Goal: Task Accomplishment & Management: Manage account settings

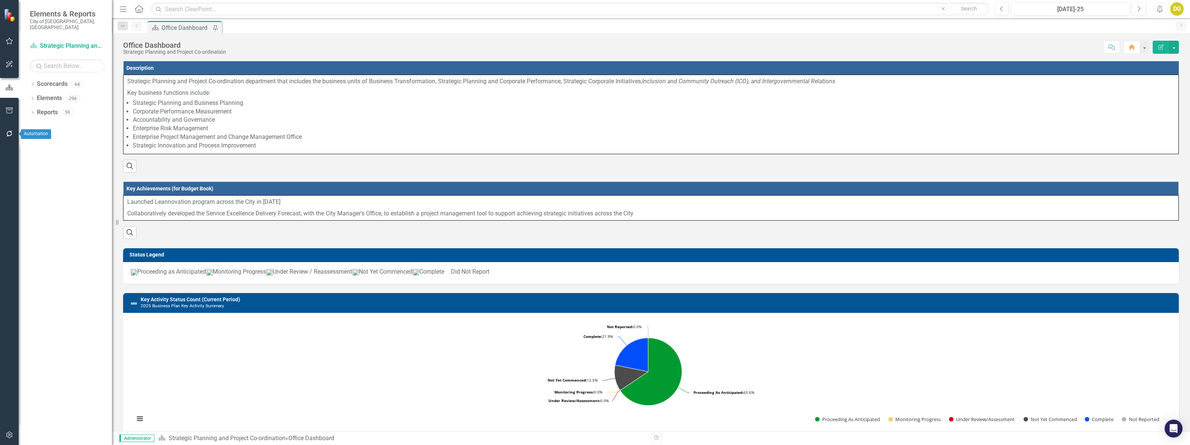
click at [6, 131] on icon "button" at bounding box center [10, 134] width 8 height 6
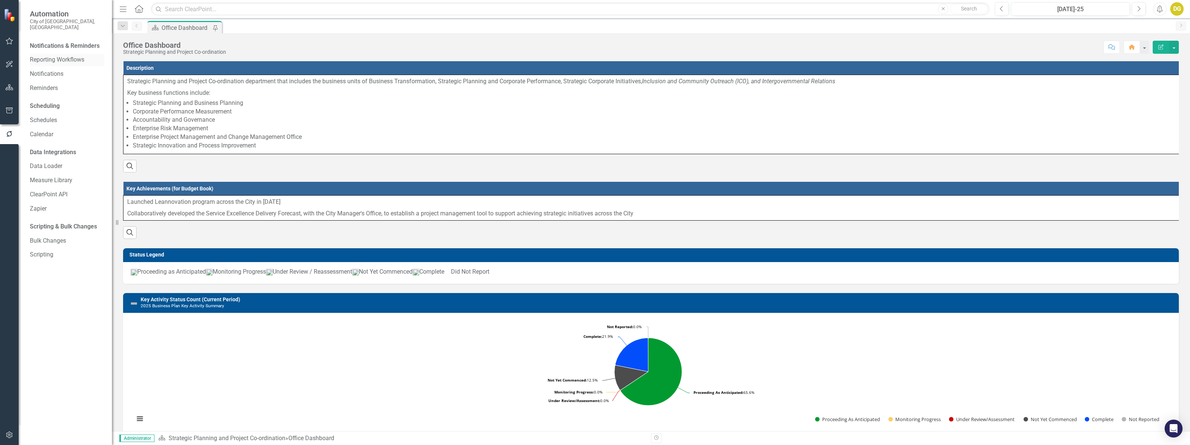
click at [52, 56] on link "Reporting Workflows" at bounding box center [67, 60] width 75 height 9
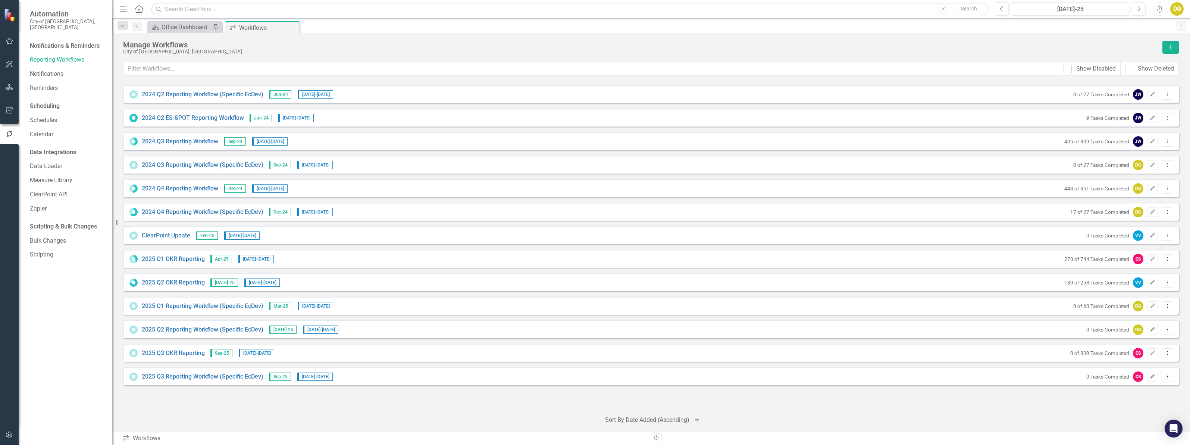
drag, startPoint x: 170, startPoint y: 78, endPoint x: 170, endPoint y: 69, distance: 9.0
click at [170, 76] on div "Manage Workflows City of Vaughan, ON Add Show Disabled Show Deleted Looks like …" at bounding box center [651, 232] width 1056 height 383
click at [170, 69] on input "text" at bounding box center [592, 69] width 936 height 14
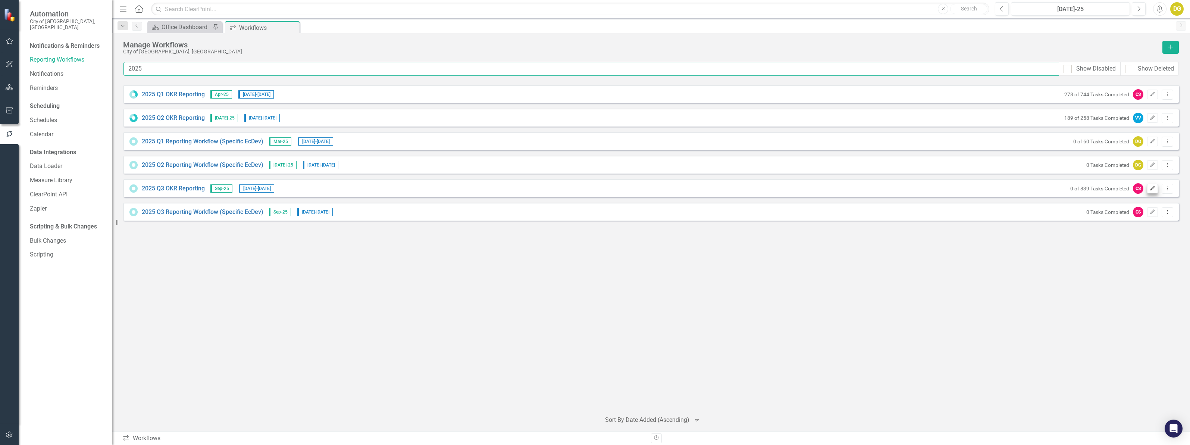
type input "2025"
click at [1154, 189] on icon "Edit" at bounding box center [1153, 188] width 6 height 4
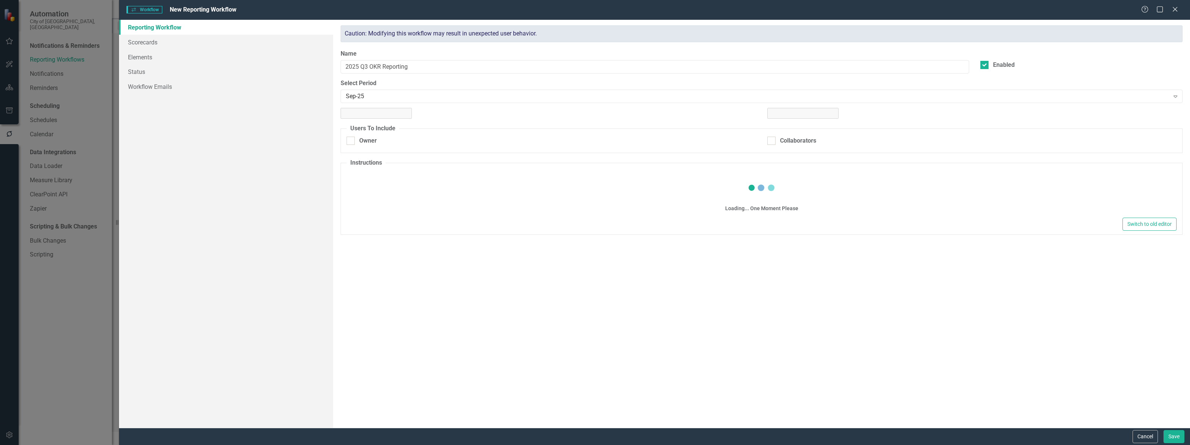
checkbox input "true"
type textarea "<p>1. Please make your quarterly OKR updates on this page by clicking the penci…"
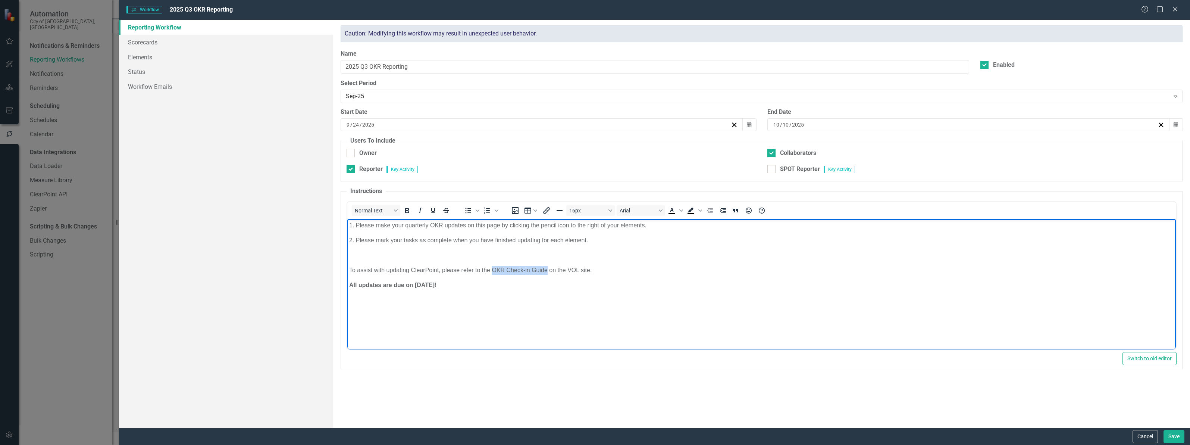
drag, startPoint x: 493, startPoint y: 271, endPoint x: 546, endPoint y: 271, distance: 53.4
click at [546, 271] on p "To assist with updating ClearPoint, please refer to the OKR Check-in Guide on t…" at bounding box center [761, 270] width 825 height 9
click at [548, 210] on icon "Insert/edit link" at bounding box center [546, 210] width 9 height 9
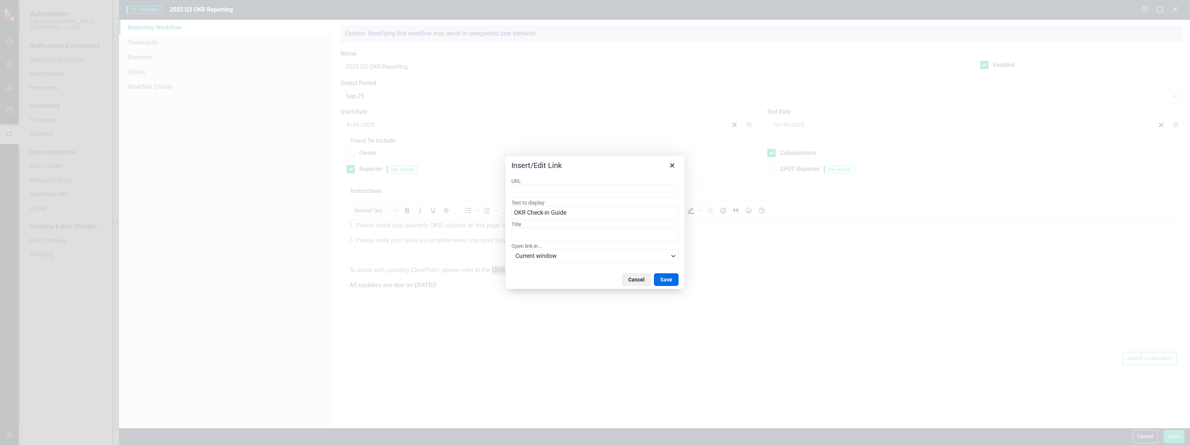
type input "https://vaughancloud.sharepoint.com/sites/VOL/Dept-SPPC/Shared Documents/Forms/…"
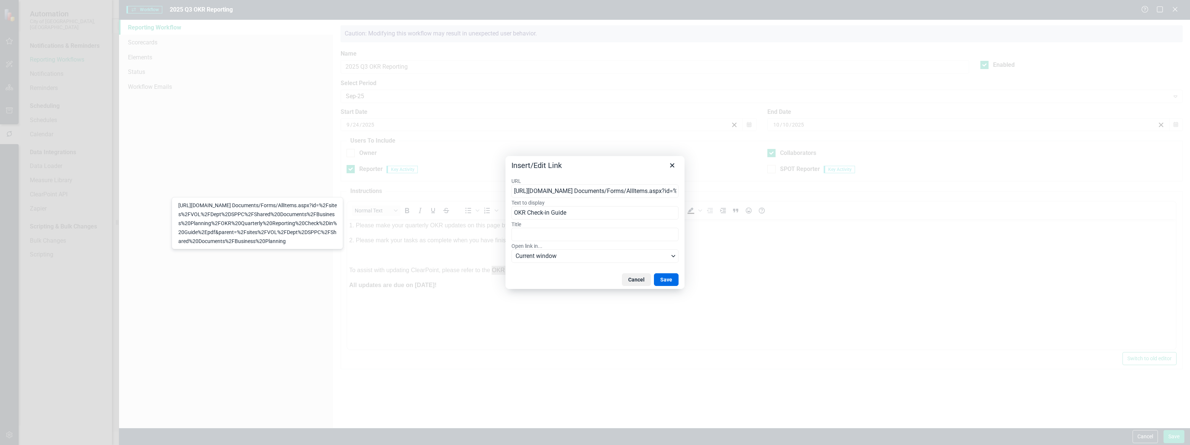
scroll to position [0, 791]
click at [671, 284] on button "Save" at bounding box center [666, 279] width 25 height 13
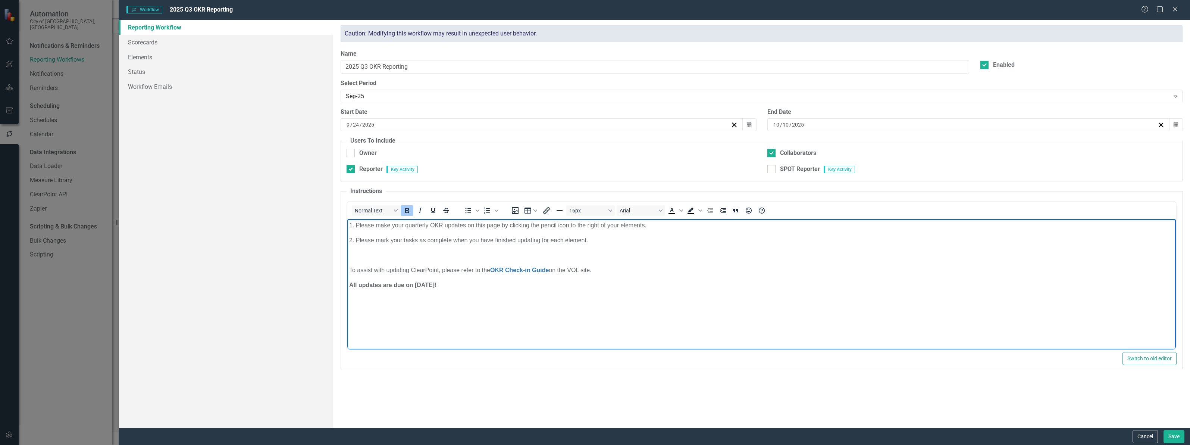
click at [643, 277] on body "1. Please make your quarterly OKR updates on this page by clicking the pencil i…" at bounding box center [761, 275] width 829 height 112
click at [156, 41] on link "Scorecards" at bounding box center [226, 42] width 214 height 15
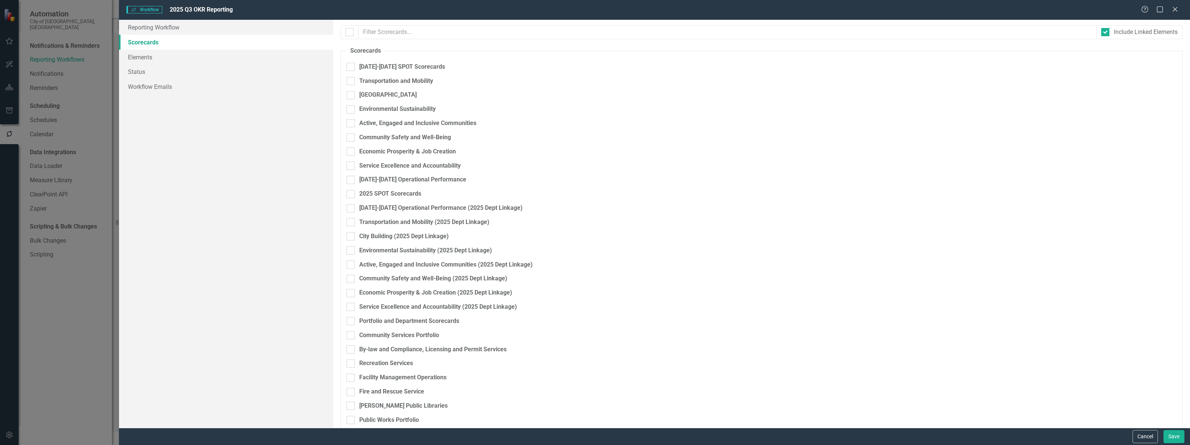
checkbox input "true"
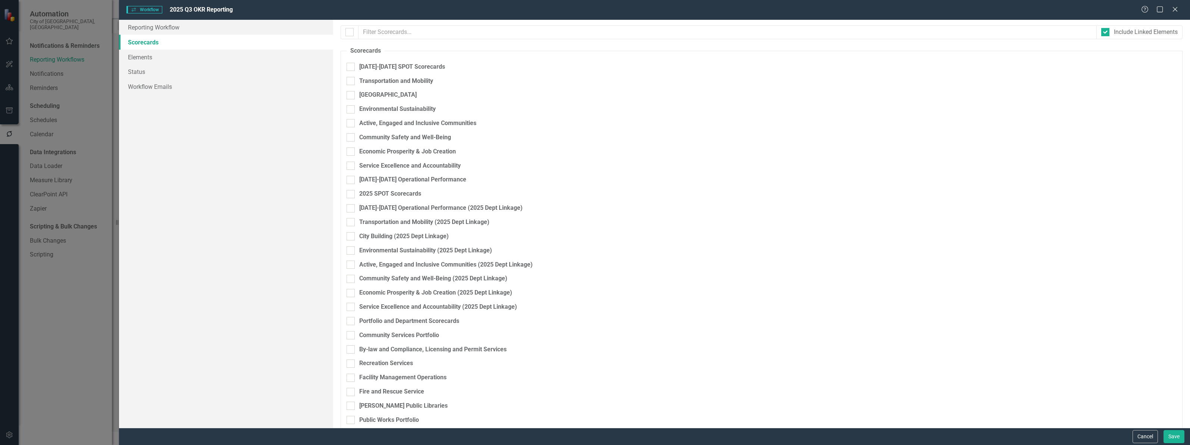
checkbox input "true"
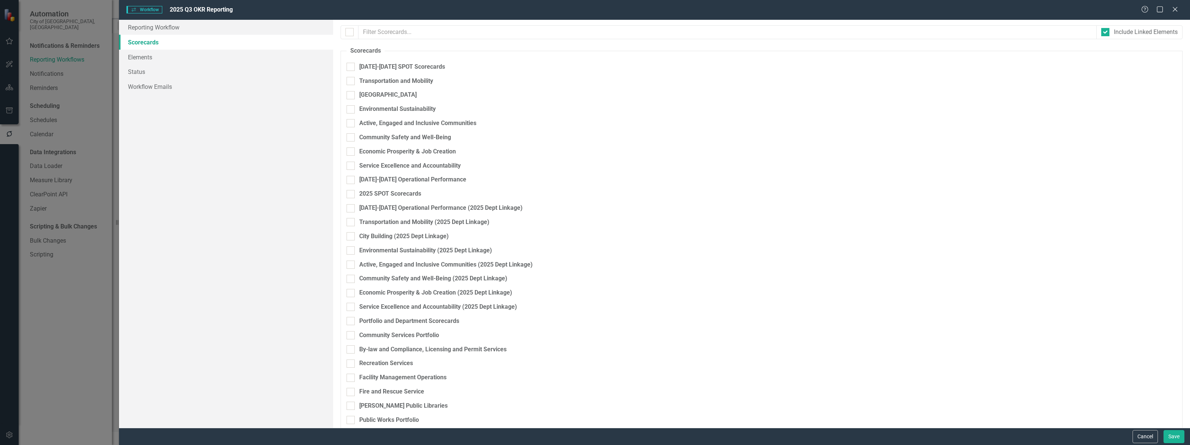
checkbox input "true"
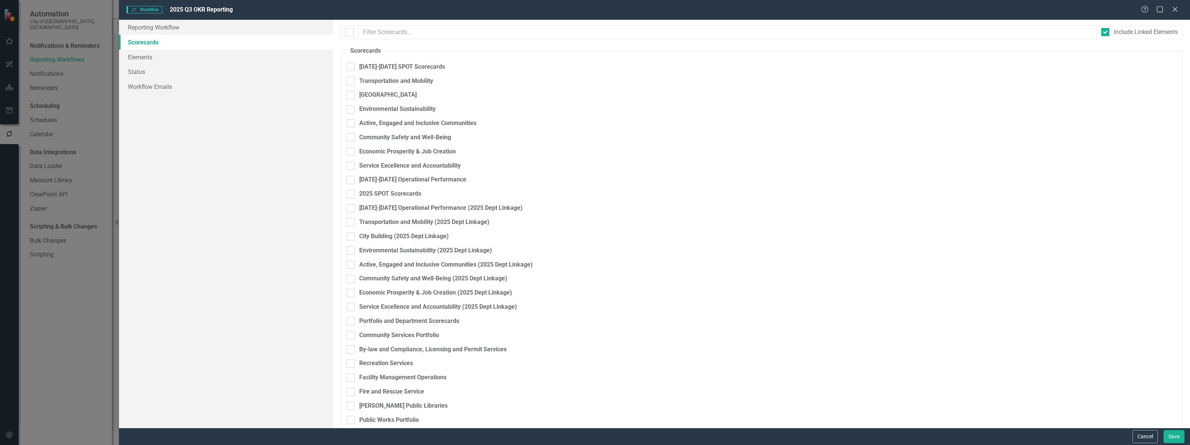
checkbox input "true"
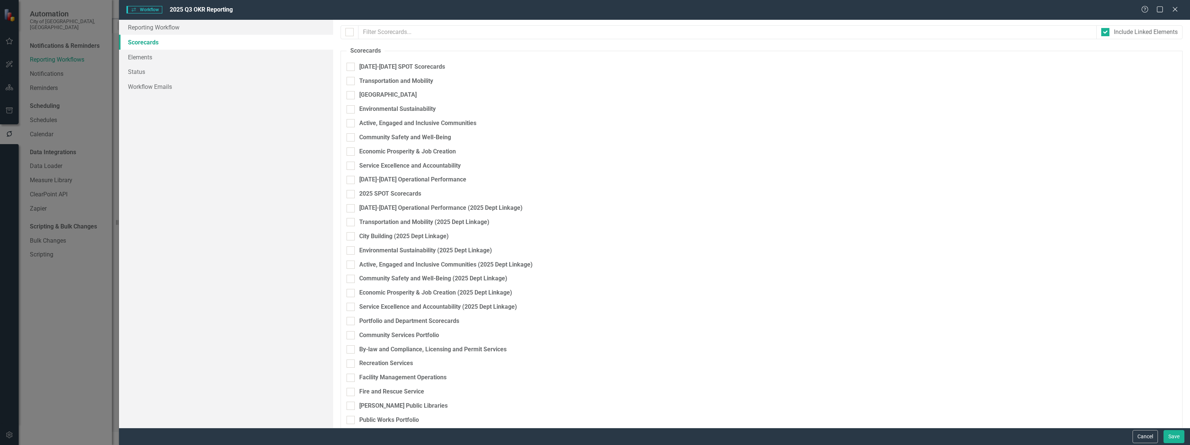
checkbox input "true"
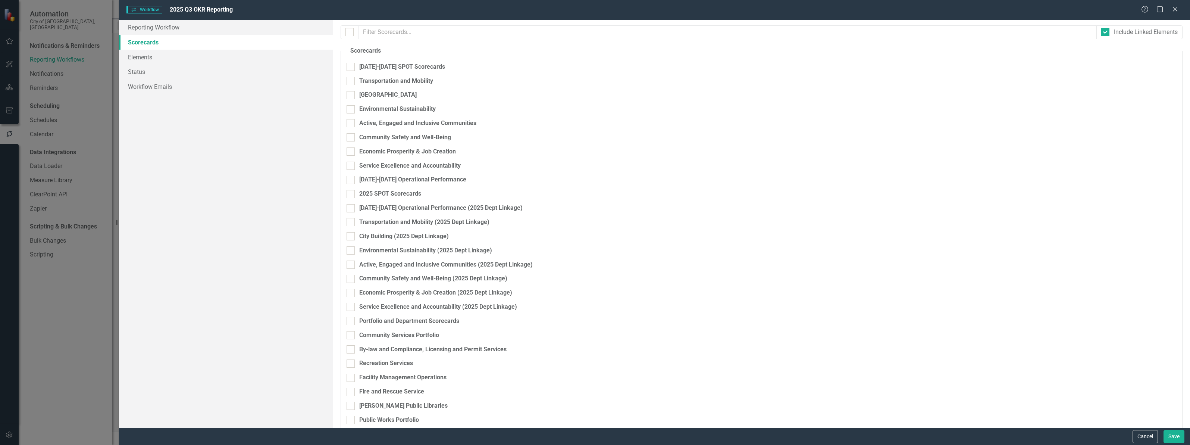
checkbox input "true"
checkbox input "false"
click at [155, 25] on link "Reporting Workflow" at bounding box center [226, 27] width 214 height 15
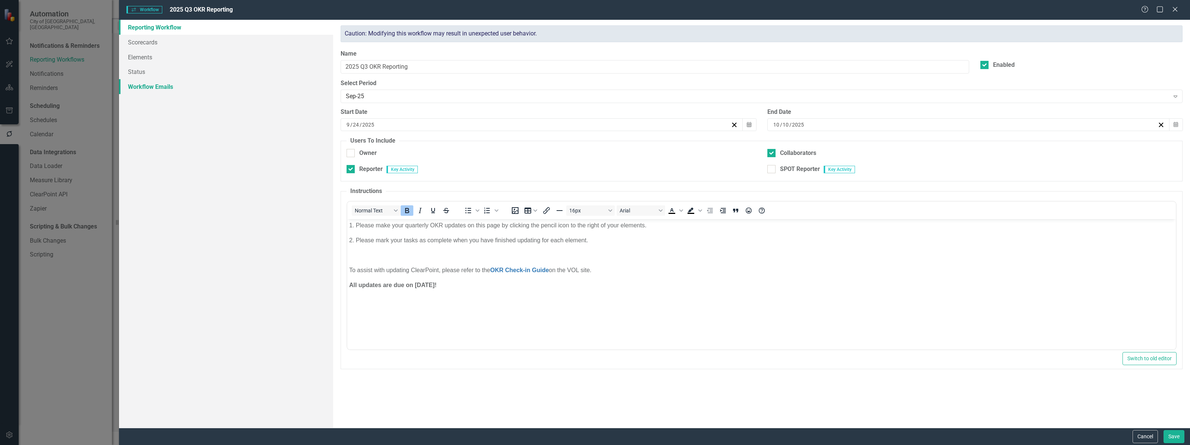
click at [167, 87] on link "Workflow Emails" at bounding box center [226, 86] width 214 height 15
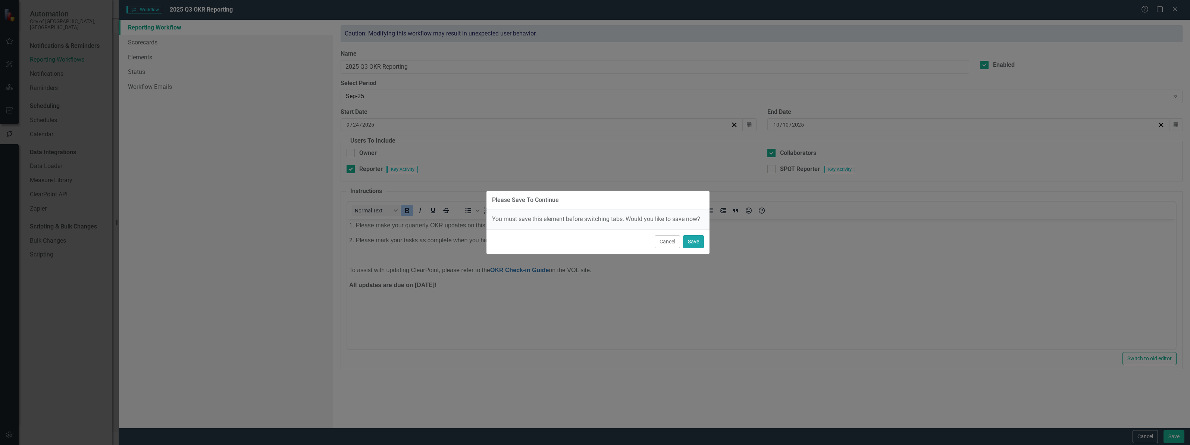
click at [694, 240] on button "Save" at bounding box center [693, 241] width 21 height 13
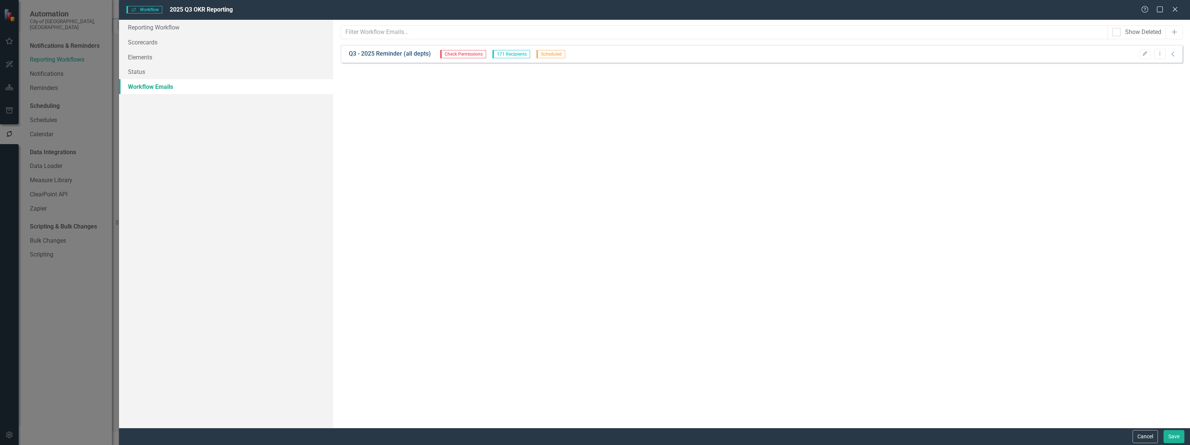
click at [397, 53] on link "Q3 - 2025 Reminder (all depts)" at bounding box center [390, 54] width 82 height 9
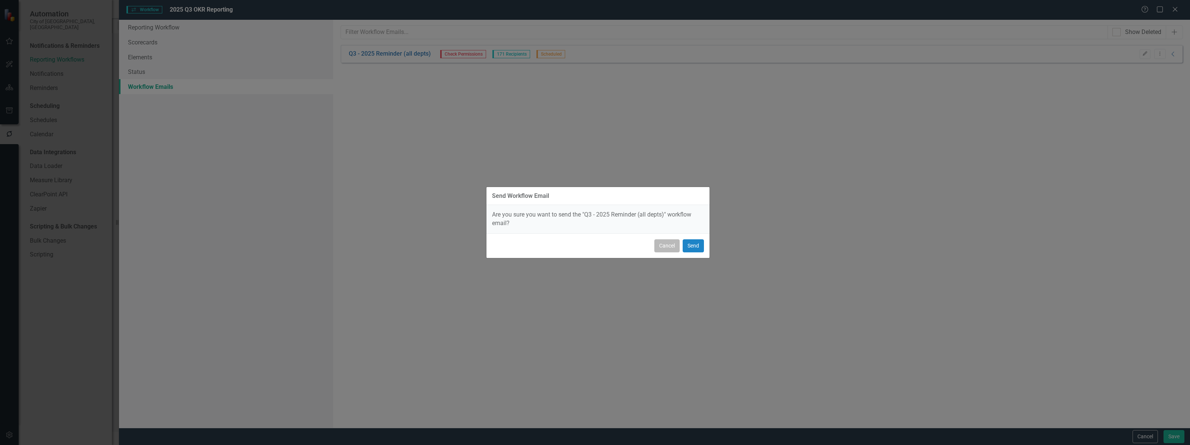
click at [669, 244] on button "Cancel" at bounding box center [666, 245] width 25 height 13
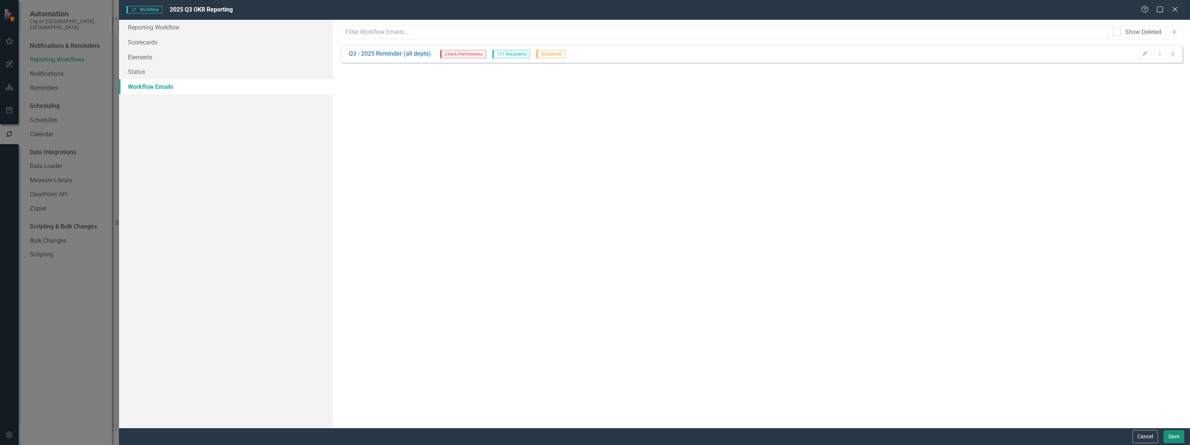
click at [1184, 439] on button "Save" at bounding box center [1174, 436] width 21 height 13
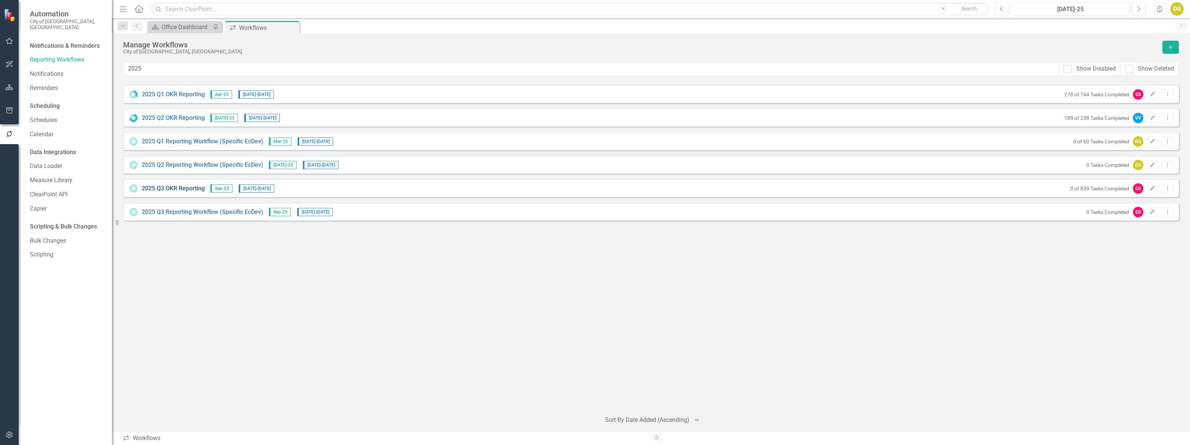
click at [168, 187] on link "2025 Q3 OKR Reporting" at bounding box center [173, 188] width 63 height 9
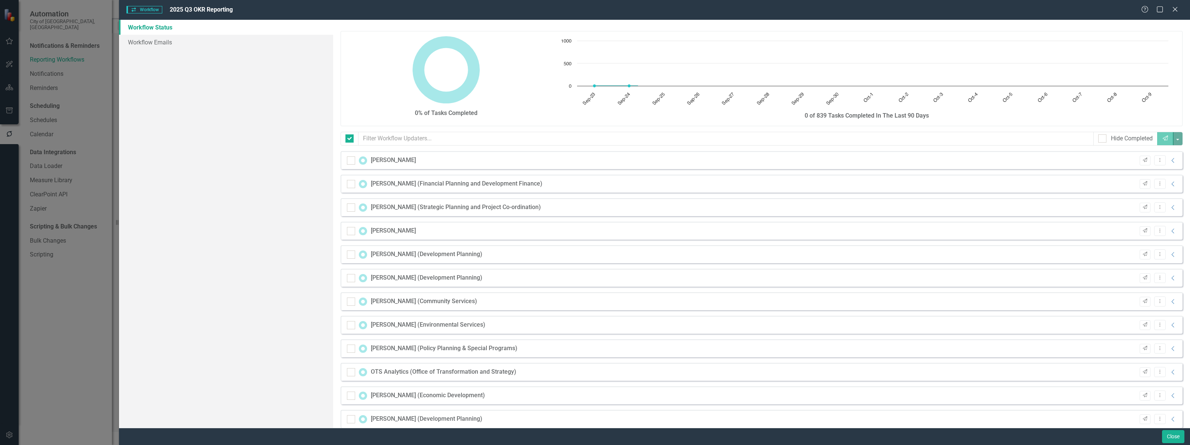
checkbox input "false"
click at [150, 44] on link "Workflow Emails" at bounding box center [226, 42] width 214 height 15
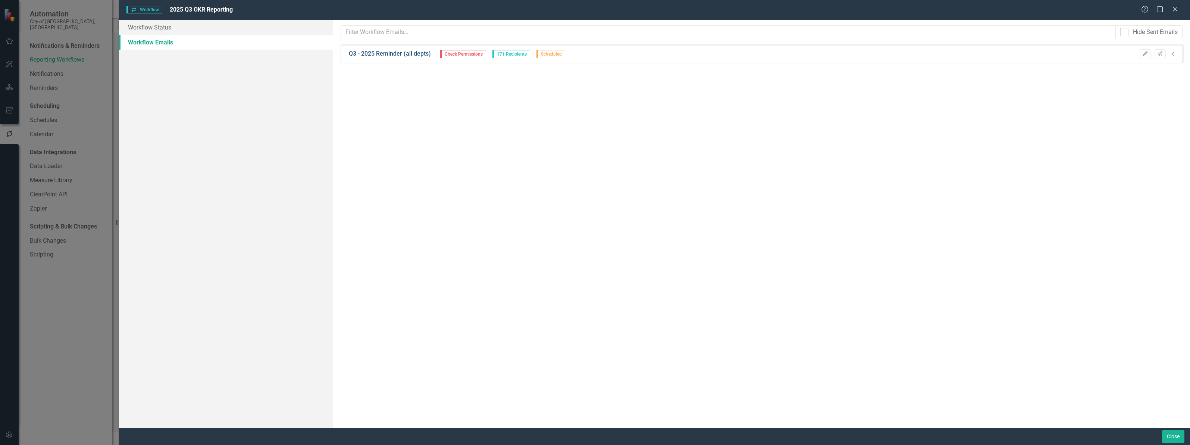
click at [404, 56] on link "Q3 - 2025 Reminder (all depts)" at bounding box center [390, 54] width 82 height 9
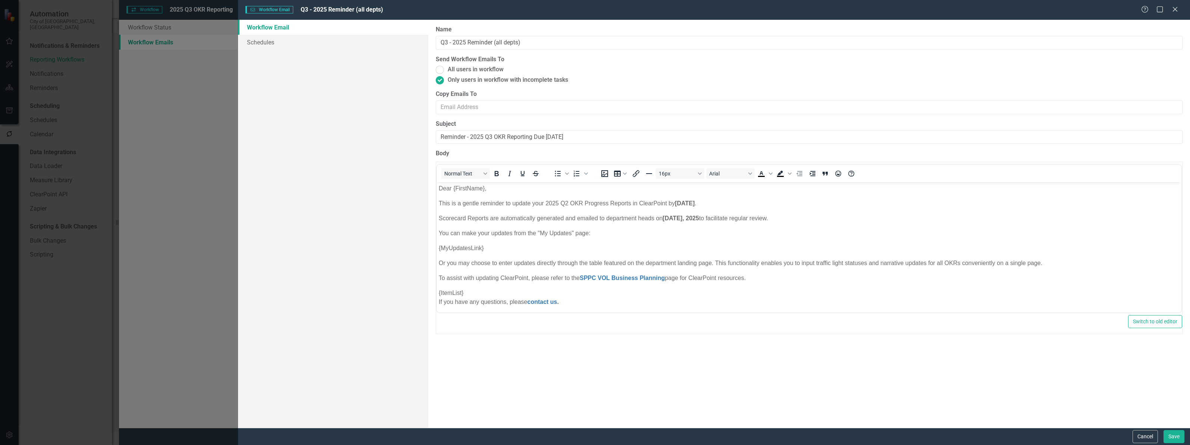
scroll to position [0, 0]
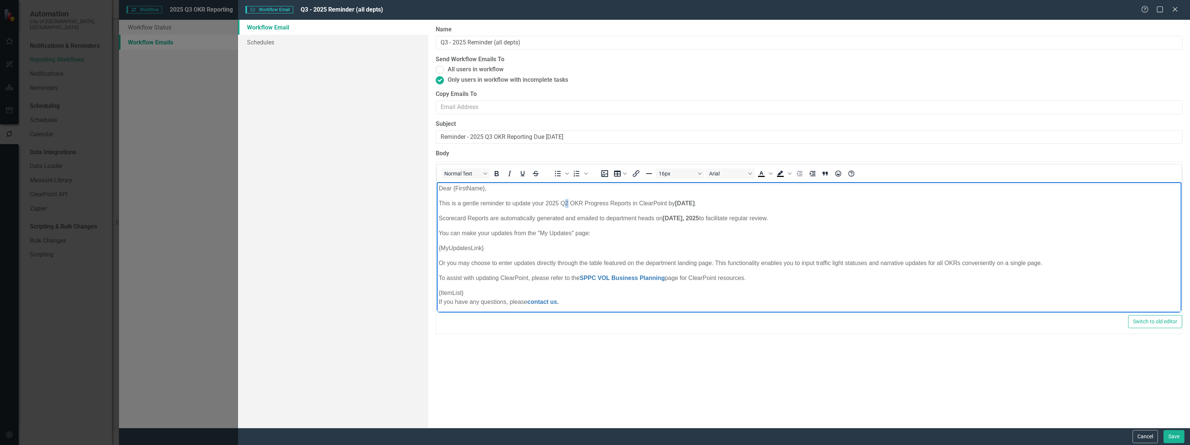
click at [567, 201] on p "This is a gentle reminder to update your 2025 Q2 OKR Progress Reports in ClearP…" at bounding box center [809, 203] width 741 height 9
click at [685, 203] on strong "July 9, 2025" at bounding box center [685, 203] width 20 height 6
click at [678, 204] on strong "October 8, 2025" at bounding box center [685, 203] width 20 height 6
click at [686, 200] on strong "October 8, 2025" at bounding box center [685, 203] width 20 height 6
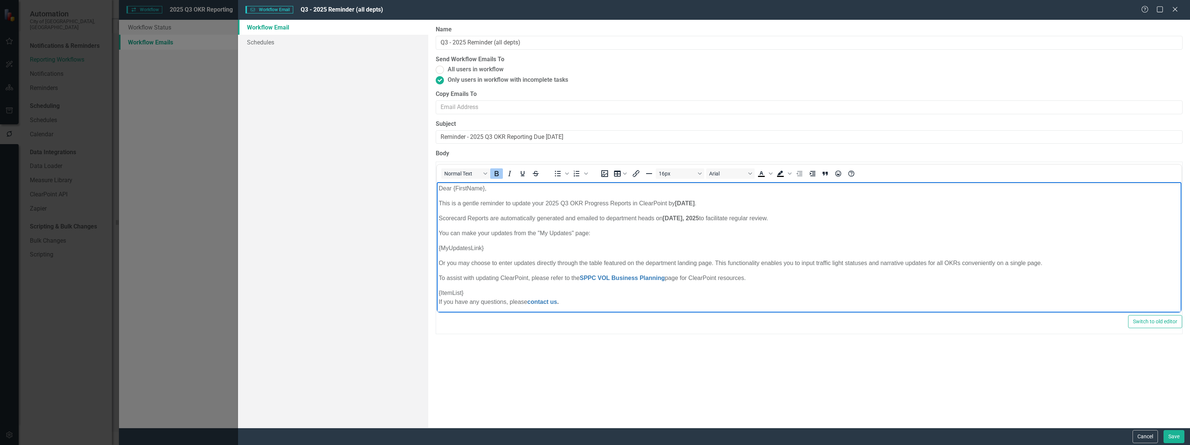
click at [686, 200] on strong "October 8, 2025" at bounding box center [685, 203] width 20 height 6
copy strong "October"
click at [673, 219] on strong "July 10" at bounding box center [673, 218] width 20 height 6
drag, startPoint x: 440, startPoint y: 200, endPoint x: 785, endPoint y: 216, distance: 346.2
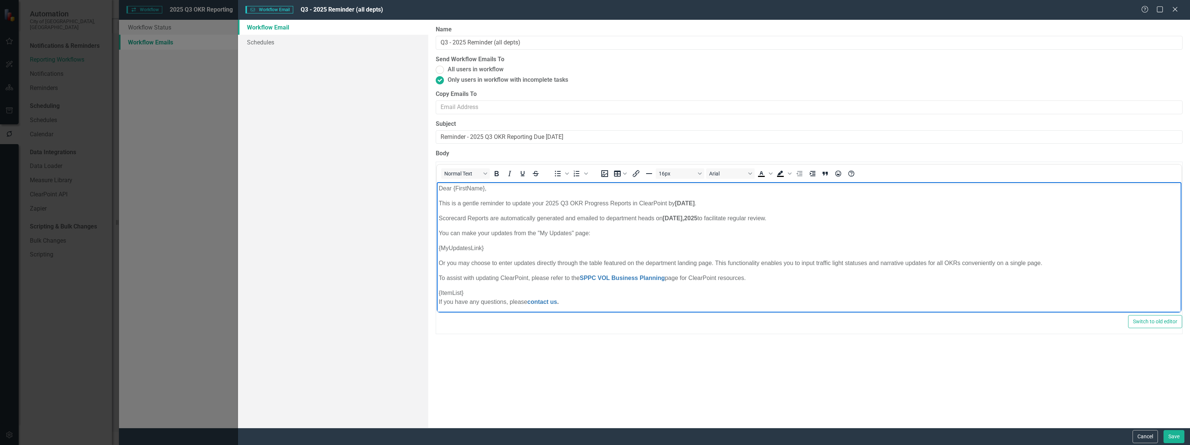
click at [785, 216] on body "Dear {FirstName}, This is a gentle reminder to update your 2025 Q3 OKR Progress…" at bounding box center [809, 315] width 745 height 266
copy body "This is a gentle reminder to update your 2025 Q3 OKR Progress Reports in ClearP…"
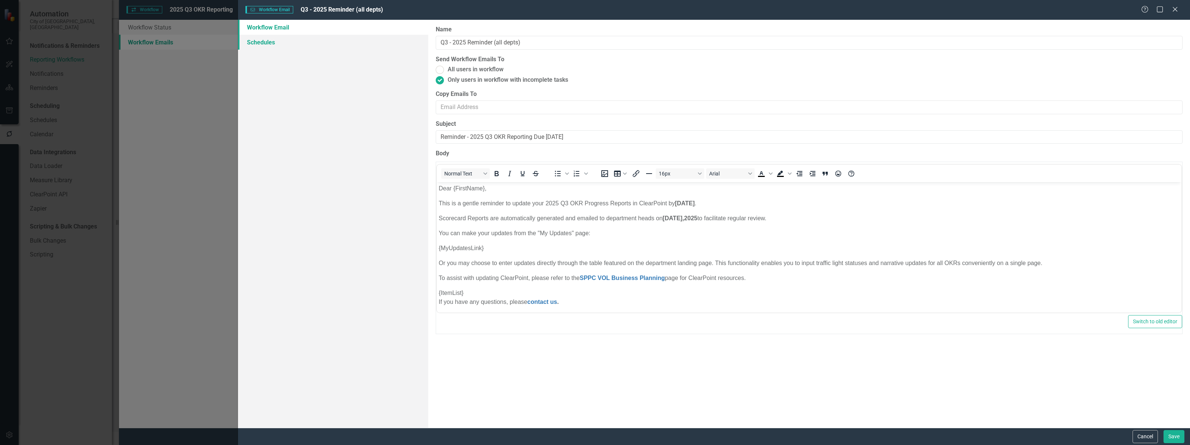
click at [265, 45] on link "Schedules" at bounding box center [333, 42] width 190 height 15
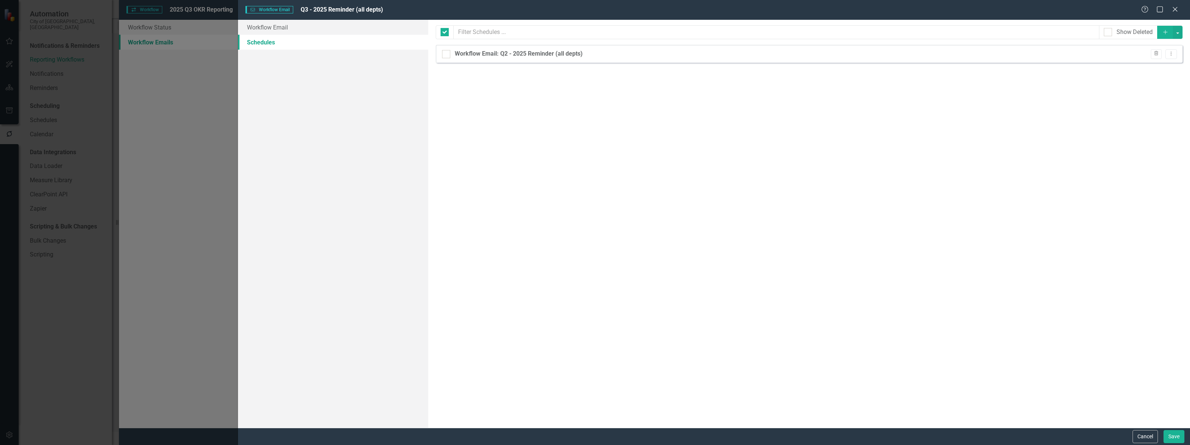
checkbox input "false"
click at [259, 32] on link "Workflow Email" at bounding box center [333, 27] width 190 height 15
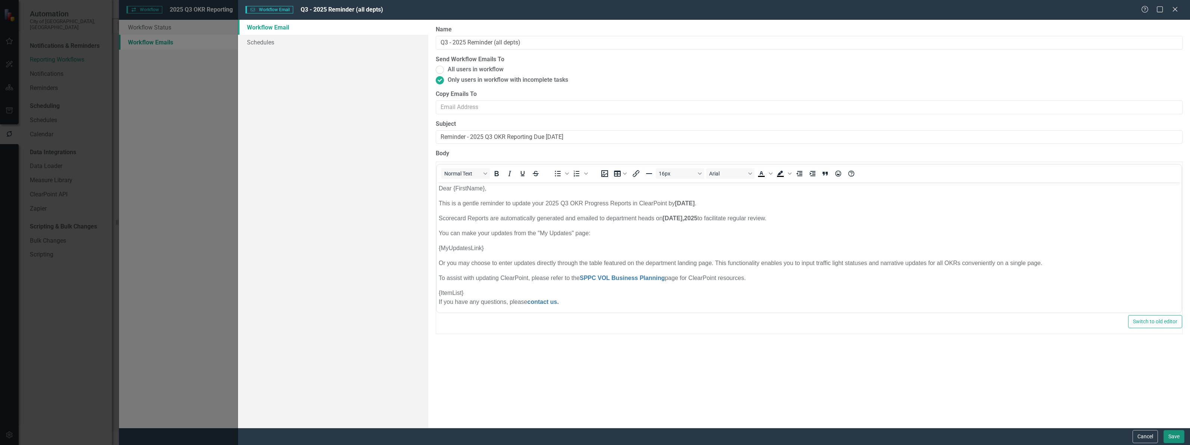
click at [1172, 433] on button "Save" at bounding box center [1174, 436] width 21 height 13
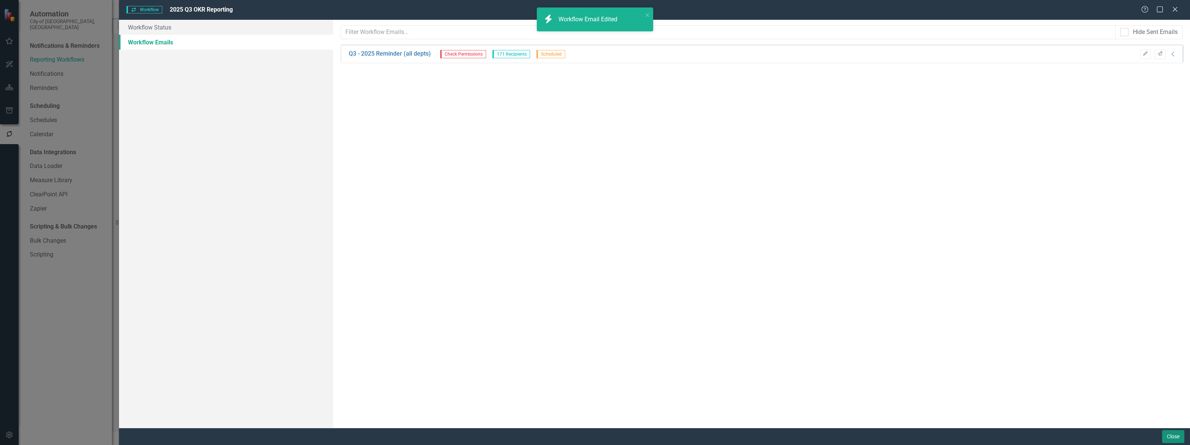
click at [1172, 438] on button "Close" at bounding box center [1173, 436] width 22 height 13
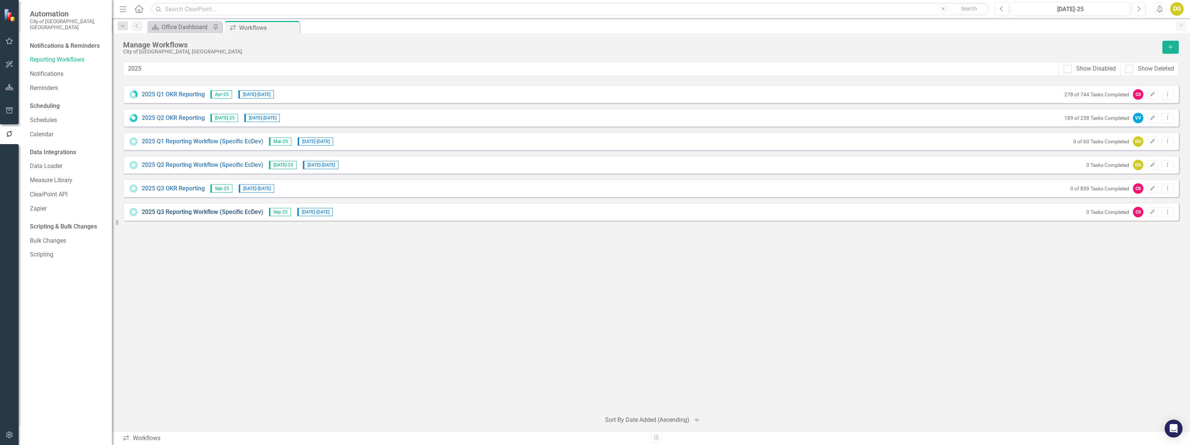
click at [203, 211] on link "2025 Q3 Reporting Workflow (Specific EcDev)" at bounding box center [203, 212] width 122 height 9
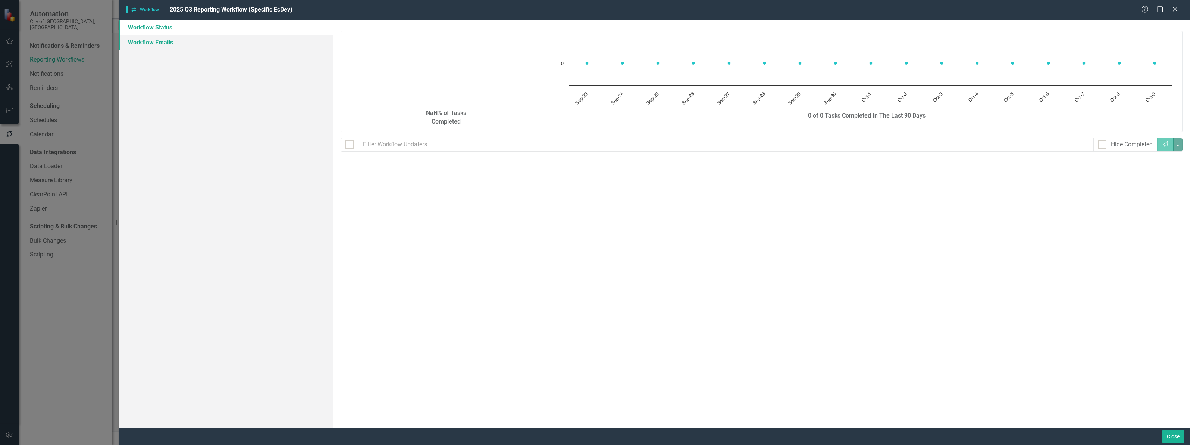
click at [137, 40] on link "Workflow Emails" at bounding box center [226, 42] width 214 height 15
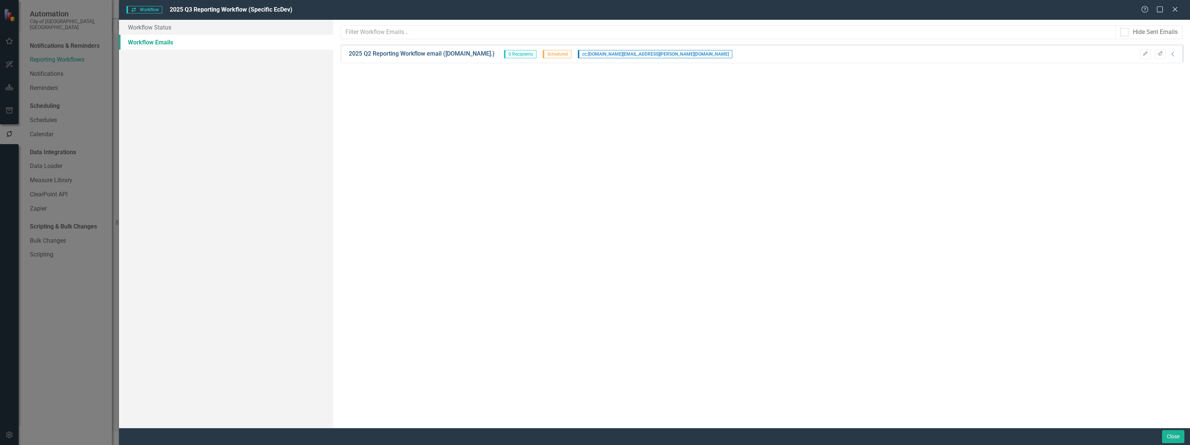
click at [401, 53] on link "2025 Q2 Reporting Workflow email (Ec.Dev.)" at bounding box center [422, 54] width 146 height 9
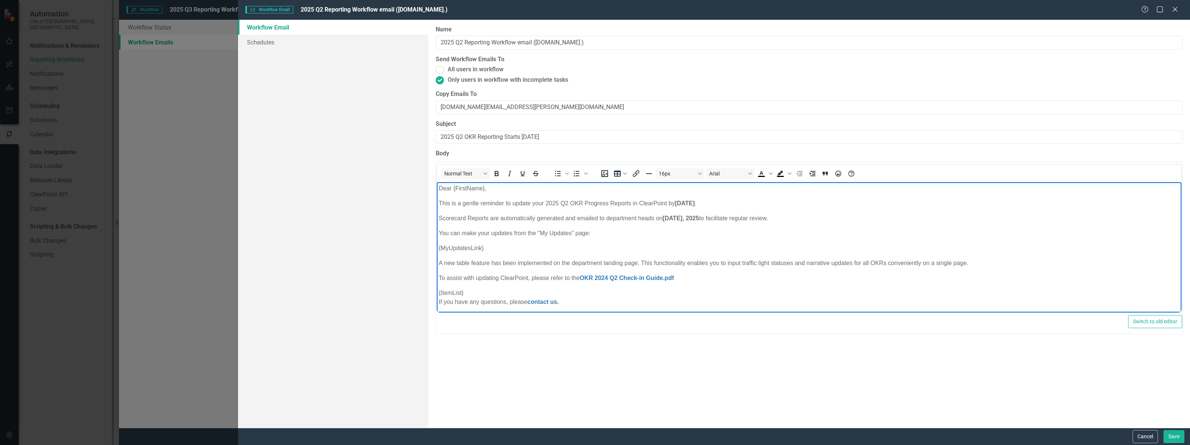
drag, startPoint x: 437, startPoint y: 201, endPoint x: 785, endPoint y: 214, distance: 348.0
click at [785, 214] on body "Dear {FirstName}, This is a gentle reminder to update your 2025 Q2 OKR Progress…" at bounding box center [809, 345] width 745 height 326
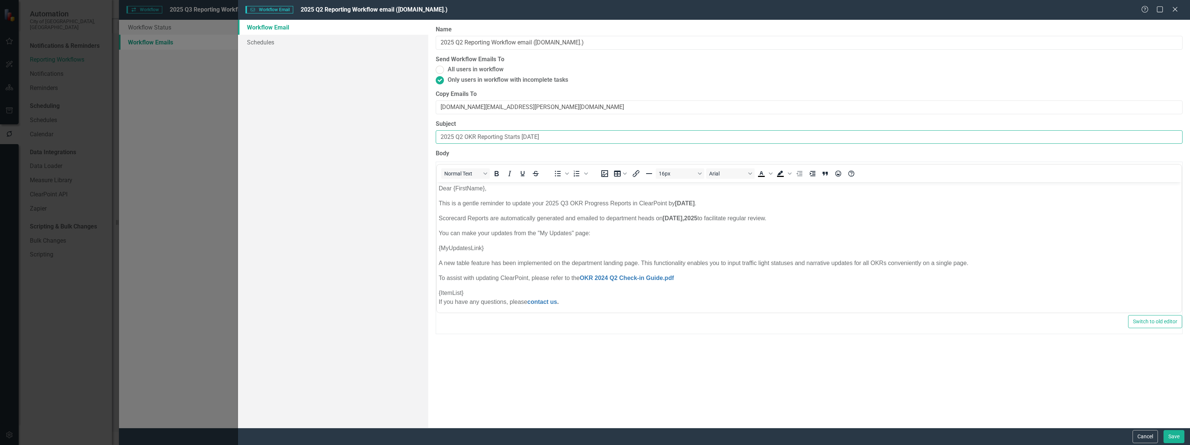
drag, startPoint x: 552, startPoint y: 137, endPoint x: 530, endPoint y: 138, distance: 22.0
click at [530, 138] on input "2025 Q2 OKR Reporting Starts Today" at bounding box center [809, 137] width 747 height 14
click at [461, 138] on input "2025 Q2 OKR Reporting Starts Today" at bounding box center [809, 137] width 747 height 14
click at [547, 138] on input "2025 Q3 OKR Reporting Starts Today" at bounding box center [809, 137] width 747 height 14
drag, startPoint x: 538, startPoint y: 137, endPoint x: 366, endPoint y: 131, distance: 172.5
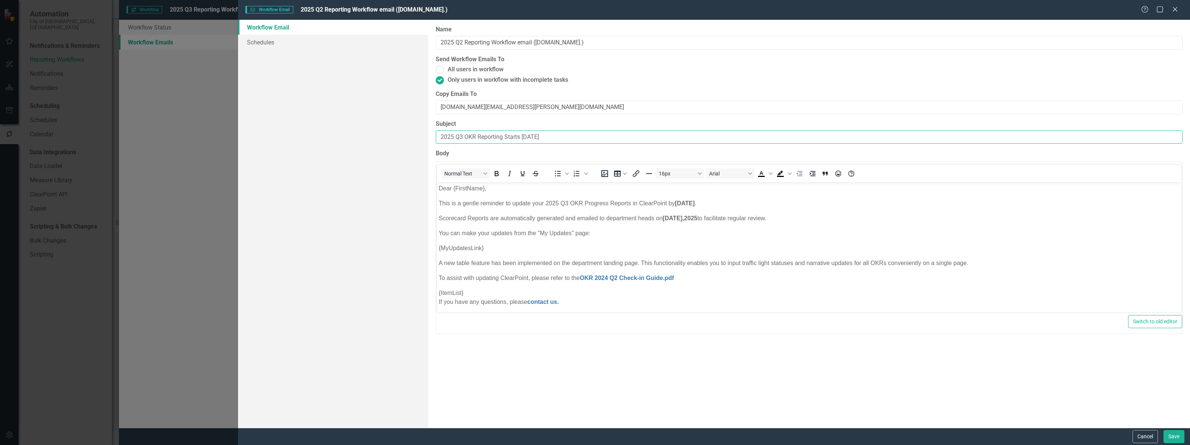
click at [366, 131] on div "Workflow Email Schedules Workflow Emails are templated reminders linked to Repo…" at bounding box center [714, 224] width 952 height 408
type input "2025 Q3 OKR Reporting Starts Today"
click at [1169, 434] on button "Save" at bounding box center [1174, 436] width 21 height 13
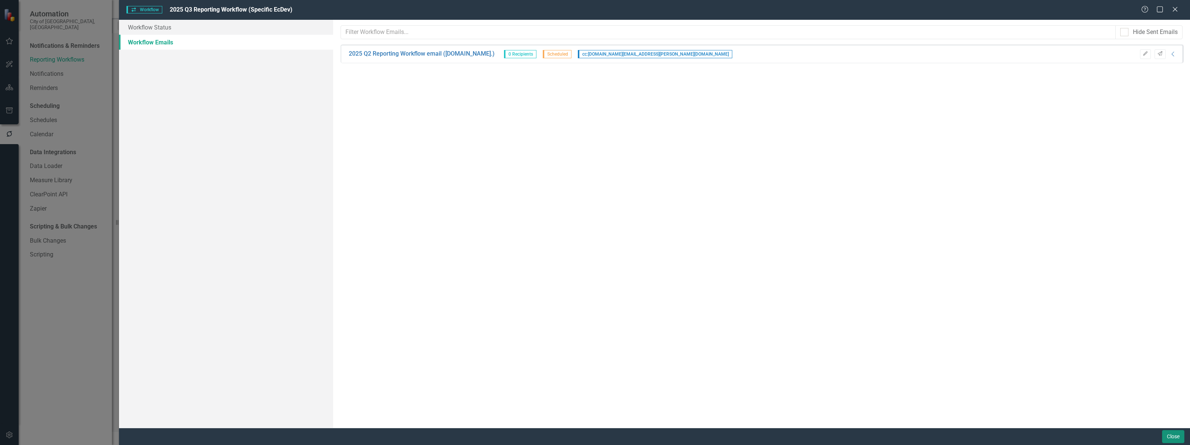
click at [1173, 435] on button "Close" at bounding box center [1173, 436] width 22 height 13
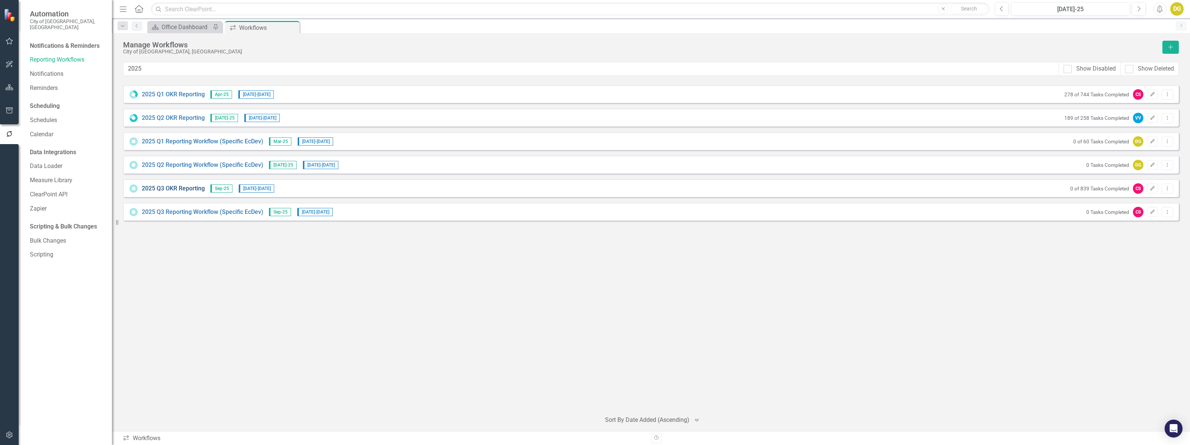
click at [181, 190] on link "2025 Q3 OKR Reporting" at bounding box center [173, 188] width 63 height 9
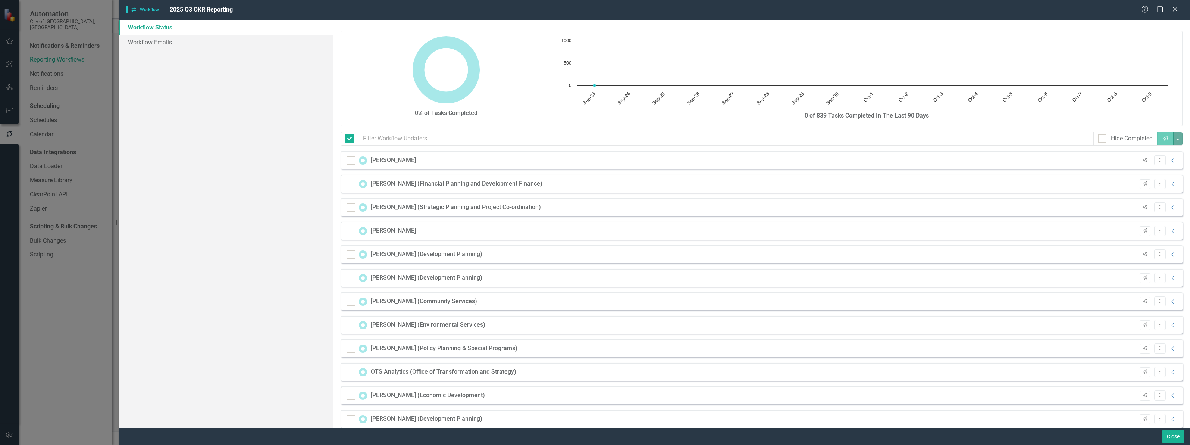
checkbox input "false"
click at [143, 38] on link "Workflow Emails" at bounding box center [226, 42] width 214 height 15
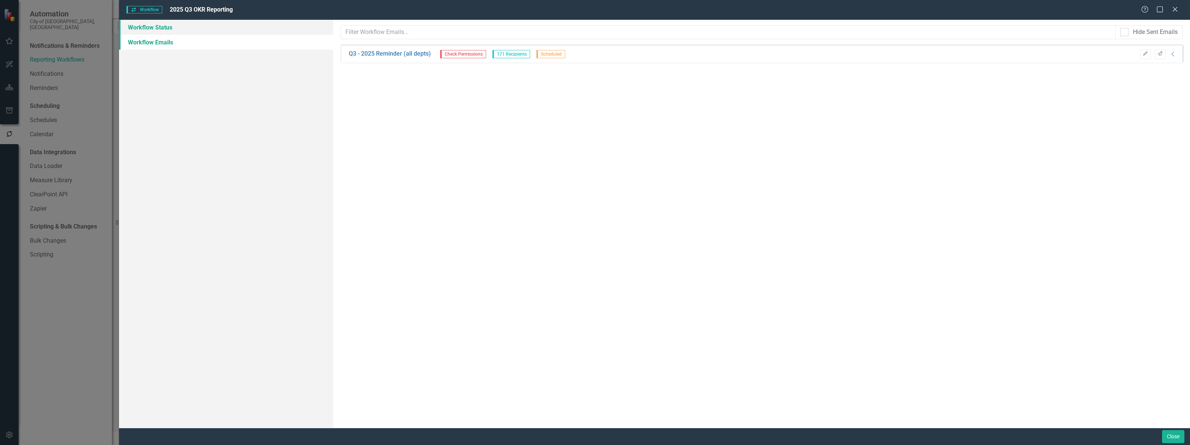
click at [144, 24] on link "Workflow Status" at bounding box center [226, 27] width 214 height 15
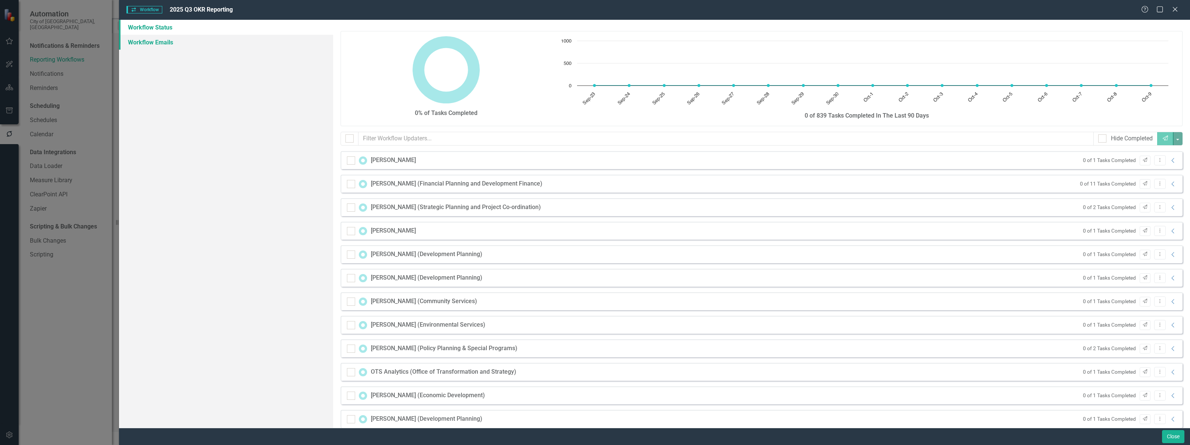
click at [149, 41] on link "Workflow Emails" at bounding box center [226, 42] width 214 height 15
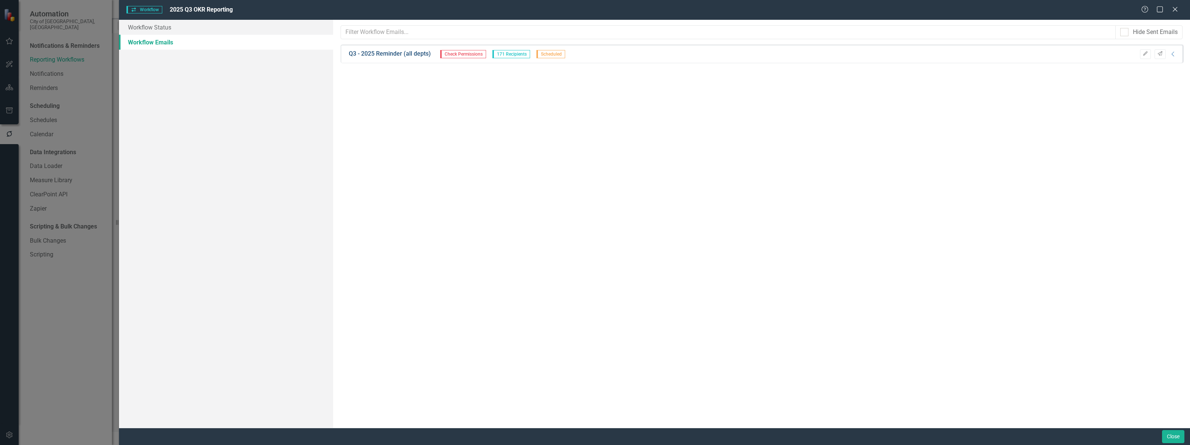
click at [400, 56] on link "Q3 - 2025 Reminder (all depts)" at bounding box center [390, 54] width 82 height 9
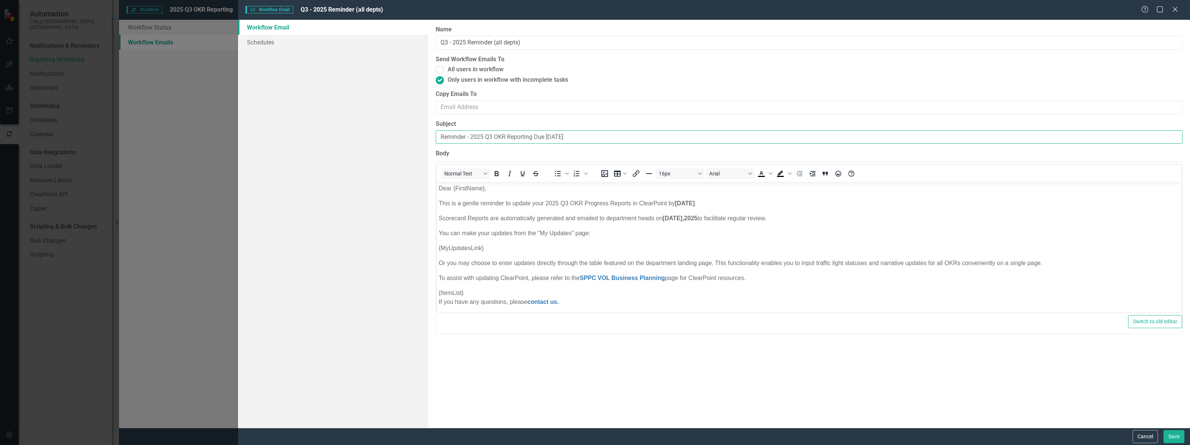
drag, startPoint x: 595, startPoint y: 136, endPoint x: 316, endPoint y: 134, distance: 279.1
click at [316, 134] on div "Workflow Email Schedules Workflow Emails are templated reminders linked to Repo…" at bounding box center [714, 224] width 952 height 408
click at [601, 135] on input "Reminder - 2025 Q3 OKR Reporting Due October 8" at bounding box center [809, 137] width 747 height 14
click at [598, 139] on input "Reminder - 2025 Q3 OKR Reporting Due October 8" at bounding box center [809, 137] width 747 height 14
paste input "2025 Q3 OKR Reporting Starts Today"
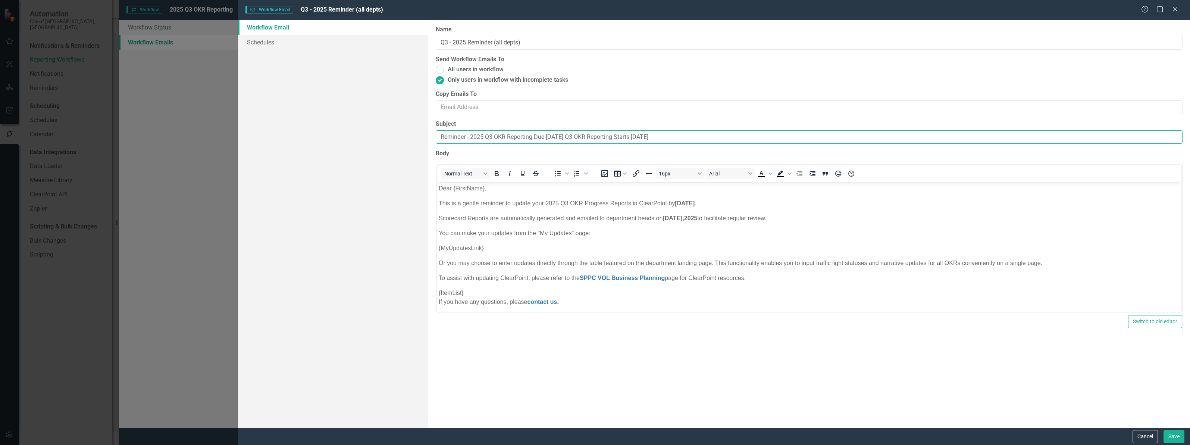
drag, startPoint x: 575, startPoint y: 137, endPoint x: 310, endPoint y: 135, distance: 265.3
click at [312, 135] on div "Workflow Email Schedules Workflow Emails are templated reminders linked to Repo…" at bounding box center [714, 224] width 952 height 408
type input "2025 Q3 OKR Reporting Starts Today"
click at [1172, 435] on button "Save" at bounding box center [1174, 436] width 21 height 13
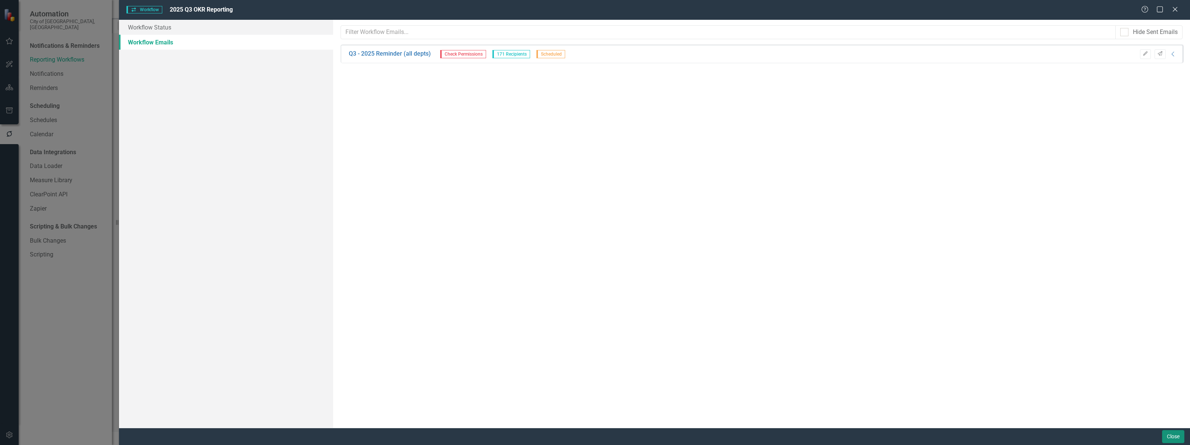
click at [1167, 430] on button "Close" at bounding box center [1173, 436] width 22 height 13
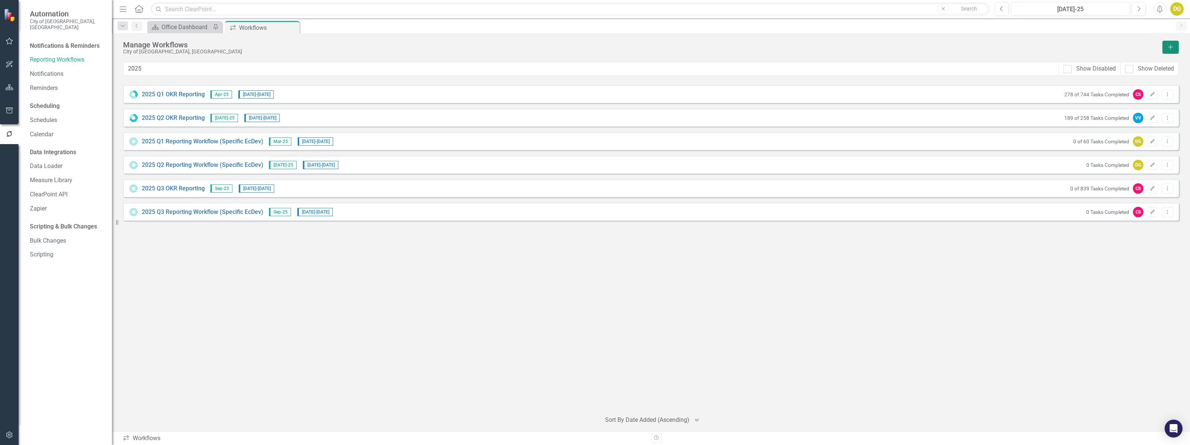
click at [1172, 46] on icon "Add" at bounding box center [1170, 46] width 7 height 5
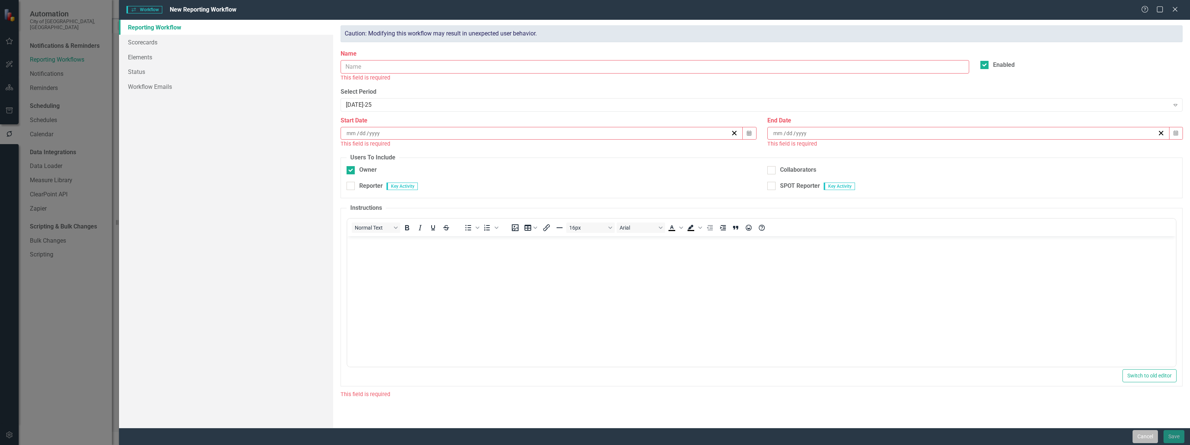
click at [1145, 437] on button "Cancel" at bounding box center [1145, 436] width 25 height 13
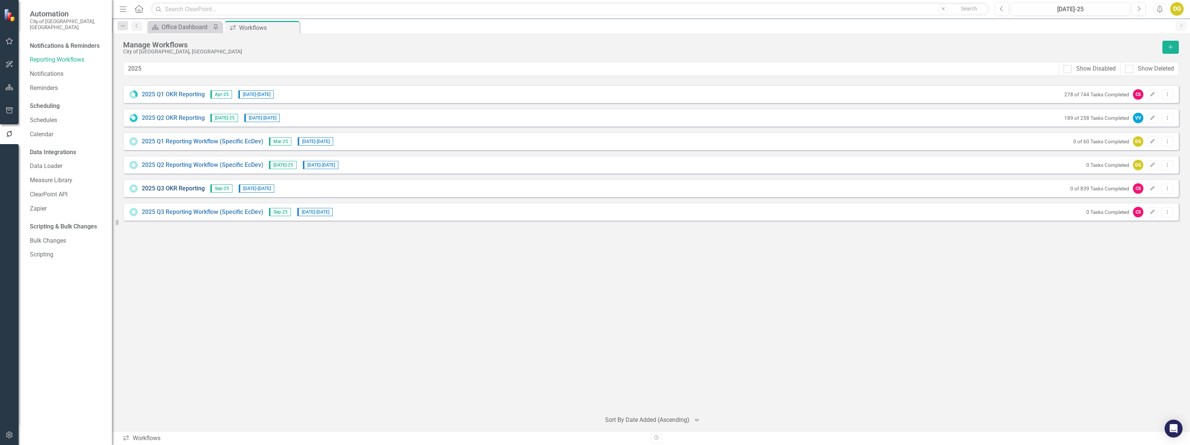
click at [176, 189] on link "2025 Q3 OKR Reporting" at bounding box center [173, 188] width 63 height 9
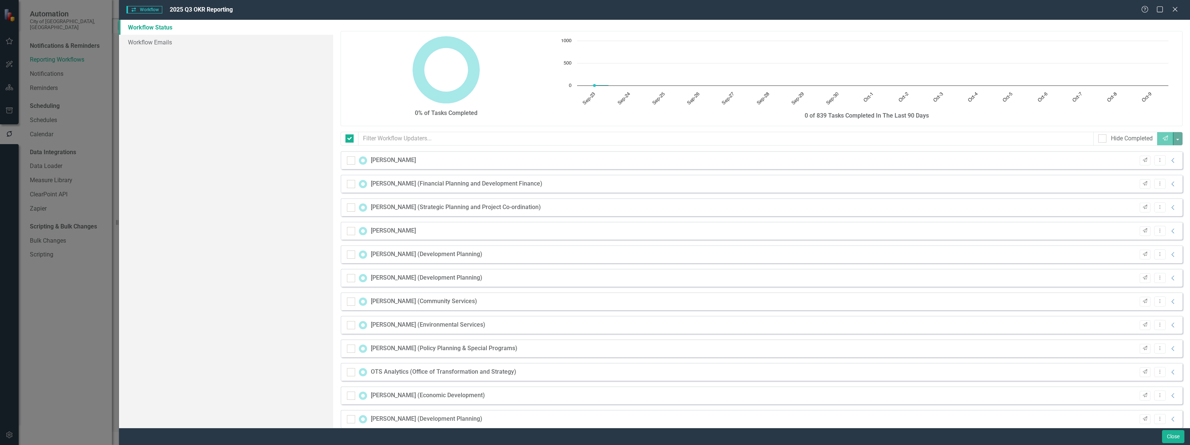
checkbox input "false"
click at [134, 40] on link "Workflow Emails" at bounding box center [226, 42] width 214 height 15
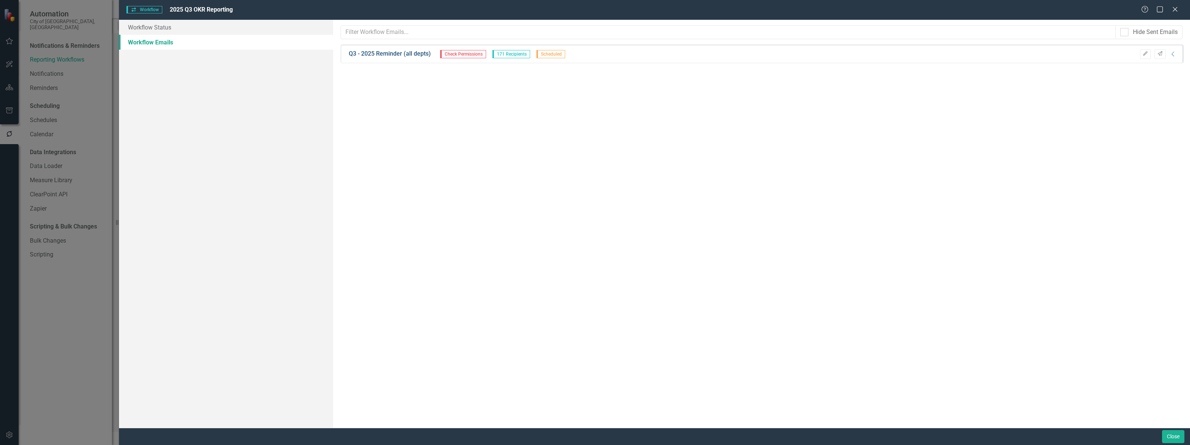
click at [382, 55] on link "Q3 - 2025 Reminder (all depts)" at bounding box center [390, 54] width 82 height 9
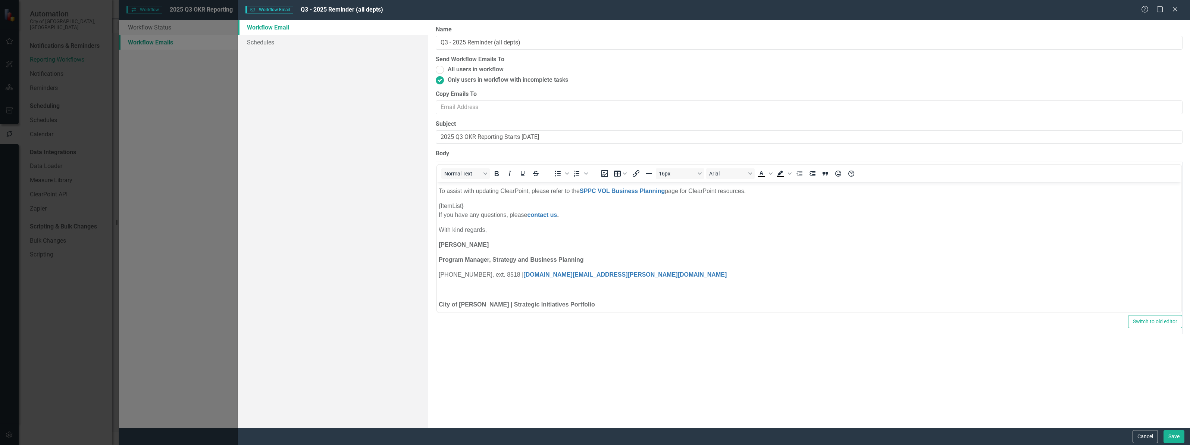
scroll to position [93, 0]
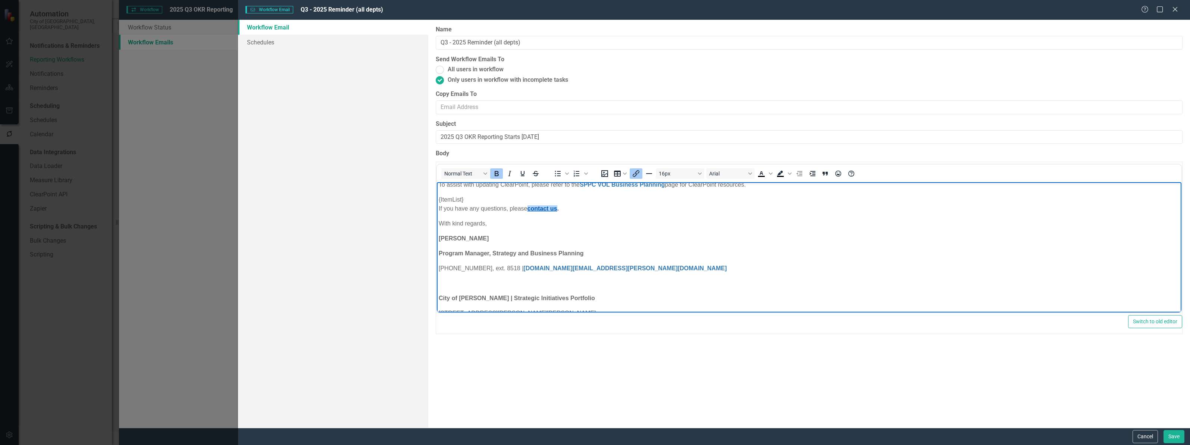
click at [537, 210] on link "contact us" at bounding box center [543, 208] width 30 height 6
click at [639, 170] on icon "Insert/edit link" at bounding box center [636, 173] width 9 height 9
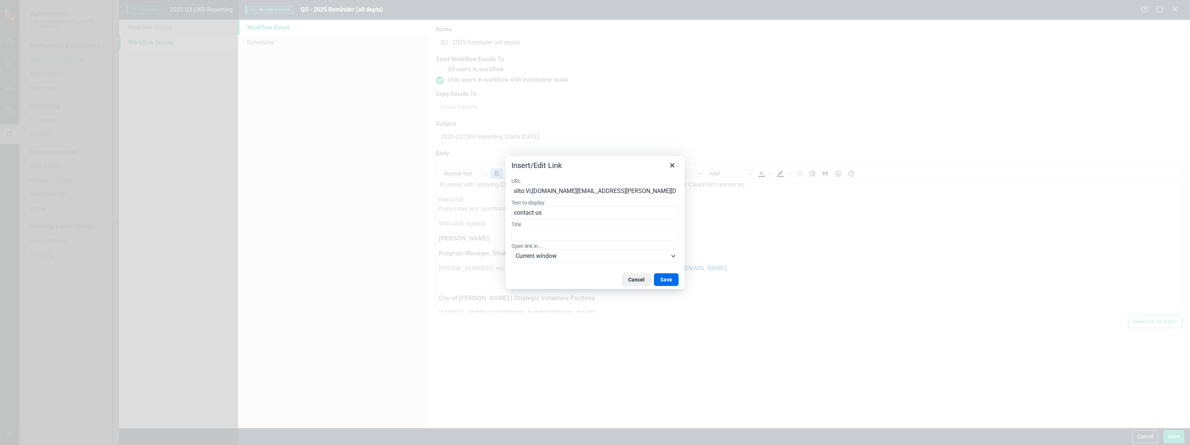
scroll to position [0, 0]
type input "Dana.Green@vaughan.ca;ots.analytics@vaughan.ca"
drag, startPoint x: 662, startPoint y: 192, endPoint x: 359, endPoint y: 179, distance: 304.0
click at [359, 179] on div "Insert/Edit Link URL Dana.Green@vaughan.ca;ots.analytics@vaughan.ca Text to dis…" at bounding box center [595, 222] width 1190 height 445
click at [664, 281] on button "Save" at bounding box center [666, 279] width 25 height 13
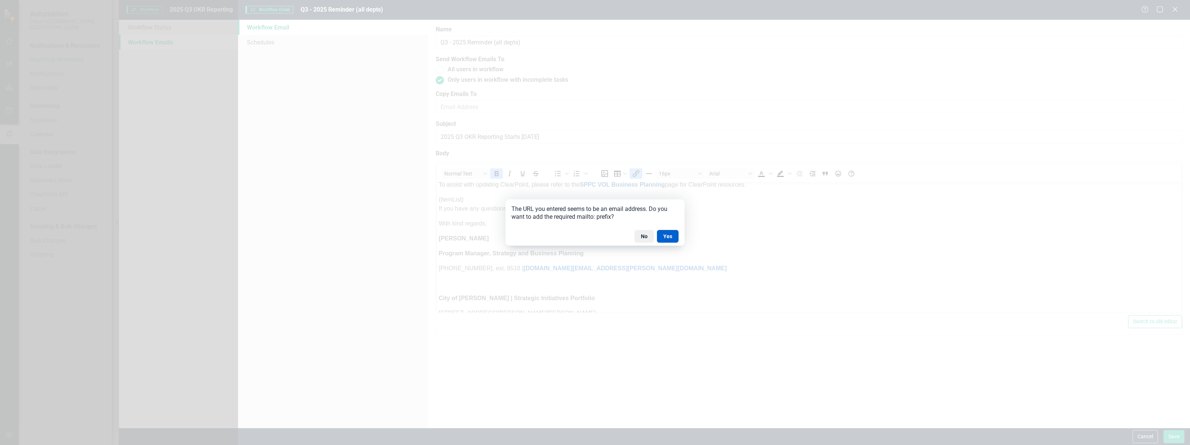
click at [671, 232] on button "Yes" at bounding box center [668, 236] width 22 height 13
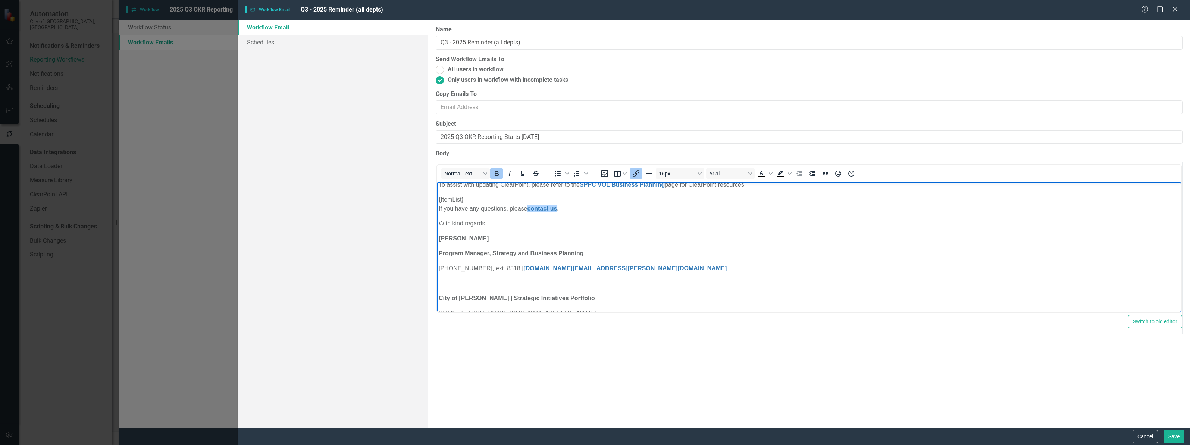
click at [636, 176] on icon "Insert/edit link" at bounding box center [636, 173] width 9 height 9
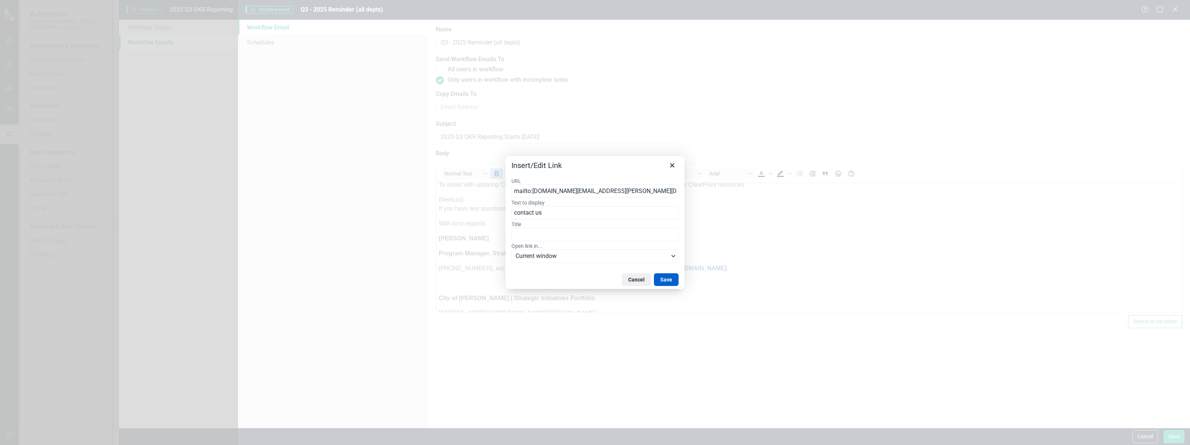
click at [667, 278] on button "Save" at bounding box center [666, 279] width 25 height 13
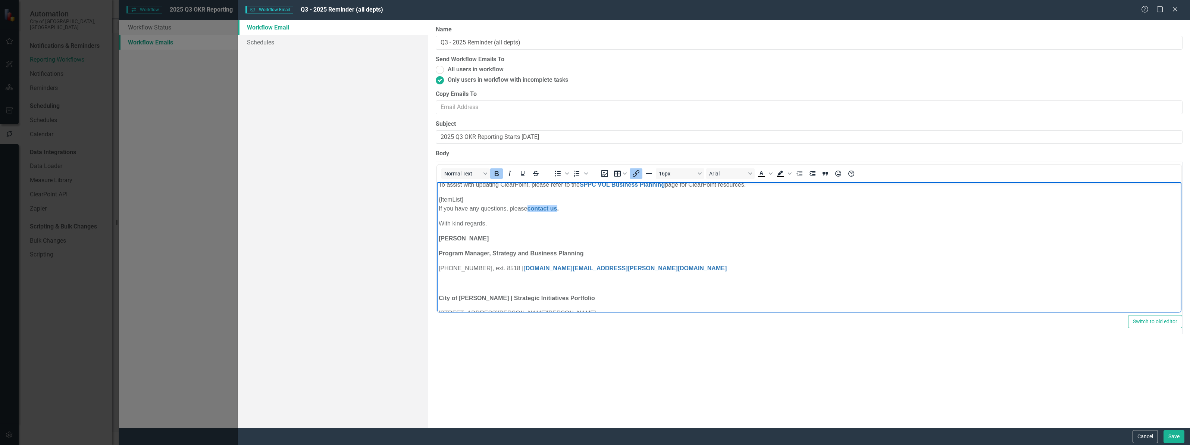
click at [639, 172] on icon "Insert/edit link" at bounding box center [636, 173] width 7 height 7
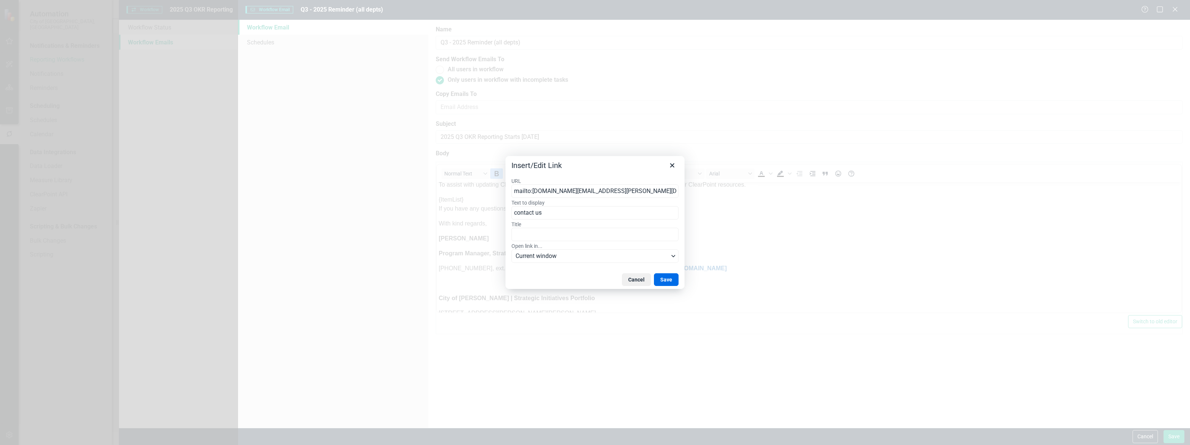
type input "mailto:Dana.Green@vaughan.ca;analytics@vaughan.ca"
click at [670, 277] on button "Save" at bounding box center [666, 279] width 25 height 13
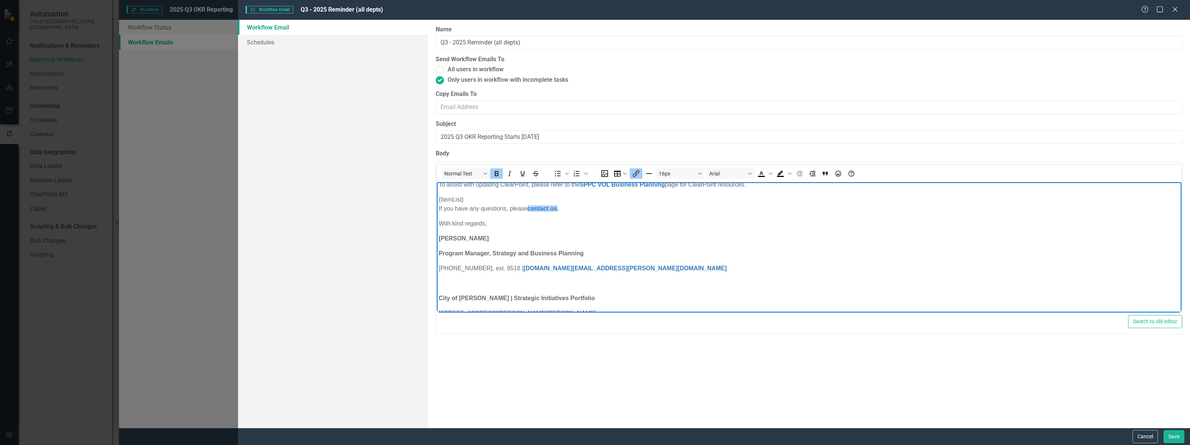
click at [625, 267] on p "905-832-2281, ext. 8518 | dana.green@vaughan.ca" at bounding box center [809, 268] width 741 height 9
click at [639, 266] on p "905-832-2281, ext. 8518 | dana.green@vaughan.ca﻿" at bounding box center [809, 268] width 741 height 9
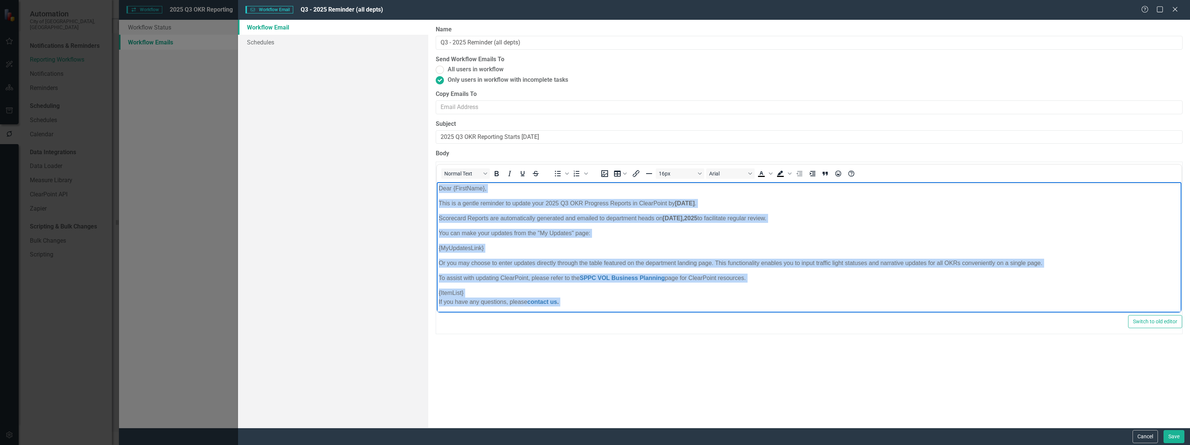
scroll to position [135, 0]
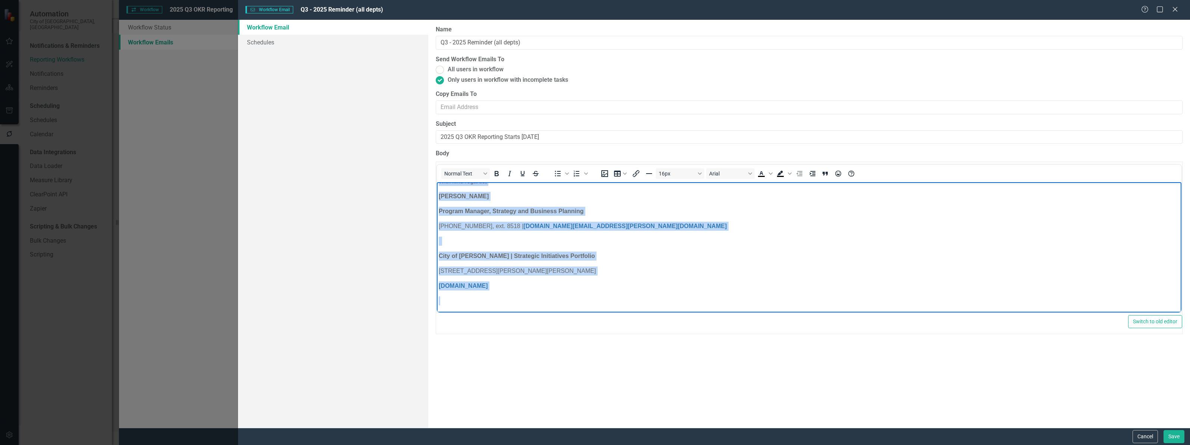
drag, startPoint x: 438, startPoint y: 189, endPoint x: 1073, endPoint y: 566, distance: 737.9
click at [636, 313] on html "Dear {FirstName}, This is a gentle reminder to update your 2025 Q3 OKR Progress…" at bounding box center [809, 180] width 745 height 266
copy body "Dear {FirstName}, This is a gentle reminder to update your 2025 Q3 OKR Progress…"
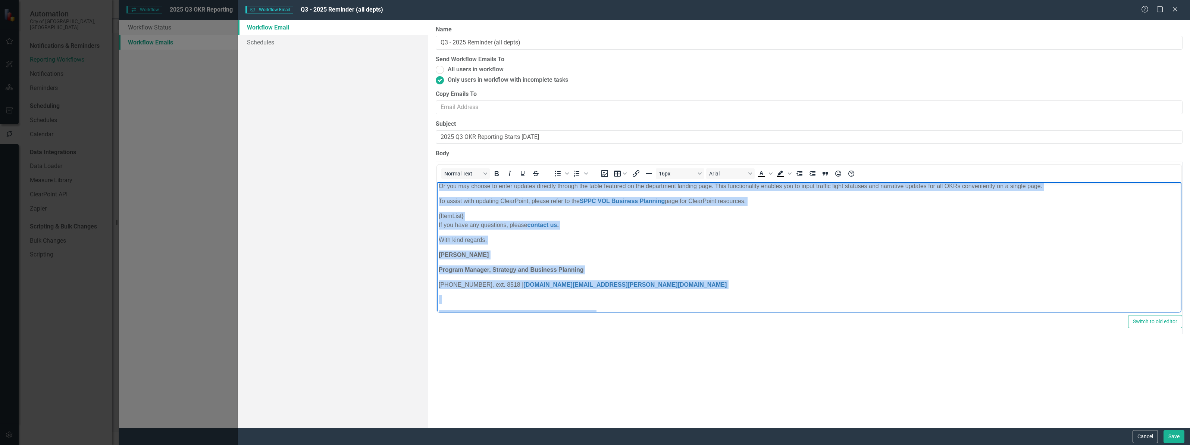
scroll to position [0, 0]
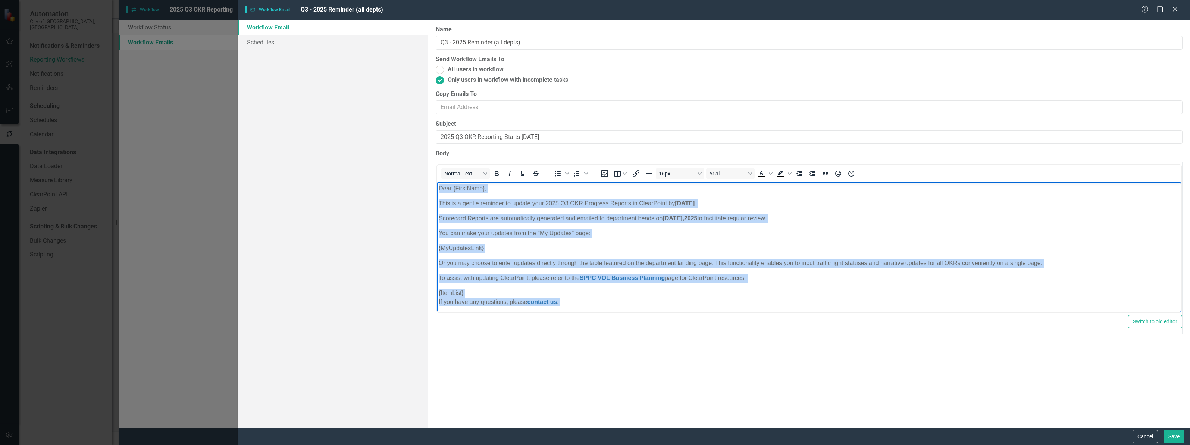
click at [529, 207] on p "This is a gentle reminder to update your 2025 Q3 OKR Progress Reports in ClearP…" at bounding box center [809, 203] width 741 height 9
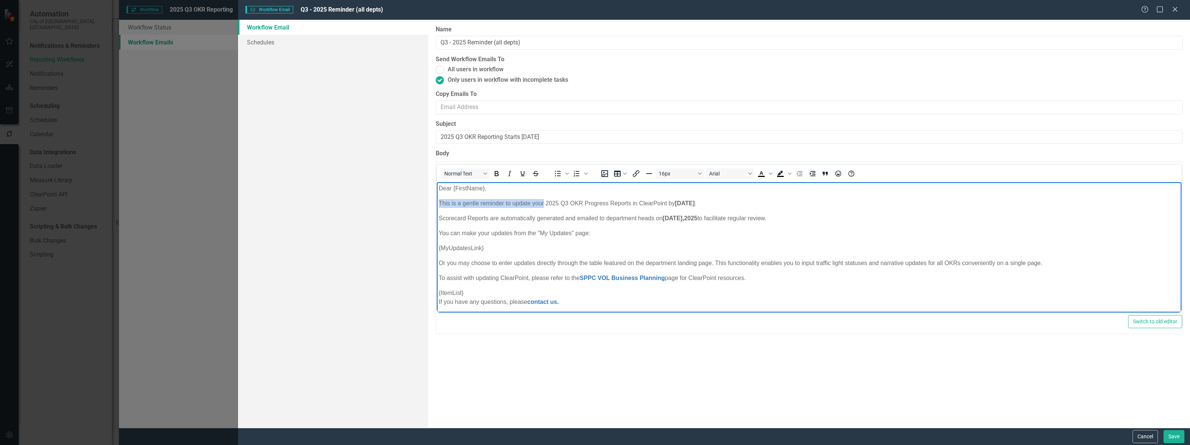
drag, startPoint x: 439, startPoint y: 200, endPoint x: 544, endPoint y: 197, distance: 104.9
click at [544, 197] on body "Dear {FirstName}, This is a gentle reminder to update your 2025 Q3 OKR Progress…" at bounding box center [809, 315] width 745 height 266
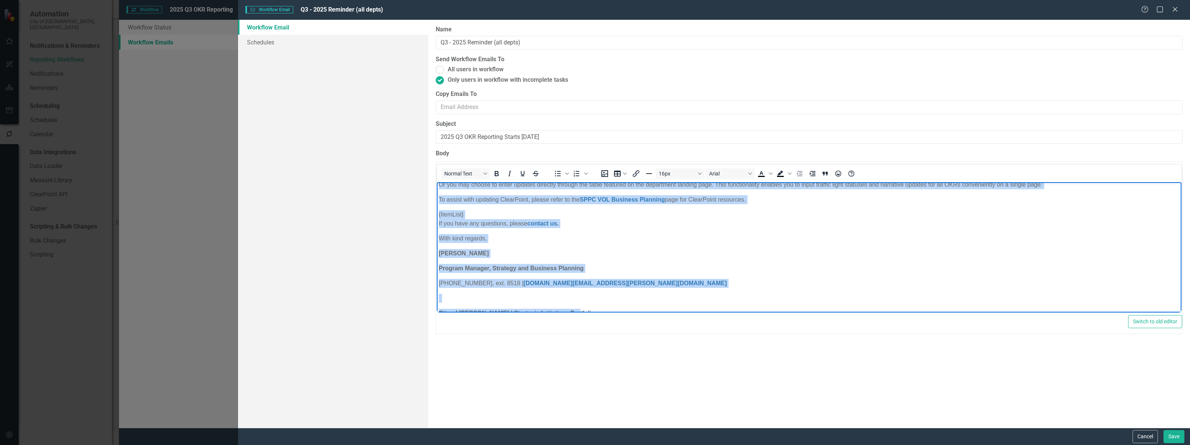
scroll to position [135, 0]
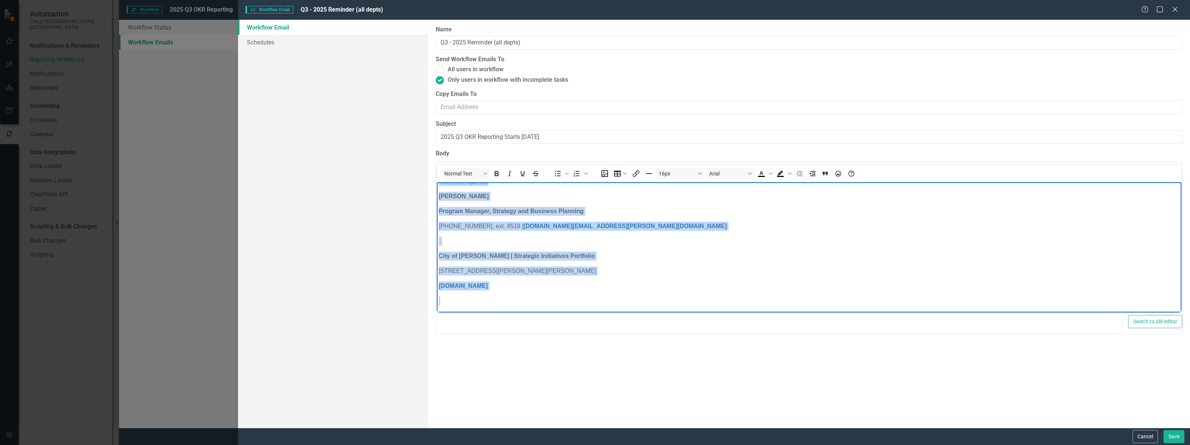
drag, startPoint x: 438, startPoint y: 187, endPoint x: 599, endPoint y: 321, distance: 209.1
click at [599, 313] on html "Dear {FirstName}, The 2025 Q3 OKR progress reporting cycle in ClearPoint starts…" at bounding box center [809, 180] width 745 height 266
copy body "Dear {FirstName}, The 2025 Q3 OKR progress reporting cycle in ClearPoint starts…"
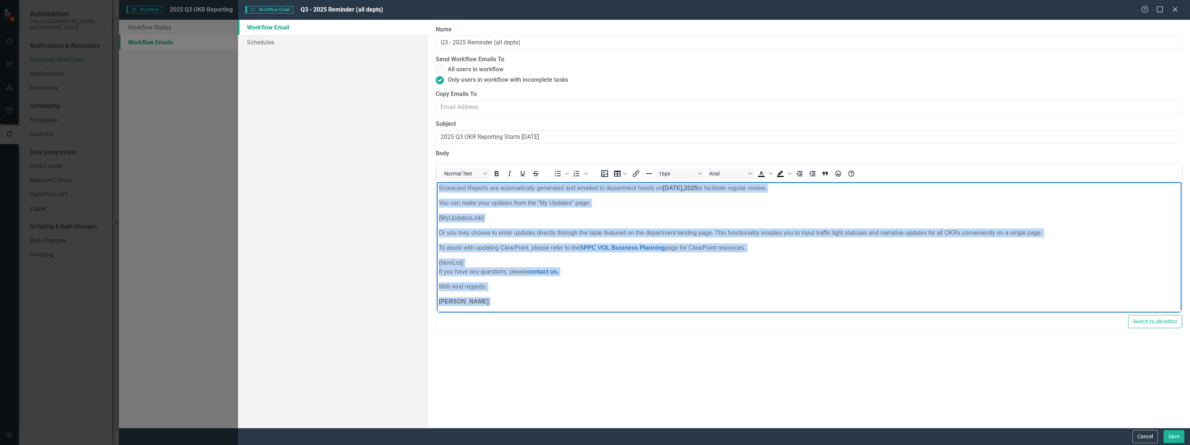
scroll to position [0, 0]
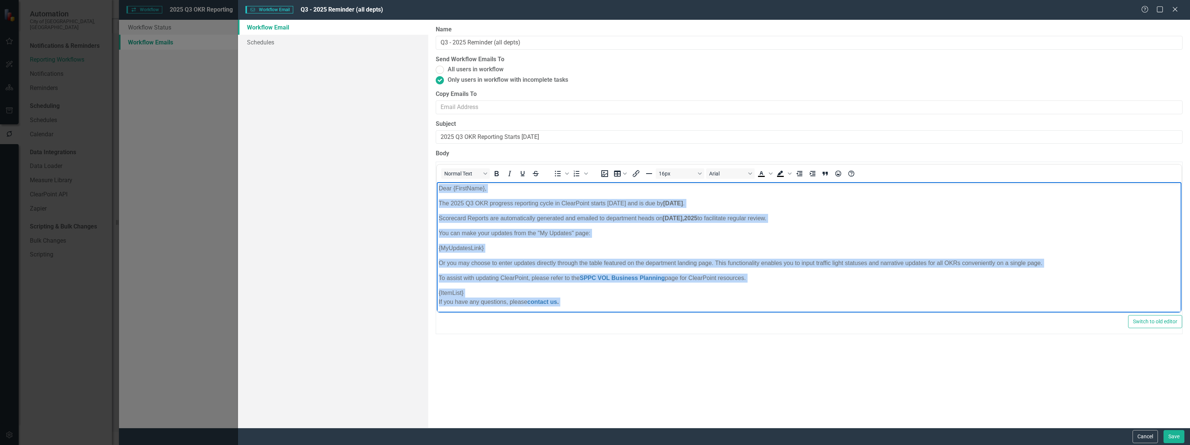
click at [626, 240] on body "Dear {FirstName}, The 2025 Q3 OKR progress reporting cycle in ClearPoint starts…" at bounding box center [809, 315] width 745 height 266
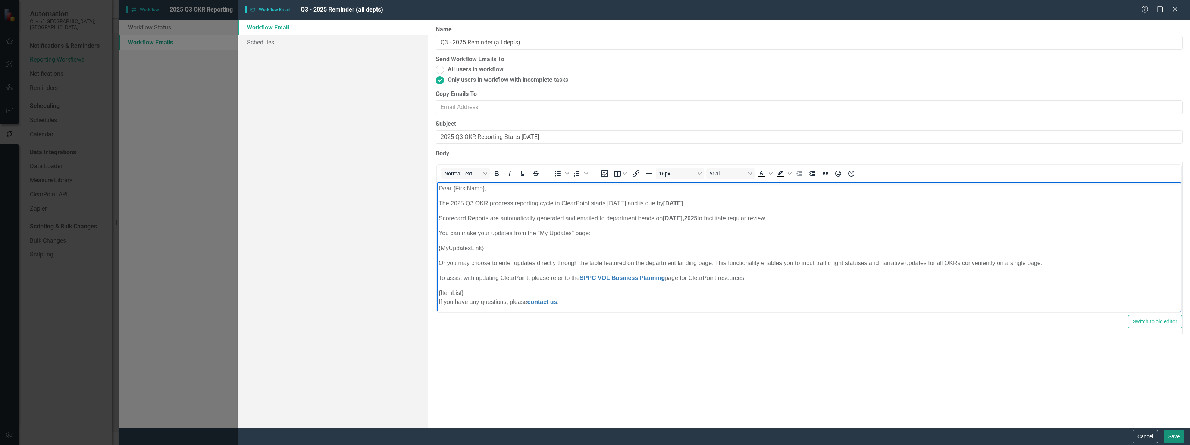
click at [1178, 434] on button "Save" at bounding box center [1174, 436] width 21 height 13
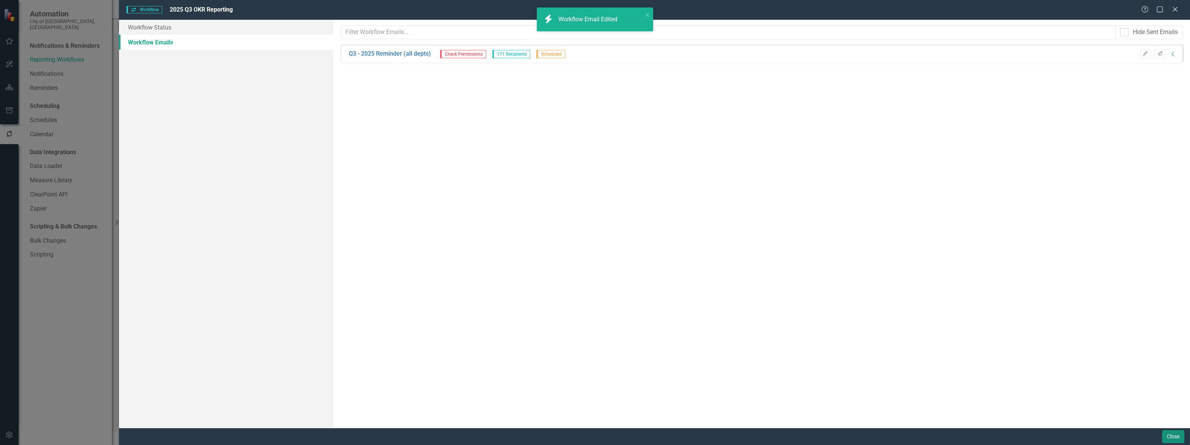
click at [1169, 435] on button "Close" at bounding box center [1173, 436] width 22 height 13
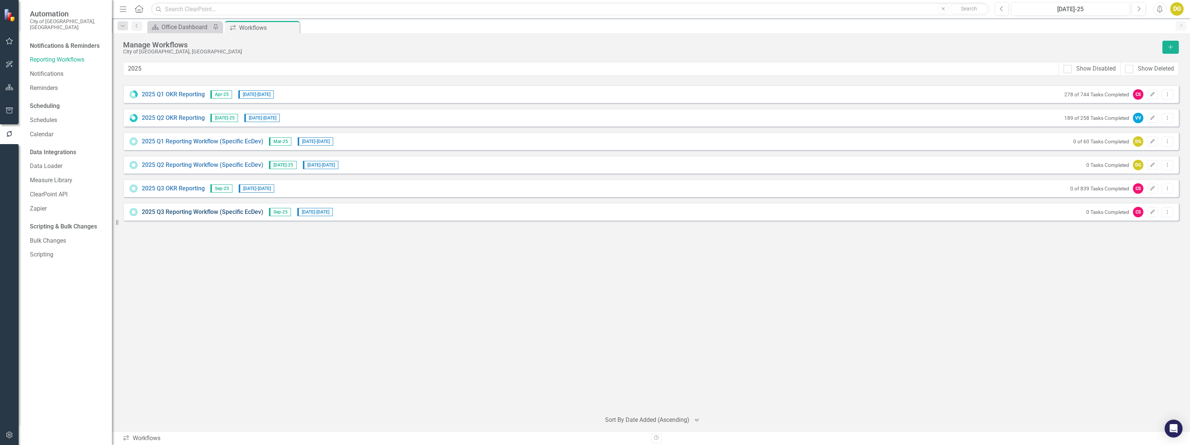
click at [209, 215] on link "2025 Q3 Reporting Workflow (Specific EcDev)" at bounding box center [203, 212] width 122 height 9
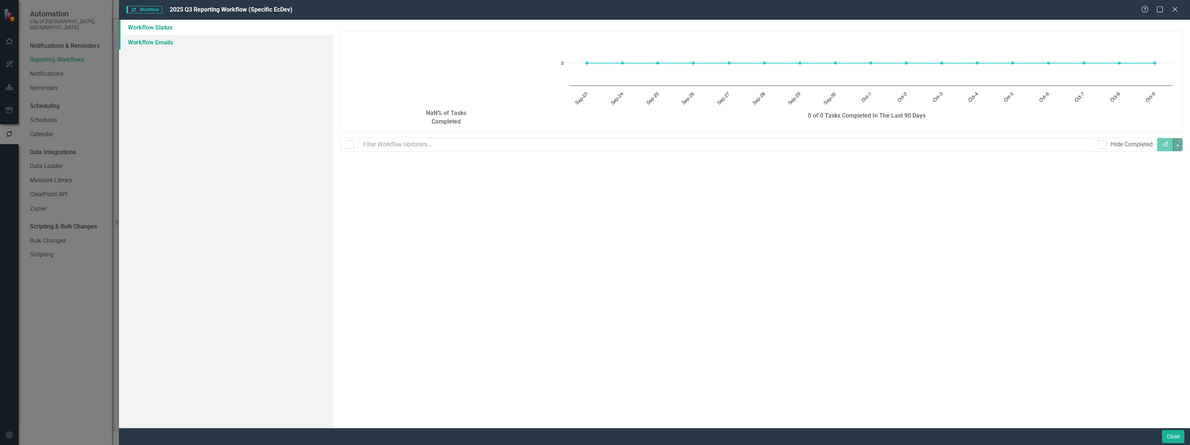
click at [173, 43] on link "Workflow Emails" at bounding box center [226, 42] width 214 height 15
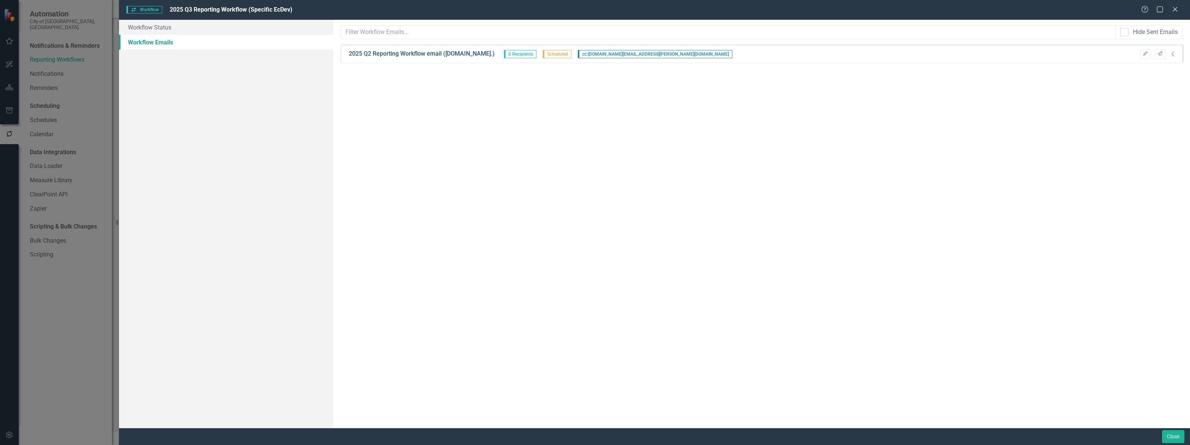
click at [385, 54] on link "2025 Q2 Reporting Workflow email (Ec.Dev.)" at bounding box center [422, 54] width 146 height 9
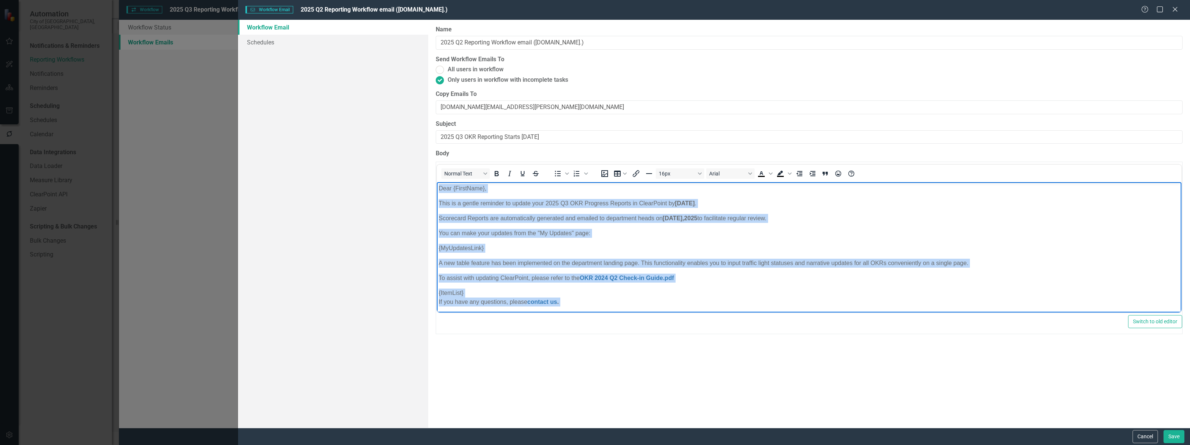
drag, startPoint x: 529, startPoint y: 269, endPoint x: 271, endPoint y: -35, distance: 398.7
click at [437, 182] on html "Dear {FirstName}, This is a gentle reminder to update your 2025 Q3 OKR Progress…" at bounding box center [809, 345] width 745 height 326
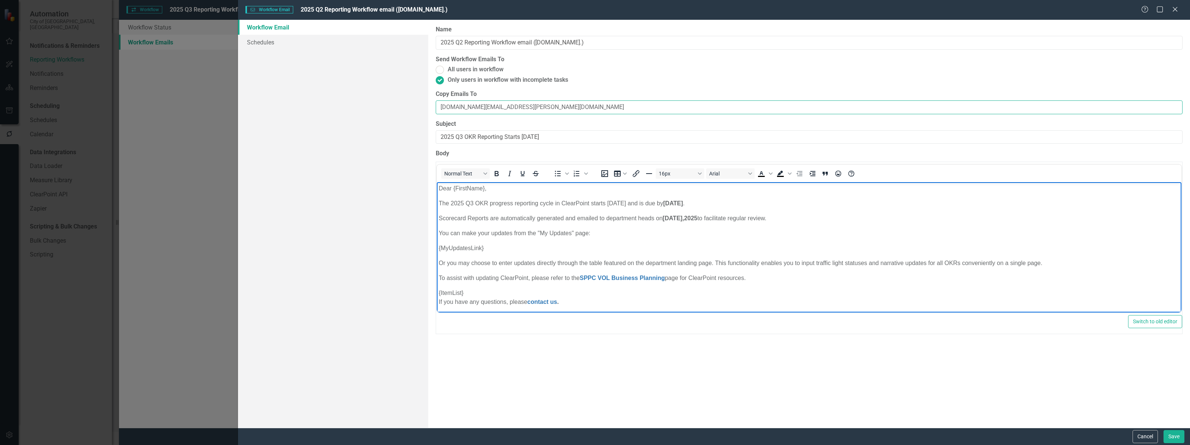
click at [450, 111] on input "ots.analytics@vaughan.ca" at bounding box center [809, 107] width 747 height 14
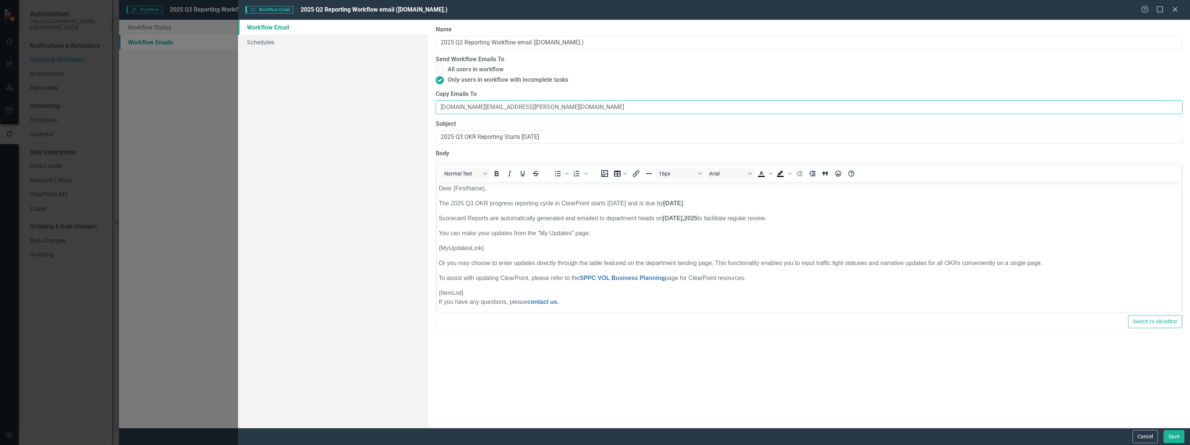
drag, startPoint x: 526, startPoint y: 107, endPoint x: 353, endPoint y: 101, distance: 173.2
click at [353, 101] on div "Workflow Email Schedules Workflow Emails are templated reminders linked to Repo…" at bounding box center [714, 224] width 952 height 408
click at [1182, 434] on button "Save" at bounding box center [1174, 436] width 21 height 13
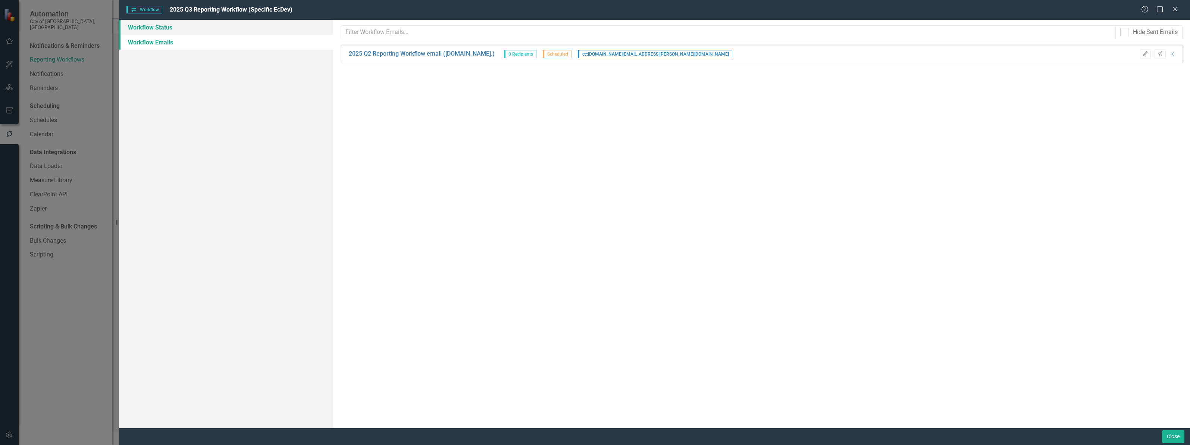
click at [154, 24] on link "Workflow Status" at bounding box center [226, 27] width 214 height 15
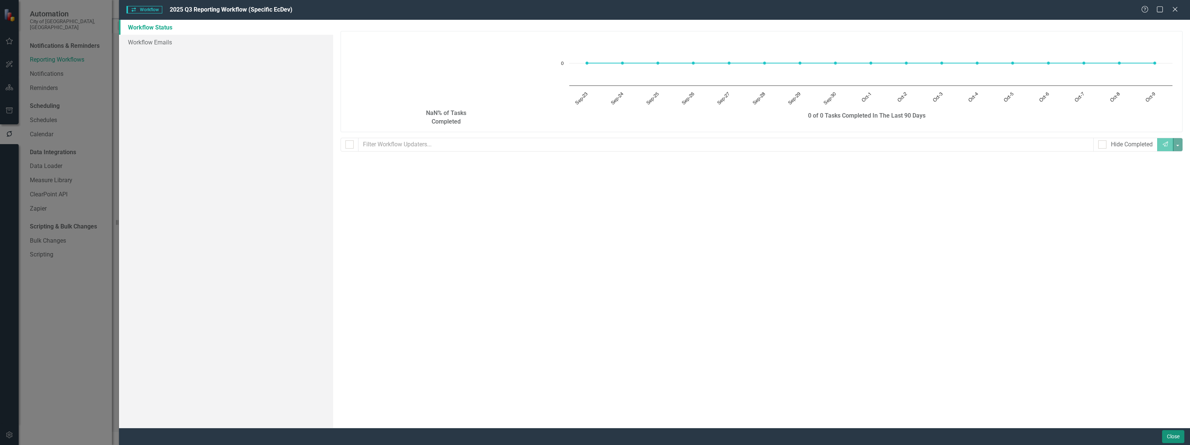
click at [1176, 434] on button "Close" at bounding box center [1173, 436] width 22 height 13
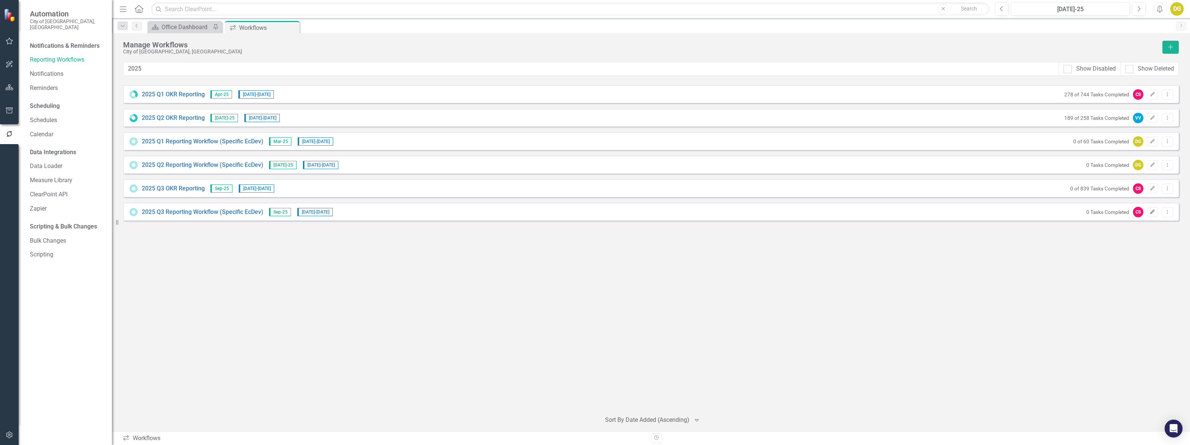
click at [1152, 212] on icon "Edit" at bounding box center [1153, 212] width 6 height 4
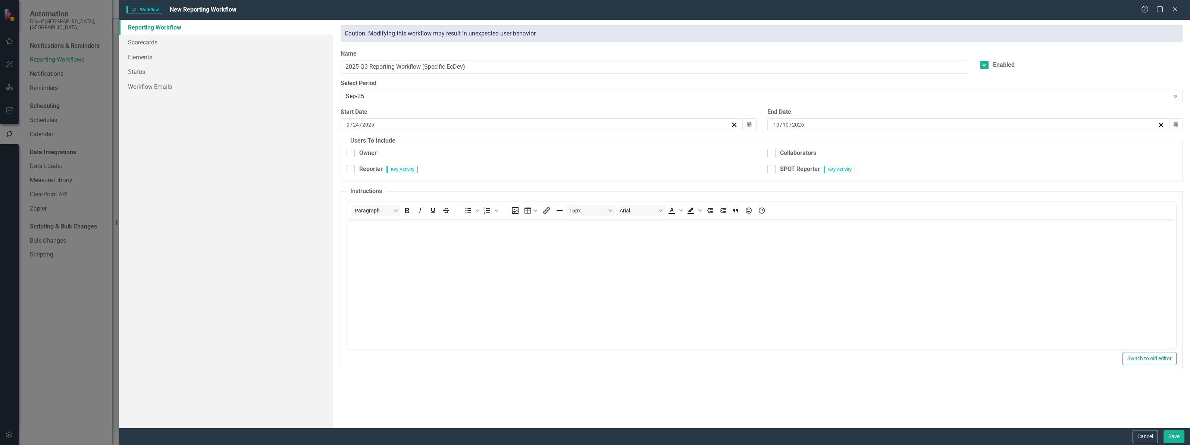
checkbox input "true"
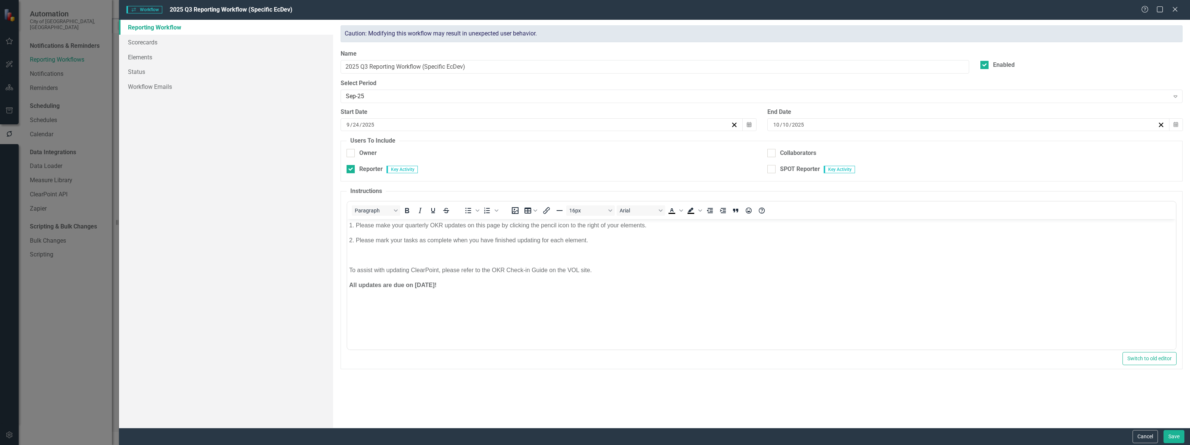
click at [1144, 434] on button "Cancel" at bounding box center [1145, 436] width 25 height 13
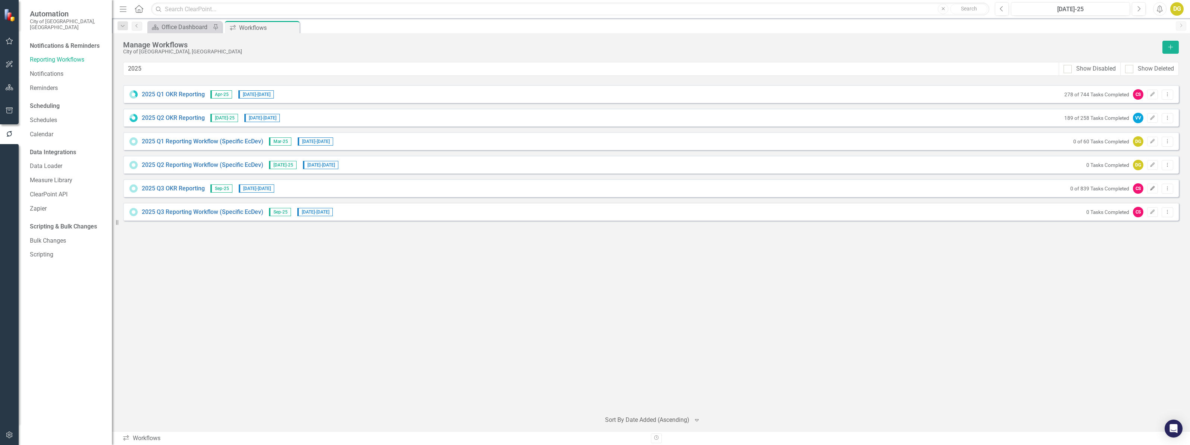
click at [1151, 193] on button "Edit" at bounding box center [1152, 189] width 11 height 10
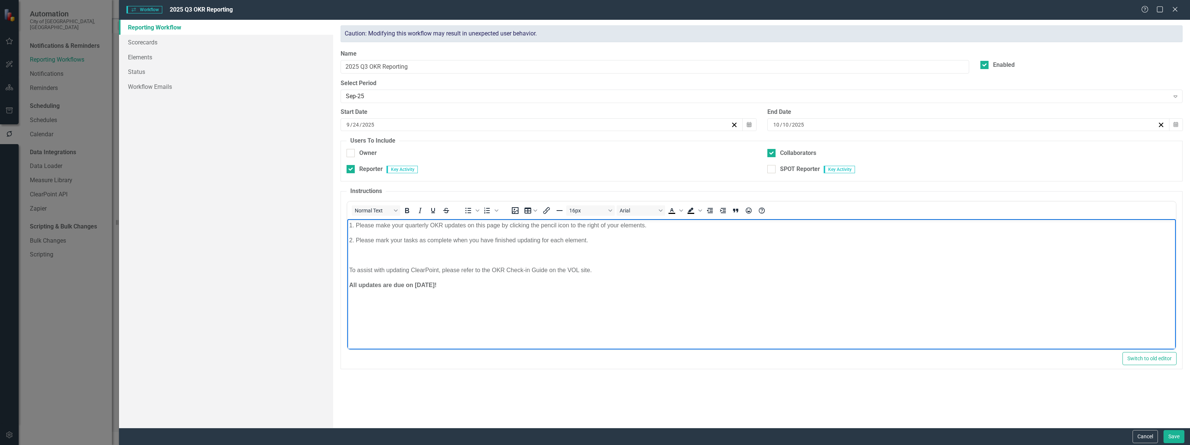
drag, startPoint x: 459, startPoint y: 292, endPoint x: 237, endPoint y: 159, distance: 258.6
click at [347, 219] on html "1. Please make your quarterly OKR updates on this page by clicking the pencil i…" at bounding box center [761, 275] width 829 height 112
copy body "1. Please make your quarterly OKR updates on this page by clicking the pencil i…"
click at [534, 310] on body "1. Please make your quarterly OKR updates on this page by clicking the pencil i…" at bounding box center [761, 275] width 829 height 112
drag, startPoint x: 493, startPoint y: 271, endPoint x: 547, endPoint y: 268, distance: 54.2
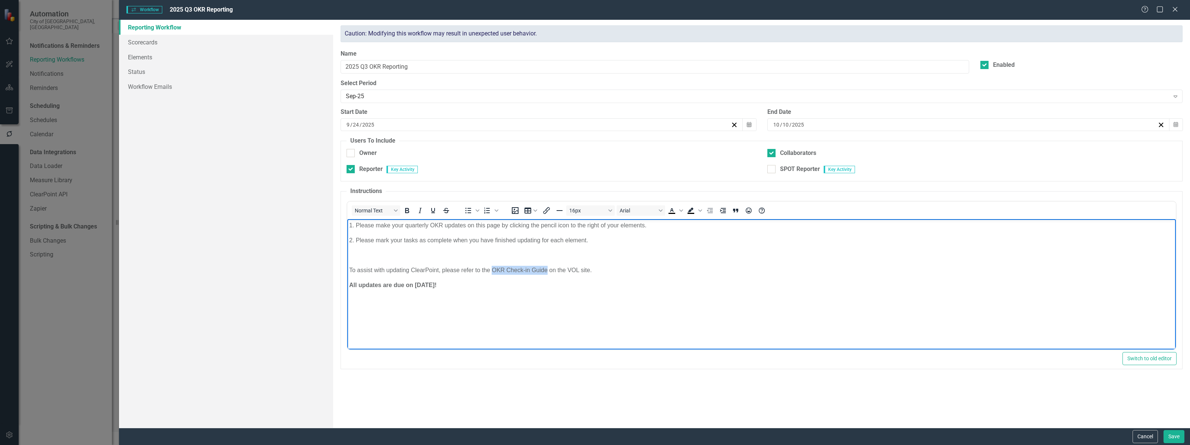
click at [547, 268] on p "To assist with updating ClearPoint, please refer to the OKR Check-in Guide on t…" at bounding box center [761, 270] width 825 height 9
click at [548, 212] on icon "Insert/edit link" at bounding box center [546, 210] width 9 height 9
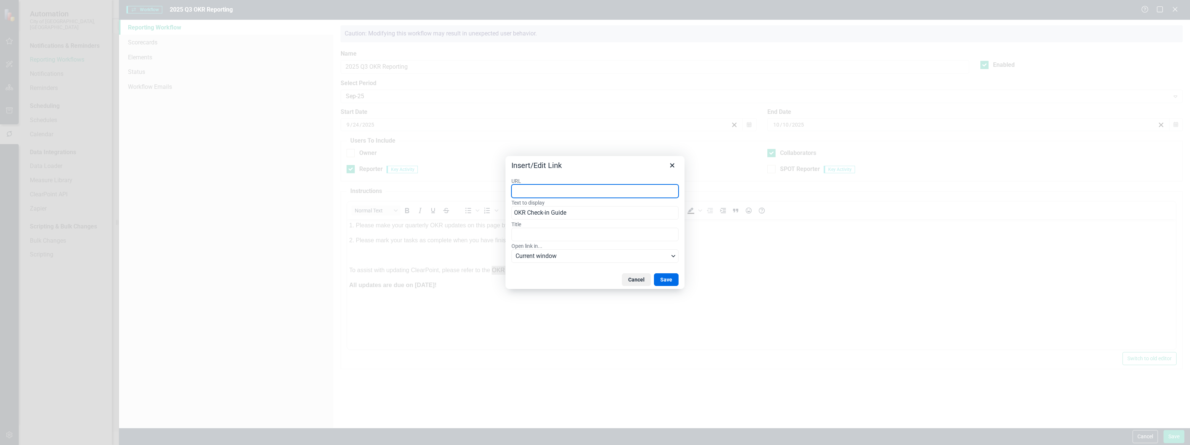
paste input "https://vaughancloud.sharepoint.com/sites/VOL/Dept-SPPC/Shared%20Documents/Form…"
type input "https://vaughancloud.sharepoint.com/sites/VOL/Dept-SPPC/Shared%20Documents/Form…"
click at [665, 282] on button "Save" at bounding box center [666, 279] width 25 height 13
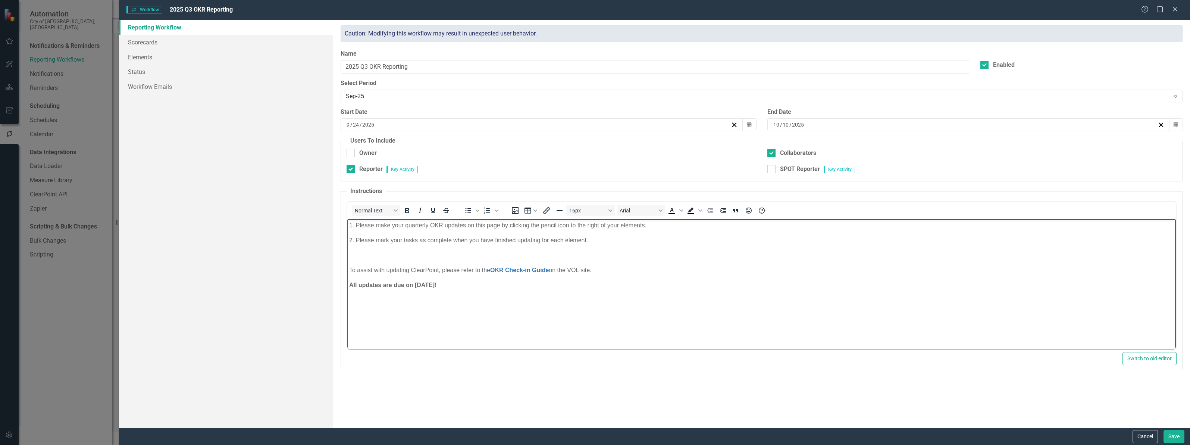
click at [572, 268] on p "To assist with updating ClearPoint, please refer to the OKR Check-in Guide on t…" at bounding box center [761, 270] width 825 height 9
click at [584, 267] on p "To assist with updating ClearPoint, please refer to the OKR Check-in Guide on t…" at bounding box center [761, 270] width 825 height 9
drag, startPoint x: 572, startPoint y: 270, endPoint x: 670, endPoint y: 268, distance: 97.8
click at [670, 268] on p "To assist with updating ClearPoint, please refer to the OKR Check-in Guide on t…" at bounding box center [761, 270] width 825 height 9
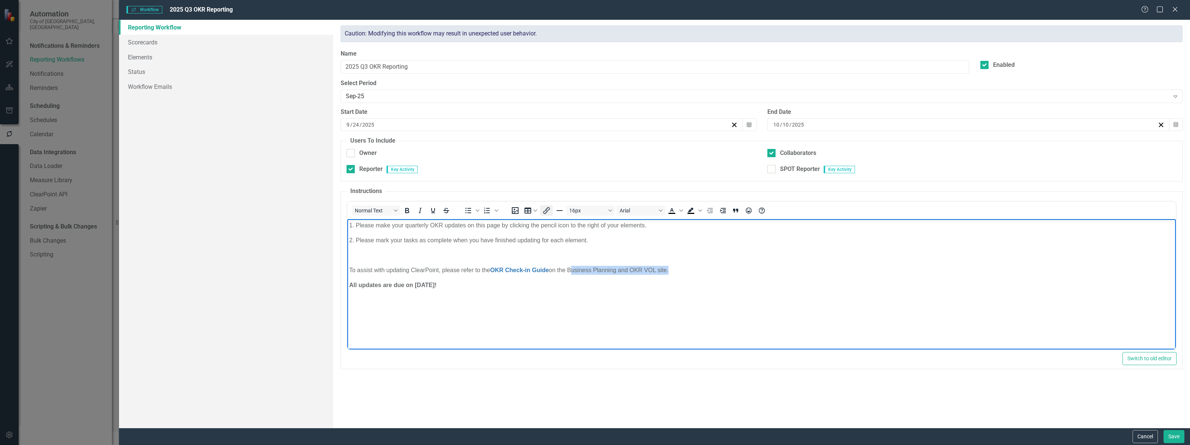
drag, startPoint x: 317, startPoint y: 49, endPoint x: 545, endPoint y: 210, distance: 279.8
click at [545, 210] on icon "Insert/edit link" at bounding box center [546, 210] width 7 height 7
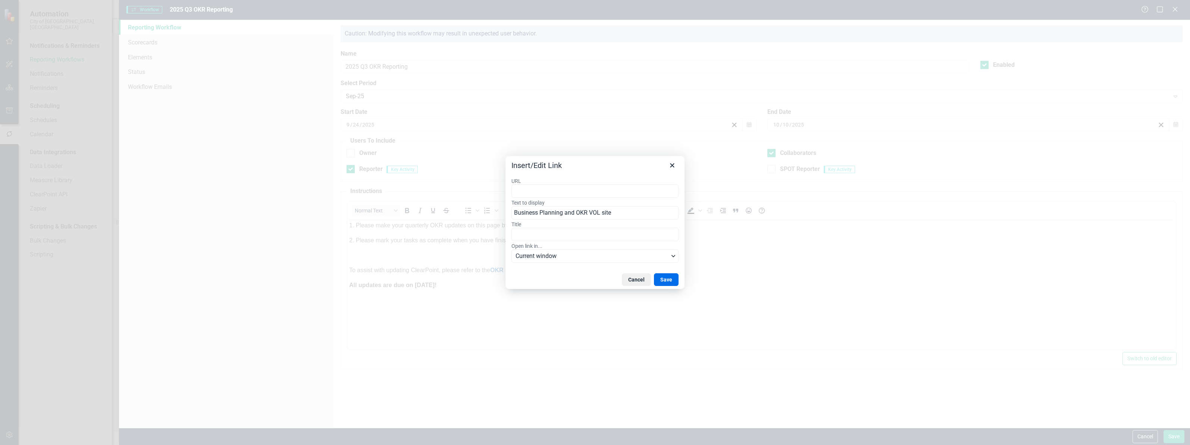
type input "https://vaughancloud.sharepoint.com/sites/VOL/Dept-SPPC/SitePages/Business-Plan…"
click at [671, 277] on button "Save" at bounding box center [666, 279] width 25 height 13
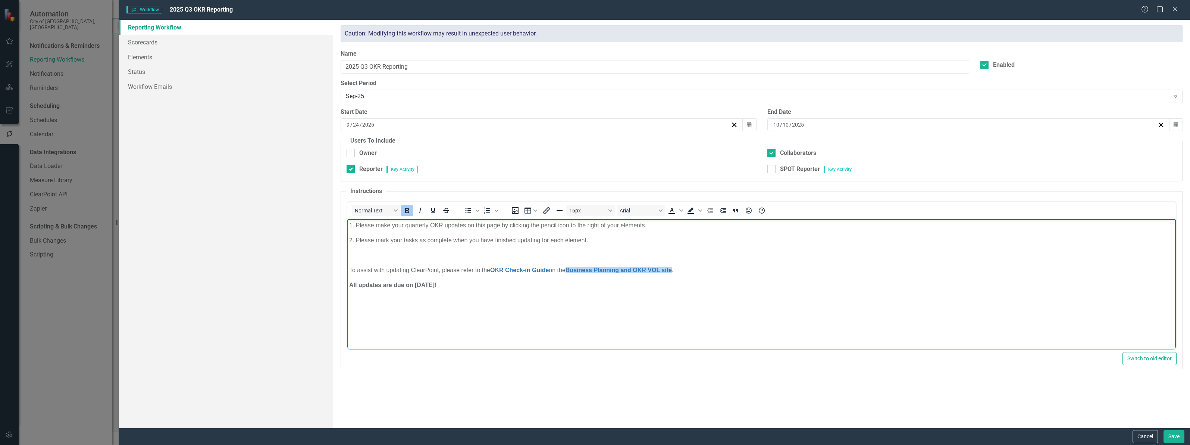
click at [601, 288] on p "All updates are due on October 8!" at bounding box center [761, 285] width 825 height 9
drag, startPoint x: 413, startPoint y: 265, endPoint x: 256, endPoint y: 178, distance: 179.6
click at [347, 219] on html "1. Please make your quarterly OKR updates on this page by clicking the pencil i…" at bounding box center [761, 275] width 829 height 112
copy body "1. Please make your quarterly OKR updates on this page by clicking the pencil i…"
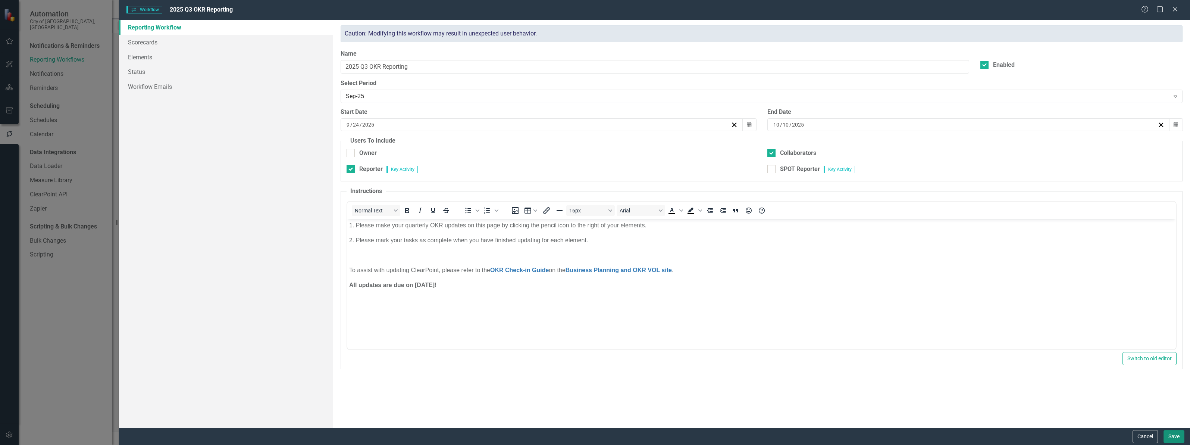
click at [1178, 437] on button "Save" at bounding box center [1174, 436] width 21 height 13
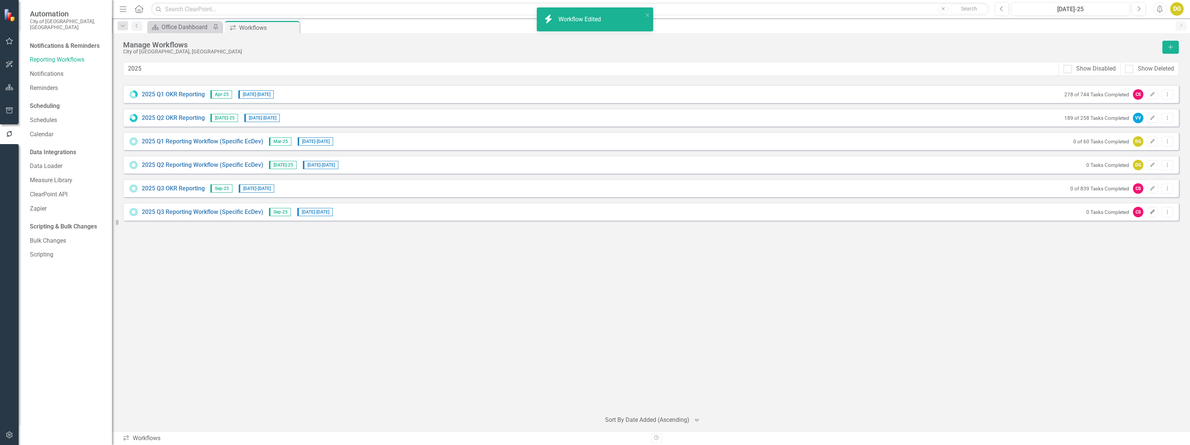
click at [1154, 210] on icon "Edit" at bounding box center [1153, 212] width 6 height 4
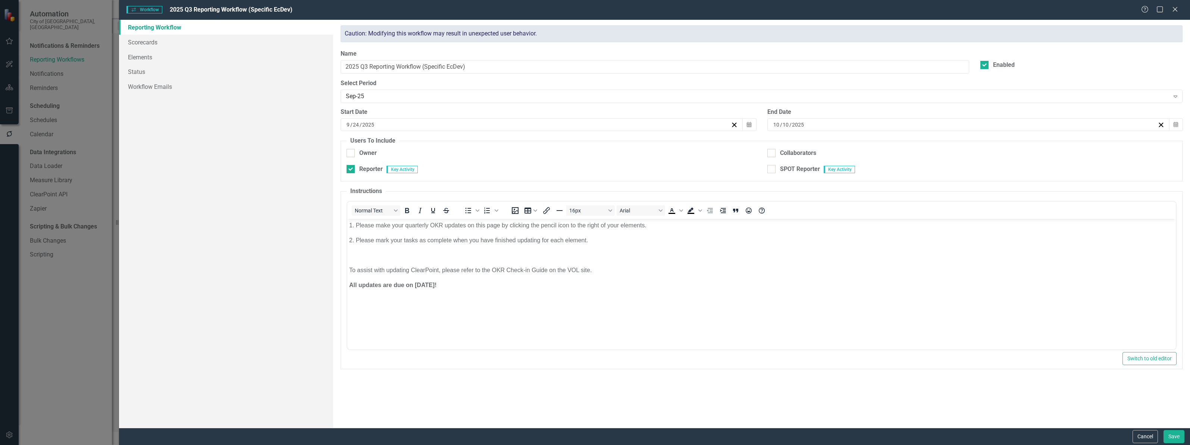
scroll to position [0, 0]
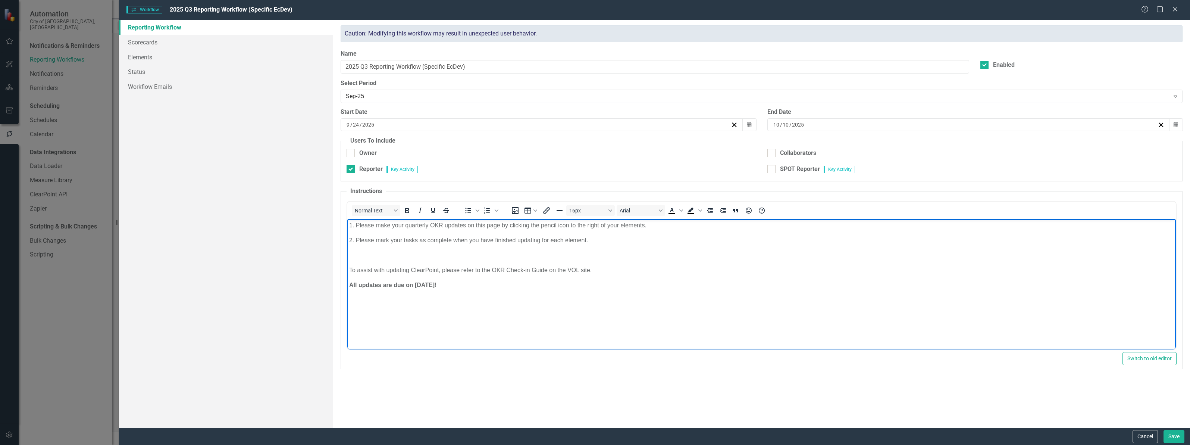
drag, startPoint x: 341, startPoint y: 240, endPoint x: 191, endPoint y: 154, distance: 173.2
click at [347, 219] on html "1. Please make your quarterly OKR updates on this page by clicking the pencil i…" at bounding box center [761, 275] width 829 height 112
paste body "Rich Text Area. Press ALT-0 for help."
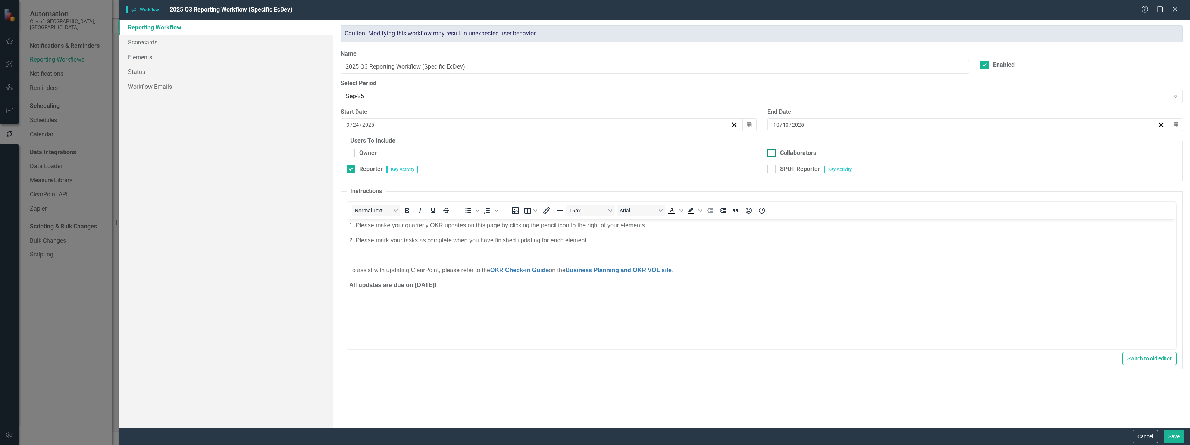
click at [771, 154] on input "Collaborators" at bounding box center [769, 151] width 5 height 5
checkbox input "true"
click at [1176, 437] on button "Save" at bounding box center [1174, 436] width 21 height 13
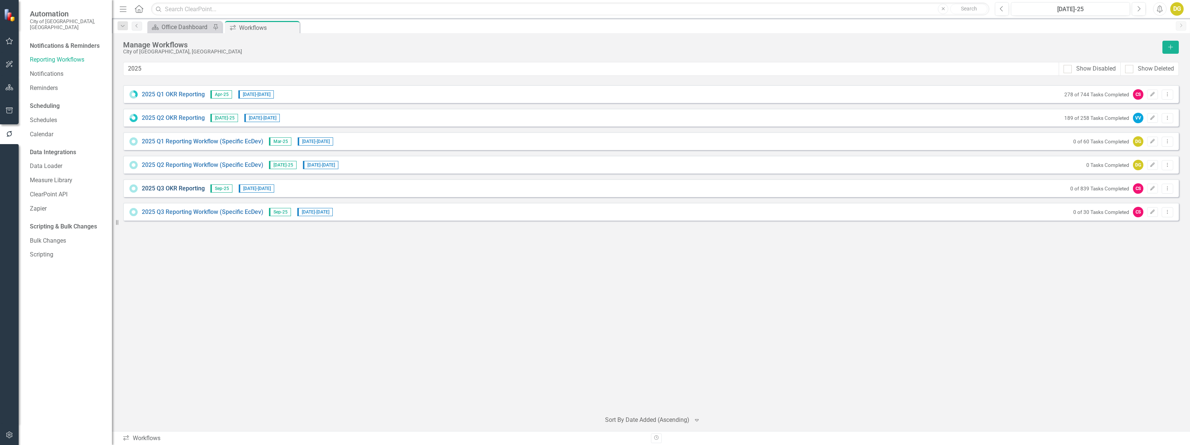
click at [170, 187] on link "2025 Q3 OKR Reporting" at bounding box center [173, 188] width 63 height 9
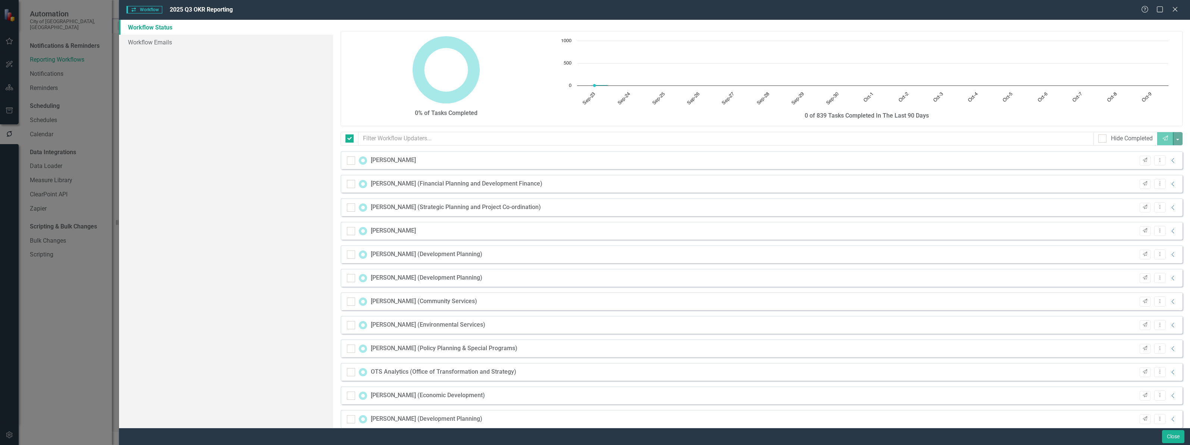
checkbox input "false"
click at [1170, 161] on icon "Collapse" at bounding box center [1173, 160] width 7 height 6
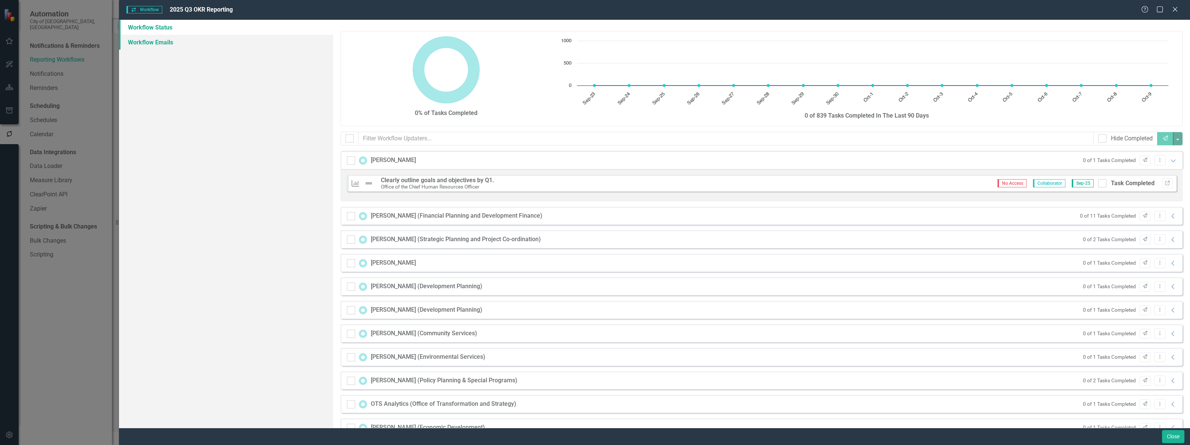
click at [168, 40] on link "Workflow Emails" at bounding box center [226, 42] width 214 height 15
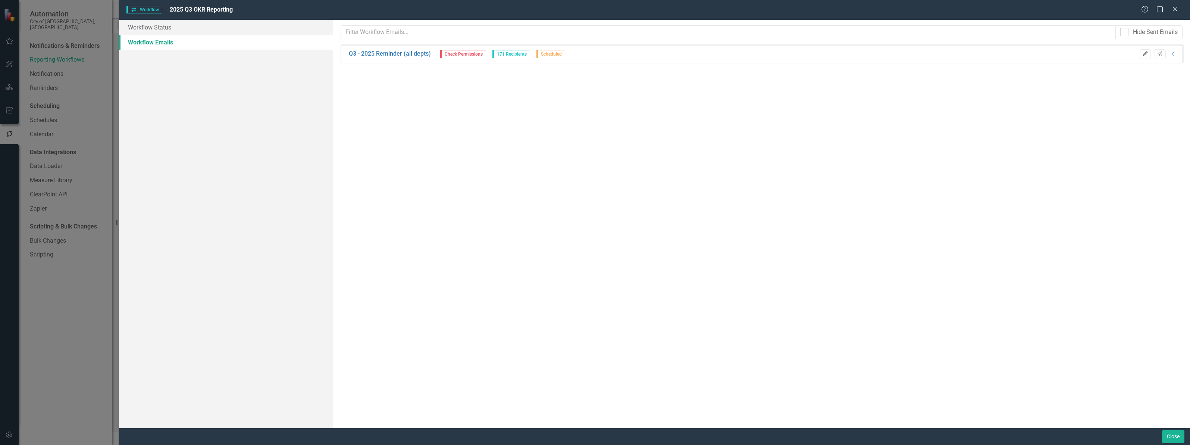
click at [1144, 54] on icon "button" at bounding box center [1145, 53] width 4 height 4
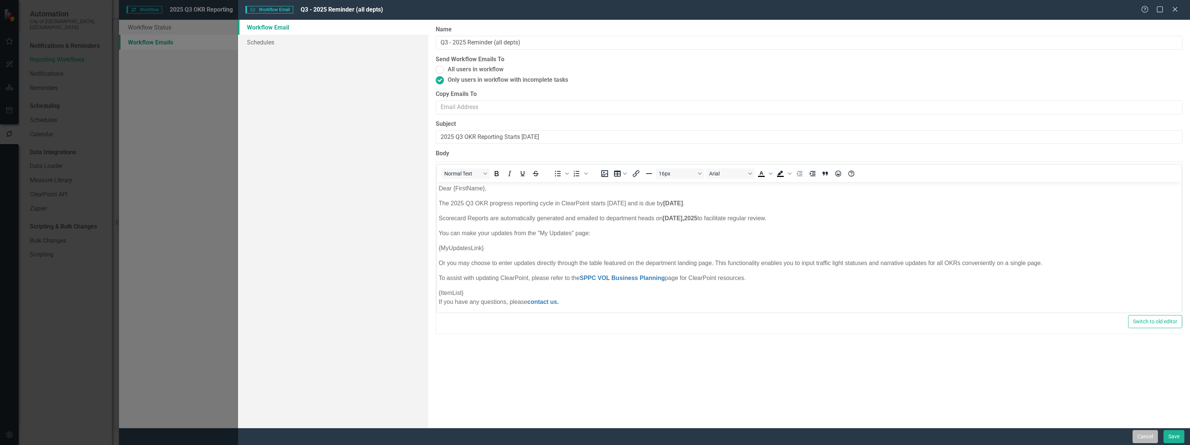
click at [1148, 435] on button "Cancel" at bounding box center [1145, 436] width 25 height 13
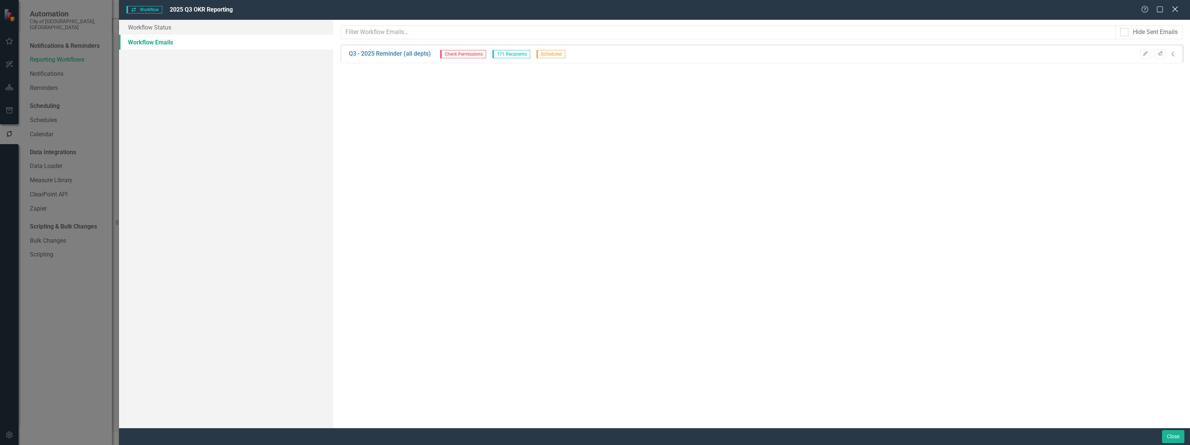
click at [1178, 7] on icon at bounding box center [1175, 9] width 6 height 6
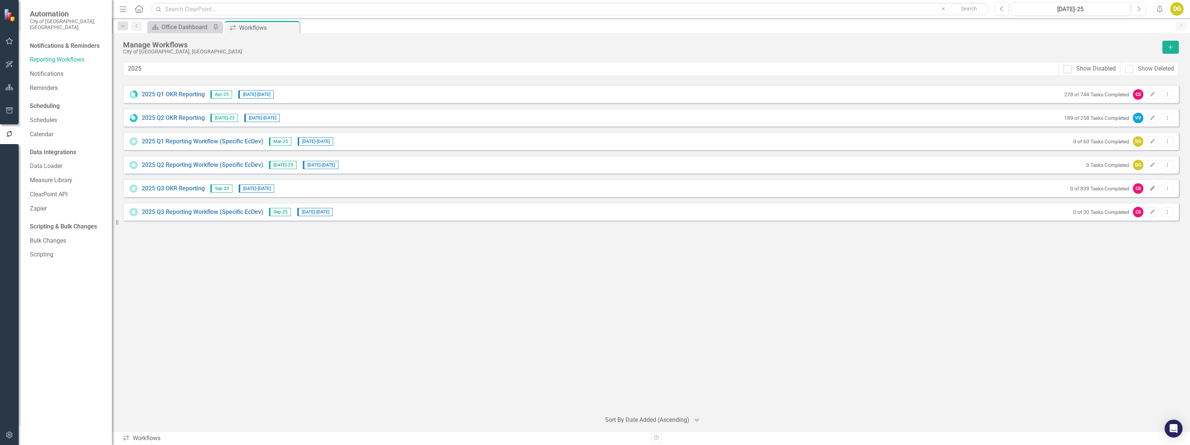
click at [1153, 187] on icon "button" at bounding box center [1153, 188] width 4 height 4
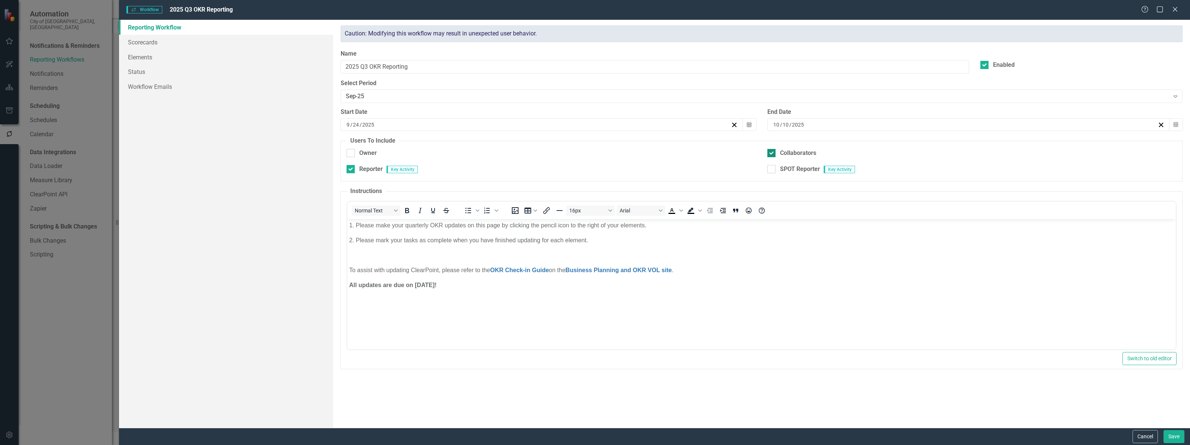
click at [772, 157] on div at bounding box center [771, 153] width 8 height 8
click at [772, 154] on input "Collaborators" at bounding box center [769, 151] width 5 height 5
checkbox input "false"
click at [1169, 434] on button "Save" at bounding box center [1174, 436] width 21 height 13
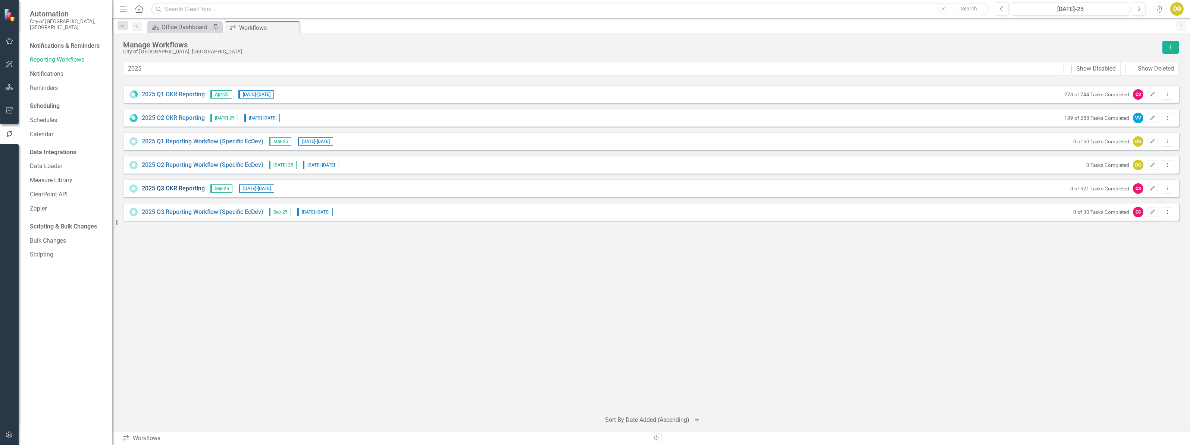
click at [175, 188] on link "2025 Q3 OKR Reporting" at bounding box center [173, 188] width 63 height 9
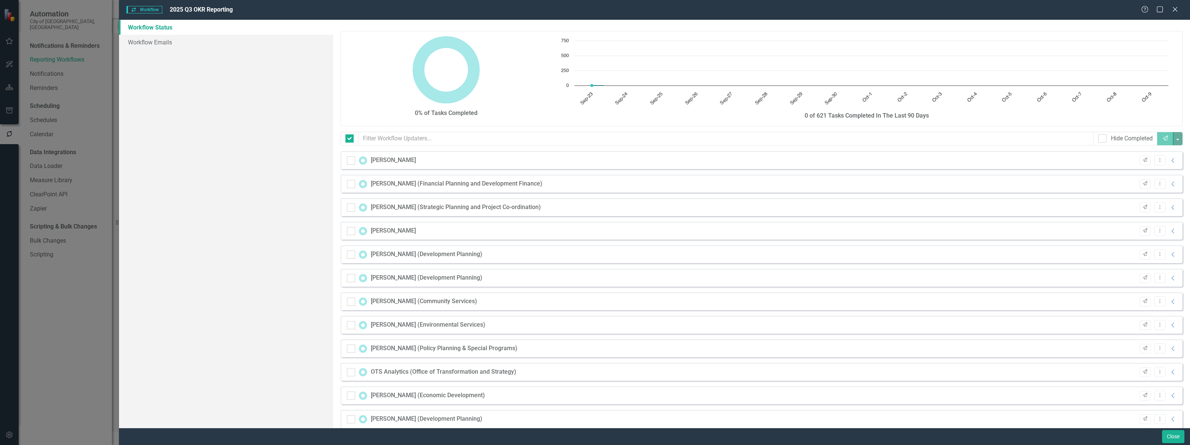
checkbox input "false"
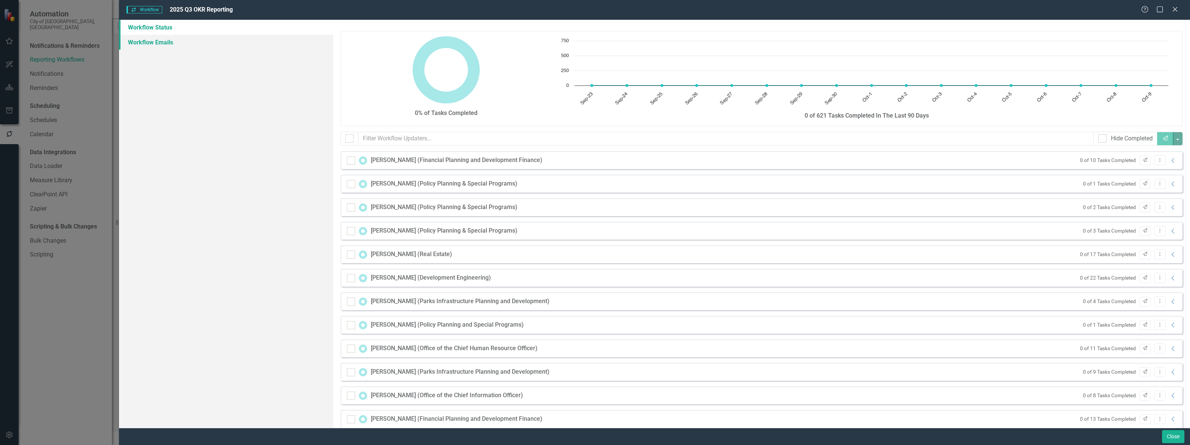
click at [153, 41] on link "Workflow Emails" at bounding box center [226, 42] width 214 height 15
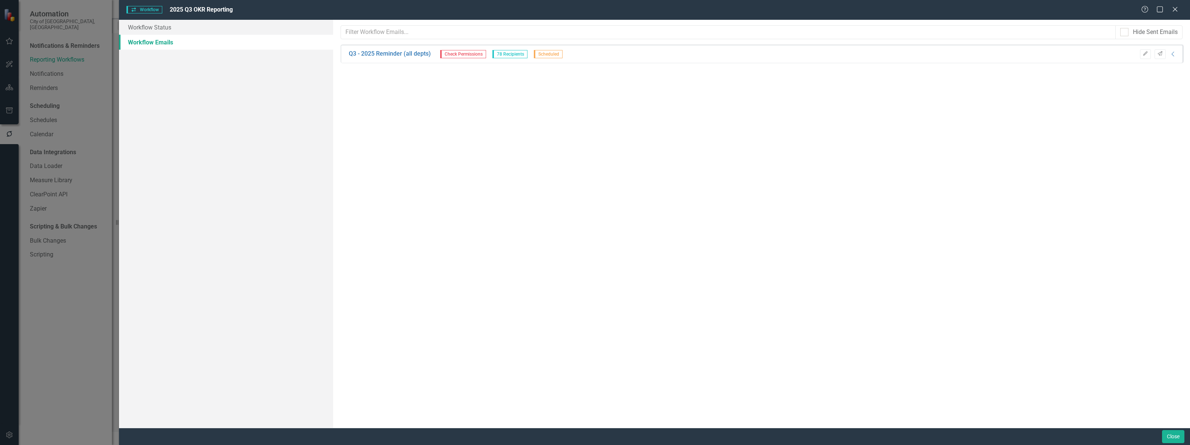
click at [461, 53] on span "Check Permissions" at bounding box center [463, 54] width 46 height 8
click at [150, 32] on link "Workflow Status" at bounding box center [226, 27] width 214 height 15
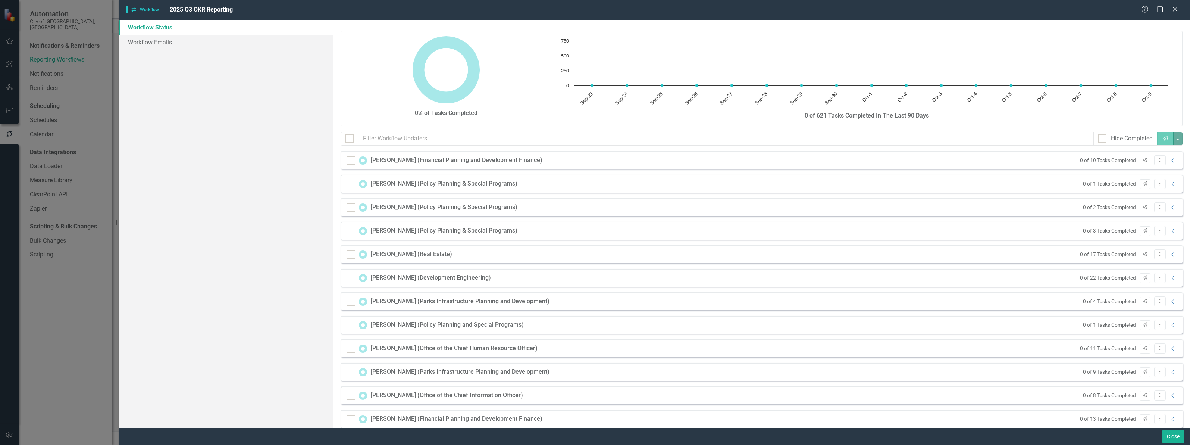
click at [438, 154] on div "Nneka Usifoh (Financial Planning and Development Finance) 0 of 10 Tasks Complet…" at bounding box center [762, 160] width 842 height 18
click at [437, 161] on div "Nneka Usifoh (Financial Planning and Development Finance)" at bounding box center [457, 160] width 172 height 9
click at [1168, 165] on div "0 of 10 Tasks Completed Send Dropdown Menu Collapse" at bounding box center [1126, 160] width 101 height 10
click at [1172, 162] on icon at bounding box center [1173, 160] width 3 height 5
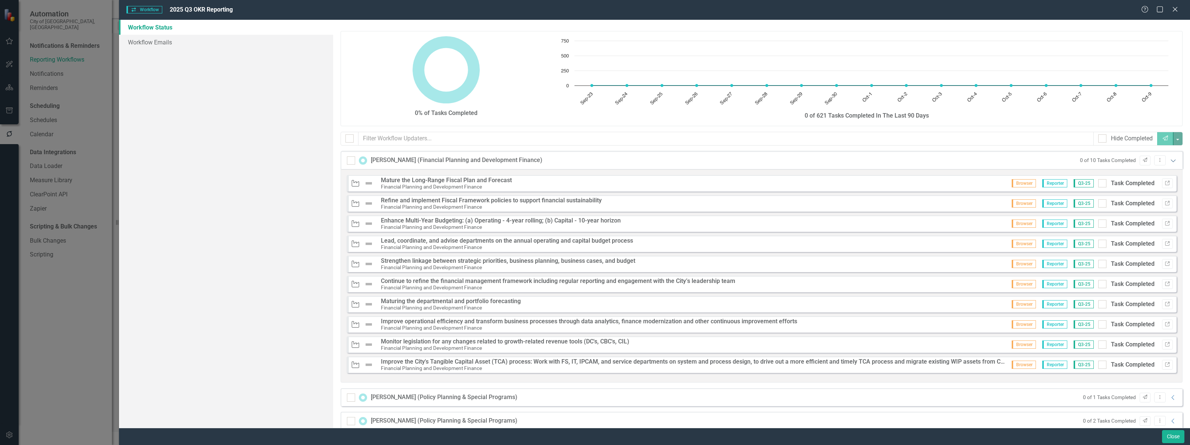
click at [1171, 162] on icon at bounding box center [1173, 160] width 5 height 3
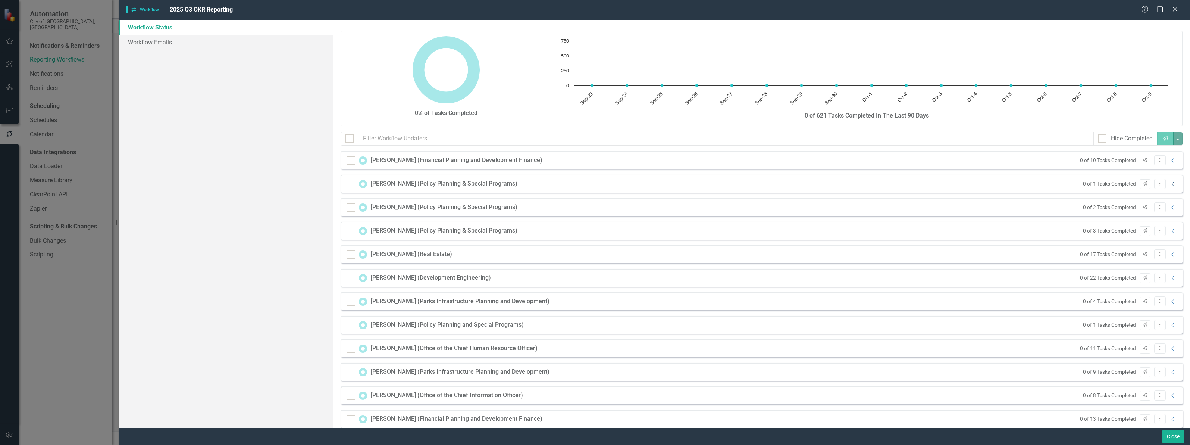
click at [1172, 185] on icon at bounding box center [1173, 183] width 3 height 5
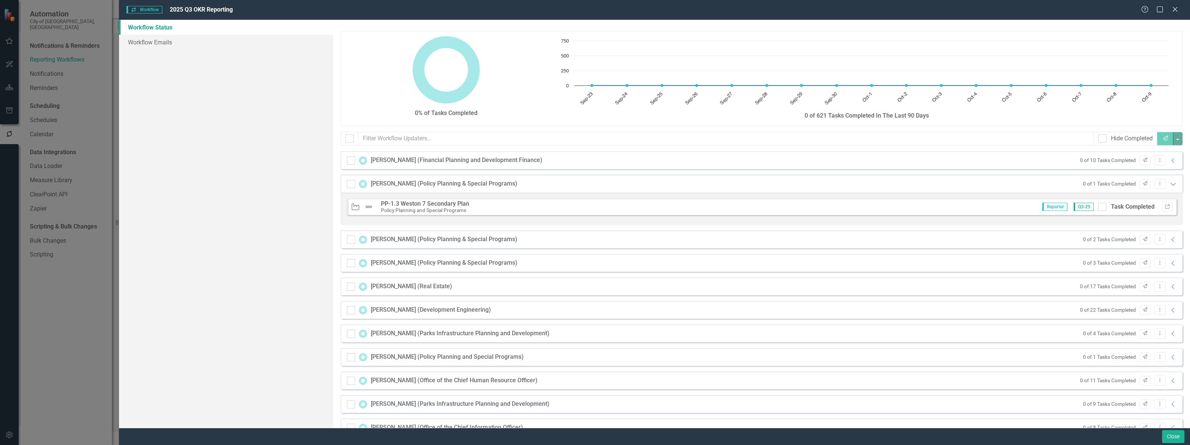
click at [1171, 185] on icon at bounding box center [1173, 184] width 5 height 3
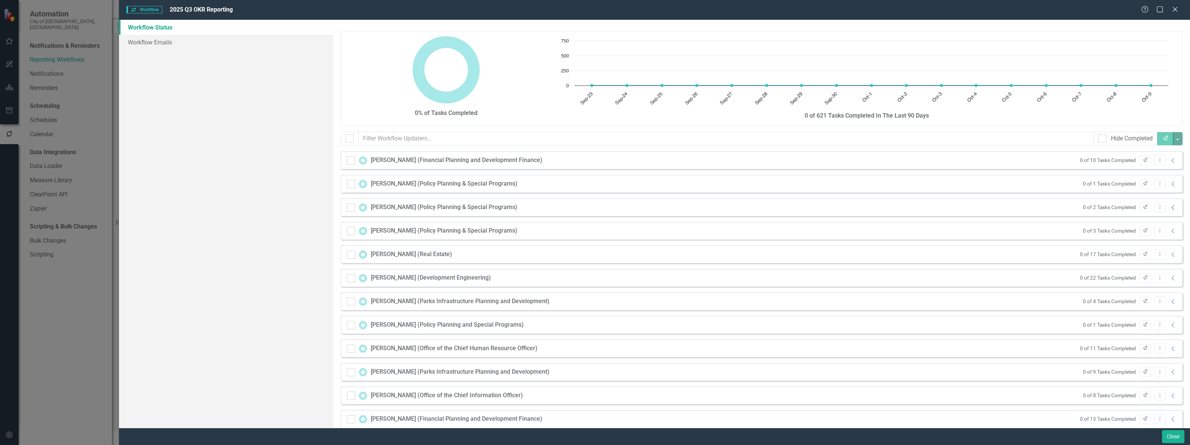
click at [1170, 209] on icon "Collapse" at bounding box center [1173, 207] width 7 height 6
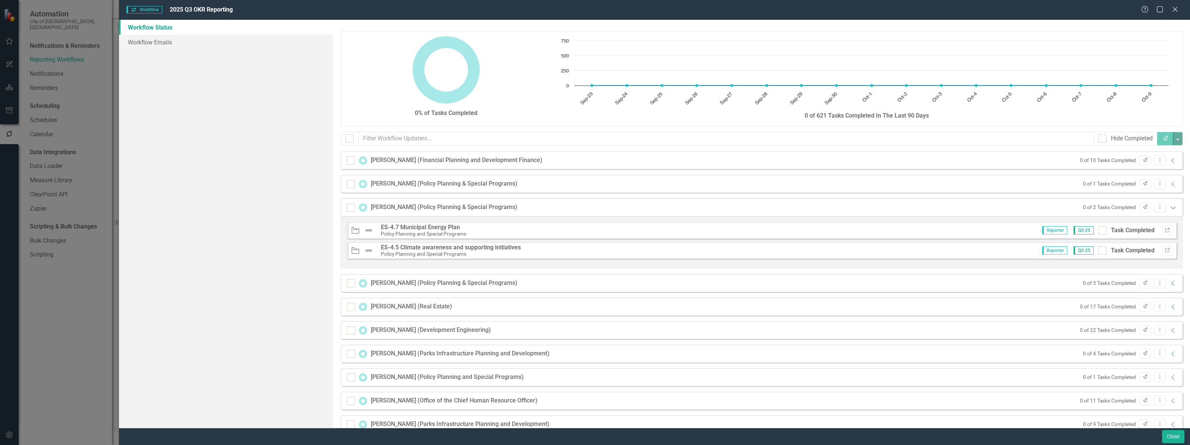
click at [1170, 209] on icon "Expanded" at bounding box center [1173, 207] width 7 height 6
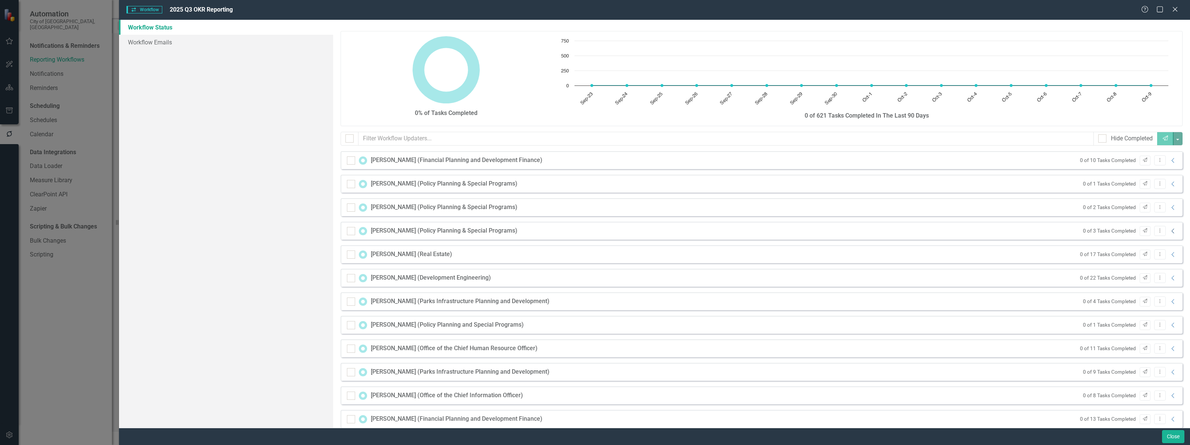
click at [1170, 232] on icon "Collapse" at bounding box center [1173, 231] width 7 height 6
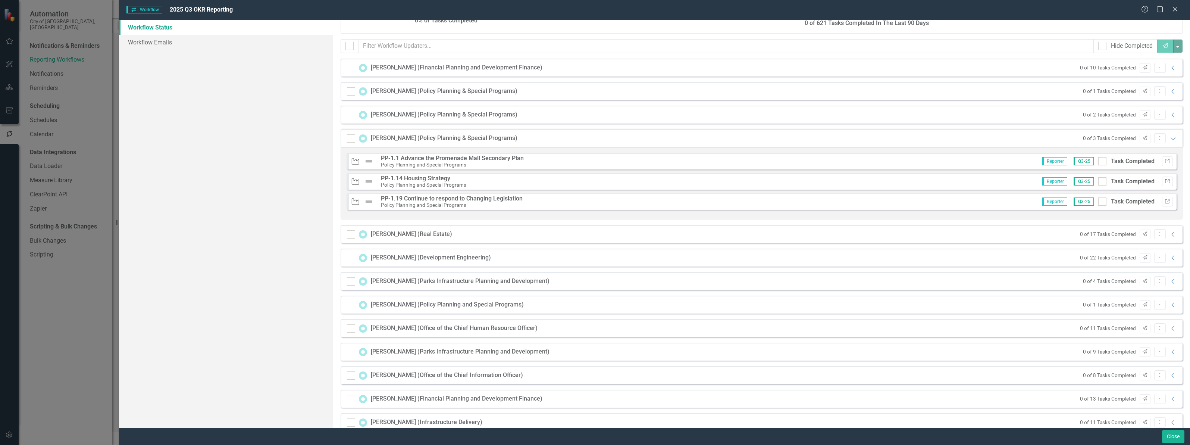
scroll to position [93, 0]
click at [1170, 137] on icon "Expanded" at bounding box center [1173, 138] width 7 height 6
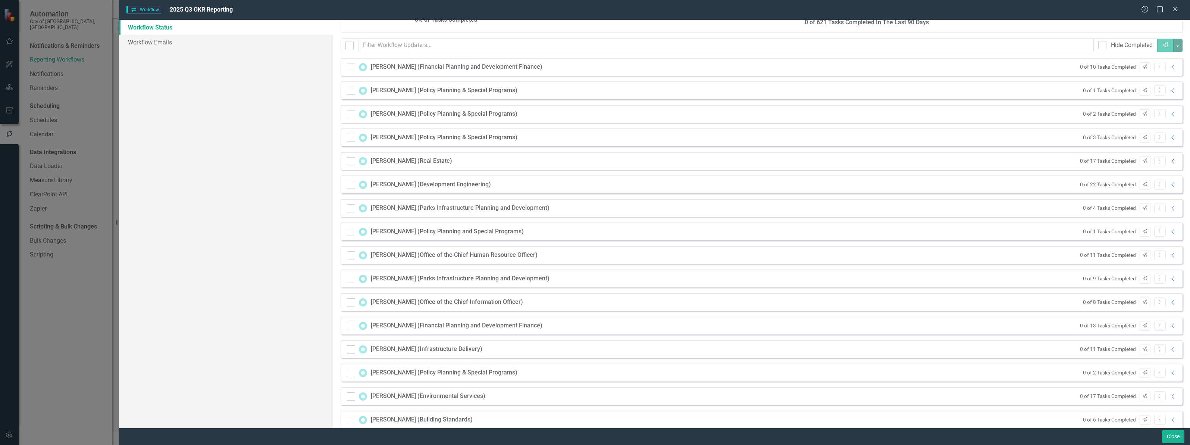
click at [1170, 163] on icon "Collapse" at bounding box center [1173, 161] width 7 height 6
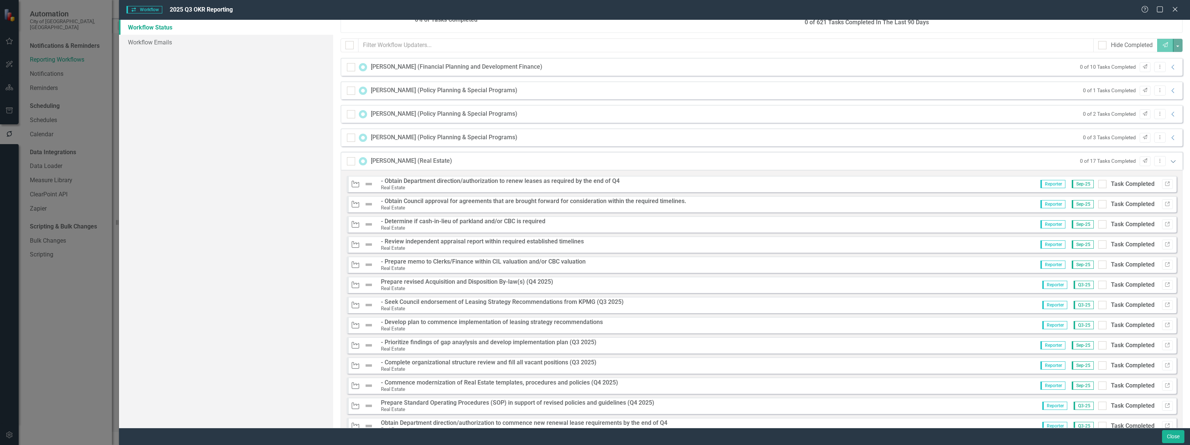
click at [1170, 163] on icon "Expanded" at bounding box center [1173, 161] width 7 height 6
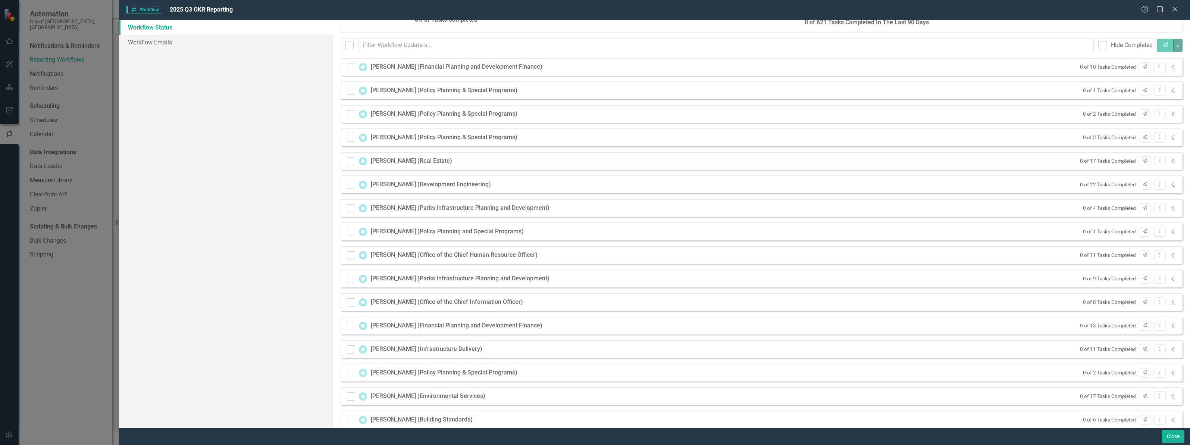
click at [1170, 185] on icon "Collapse" at bounding box center [1173, 185] width 7 height 6
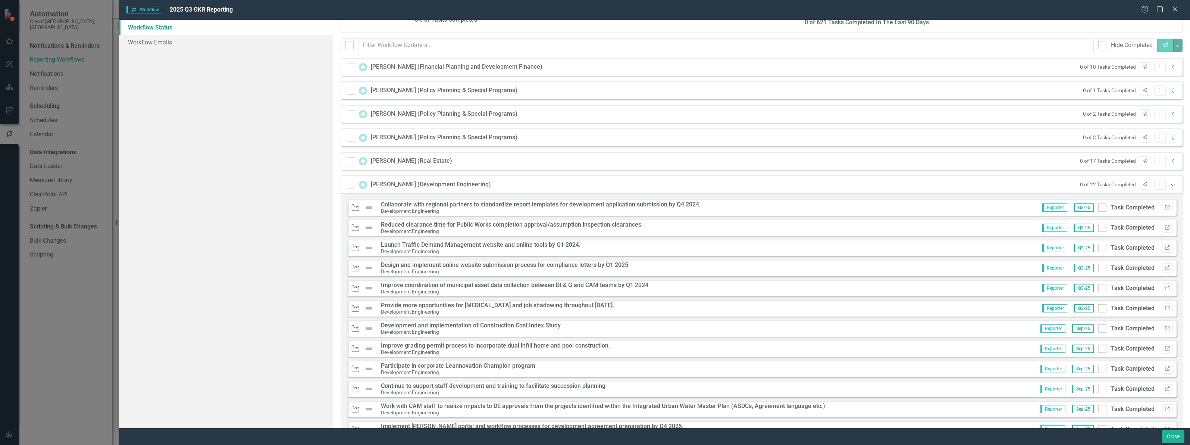
click at [1170, 185] on icon "Expanded" at bounding box center [1173, 185] width 7 height 6
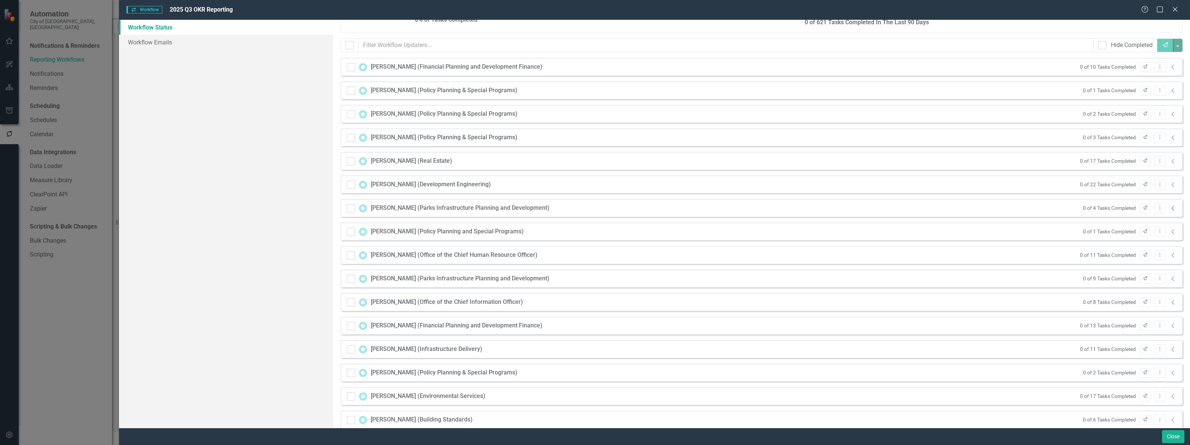
click at [1170, 207] on icon "Collapse" at bounding box center [1173, 208] width 7 height 6
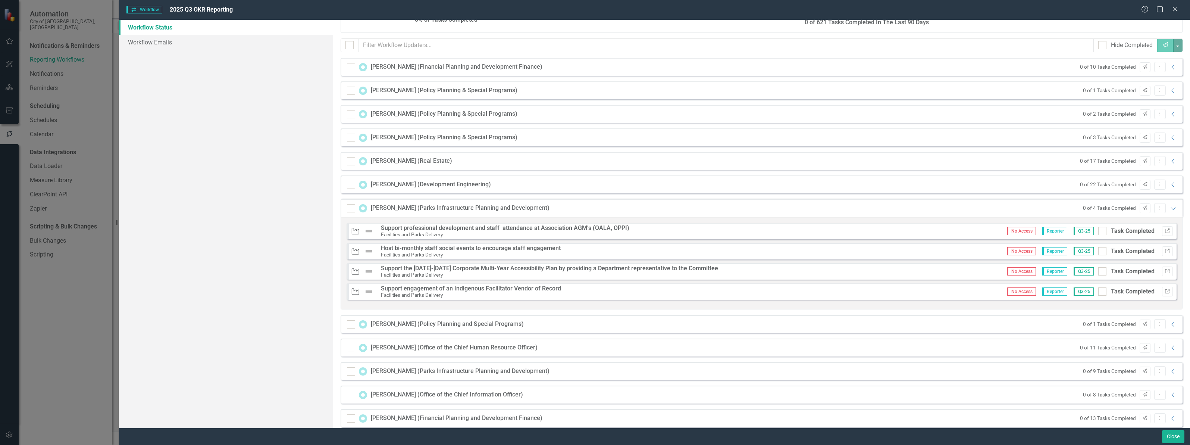
click at [422, 229] on strong "Support professional development and staff attendance at Association AGM’s (OAL…" at bounding box center [505, 227] width 248 height 7
click at [1170, 209] on icon "Expanded" at bounding box center [1173, 208] width 7 height 6
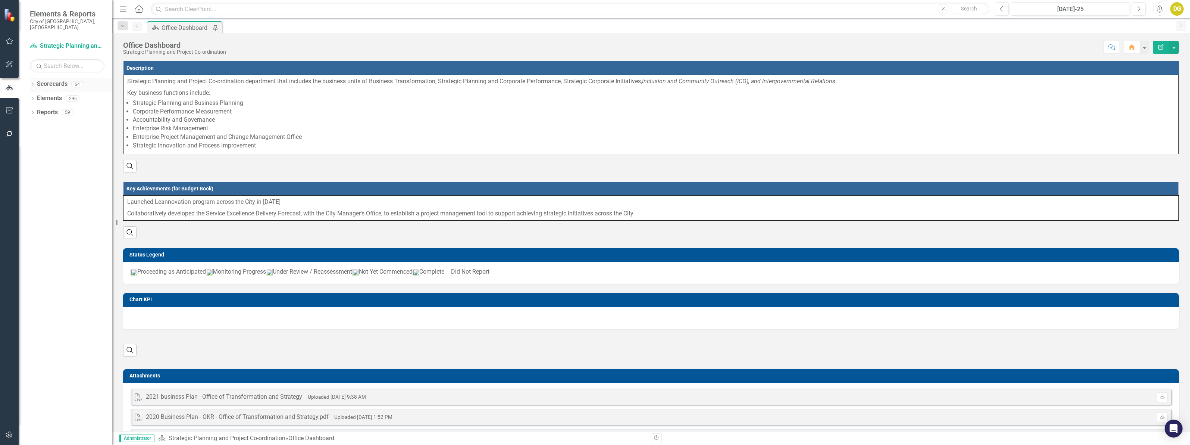
drag, startPoint x: 34, startPoint y: 81, endPoint x: 38, endPoint y: 76, distance: 7.2
click at [34, 82] on div "Dropdown" at bounding box center [32, 85] width 5 height 6
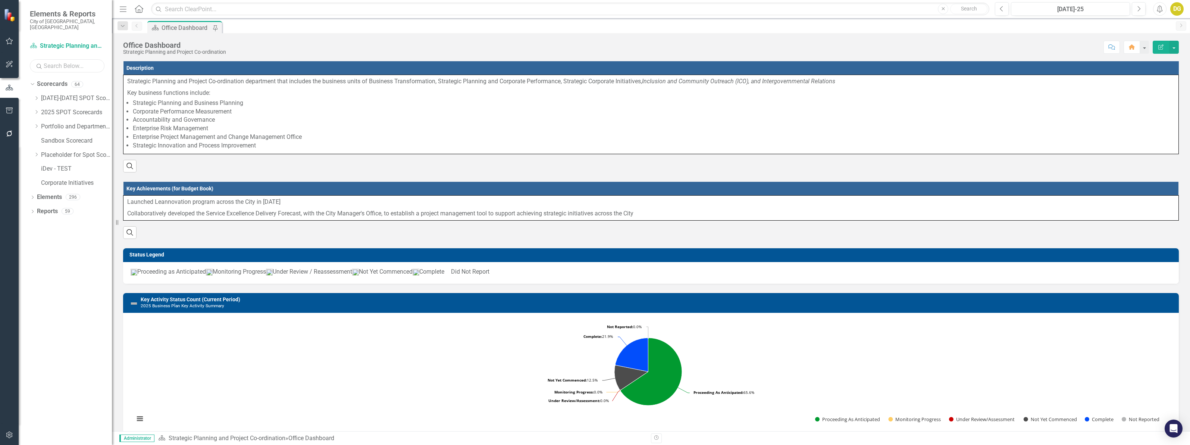
click at [51, 60] on input "text" at bounding box center [67, 65] width 75 height 13
type input "facil"
click at [84, 149] on div "Facilities and Parks Delivery" at bounding box center [84, 155] width 56 height 12
click at [31, 168] on icon "Dropdown" at bounding box center [32, 170] width 5 height 4
click at [69, 193] on link "Key Activity Key Activities" at bounding box center [64, 197] width 46 height 9
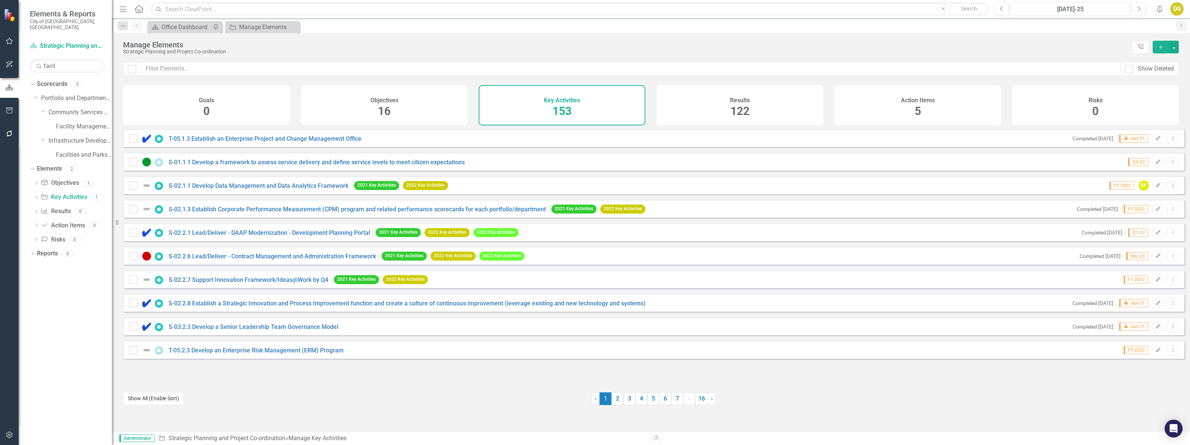
click at [154, 395] on button "Show All (Enable Sort)" at bounding box center [153, 398] width 61 height 13
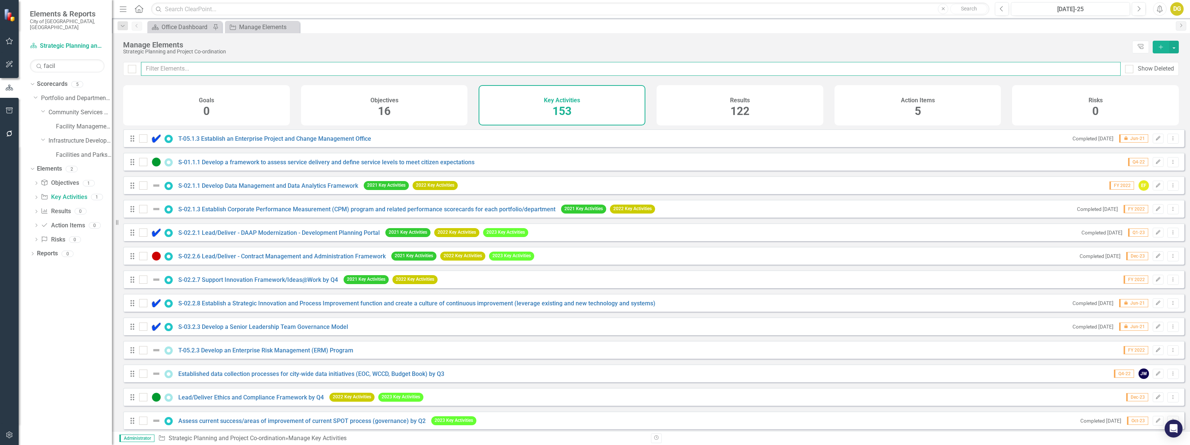
click at [263, 69] on input "text" at bounding box center [631, 69] width 980 height 14
click at [235, 70] on input "text" at bounding box center [631, 69] width 980 height 14
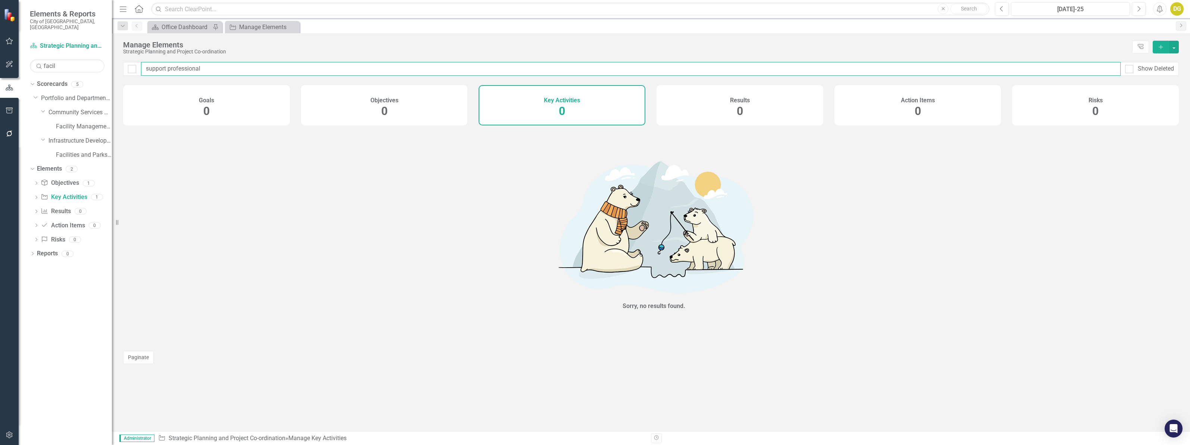
type input "support professional"
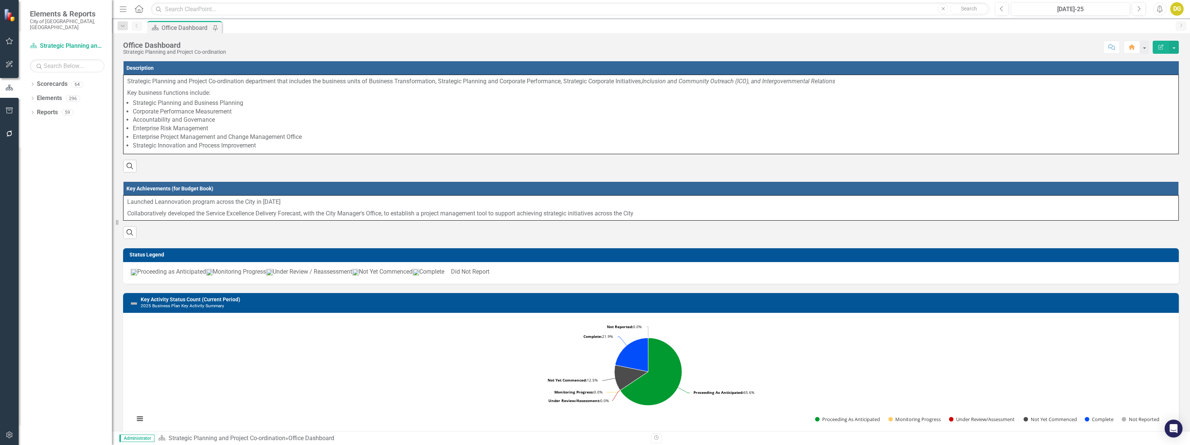
click at [12, 131] on icon "button" at bounding box center [10, 134] width 8 height 6
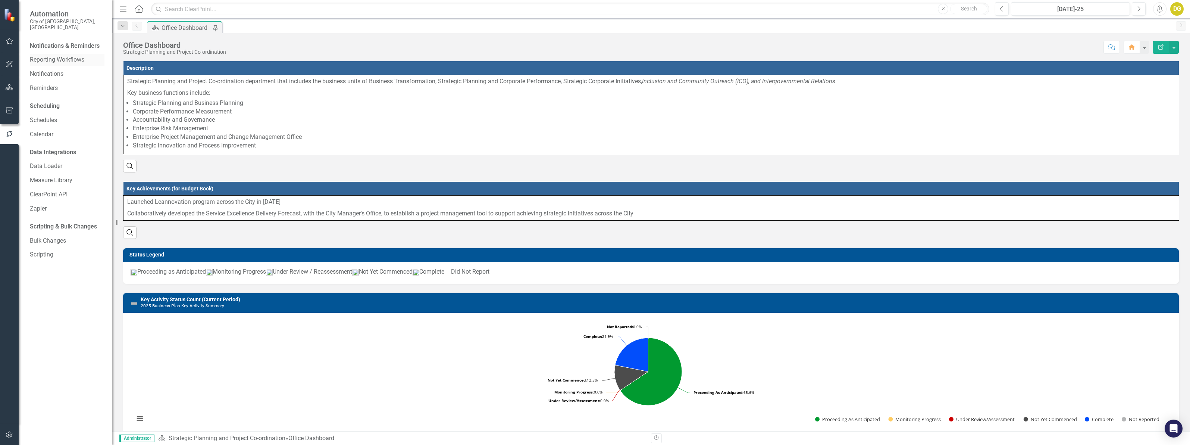
click at [57, 56] on link "Reporting Workflows" at bounding box center [67, 60] width 75 height 9
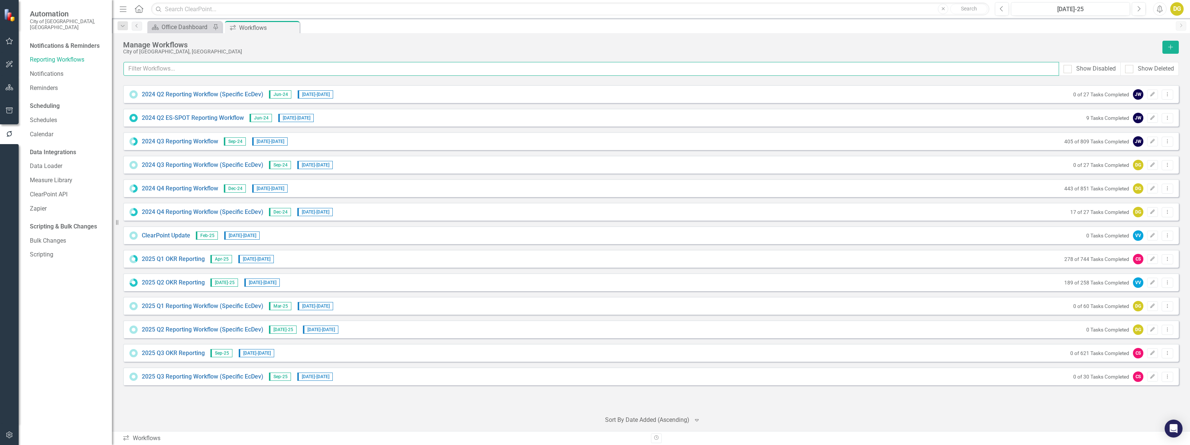
drag, startPoint x: 57, startPoint y: 52, endPoint x: 284, endPoint y: 72, distance: 228.1
click at [284, 72] on input "text" at bounding box center [592, 69] width 936 height 14
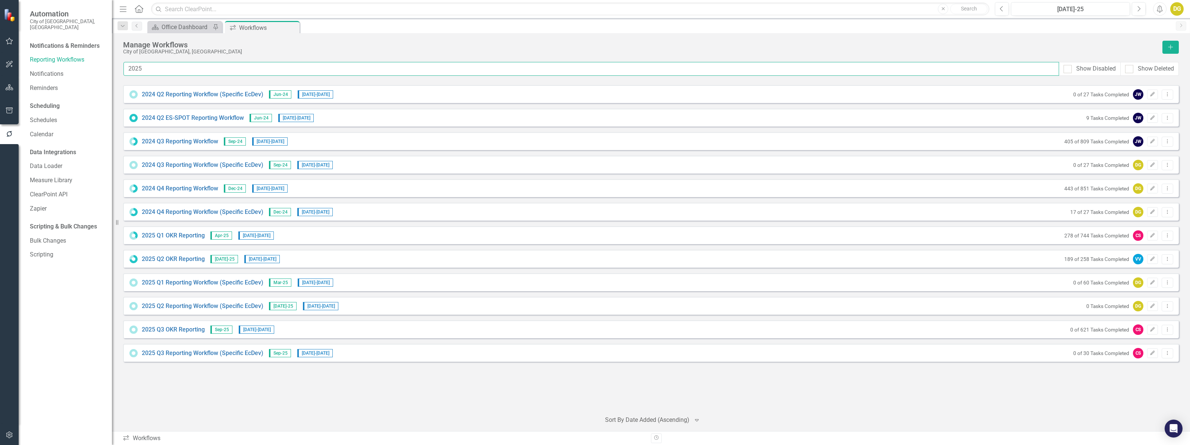
type input "2025"
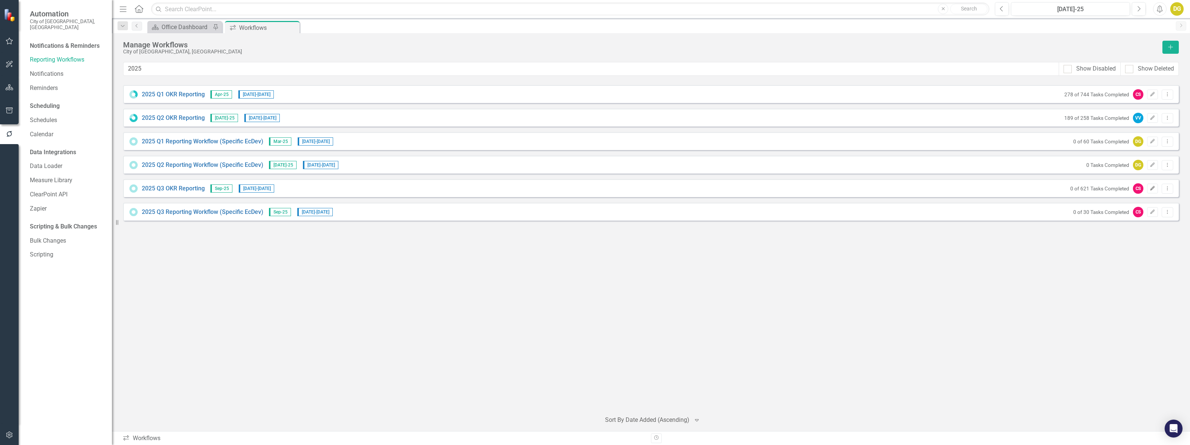
click at [1148, 188] on button "Edit" at bounding box center [1152, 189] width 11 height 10
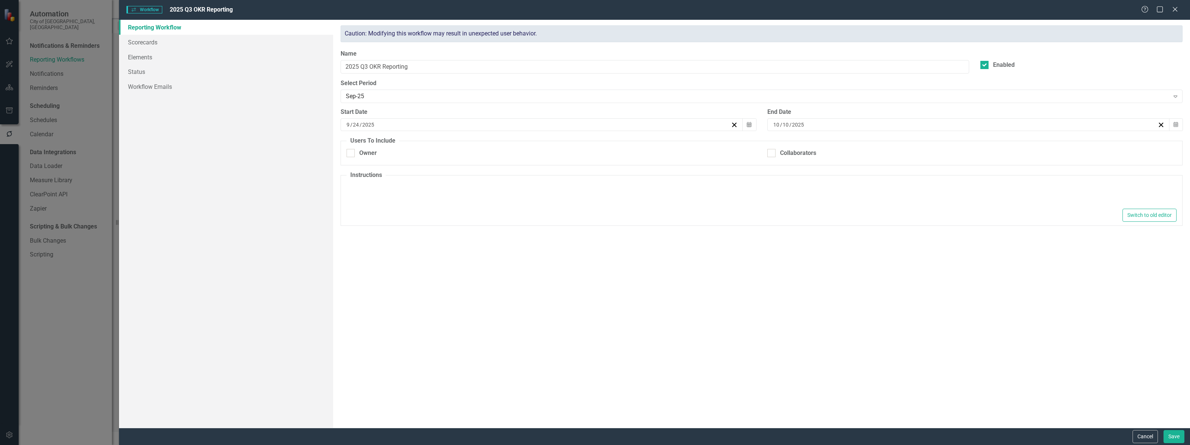
type textarea "<p>1. Please make your quarterly OKR updates on this page by clicking the penci…"
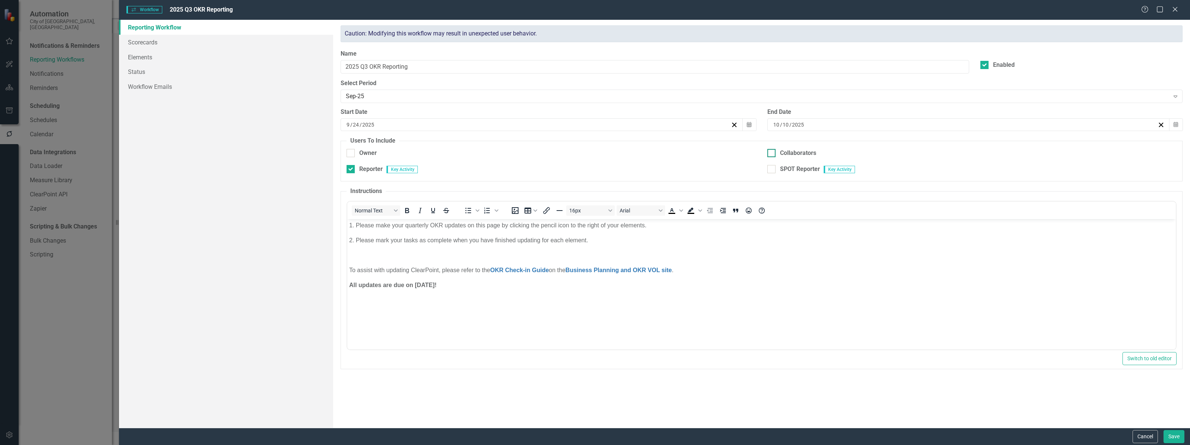
click at [773, 153] on div at bounding box center [771, 153] width 8 height 8
click at [772, 153] on input "Collaborators" at bounding box center [769, 151] width 5 height 5
checkbox input "true"
click at [1175, 440] on button "Save" at bounding box center [1174, 436] width 21 height 13
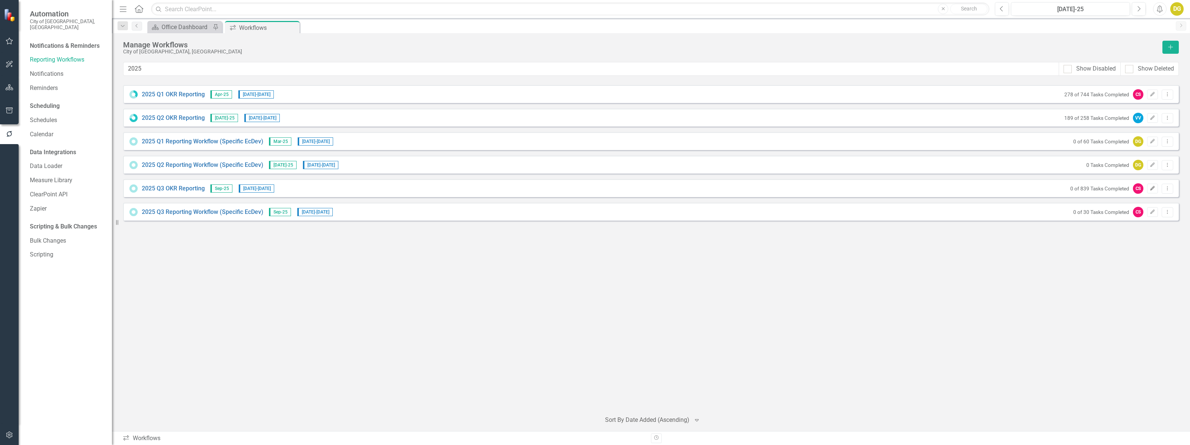
click at [1152, 191] on button "Edit" at bounding box center [1152, 189] width 11 height 10
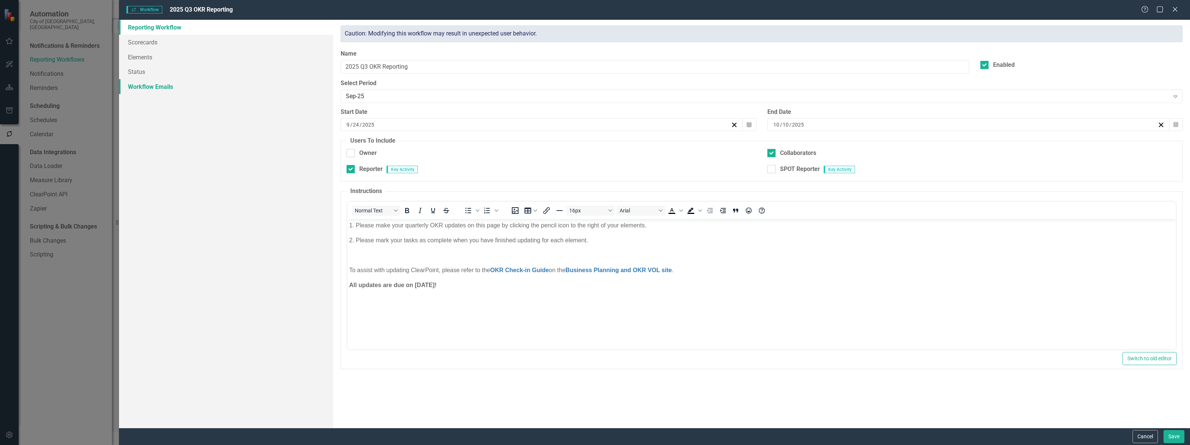
click at [154, 89] on link "Workflow Emails" at bounding box center [226, 86] width 214 height 15
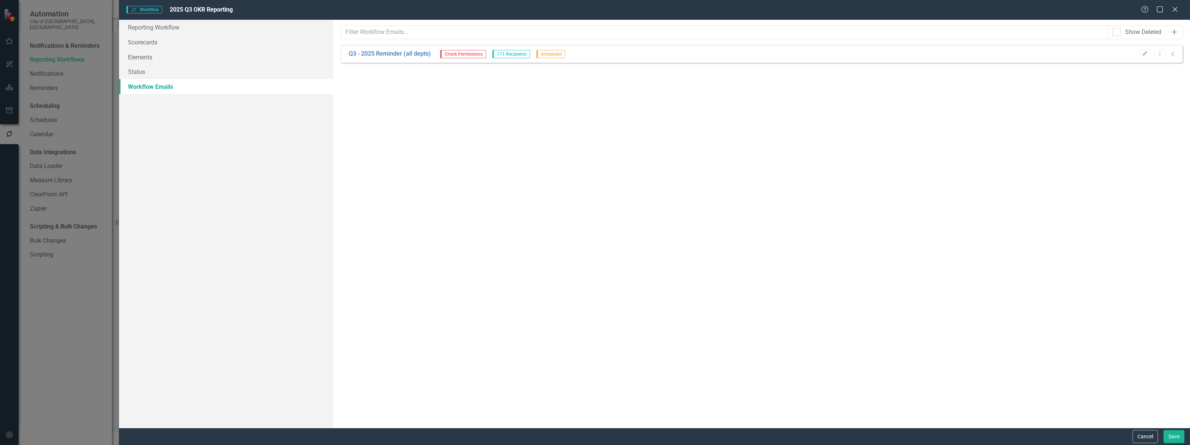
click at [1176, 34] on icon "Add" at bounding box center [1174, 32] width 7 height 6
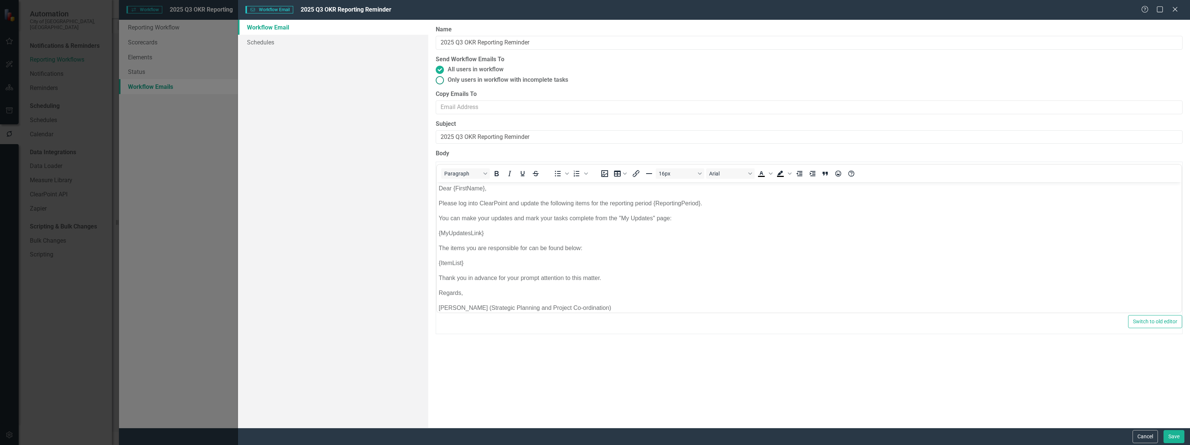
click at [439, 79] on ins at bounding box center [440, 80] width 12 height 12
click at [439, 79] on input "Only users in workflow with incomplete tasks" at bounding box center [440, 80] width 12 height 12
radio input "true"
click at [271, 42] on link "Schedules" at bounding box center [333, 42] width 190 height 15
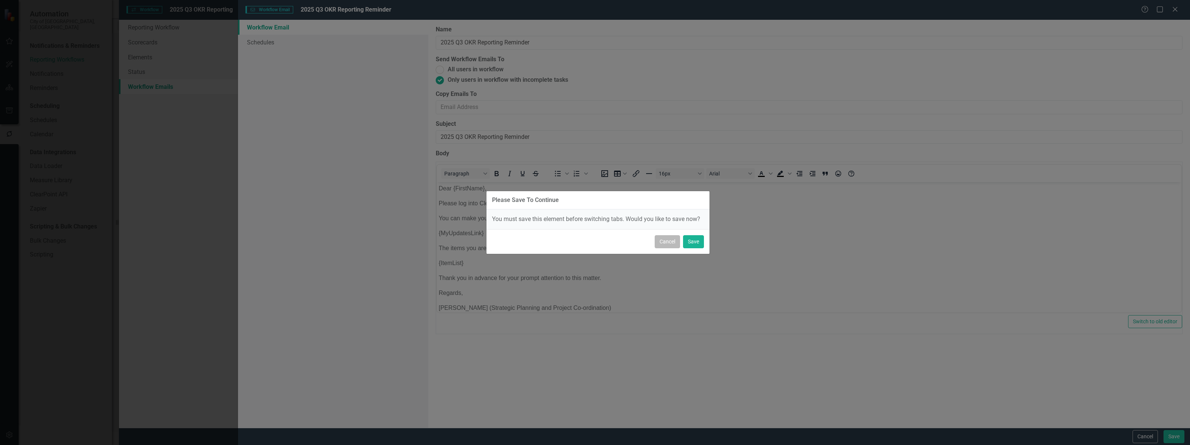
click at [667, 244] on button "Cancel" at bounding box center [667, 241] width 25 height 13
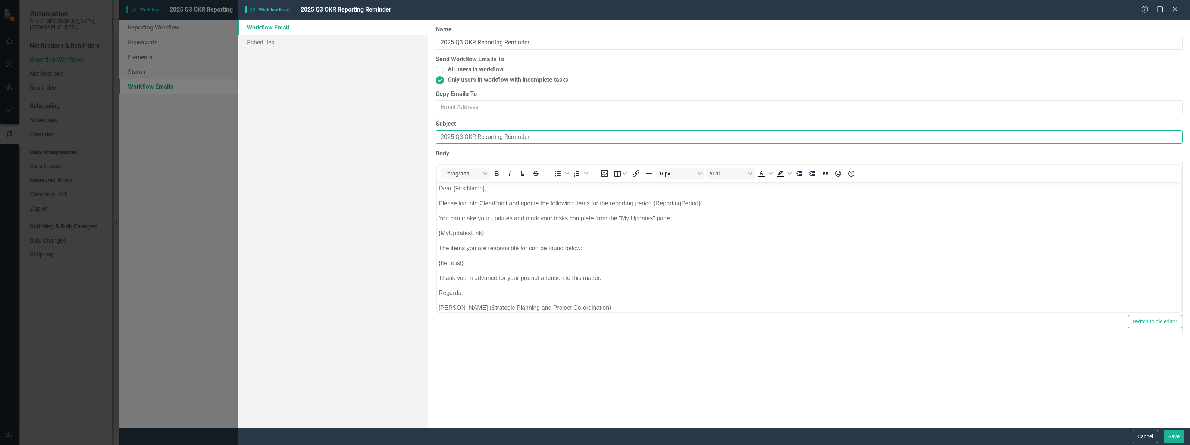
drag, startPoint x: 545, startPoint y: 137, endPoint x: 159, endPoint y: 107, distance: 388.1
click at [159, 107] on div "Workflow Email Workflow Email 2025 Q3 OKR Reporting Reminder Help Maximize Clos…" at bounding box center [595, 222] width 1190 height 445
paste input "Reminder - 2025 Q3 OKR Reporting Due October 8"
type input "Reminder - 2025 Q3 OKR Reporting Due October 8"
drag, startPoint x: 474, startPoint y: 216, endPoint x: 453, endPoint y: 200, distance: 25.8
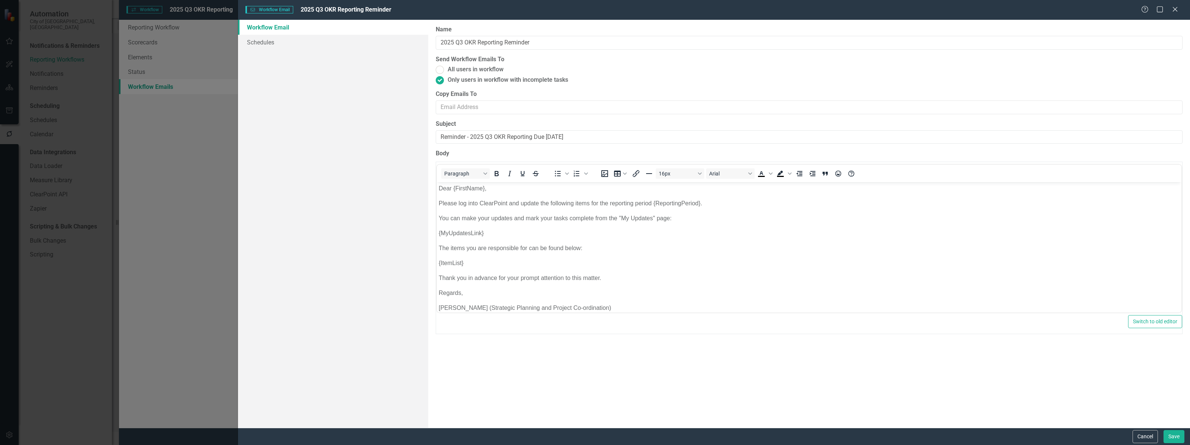
click at [473, 214] on p "You can make your updates and mark your tasks complete from the "My Updates" pa…" at bounding box center [809, 218] width 741 height 9
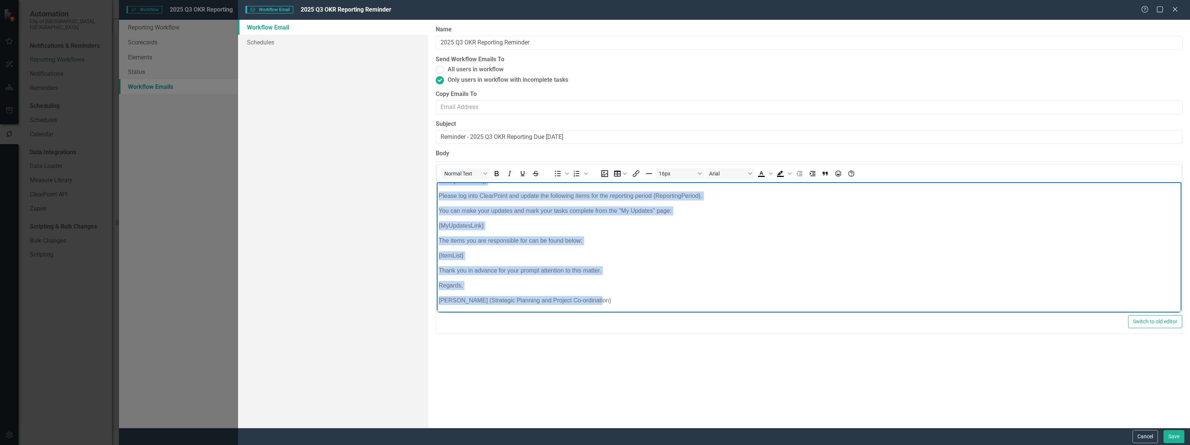
drag, startPoint x: 439, startPoint y: 187, endPoint x: 681, endPoint y: 437, distance: 348.3
click at [681, 313] on html "Dear {FirstName}, Please log into ClearPoint and update the following items for…" at bounding box center [809, 244] width 745 height 138
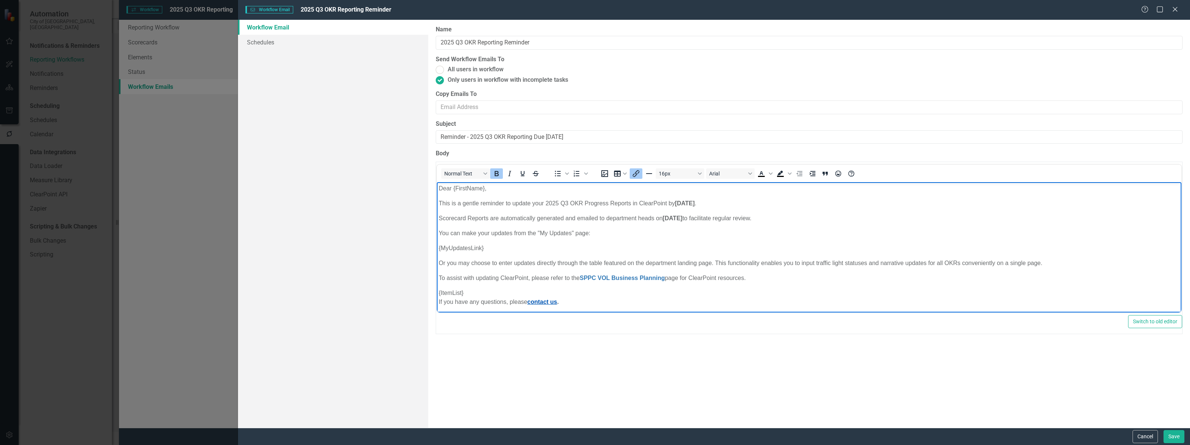
click at [548, 300] on link "contact us" at bounding box center [543, 301] width 30 height 6
click at [639, 172] on icon "Insert/edit link" at bounding box center [636, 173] width 9 height 9
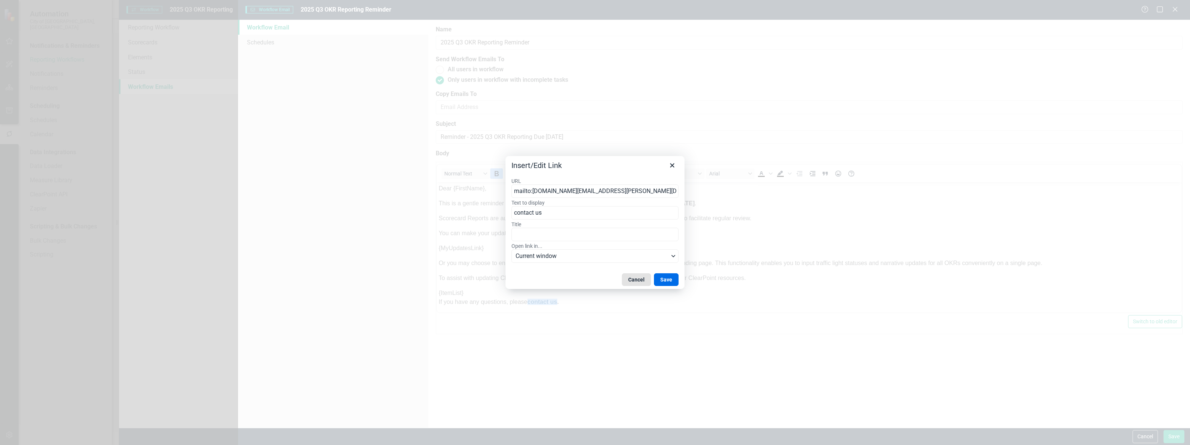
click at [634, 282] on button "Cancel" at bounding box center [636, 279] width 29 height 13
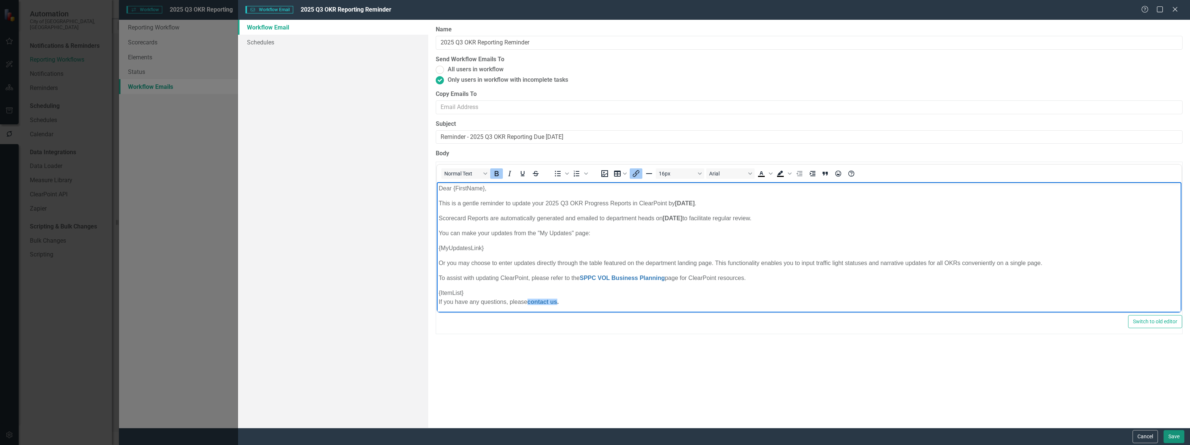
click at [1173, 438] on button "Save" at bounding box center [1174, 436] width 21 height 13
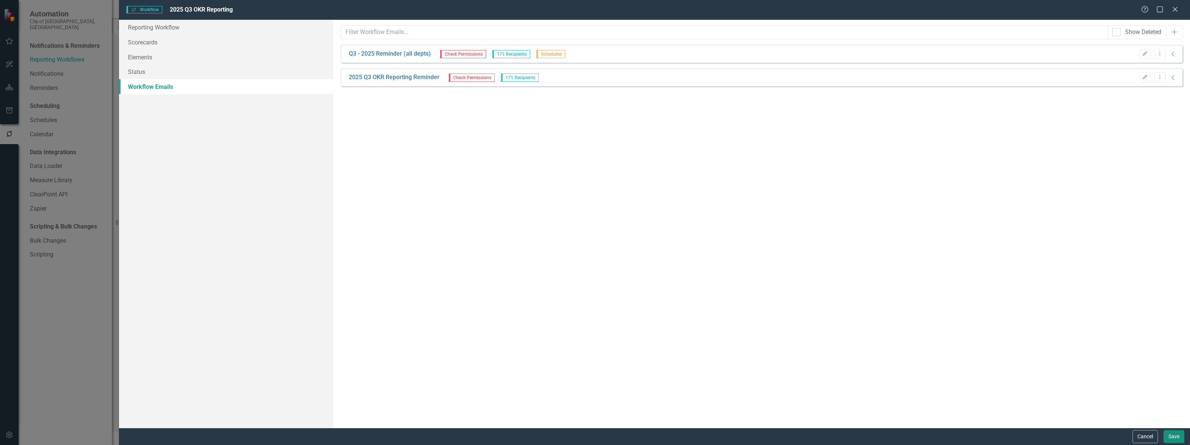
click at [1172, 438] on button "Save" at bounding box center [1174, 436] width 21 height 13
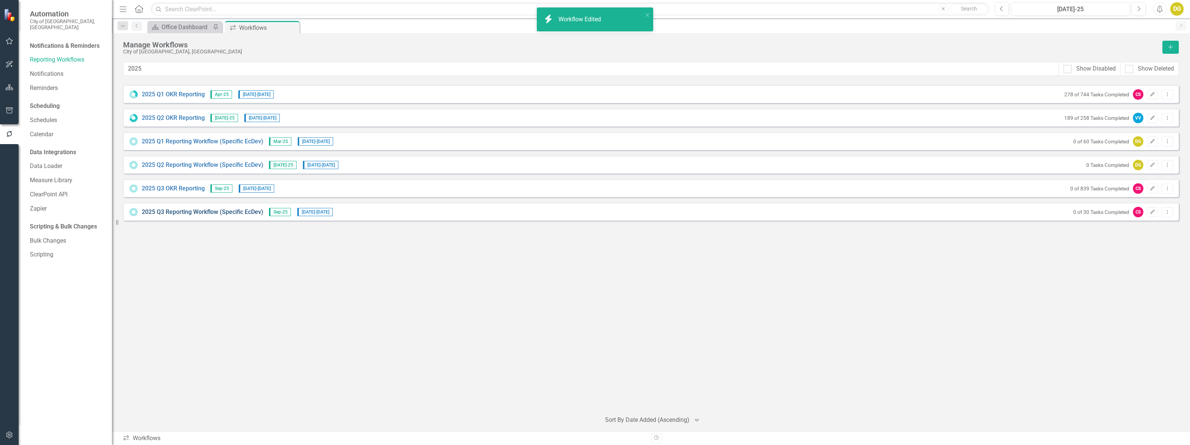
click at [179, 211] on link "2025 Q3 Reporting Workflow (Specific EcDev)" at bounding box center [203, 212] width 122 height 9
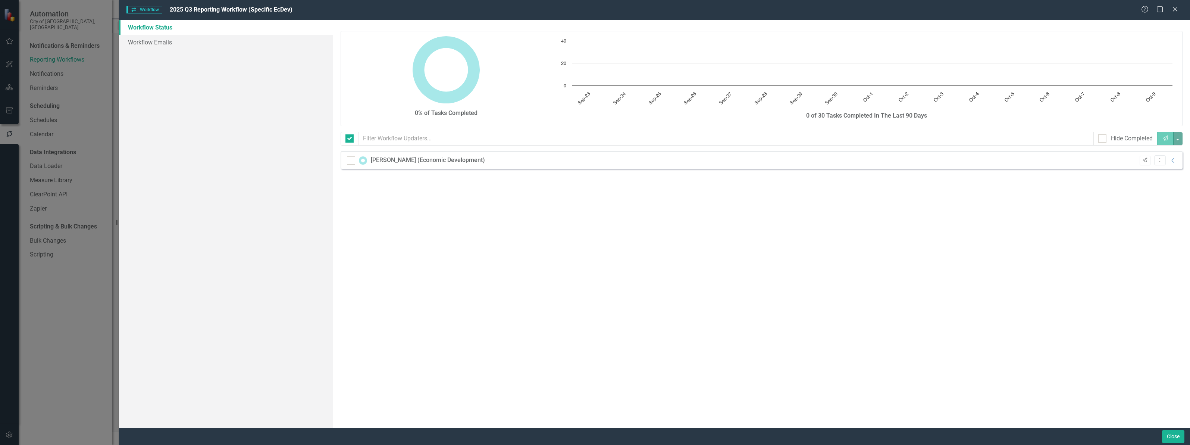
checkbox input "false"
click at [165, 43] on link "Workflow Emails" at bounding box center [226, 42] width 214 height 15
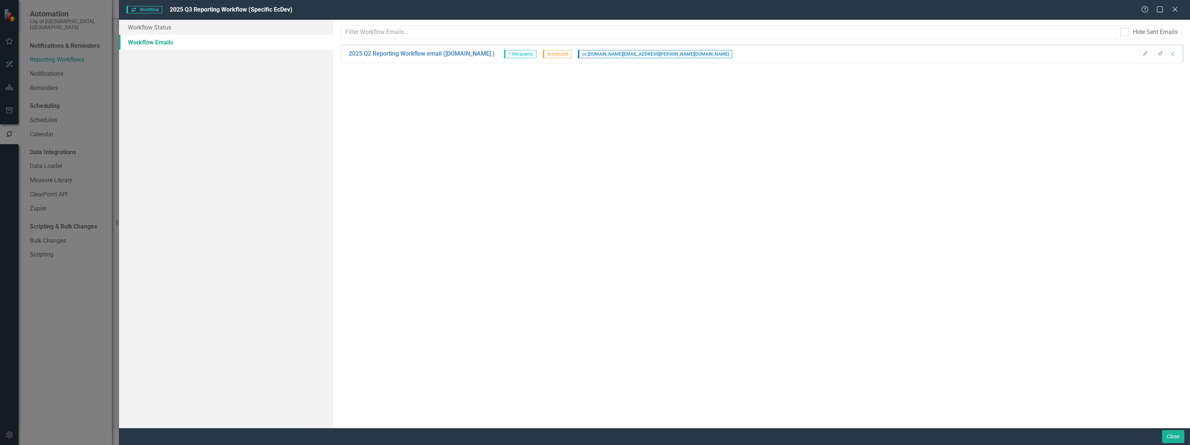
click at [501, 113] on div "Hide Sent Emails Sorry, no results found. 2025 Q2 Reporting Workflow email (Ec.…" at bounding box center [761, 224] width 857 height 408
click at [144, 25] on link "Workflow Status" at bounding box center [226, 27] width 214 height 15
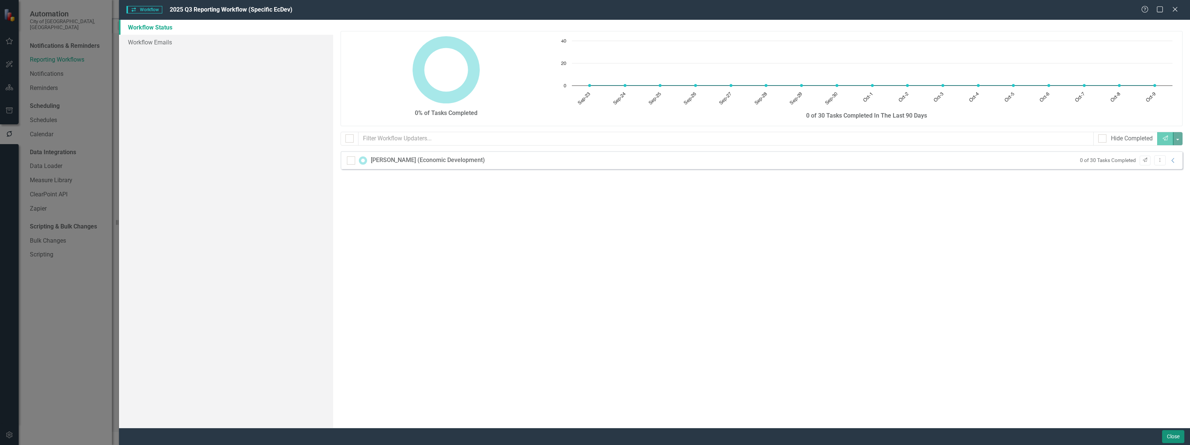
click at [1169, 435] on button "Close" at bounding box center [1173, 436] width 22 height 13
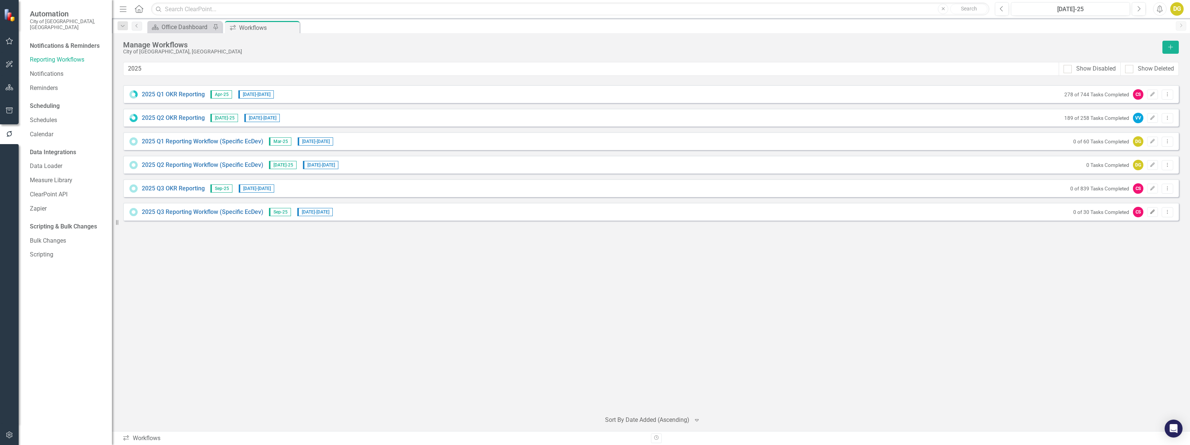
click at [1152, 213] on icon "Edit" at bounding box center [1153, 212] width 6 height 4
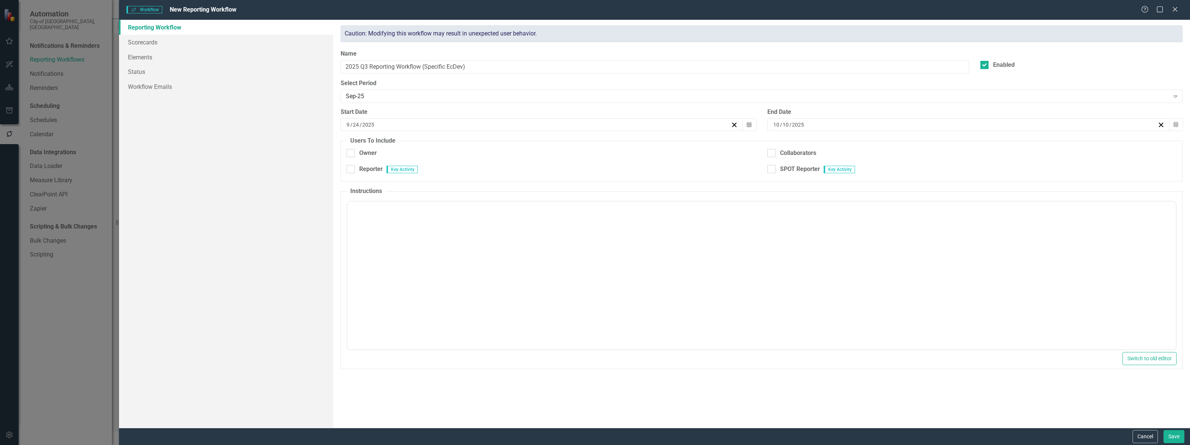
checkbox input "true"
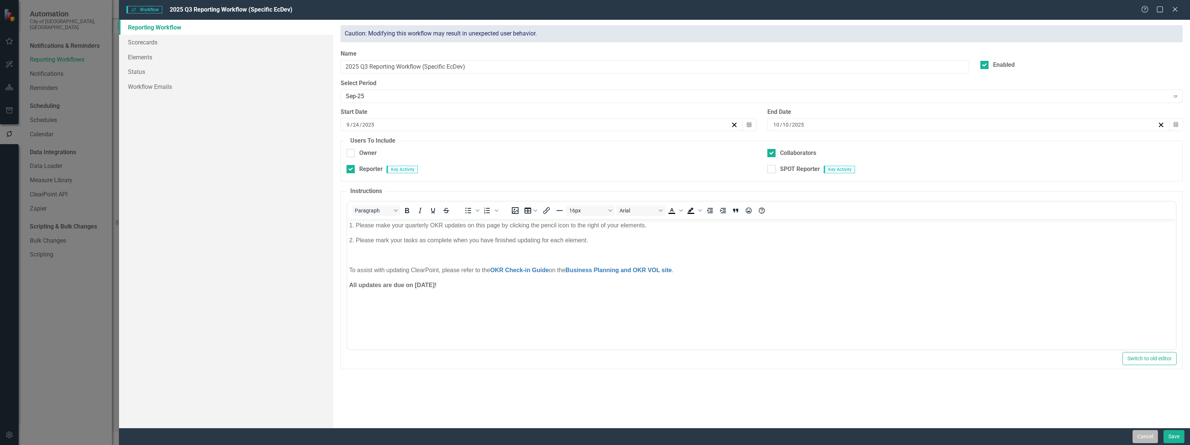
click at [1146, 435] on button "Cancel" at bounding box center [1145, 436] width 25 height 13
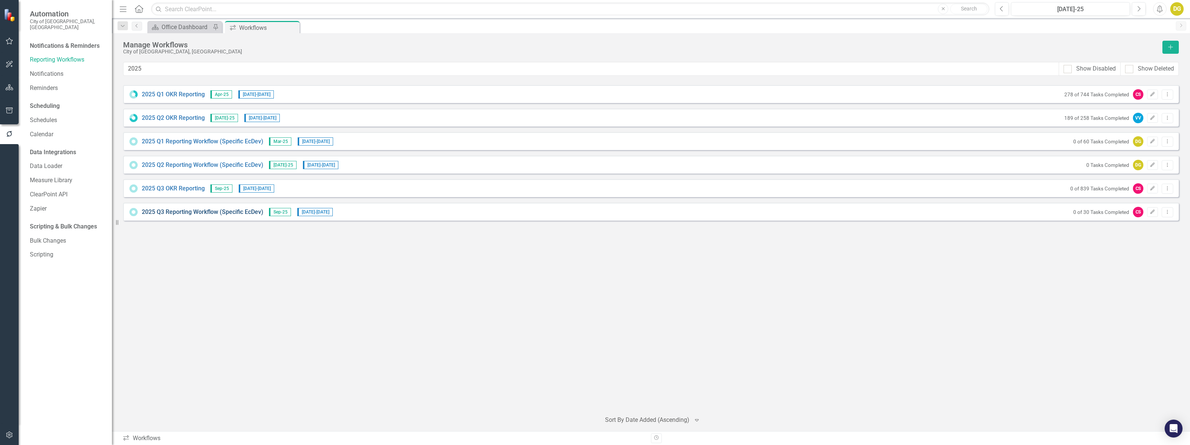
click at [192, 212] on link "2025 Q3 Reporting Workflow (Specific EcDev)" at bounding box center [203, 212] width 122 height 9
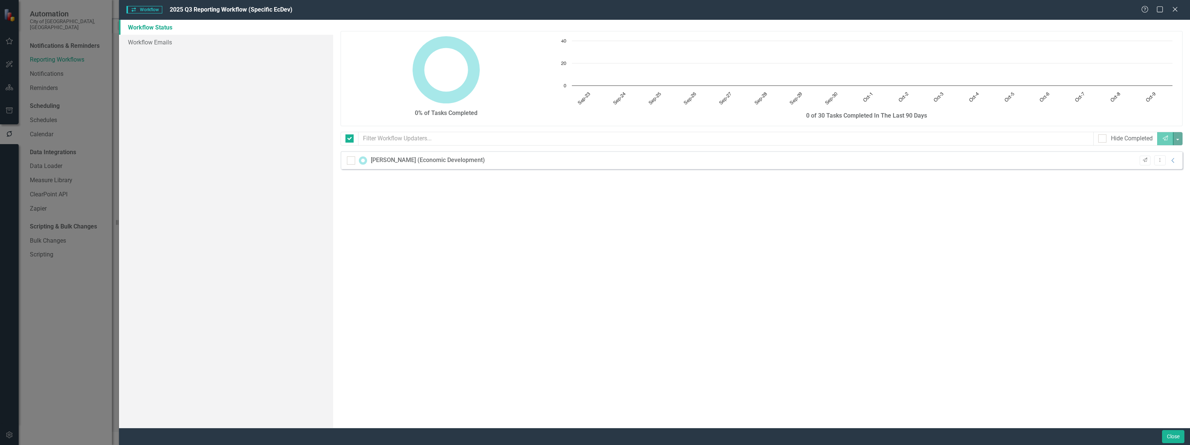
checkbox input "false"
click at [154, 47] on link "Workflow Emails" at bounding box center [226, 42] width 214 height 15
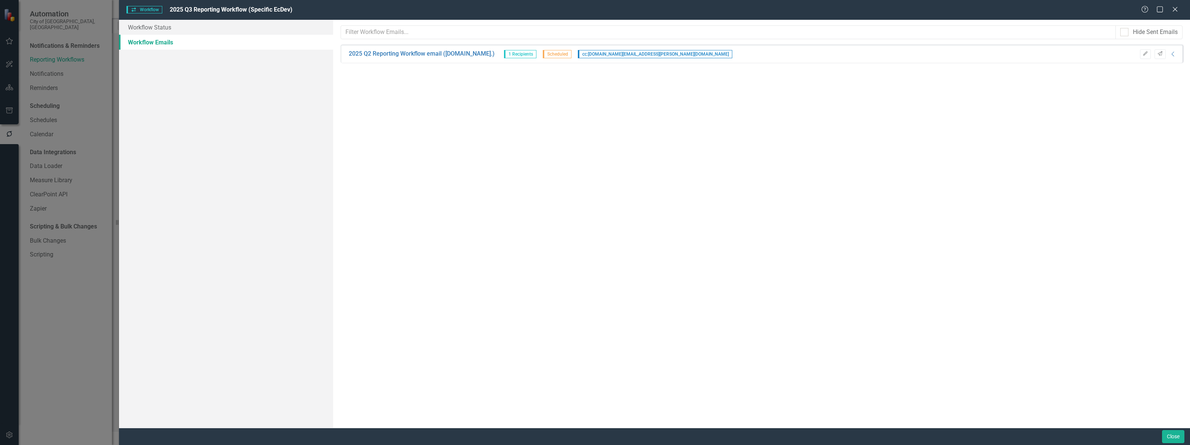
click at [672, 129] on div "Hide Sent Emails Sorry, no results found. 2025 Q2 Reporting Workflow email (Ec.…" at bounding box center [761, 224] width 857 height 408
click at [1176, 437] on button "Close" at bounding box center [1173, 436] width 22 height 13
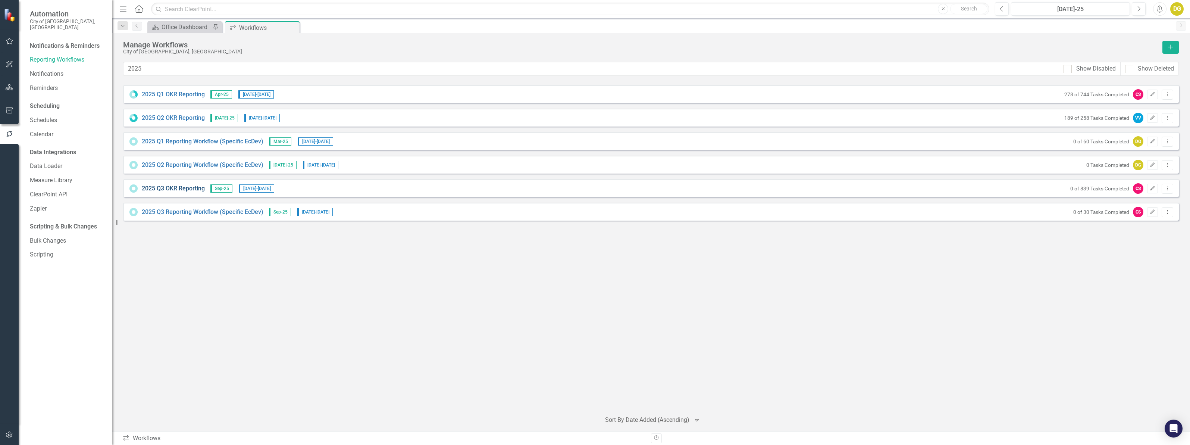
click at [172, 190] on link "2025 Q3 OKR Reporting" at bounding box center [173, 188] width 63 height 9
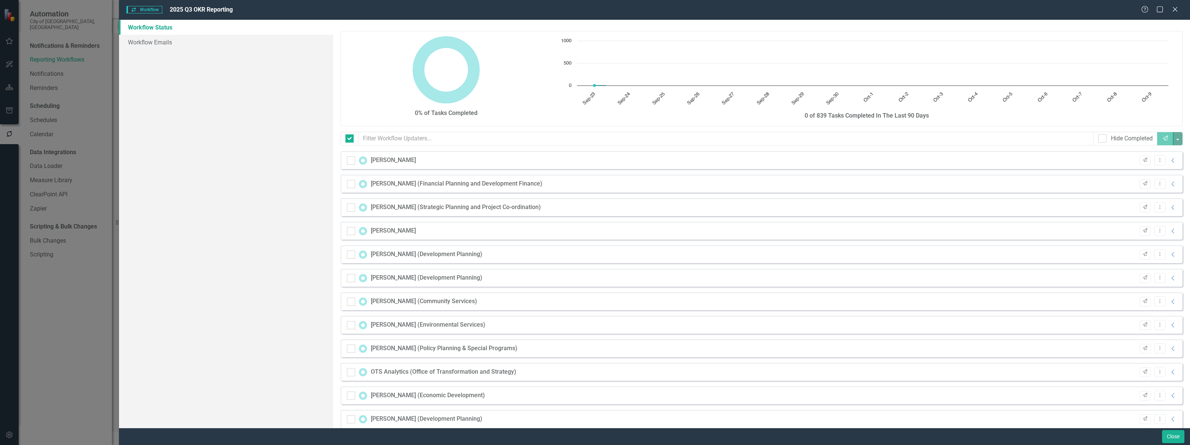
checkbox input "false"
click at [167, 40] on link "Workflow Emails" at bounding box center [226, 42] width 214 height 15
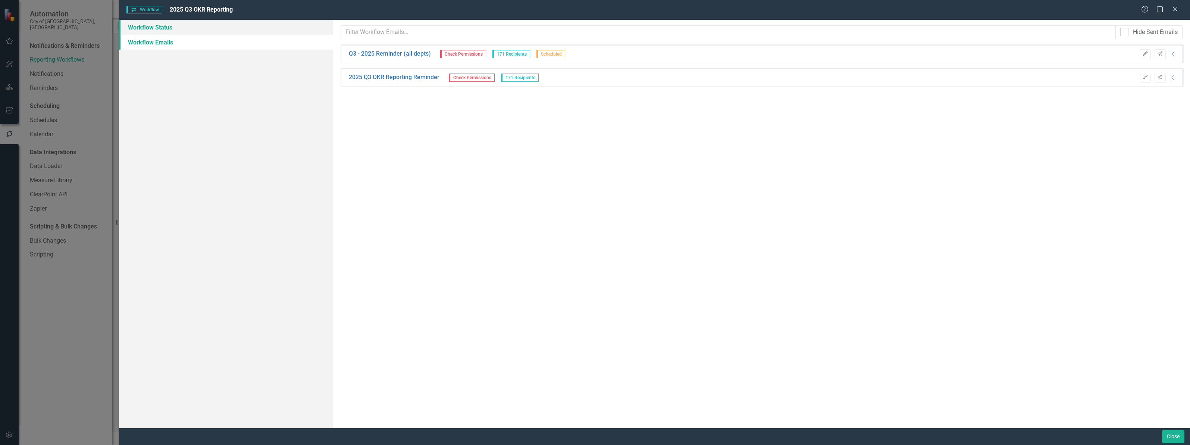
click at [157, 27] on link "Workflow Status" at bounding box center [226, 27] width 214 height 15
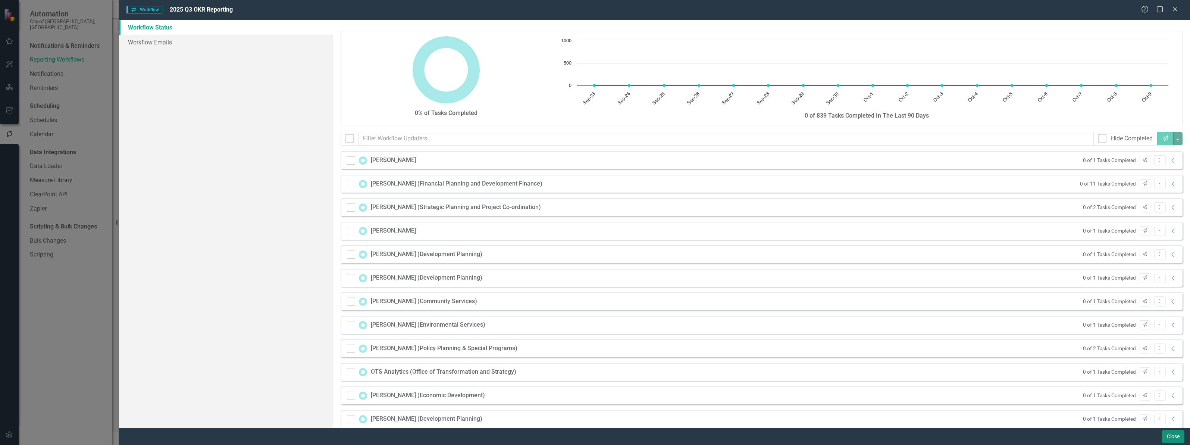
click at [1175, 438] on button "Close" at bounding box center [1173, 436] width 22 height 13
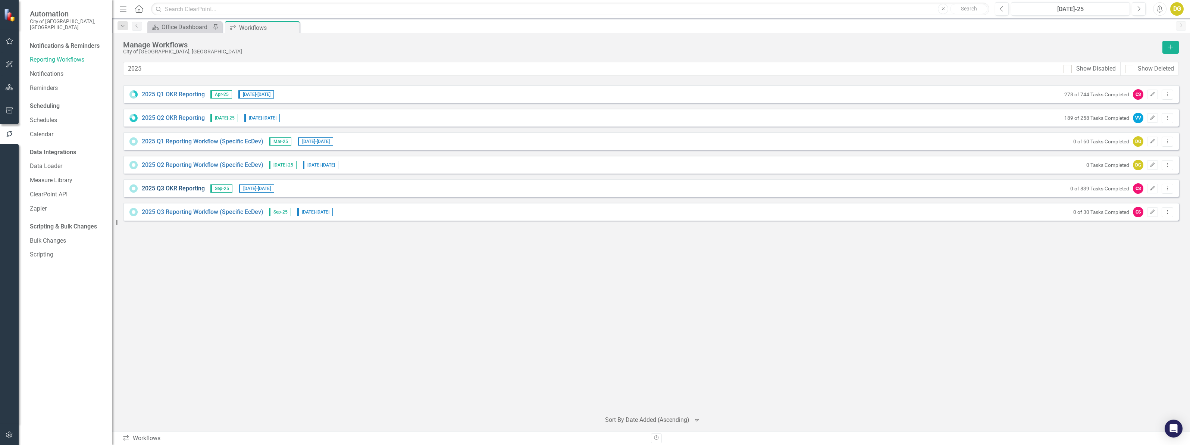
click at [175, 189] on link "2025 Q3 OKR Reporting" at bounding box center [173, 188] width 63 height 9
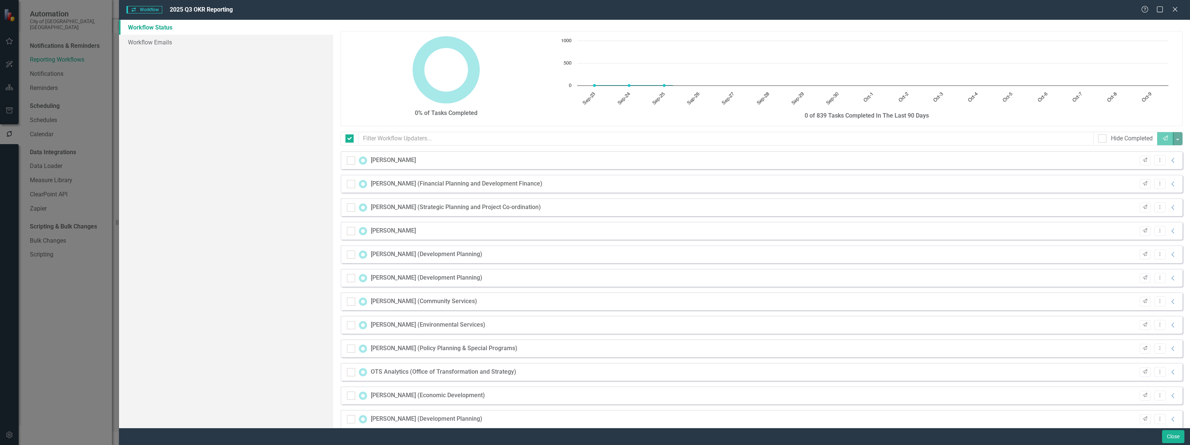
checkbox input "false"
click at [156, 38] on link "Workflow Emails" at bounding box center [226, 42] width 214 height 15
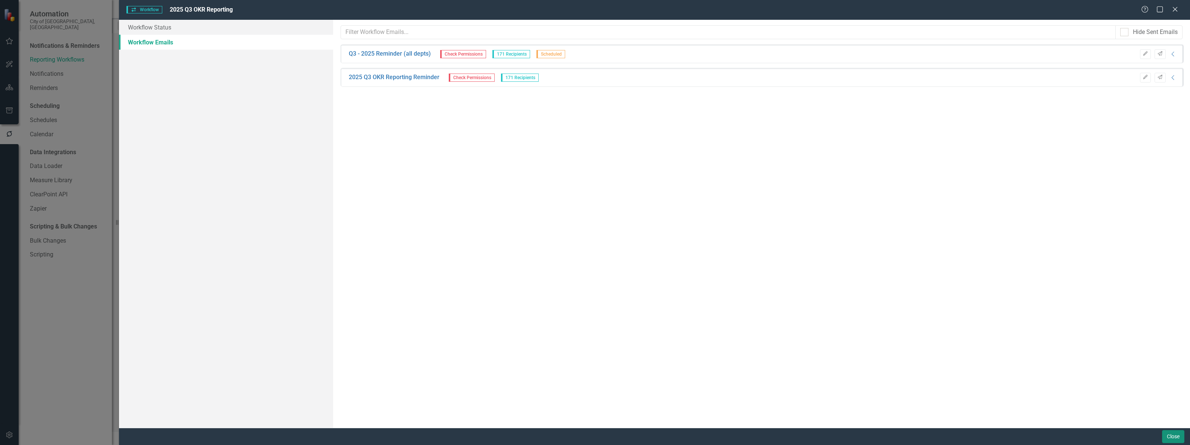
click at [1168, 437] on button "Close" at bounding box center [1173, 436] width 22 height 13
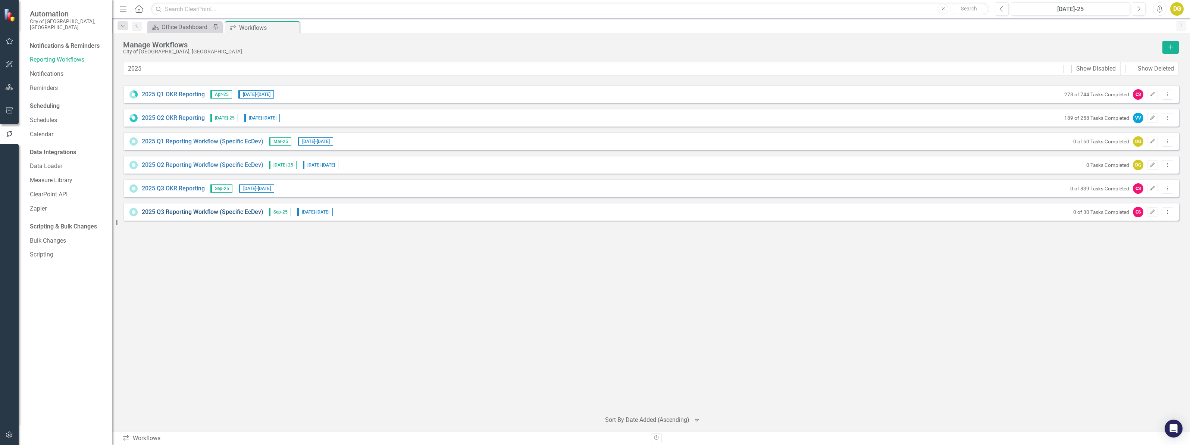
click at [185, 213] on link "2025 Q3 Reporting Workflow (Specific EcDev)" at bounding box center [203, 212] width 122 height 9
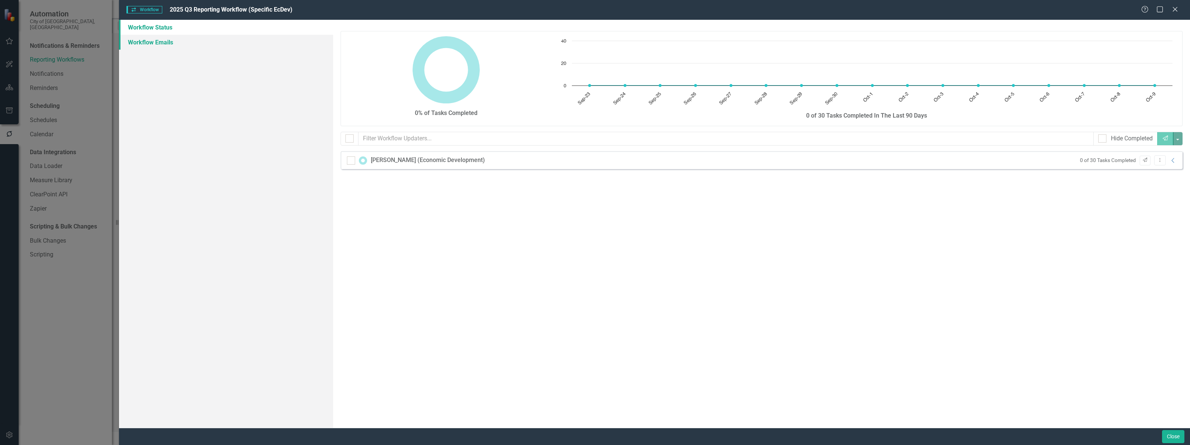
click at [157, 37] on link "Workflow Emails" at bounding box center [226, 42] width 214 height 15
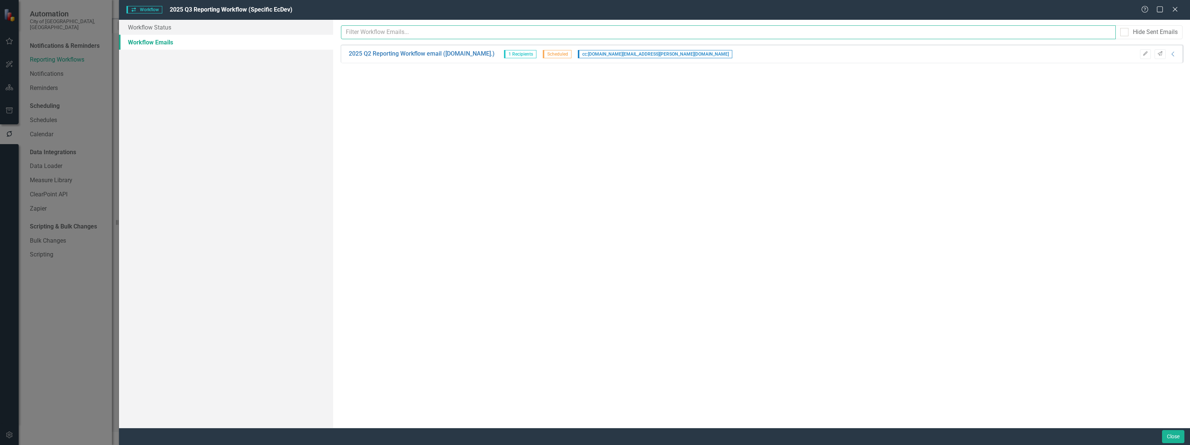
click at [371, 34] on input "text" at bounding box center [728, 32] width 775 height 14
click at [613, 88] on div "Hide Sent Emails Sorry, no results found. 2025 Q2 Reporting Workflow email (Ec.…" at bounding box center [761, 224] width 857 height 408
drag, startPoint x: 840, startPoint y: 68, endPoint x: 1019, endPoint y: 61, distance: 178.5
click at [848, 68] on div "Hide Sent Emails Sorry, no results found. 2025 Q2 Reporting Workflow email (Ec.…" at bounding box center [761, 224] width 857 height 408
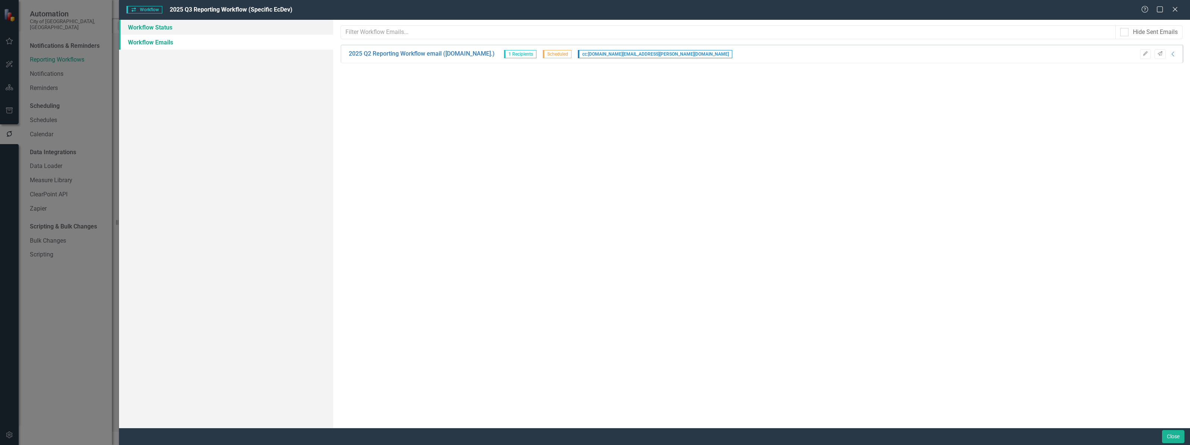
click at [137, 25] on link "Workflow Status" at bounding box center [226, 27] width 214 height 15
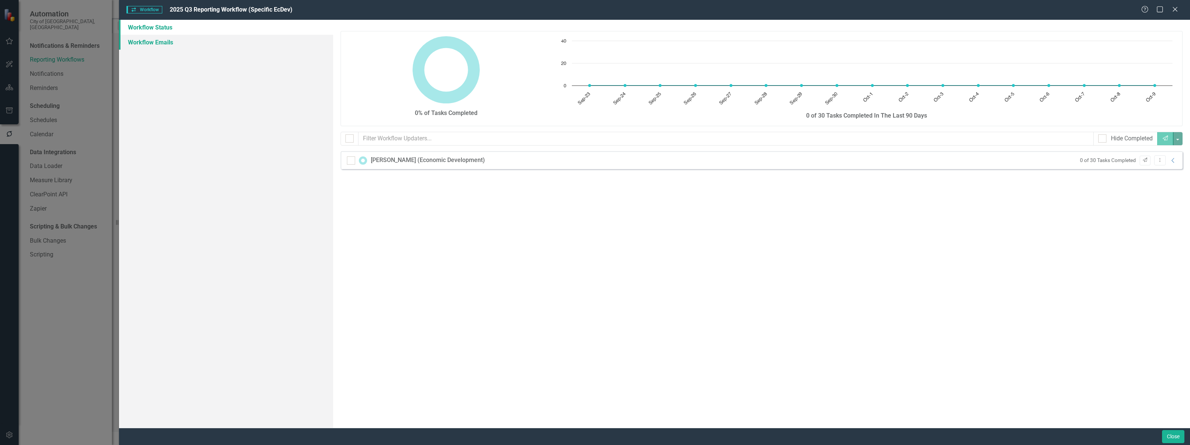
click at [136, 44] on link "Workflow Emails" at bounding box center [226, 42] width 214 height 15
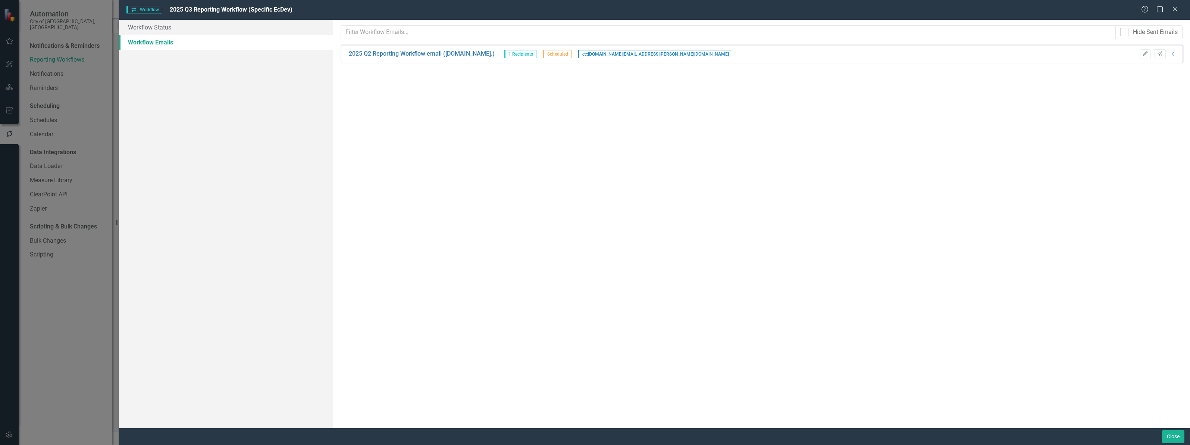
click at [1183, 444] on html "Automation City of Vaughan, ON Notifications & Reminders Reporting Workflows No…" at bounding box center [595, 222] width 1190 height 445
click at [1179, 441] on button "Close" at bounding box center [1173, 436] width 22 height 13
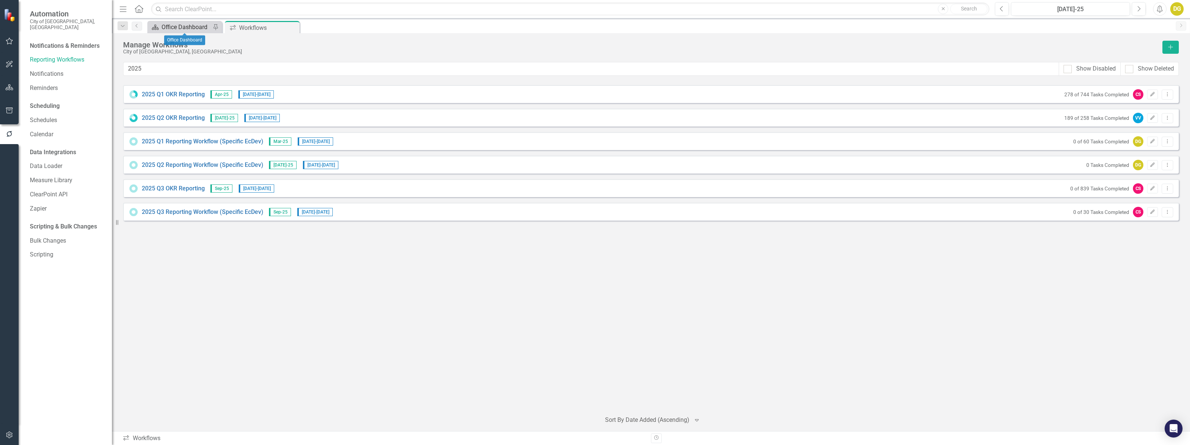
click at [163, 25] on div "Office Dashboard" at bounding box center [186, 26] width 49 height 9
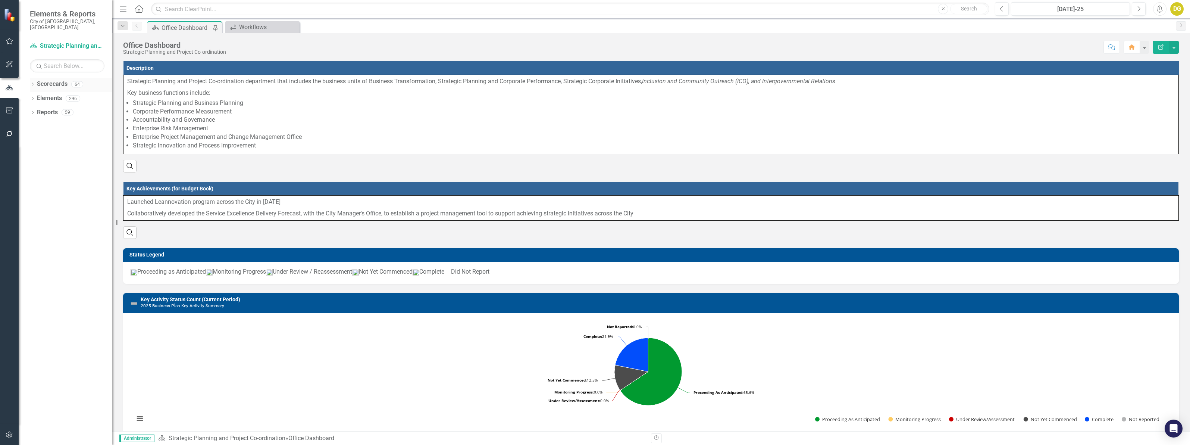
click at [31, 79] on div "Dropdown Scorecards 64 Dropdown 2022-2026 SPOT Scorecards Transportation and Mo…" at bounding box center [65, 261] width 93 height 367
click at [31, 83] on icon "Dropdown" at bounding box center [32, 85] width 5 height 4
click at [57, 59] on input "text" at bounding box center [67, 65] width 75 height 13
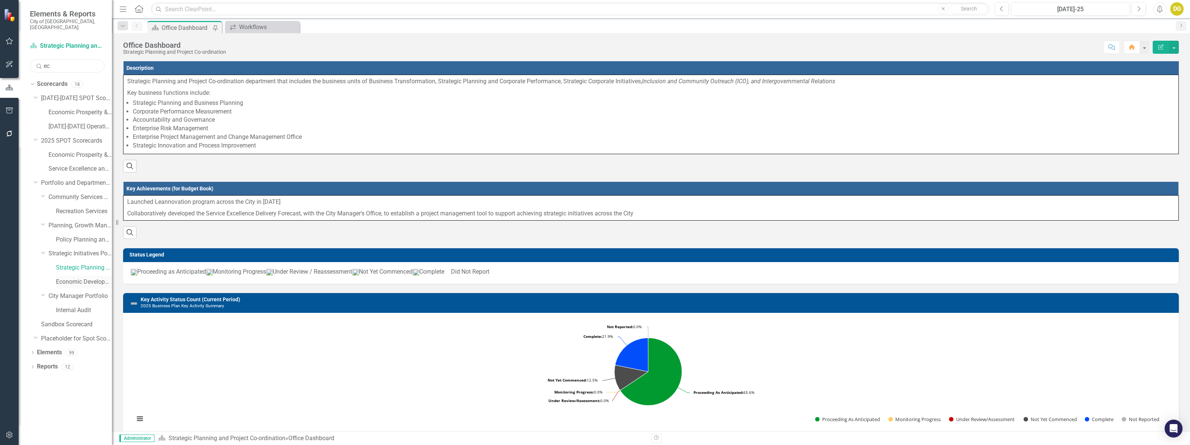
type input "ec"
click at [90, 278] on link "Economic Development" at bounding box center [84, 282] width 56 height 9
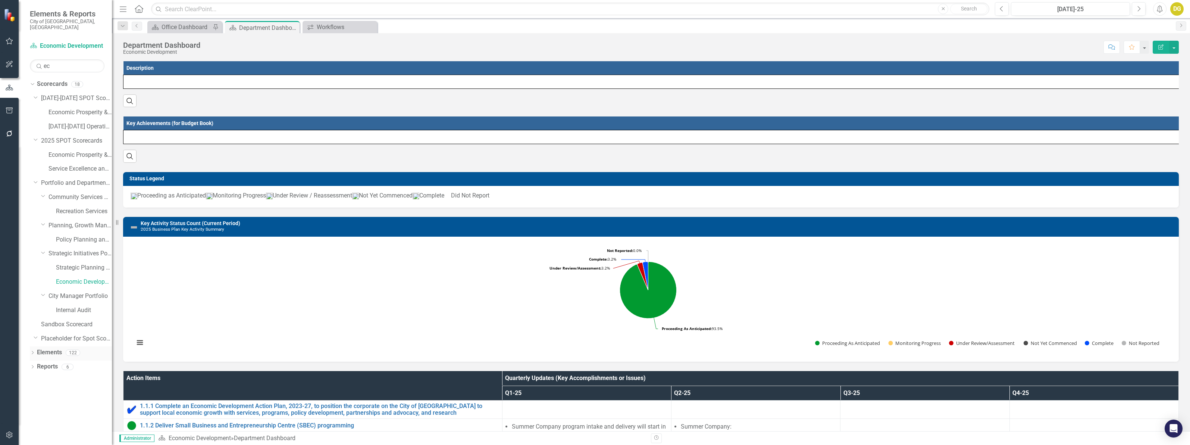
click at [56, 348] on link "Elements" at bounding box center [49, 352] width 25 height 9
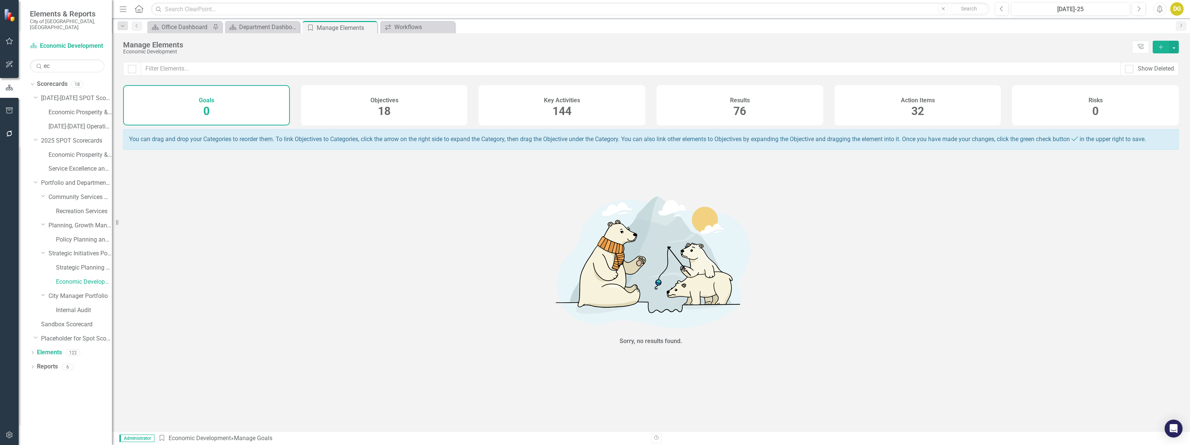
click at [905, 107] on div "Action Items 32" at bounding box center [918, 105] width 167 height 40
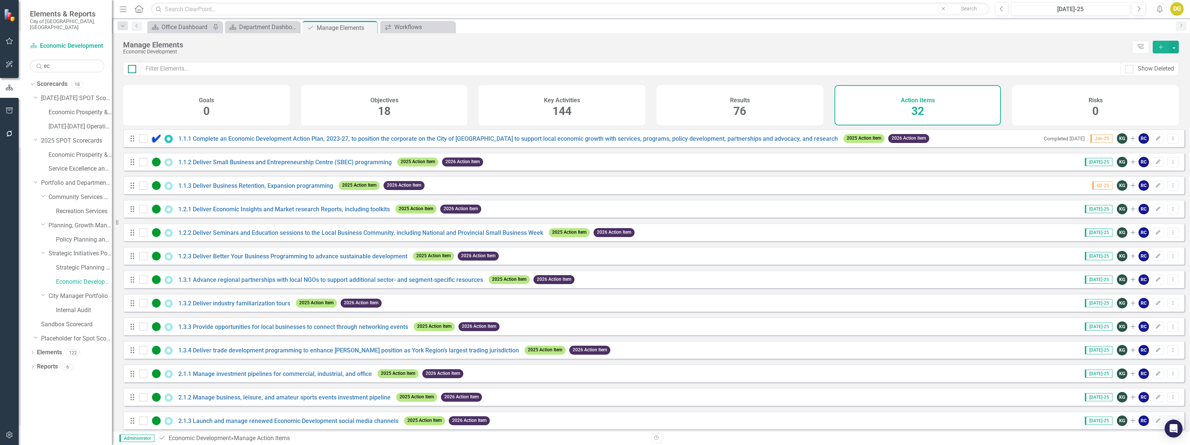
click at [133, 70] on div at bounding box center [132, 69] width 8 height 8
click at [133, 70] on input "checkbox" at bounding box center [130, 67] width 5 height 5
checkbox input "true"
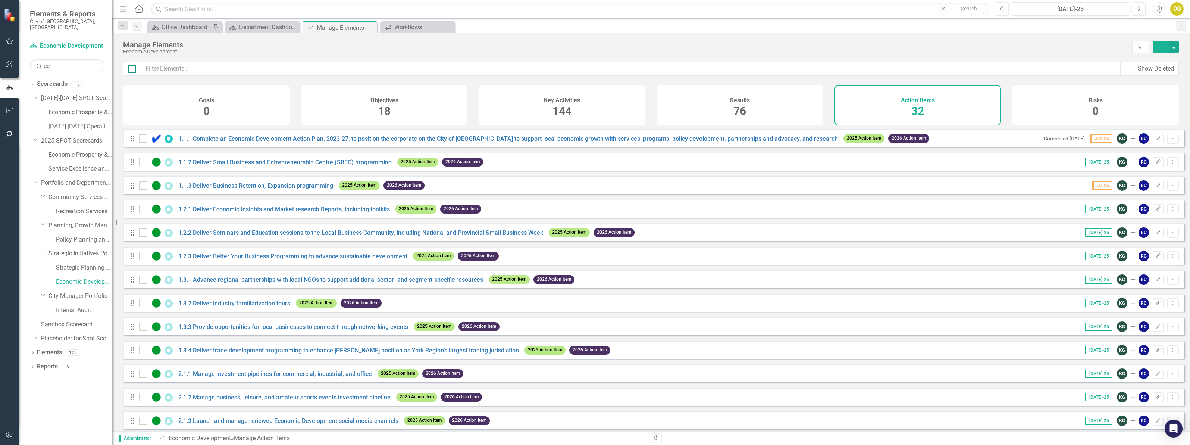
checkbox input "true"
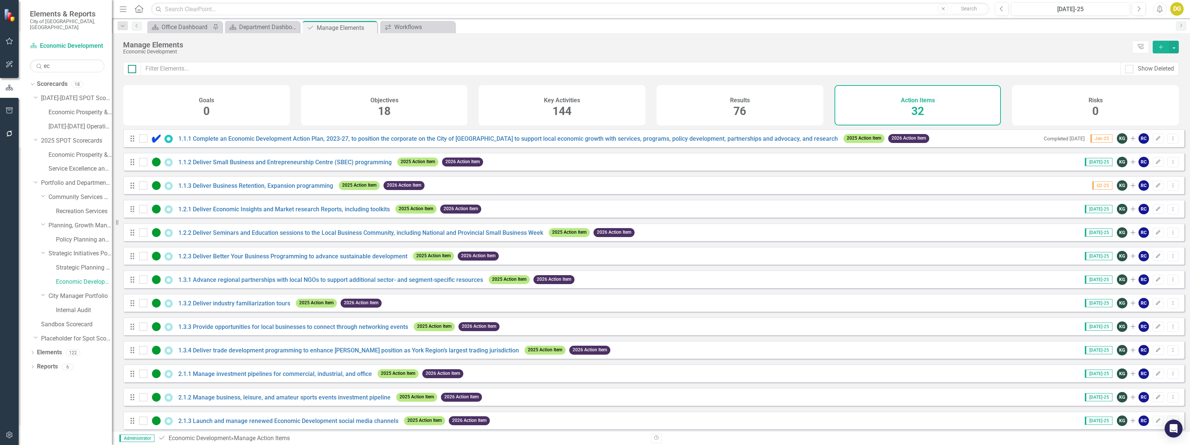
checkbox input "true"
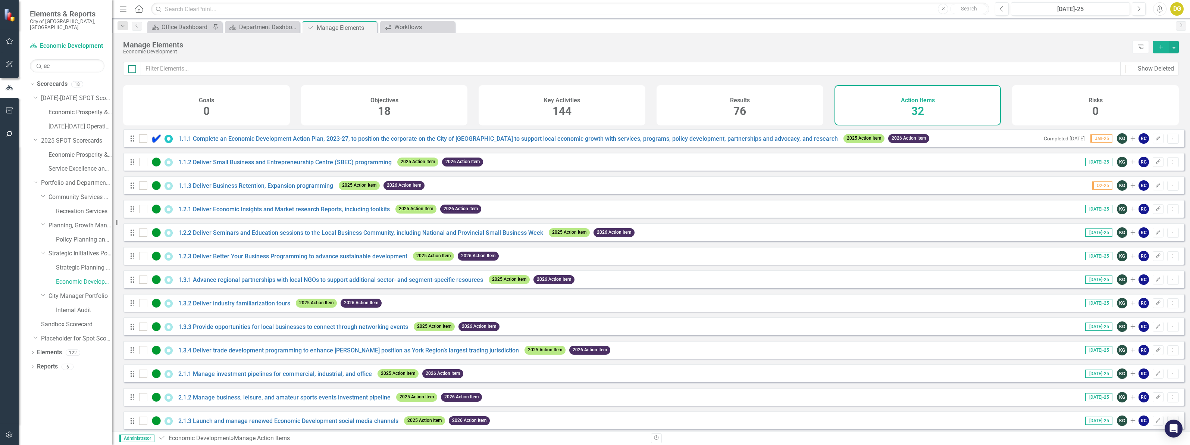
checkbox input "true"
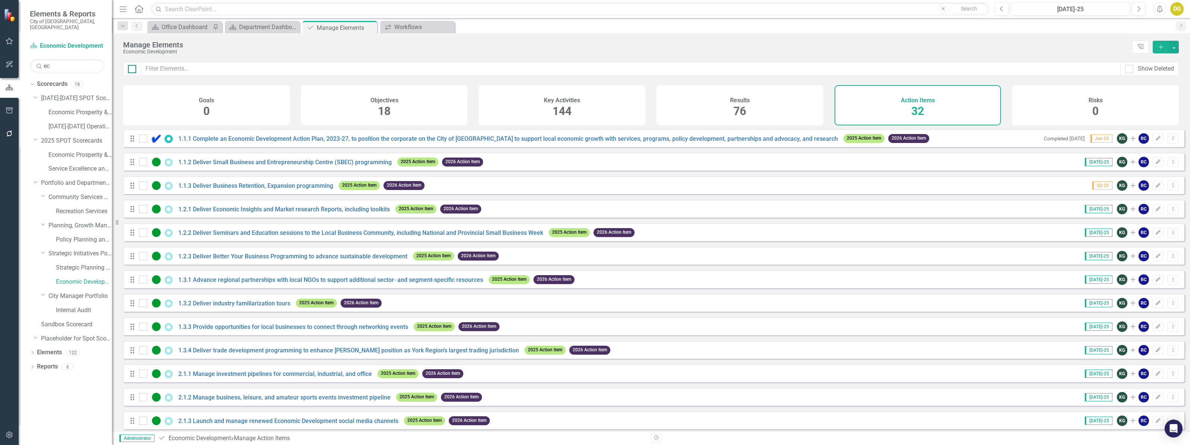
checkbox input "true"
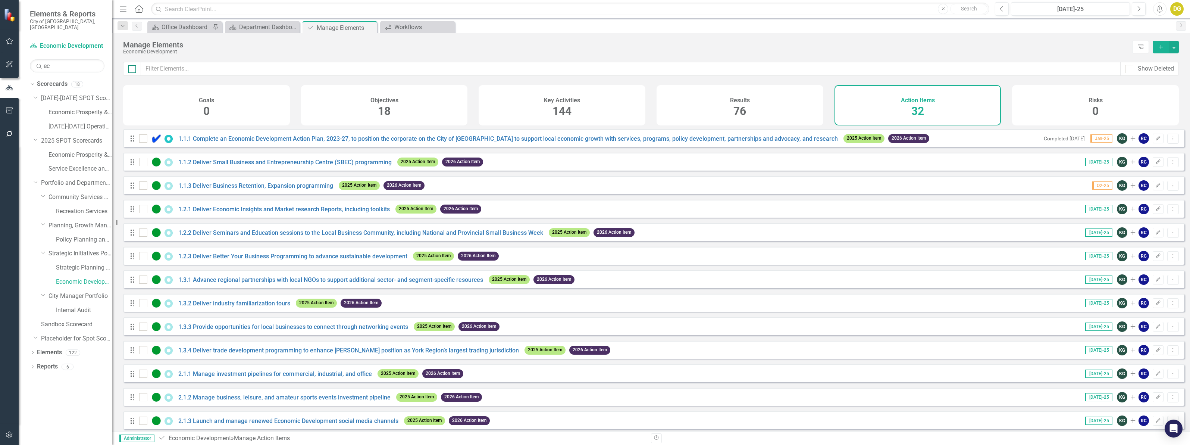
checkbox input "true"
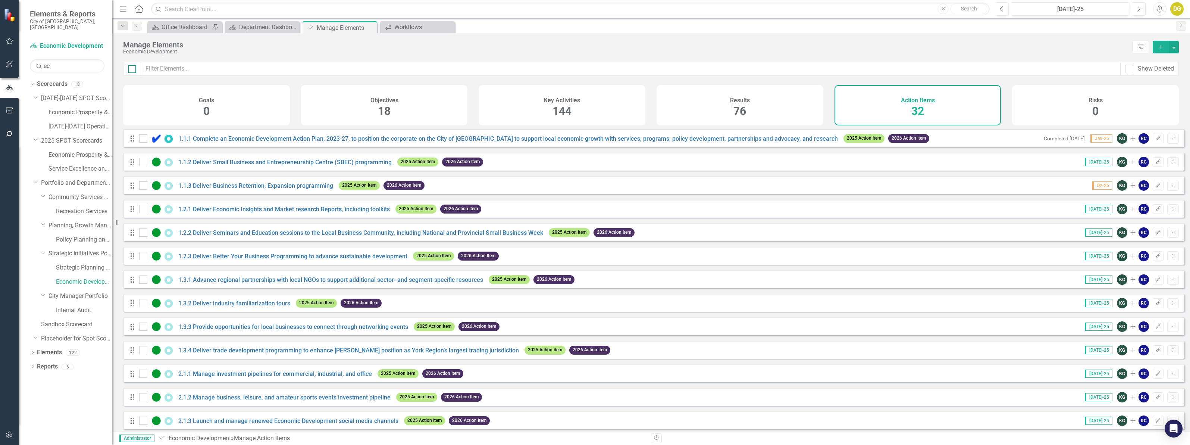
checkbox input "true"
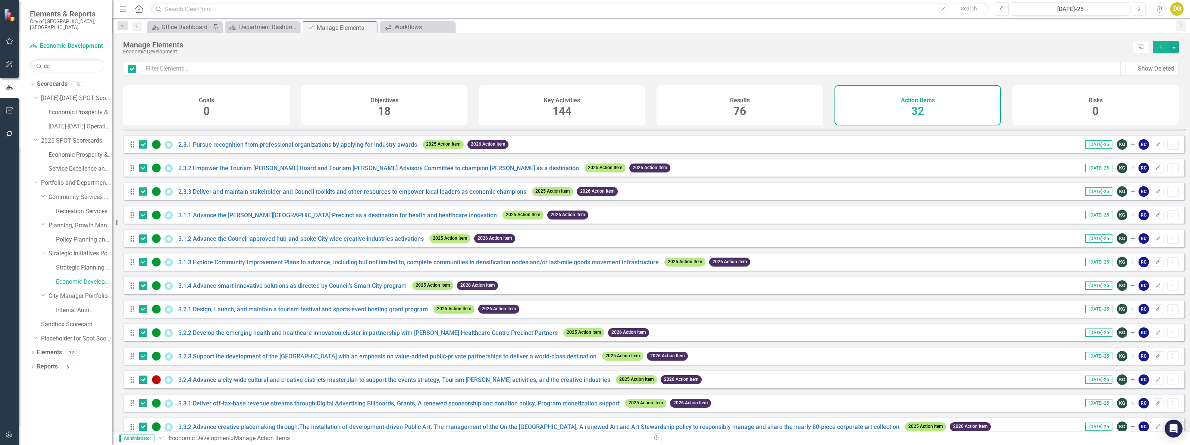
scroll to position [456, 0]
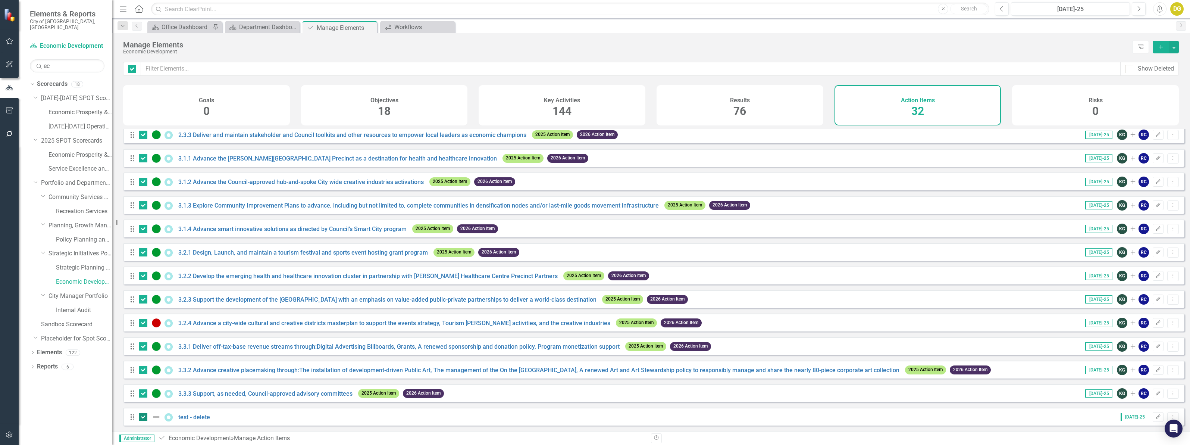
click at [144, 415] on div at bounding box center [143, 417] width 8 height 8
click at [144, 415] on input "checkbox" at bounding box center [141, 415] width 5 height 5
checkbox input "false"
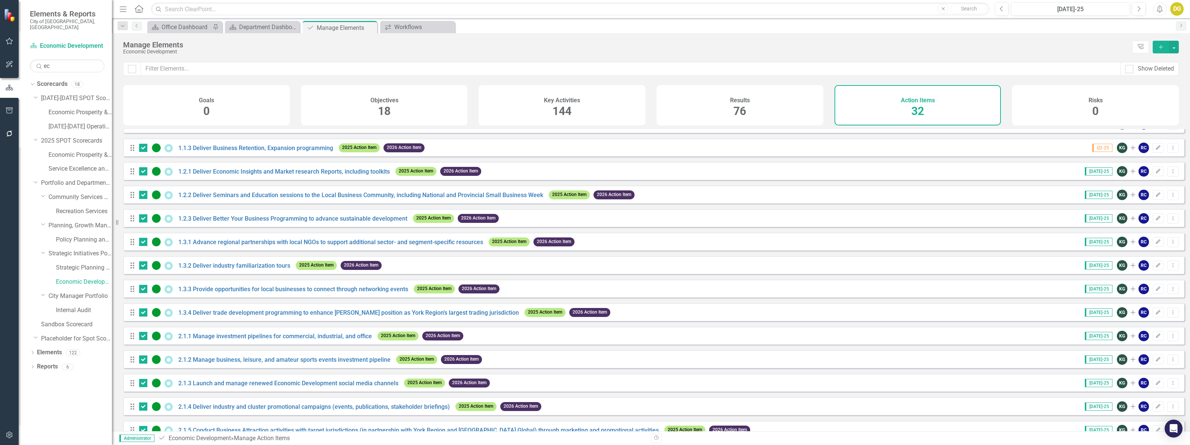
scroll to position [36, 0]
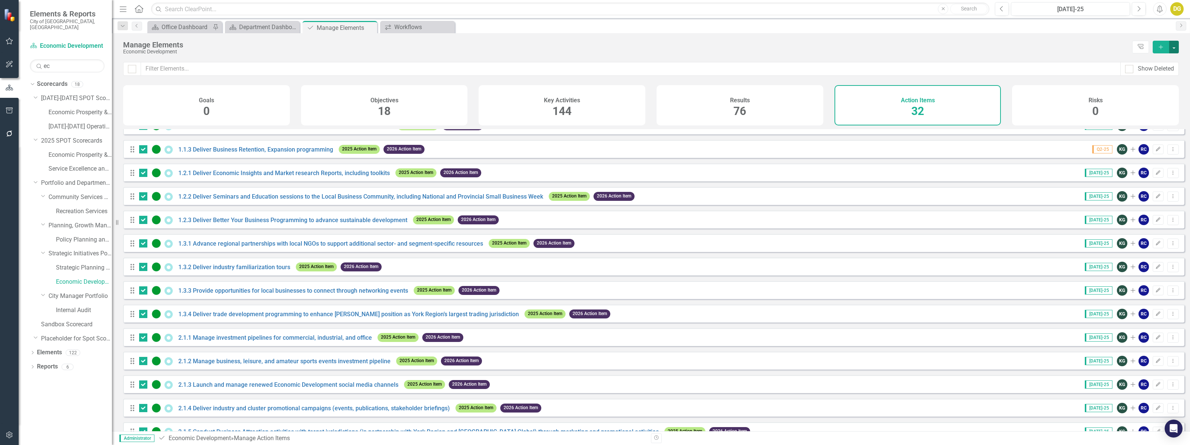
click at [1176, 49] on button "button" at bounding box center [1174, 47] width 10 height 13
click at [1172, 86] on link "Edit Multiple Edit Multiple" at bounding box center [1149, 89] width 60 height 14
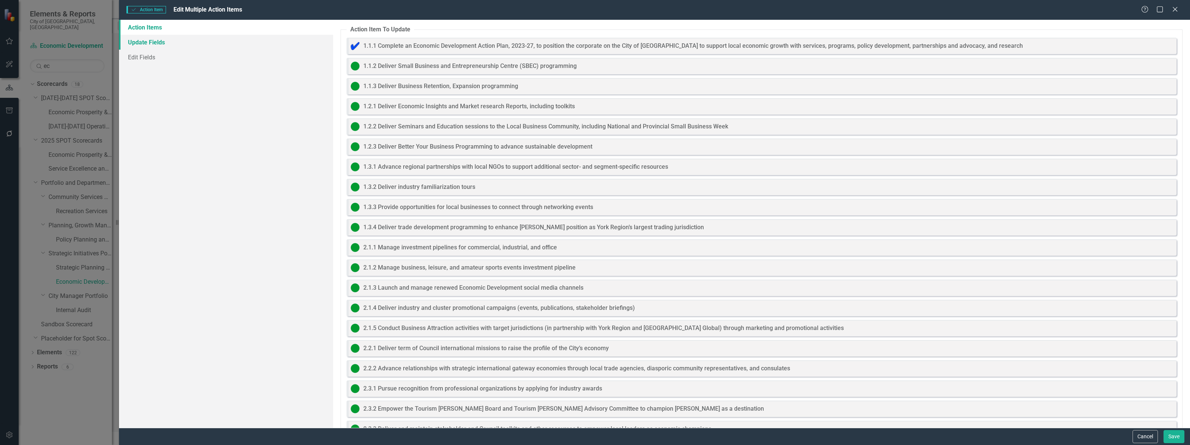
click at [175, 42] on link "Update Fields" at bounding box center [226, 42] width 214 height 15
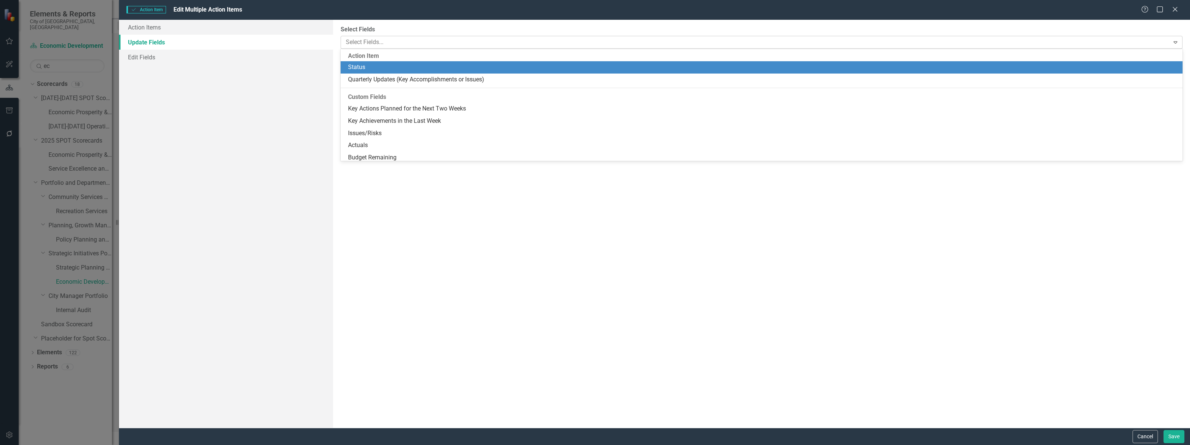
click at [444, 41] on div at bounding box center [756, 42] width 826 height 10
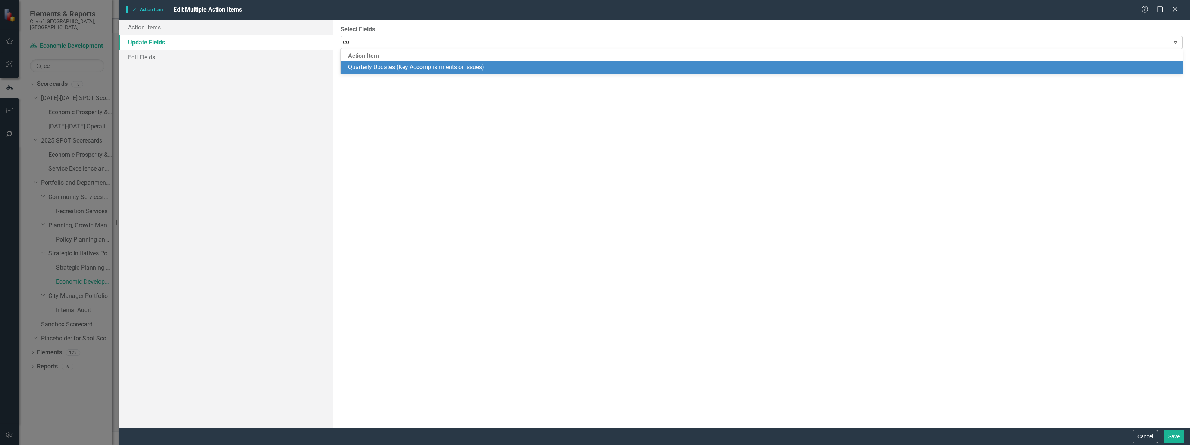
type input "coll"
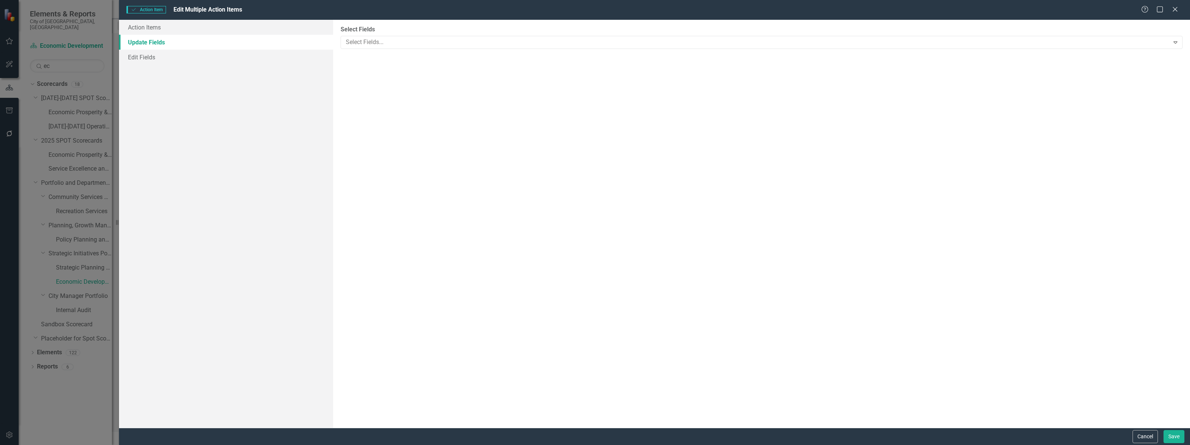
drag, startPoint x: 443, startPoint y: 41, endPoint x: 241, endPoint y: 49, distance: 202.0
click at [241, 49] on div "Action Items Update Fields Edit Fields Action Item To Update 1.1.1 Complete an …" at bounding box center [654, 224] width 1071 height 408
click at [213, 54] on link "Edit Fields" at bounding box center [226, 57] width 214 height 15
click at [379, 41] on div at bounding box center [756, 42] width 826 height 10
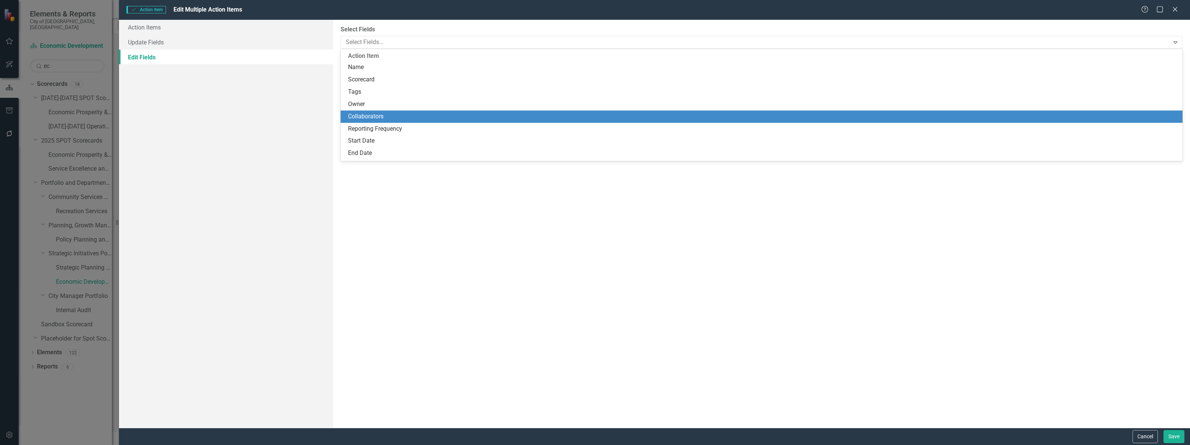
click at [375, 113] on div "Collaborators" at bounding box center [763, 116] width 830 height 9
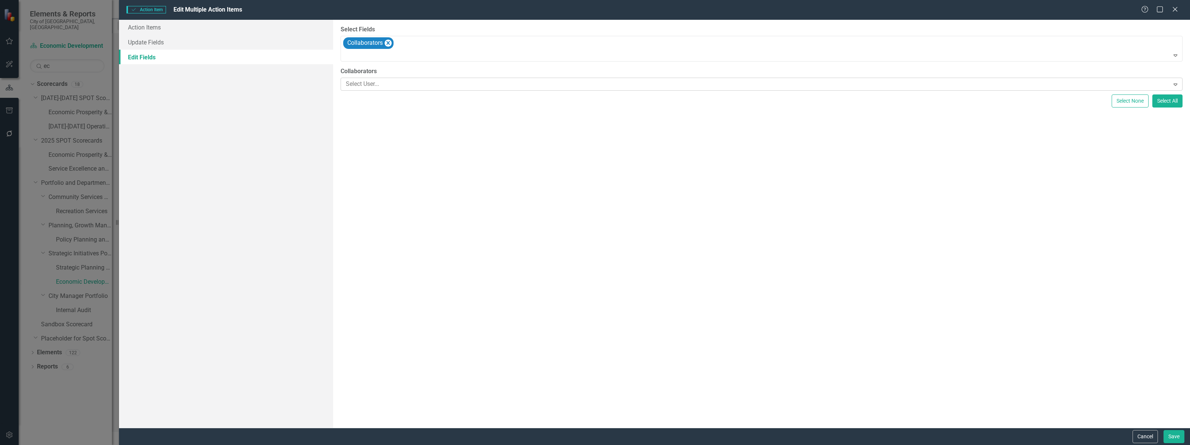
click at [375, 84] on div at bounding box center [756, 84] width 826 height 10
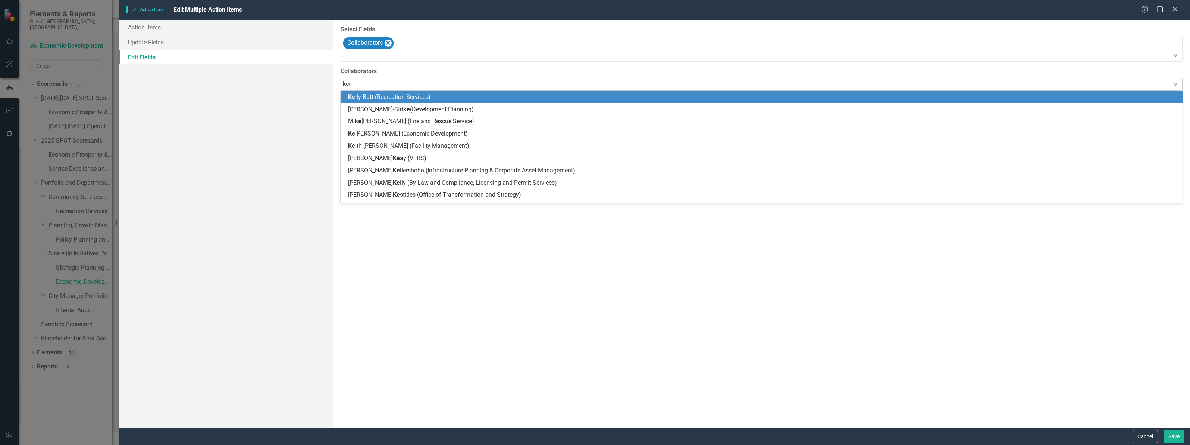
type input "keas"
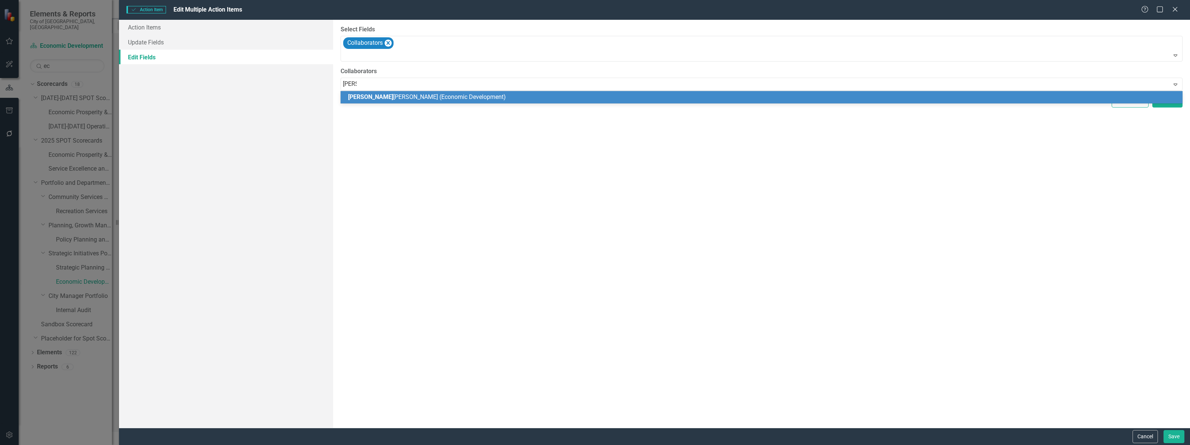
click at [379, 97] on span "Keas ha Green (Economic Development)" at bounding box center [427, 96] width 158 height 7
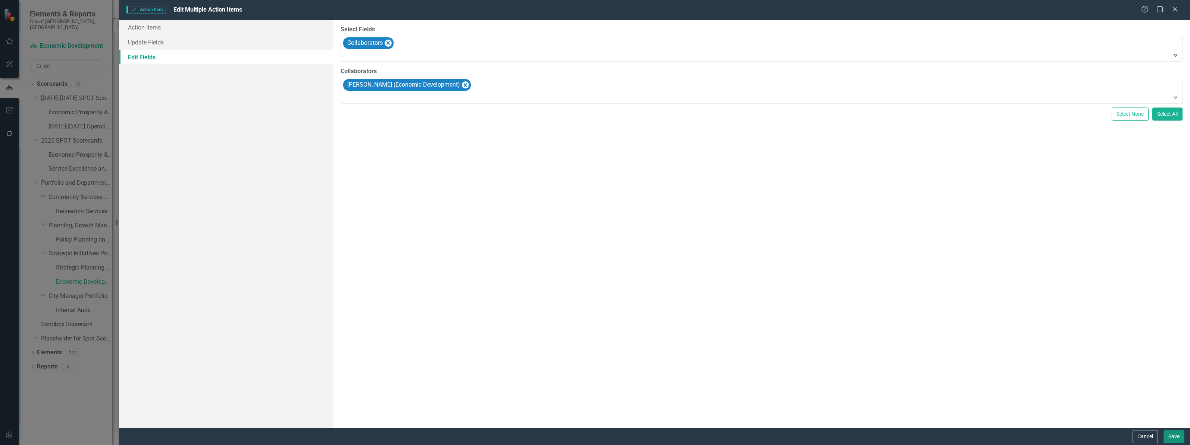
click at [1172, 431] on button "Save" at bounding box center [1174, 436] width 21 height 13
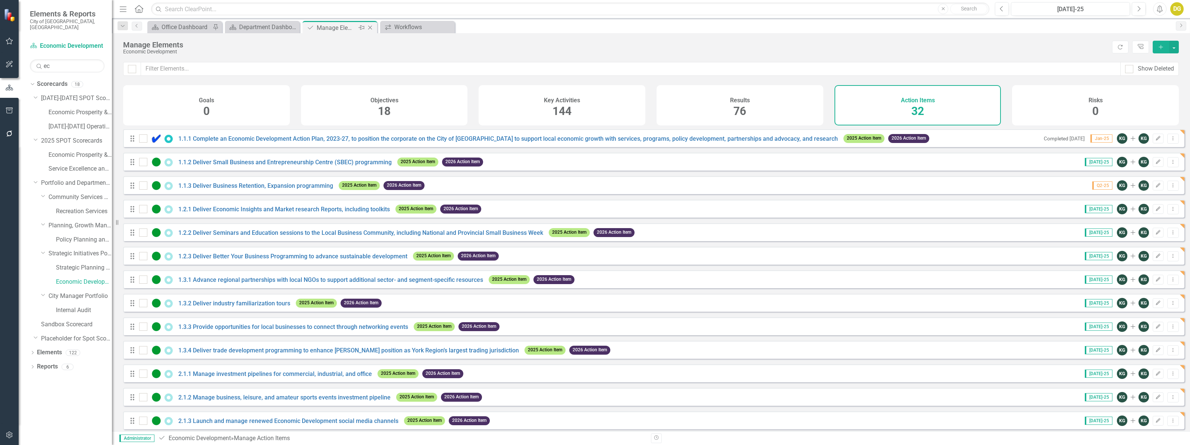
click at [371, 28] on icon "Close" at bounding box center [369, 28] width 7 height 6
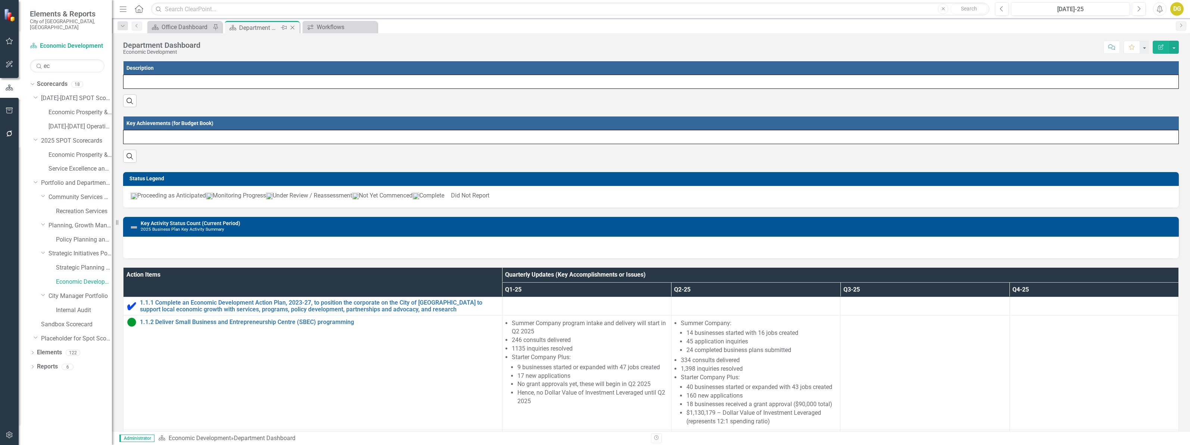
click at [279, 25] on div "Pin" at bounding box center [283, 27] width 9 height 9
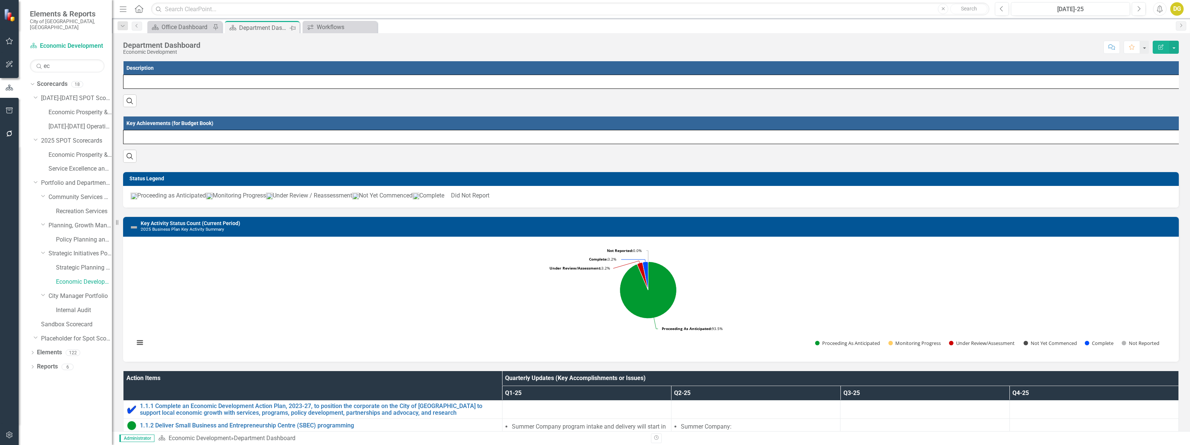
click at [292, 29] on icon "Pin" at bounding box center [293, 27] width 6 height 7
click at [293, 26] on icon at bounding box center [293, 28] width 4 height 4
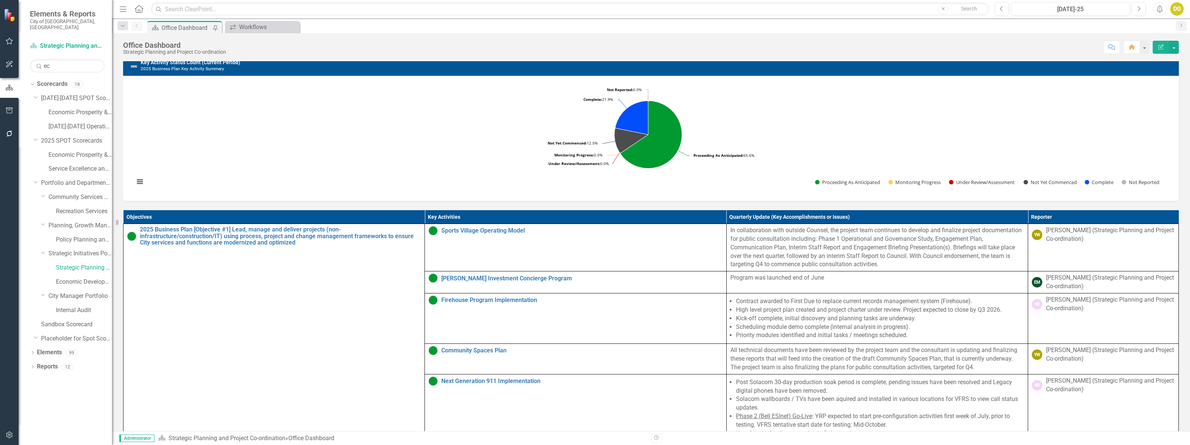
scroll to position [233, 0]
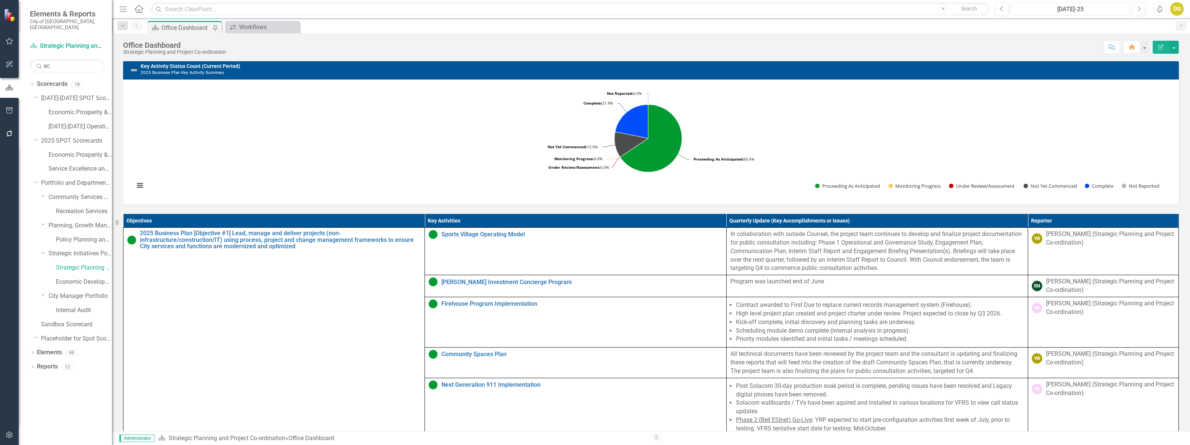
click at [1097, 7] on div "[DATE]-25" at bounding box center [1071, 9] width 114 height 9
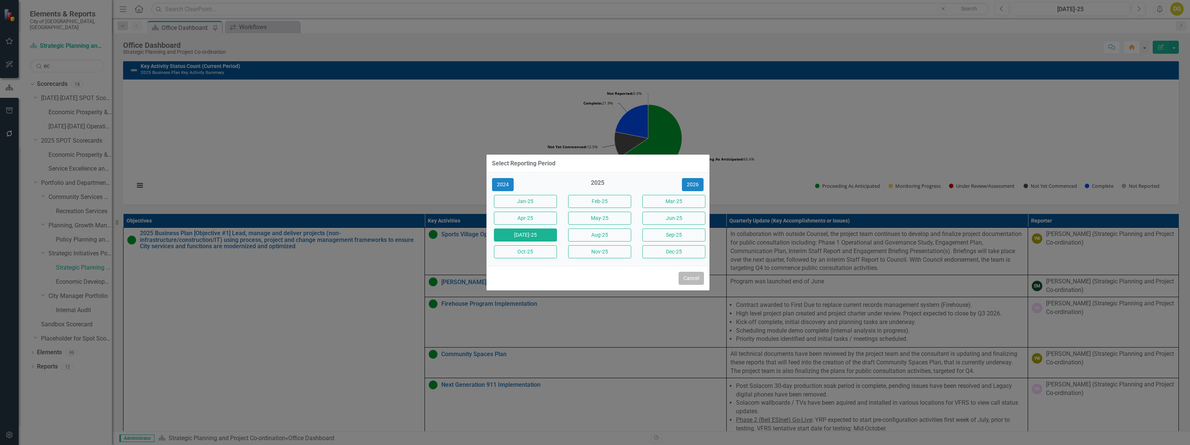
click at [693, 281] on button "Cancel" at bounding box center [691, 278] width 25 height 13
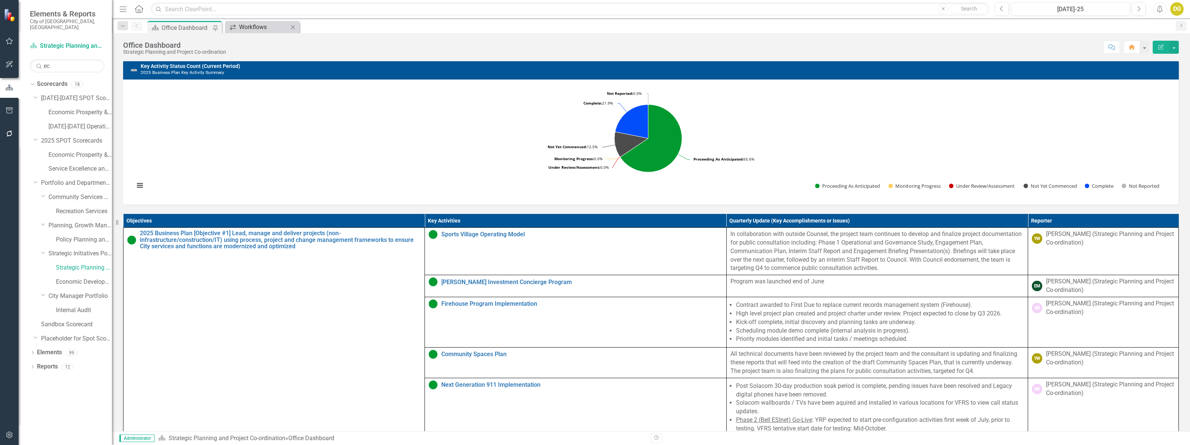
click at [262, 29] on div "Workflows" at bounding box center [263, 26] width 49 height 9
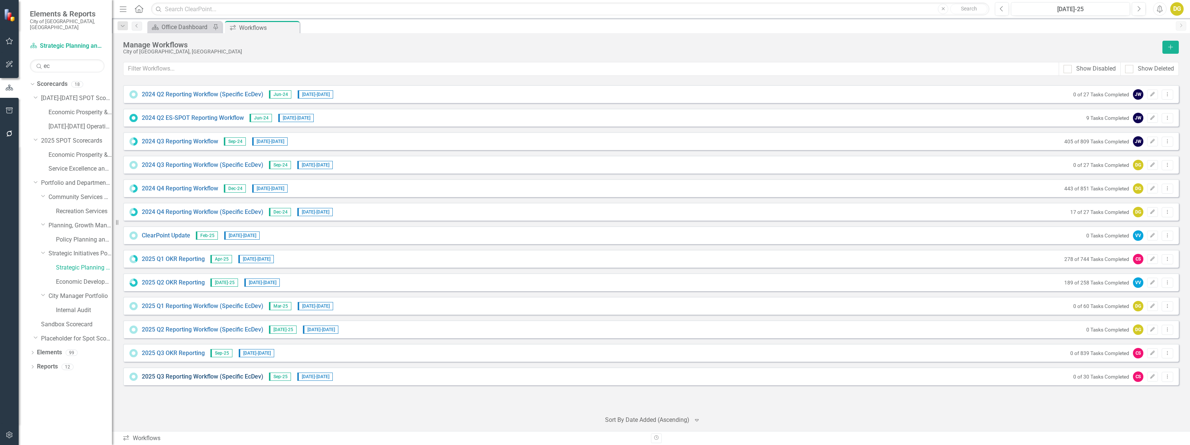
click at [165, 376] on link "2025 Q3 Reporting Workflow (Specific EcDev)" at bounding box center [203, 376] width 122 height 9
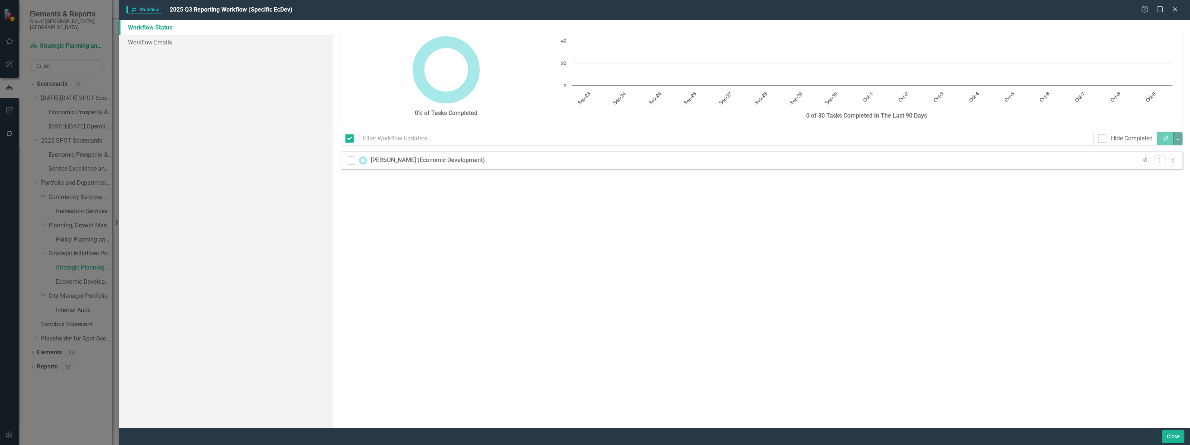
checkbox input "false"
click at [152, 40] on link "Workflow Emails" at bounding box center [226, 42] width 214 height 15
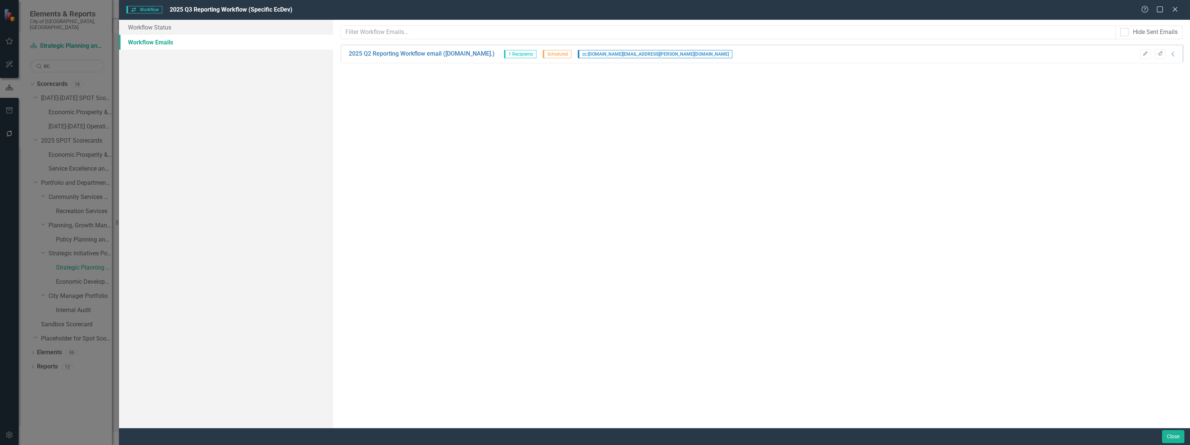
click at [467, 73] on div "Hide Sent Emails Sorry, no results found. 2025 Q2 Reporting Workflow email (Ec.…" at bounding box center [761, 224] width 857 height 408
click at [1146, 51] on icon "Edit" at bounding box center [1146, 53] width 6 height 4
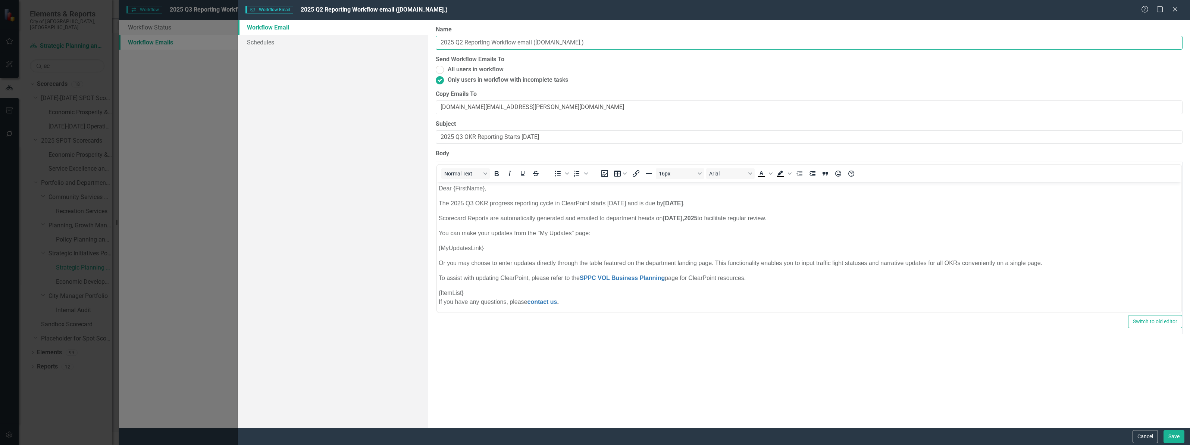
drag, startPoint x: 463, startPoint y: 40, endPoint x: 460, endPoint y: 42, distance: 3.8
click at [460, 41] on input "2025 Q2 Reporting Workflow email (Ec.Dev.)" at bounding box center [809, 43] width 747 height 14
type input "2025 Q3 Reporting Workflow email (Ec.Dev.)"
click at [1175, 438] on button "Save" at bounding box center [1174, 436] width 21 height 13
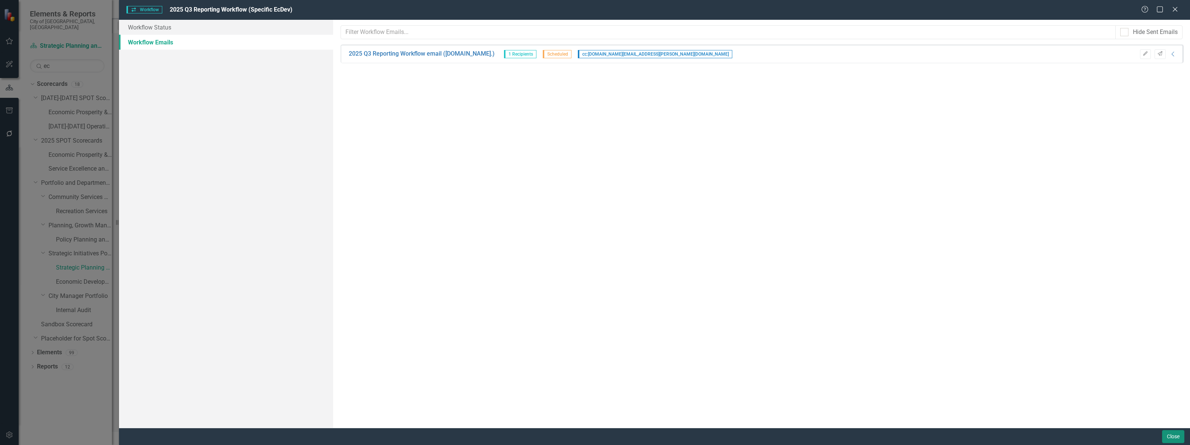
click at [1172, 437] on button "Close" at bounding box center [1173, 436] width 22 height 13
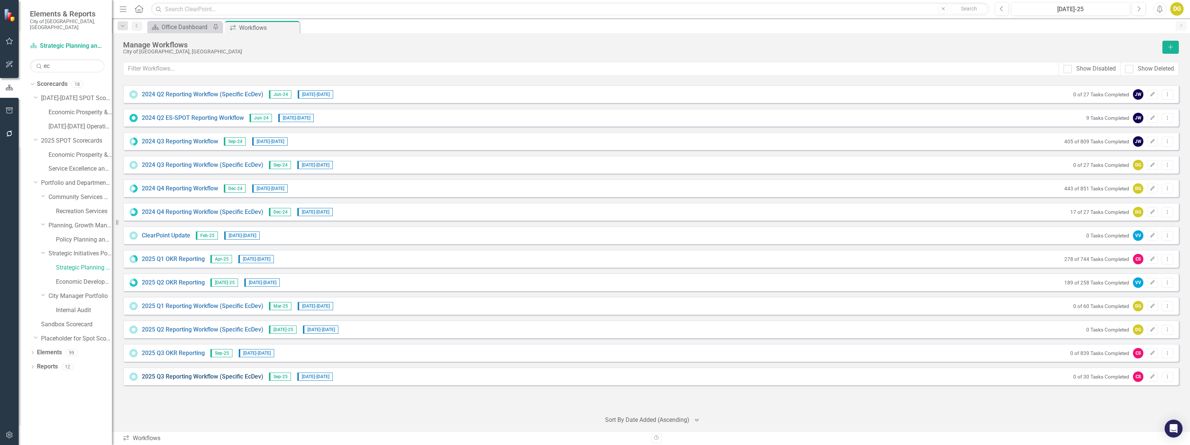
click at [201, 377] on link "2025 Q3 Reporting Workflow (Specific EcDev)" at bounding box center [203, 376] width 122 height 9
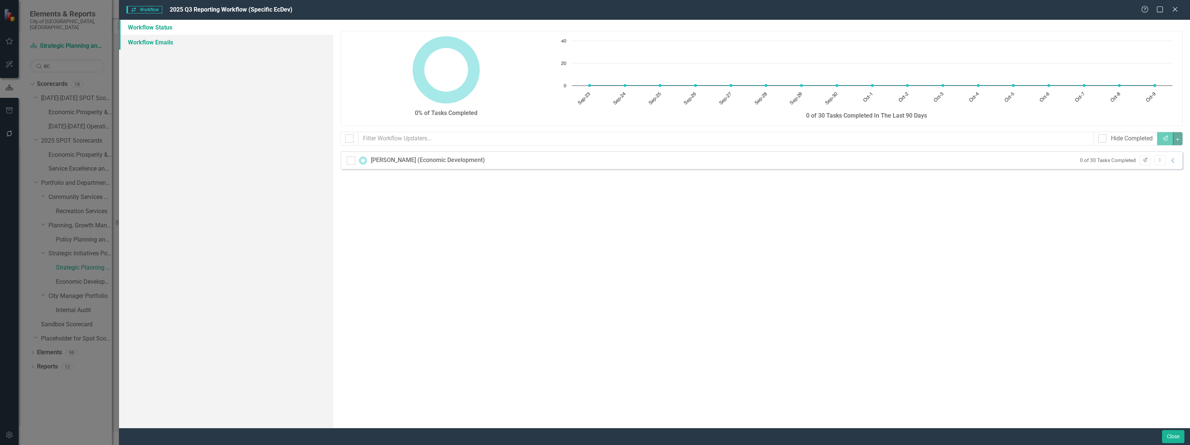
click at [160, 38] on link "Workflow Emails" at bounding box center [226, 42] width 214 height 15
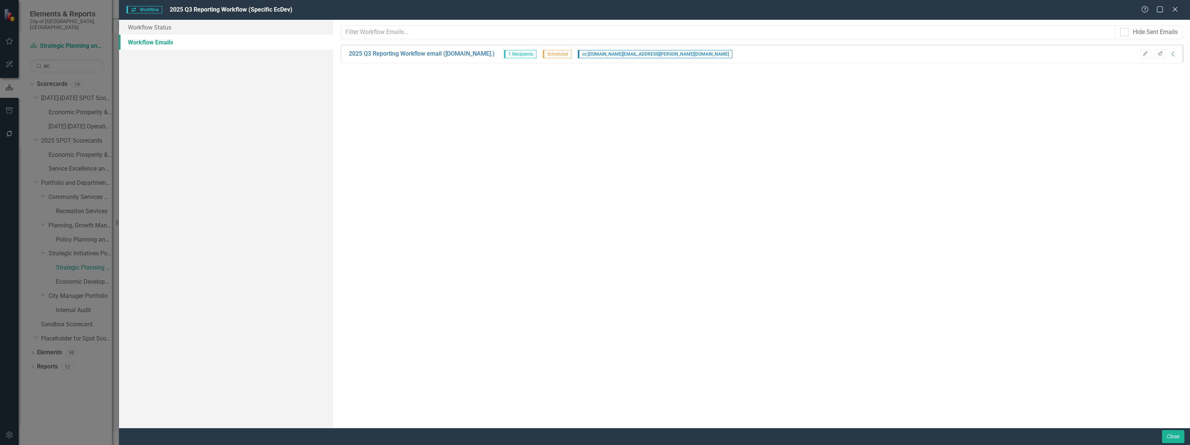
click at [1158, 72] on div "Hide Sent Emails Sorry, no results found. 2025 Q3 Reporting Workflow email (Ec.…" at bounding box center [761, 224] width 857 height 408
click at [1174, 55] on icon "Collapse" at bounding box center [1173, 54] width 7 height 6
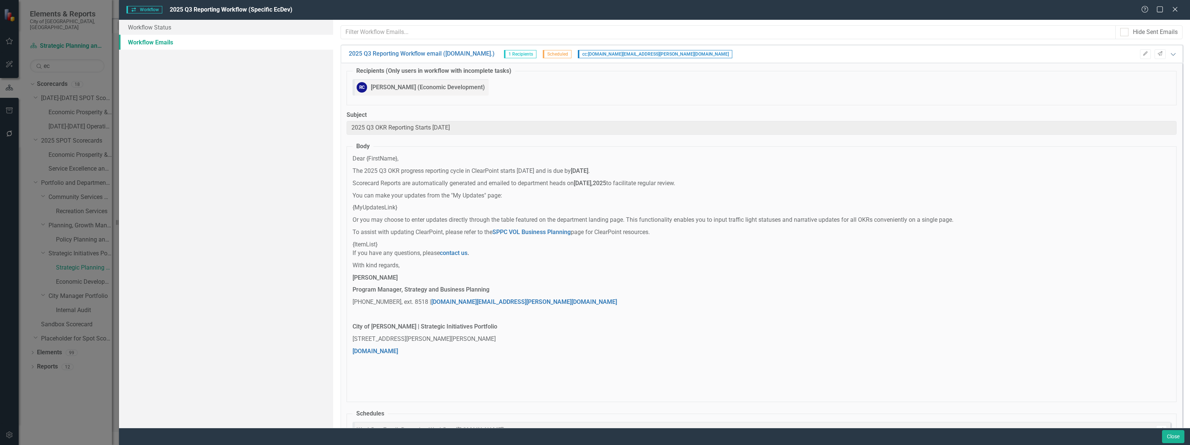
click at [1174, 55] on div "2025 Q3 Reporting Workflow email (Ec.Dev.) 1 Recipients Scheduled cc: ots.analy…" at bounding box center [762, 54] width 842 height 18
click at [1170, 53] on icon "Expanded" at bounding box center [1173, 54] width 7 height 6
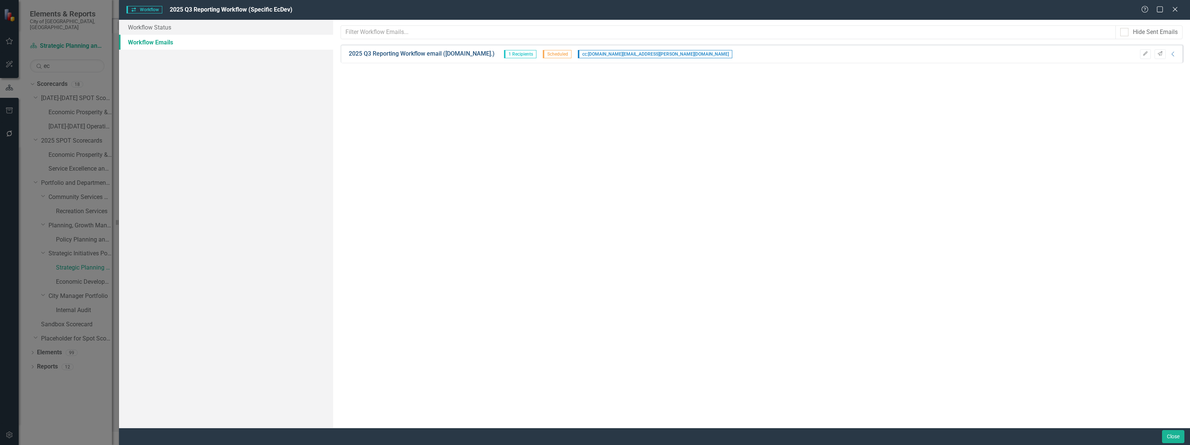
click at [433, 54] on link "2025 Q3 Reporting Workflow email (Ec.Dev.)" at bounding box center [422, 54] width 146 height 9
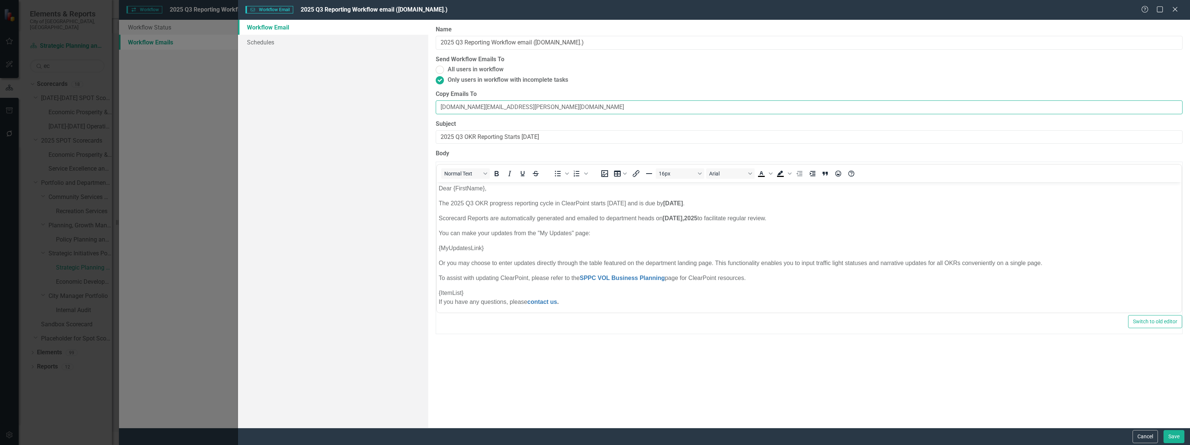
drag, startPoint x: 451, startPoint y: 107, endPoint x: 404, endPoint y: 106, distance: 46.7
click at [404, 106] on div "Workflow Email Schedules Workflow Emails are templated reminders linked to Repo…" at bounding box center [714, 224] width 952 height 408
type input "analytics@vaughan.ca"
click at [1169, 431] on button "Save" at bounding box center [1174, 436] width 21 height 13
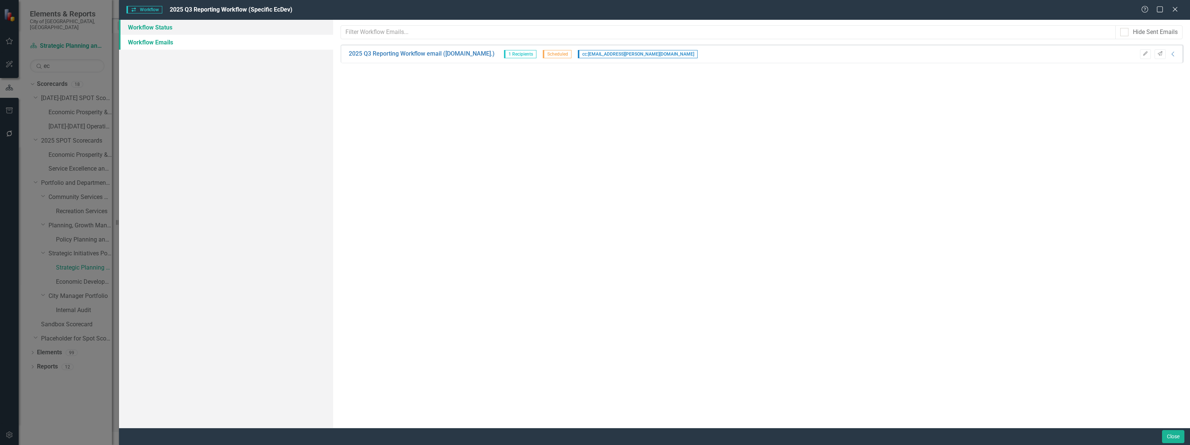
click at [160, 29] on link "Workflow Status" at bounding box center [226, 27] width 214 height 15
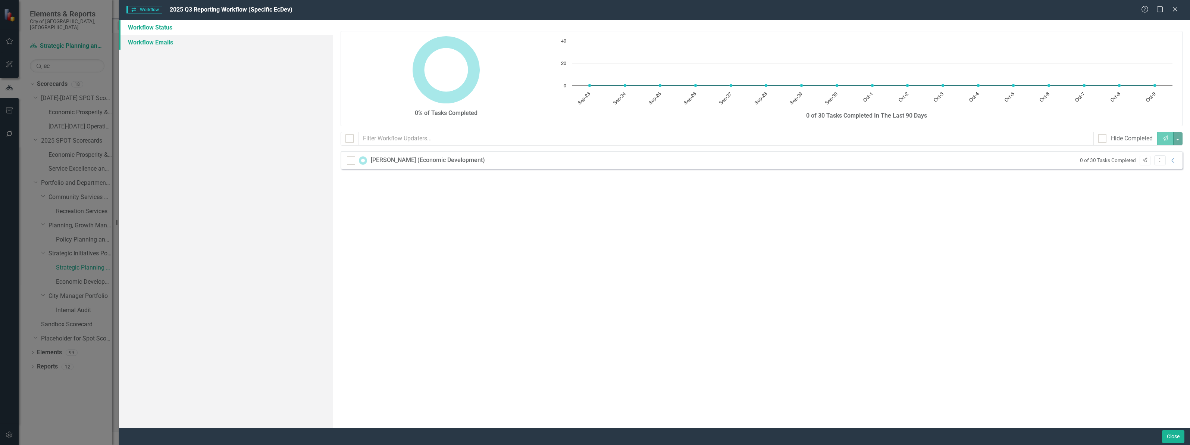
click at [149, 44] on link "Workflow Emails" at bounding box center [226, 42] width 214 height 15
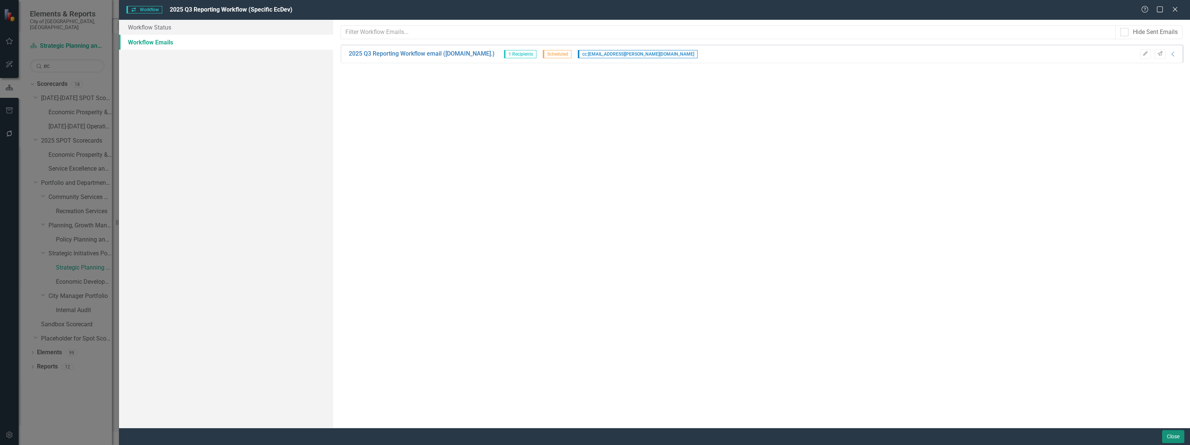
click at [1170, 438] on button "Close" at bounding box center [1173, 436] width 22 height 13
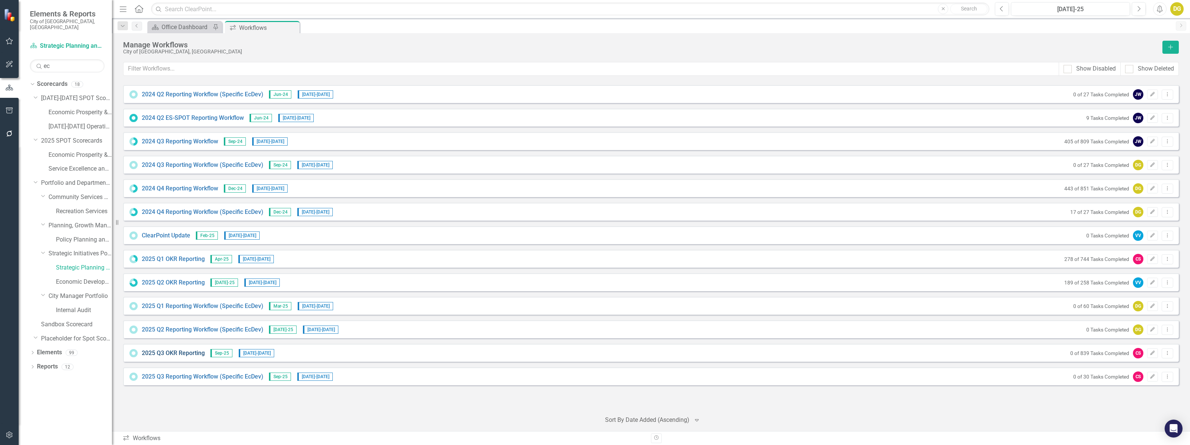
click at [169, 351] on link "2025 Q3 OKR Reporting" at bounding box center [173, 353] width 63 height 9
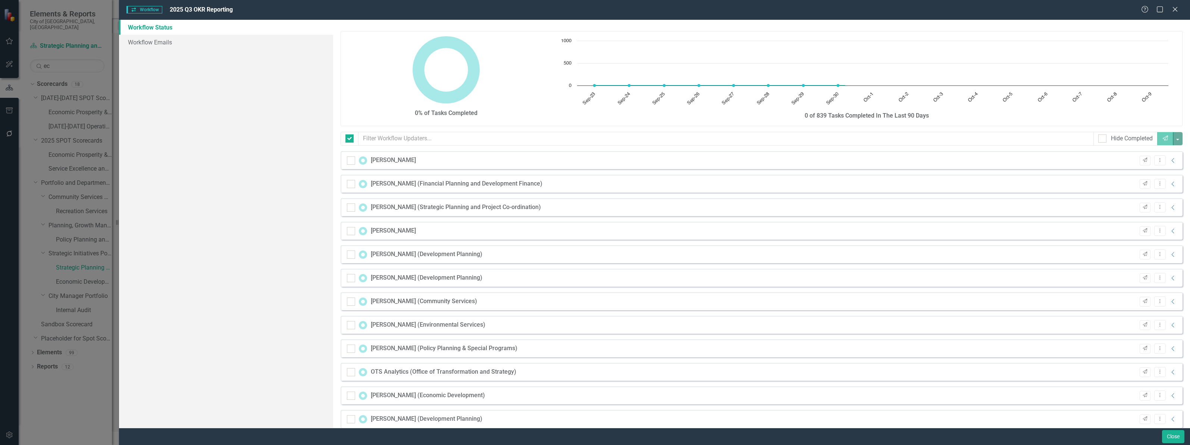
checkbox input "false"
click at [163, 38] on link "Workflow Emails" at bounding box center [226, 42] width 214 height 15
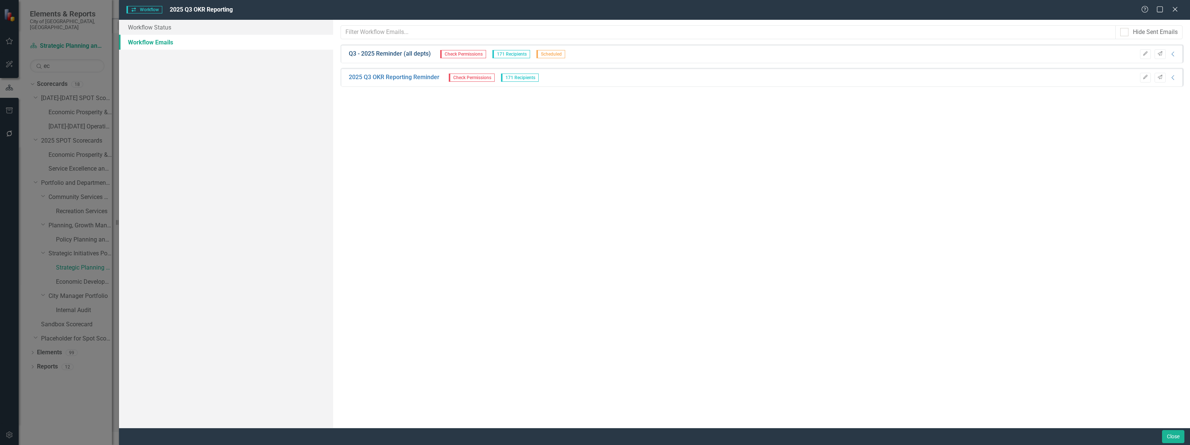
click at [395, 55] on link "Q3 - 2025 Reminder (all depts)" at bounding box center [390, 54] width 82 height 9
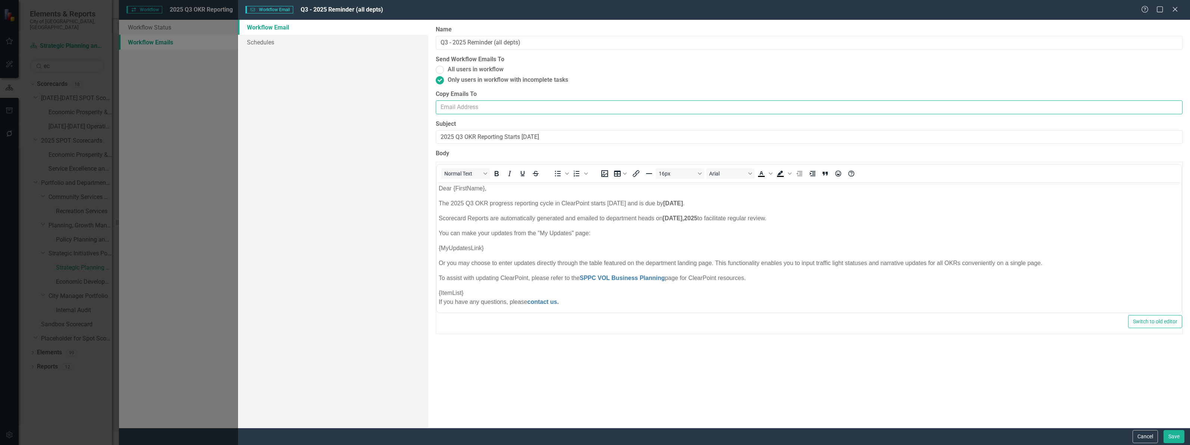
click at [491, 107] on input "Copy Emails To" at bounding box center [809, 107] width 747 height 14
type input "analytics@vaughan.ca"
drag, startPoint x: 515, startPoint y: 103, endPoint x: 291, endPoint y: 91, distance: 224.2
click at [291, 91] on div "Workflow Email Schedules Workflow Emails are templated reminders linked to Repo…" at bounding box center [714, 224] width 952 height 408
click at [1139, 439] on button "Cancel" at bounding box center [1145, 436] width 25 height 13
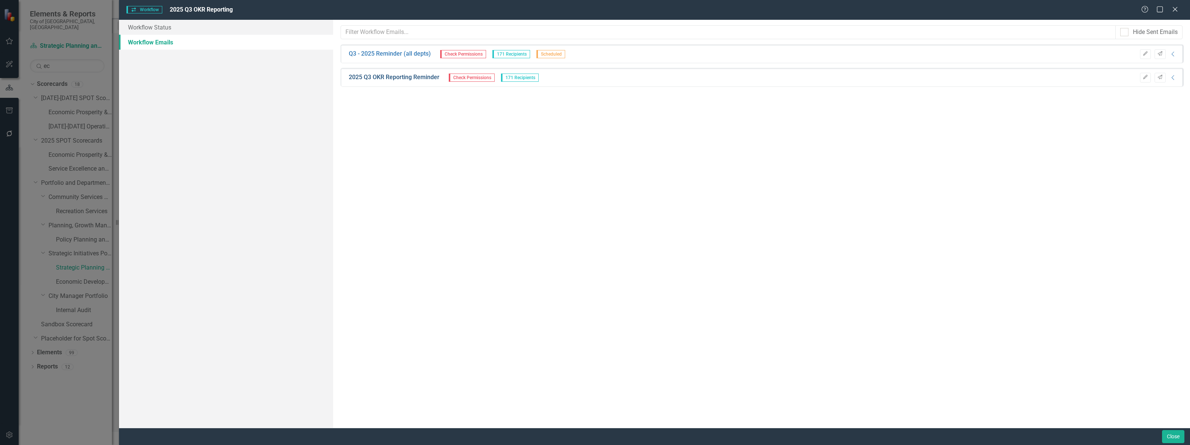
click at [398, 76] on link "2025 Q3 OKR Reporting Reminder" at bounding box center [394, 77] width 91 height 9
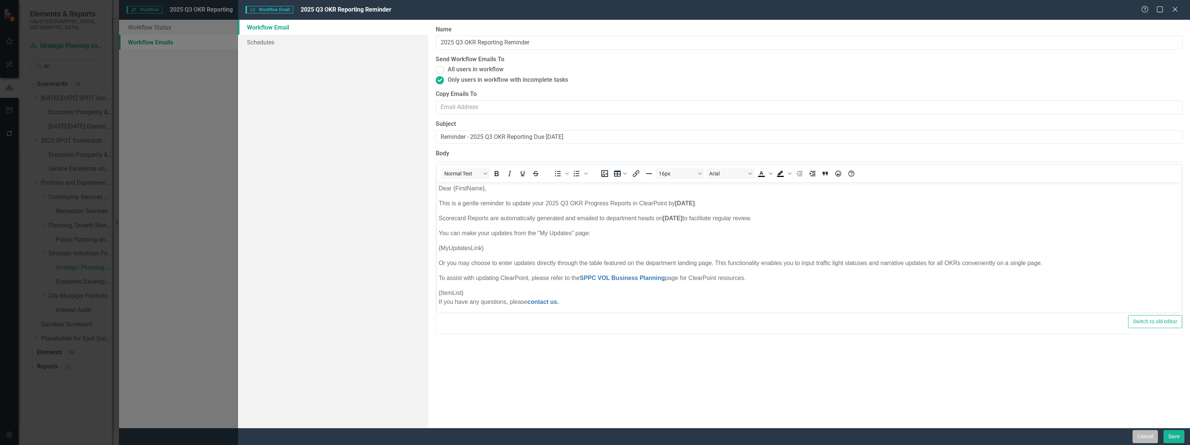
click at [1137, 435] on button "Cancel" at bounding box center [1145, 436] width 25 height 13
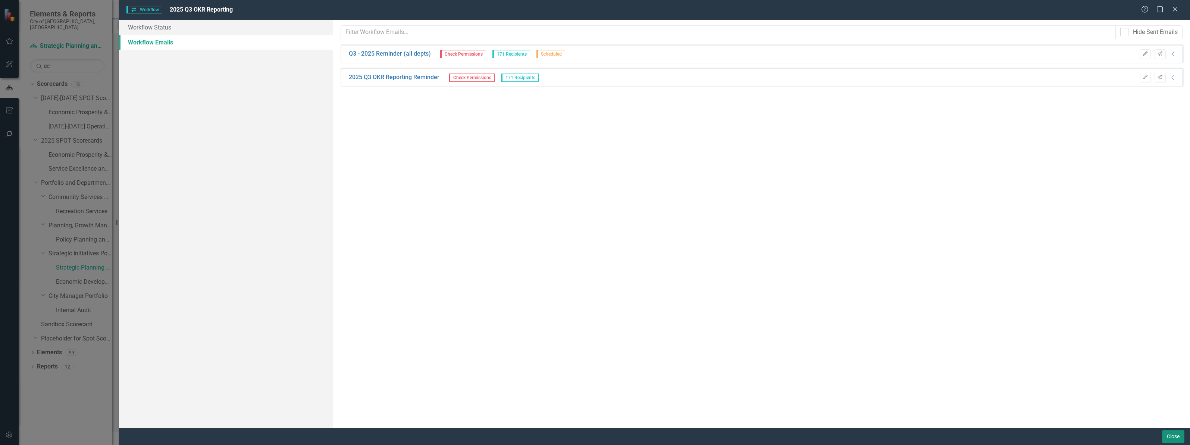
click at [1173, 441] on button "Close" at bounding box center [1173, 436] width 22 height 13
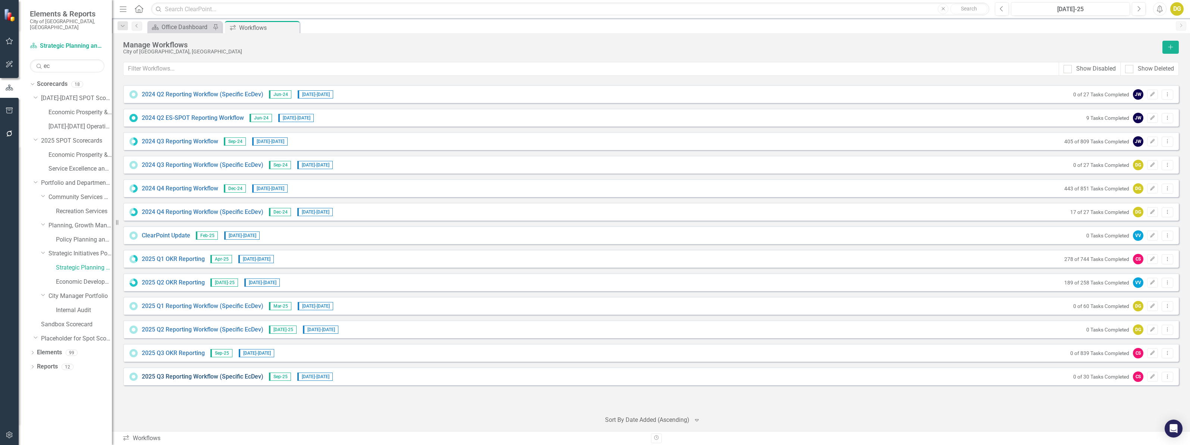
click at [188, 374] on link "2025 Q3 Reporting Workflow (Specific EcDev)" at bounding box center [203, 376] width 122 height 9
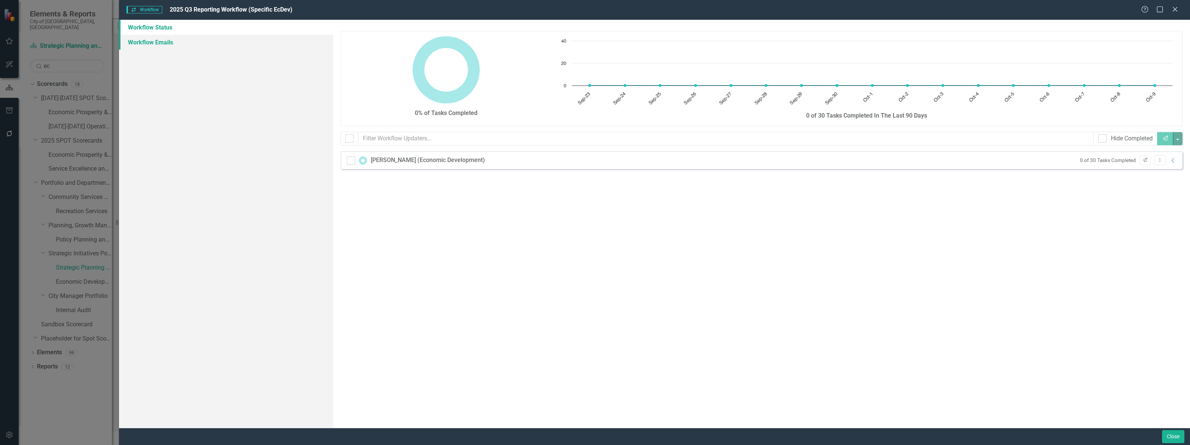
drag, startPoint x: 118, startPoint y: 37, endPoint x: 127, endPoint y: 35, distance: 9.1
click at [120, 37] on div "Workflow Workflow 2025 Q3 Reporting Workflow (Specific EcDev) Help Maximize Clo…" at bounding box center [595, 222] width 1190 height 445
click at [141, 38] on link "Workflow Emails" at bounding box center [226, 42] width 214 height 15
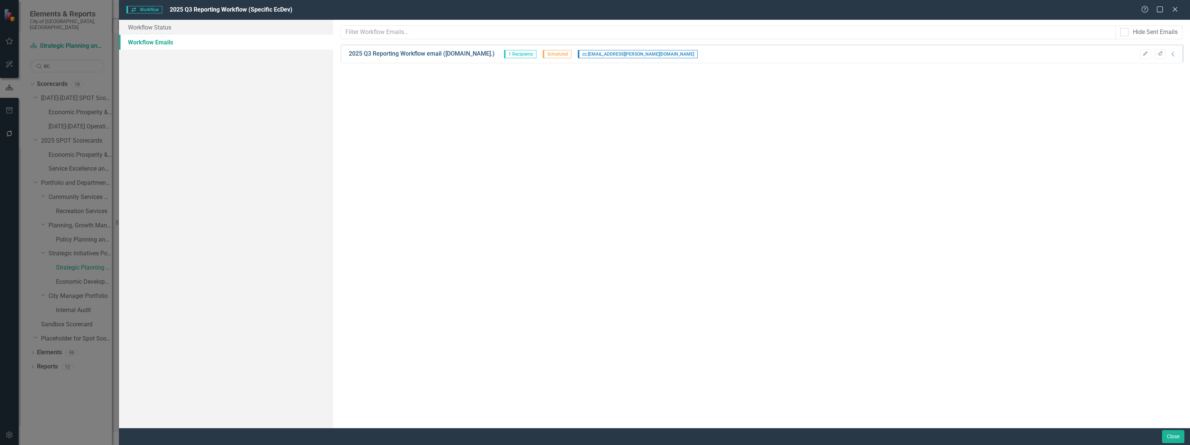
click at [393, 53] on link "2025 Q3 Reporting Workflow email (Ec.Dev.)" at bounding box center [422, 54] width 146 height 9
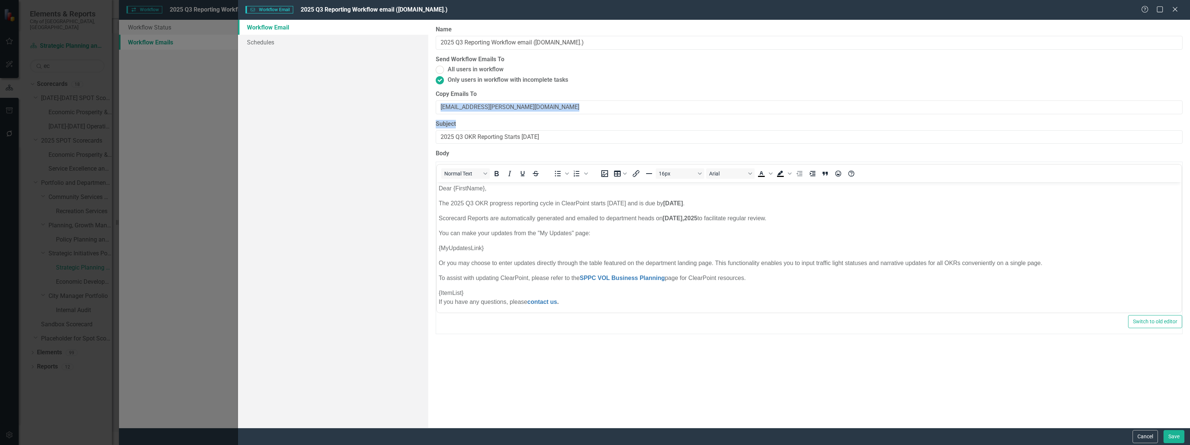
drag, startPoint x: 520, startPoint y: 116, endPoint x: 512, endPoint y: 110, distance: 10.1
click at [512, 110] on div "Workflow Emails are templated reminders linked to Reporting Workflows that can …" at bounding box center [809, 224] width 762 height 408
drag, startPoint x: 510, startPoint y: 109, endPoint x: 514, endPoint y: 106, distance: 4.5
click at [510, 109] on input "analytics@vaughan.ca" at bounding box center [809, 107] width 747 height 14
drag, startPoint x: 522, startPoint y: 104, endPoint x: 182, endPoint y: 84, distance: 340.9
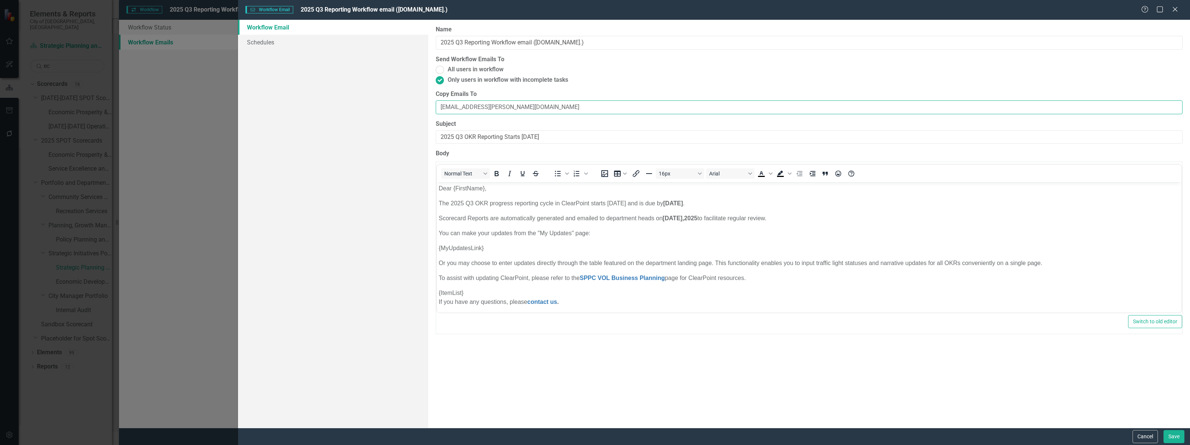
click at [183, 84] on div "Workflow Email Workflow Email 2025 Q3 Reporting Workflow email (Ec.Dev.) Help M…" at bounding box center [595, 222] width 1190 height 445
click at [1180, 437] on button "Save" at bounding box center [1174, 436] width 21 height 13
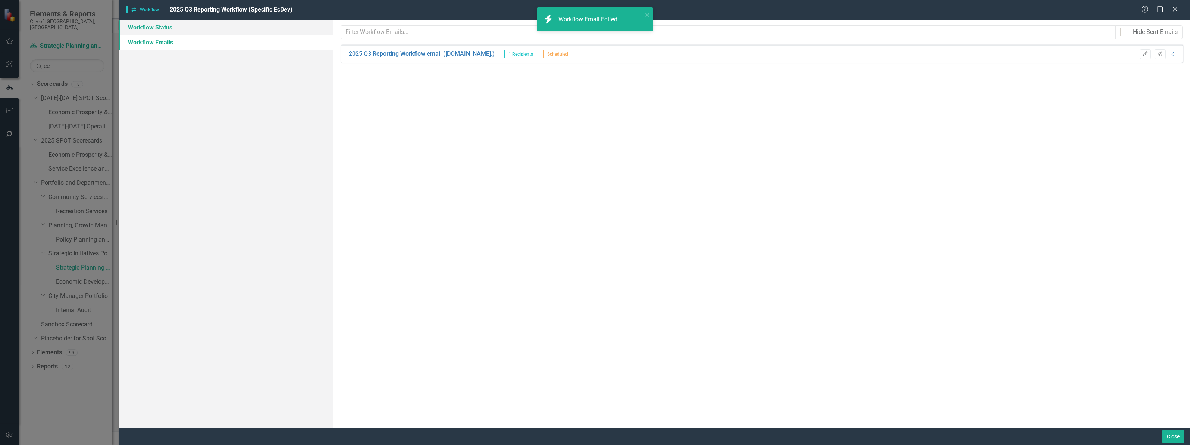
click at [159, 23] on link "Workflow Status" at bounding box center [226, 27] width 214 height 15
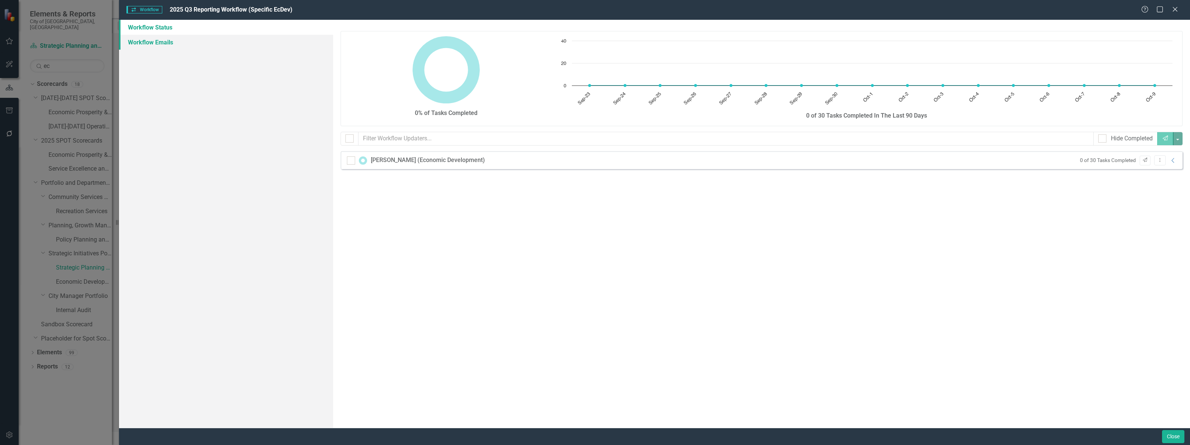
click at [149, 38] on link "Workflow Emails" at bounding box center [226, 42] width 214 height 15
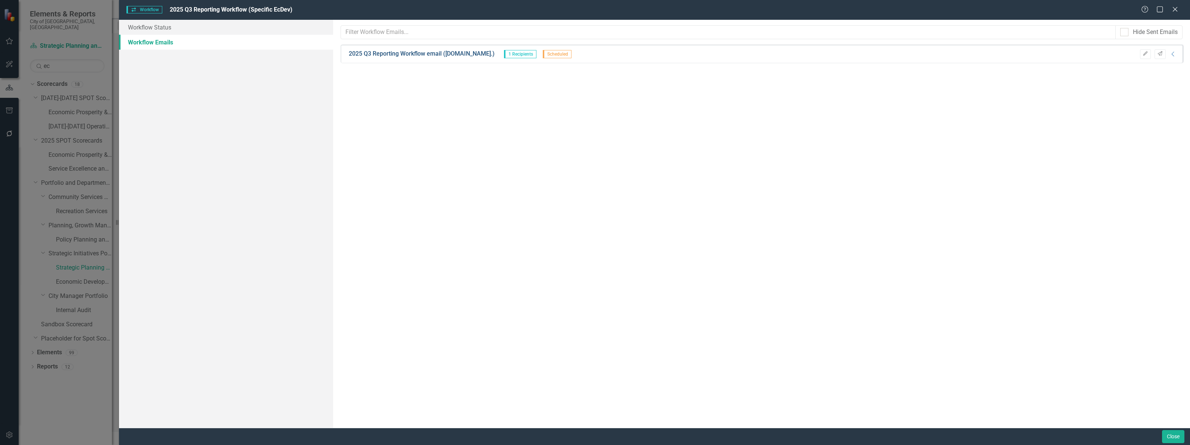
click at [431, 55] on link "2025 Q3 Reporting Workflow email (Ec.Dev.)" at bounding box center [422, 54] width 146 height 9
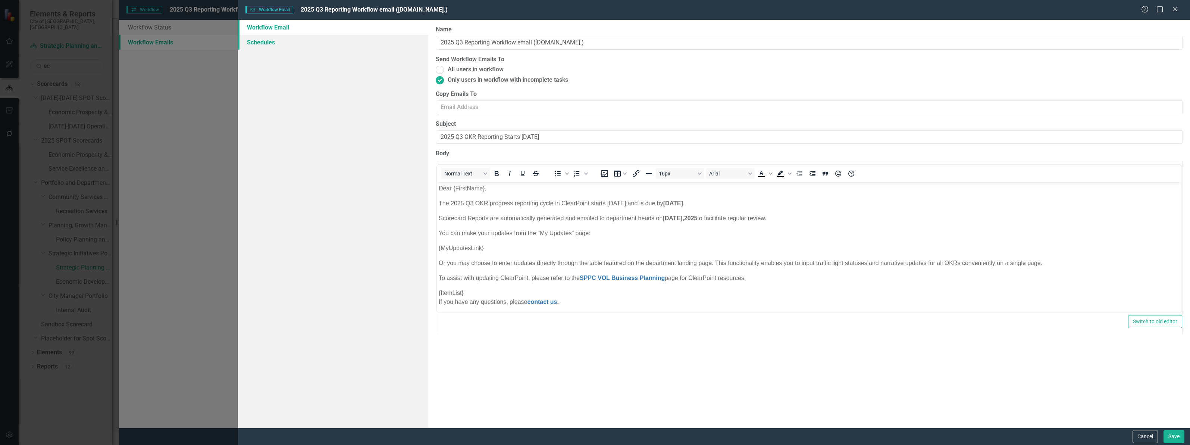
click at [266, 41] on link "Schedules" at bounding box center [333, 42] width 190 height 15
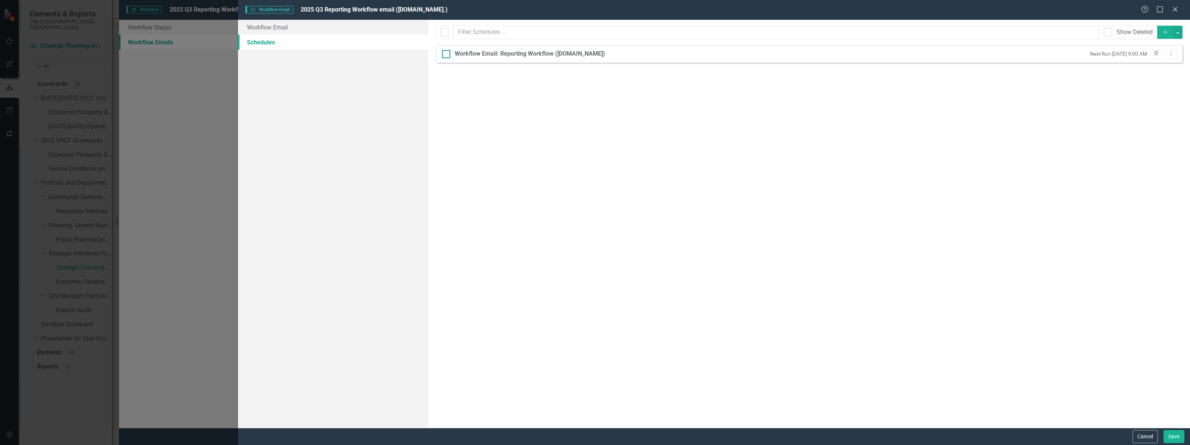
click at [500, 55] on div "Workflow Email: Reporting Workflow (Ec.Dev)" at bounding box center [530, 54] width 150 height 9
click at [447, 55] on input "Workflow Email: Reporting Workflow (Ec.Dev)" at bounding box center [444, 52] width 5 height 5
checkbox input "true"
click at [500, 55] on div "Workflow Email: Reporting Workflow (Ec.Dev)" at bounding box center [530, 54] width 150 height 9
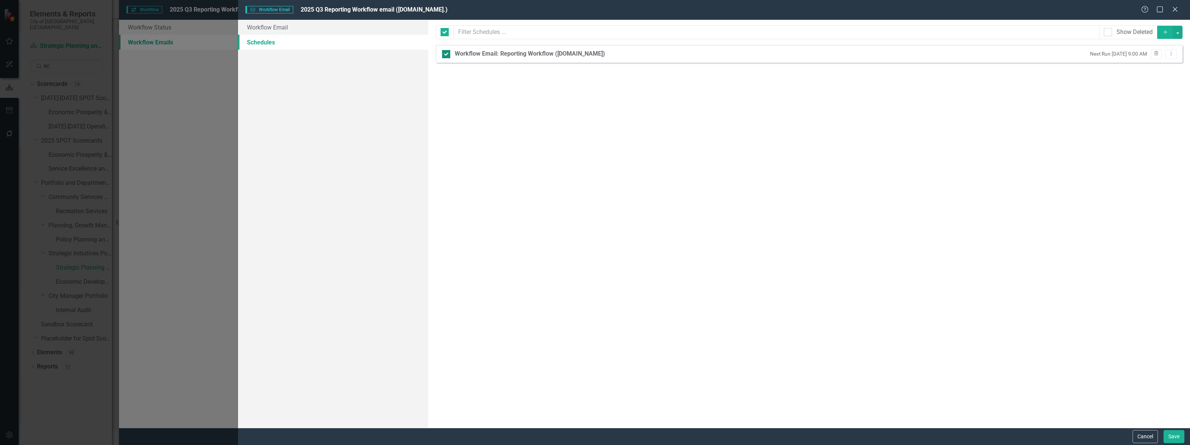
click at [447, 55] on input "Workflow Email: Reporting Workflow (Ec.Dev)" at bounding box center [444, 52] width 5 height 5
checkbox input "false"
click at [1176, 57] on button "Dropdown Menu" at bounding box center [1172, 54] width 12 height 10
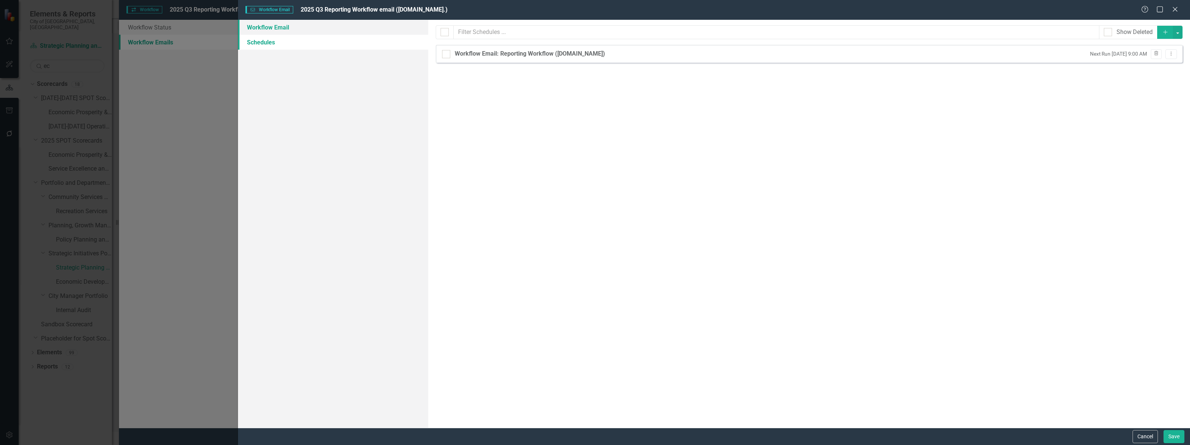
click at [280, 28] on link "Workflow Email" at bounding box center [333, 27] width 190 height 15
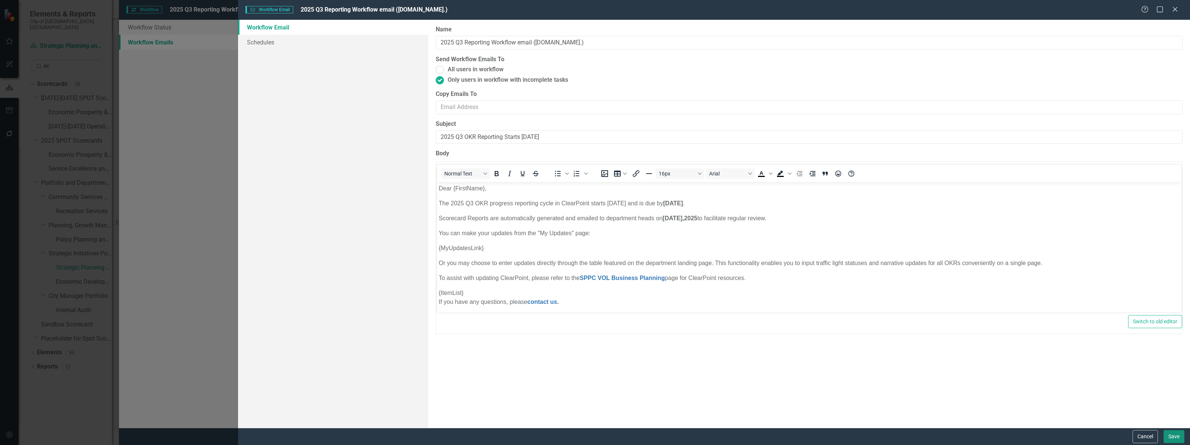
click at [1168, 437] on button "Save" at bounding box center [1174, 436] width 21 height 13
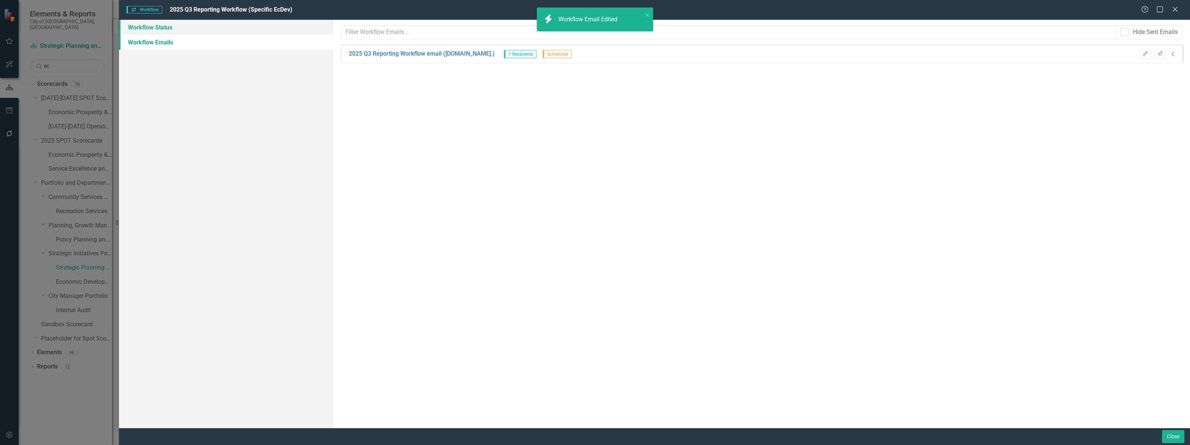
click at [169, 28] on link "Workflow Status" at bounding box center [226, 27] width 214 height 15
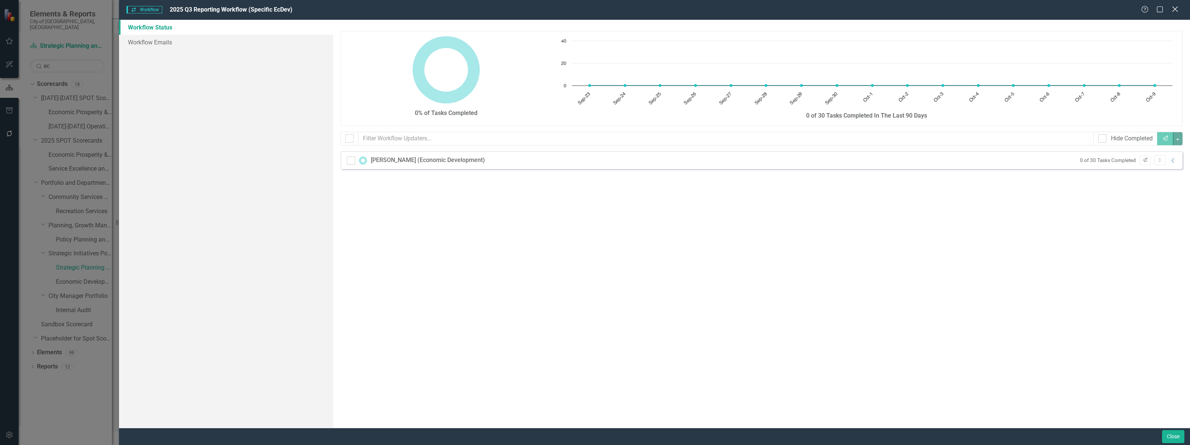
click at [1176, 10] on icon at bounding box center [1175, 9] width 6 height 6
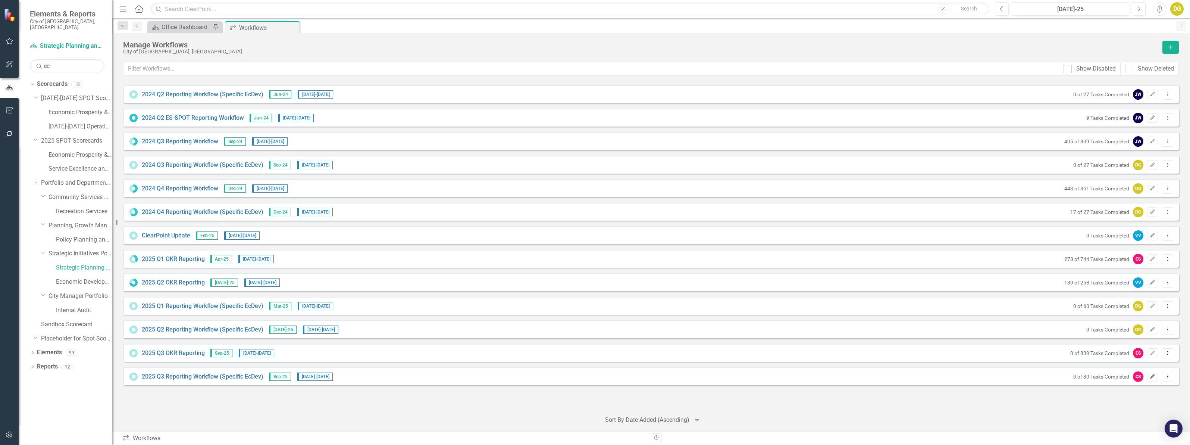
click at [1151, 376] on icon "Edit" at bounding box center [1153, 376] width 6 height 4
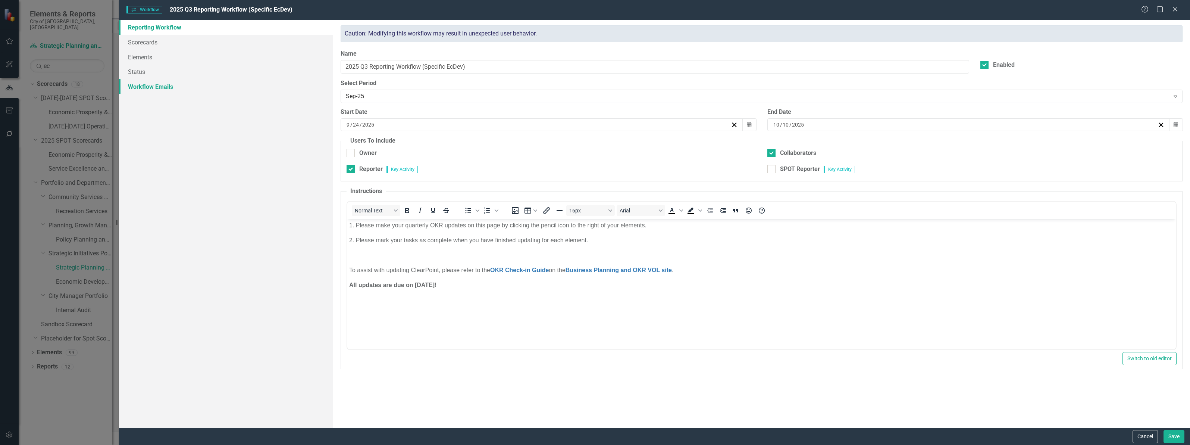
click at [171, 81] on link "Workflow Emails" at bounding box center [226, 86] width 214 height 15
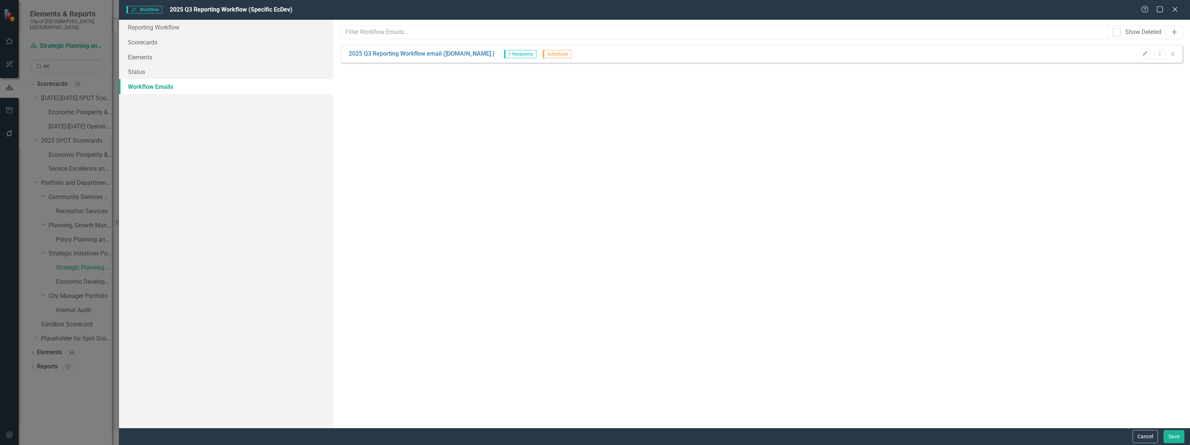
click at [1178, 31] on icon "Add" at bounding box center [1174, 32] width 7 height 6
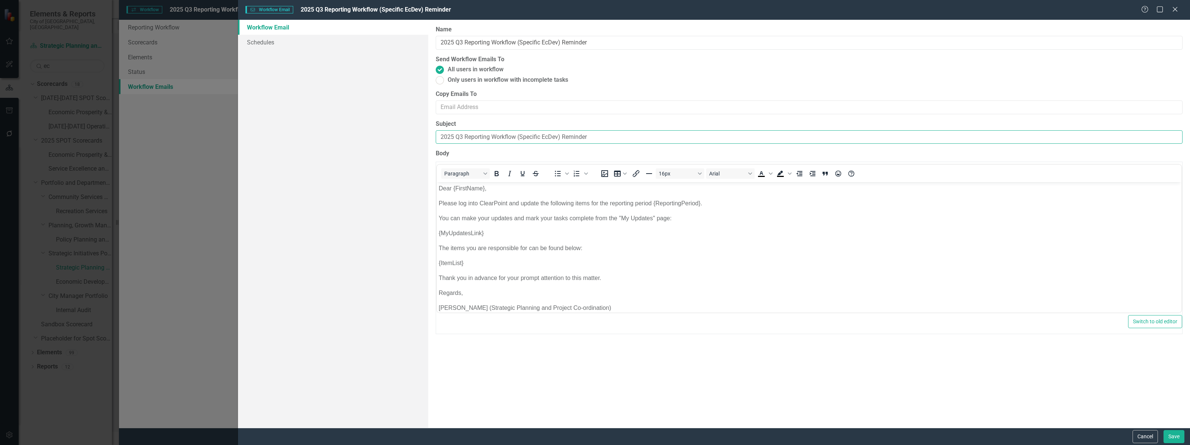
drag, startPoint x: 603, startPoint y: 135, endPoint x: 400, endPoint y: 132, distance: 203.4
click at [400, 132] on div "Workflow Email Schedules Workflow Emails are templated reminders linked to Repo…" at bounding box center [714, 224] width 952 height 408
paste input "Reminder - 2025 Q3 OKR Reporting Due October 8"
type input "Reminder - 2025 Q3 OKR Reporting Due October 8"
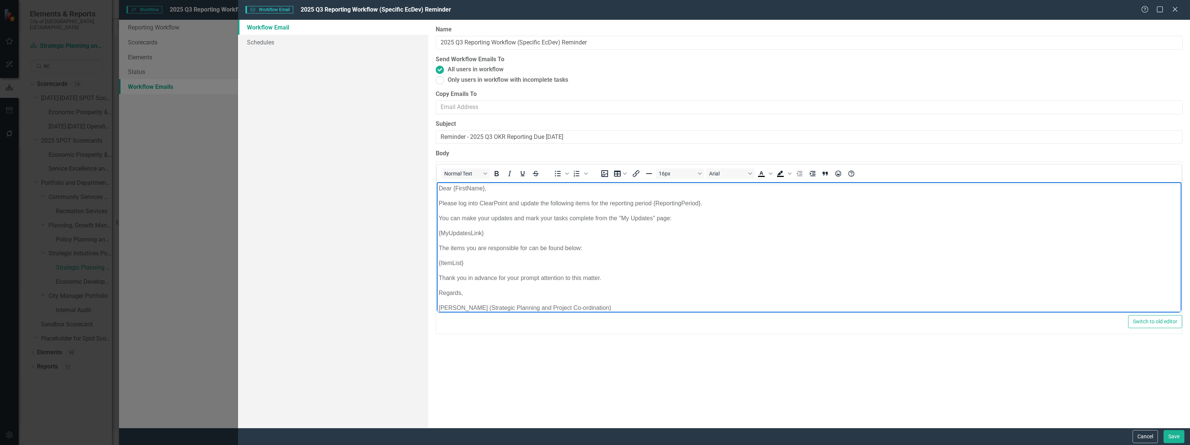
drag, startPoint x: 468, startPoint y: 194, endPoint x: 461, endPoint y: 190, distance: 7.7
click at [467, 194] on body "Dear {FirstName}, Please log into ClearPoint and update the following items for…" at bounding box center [809, 251] width 745 height 138
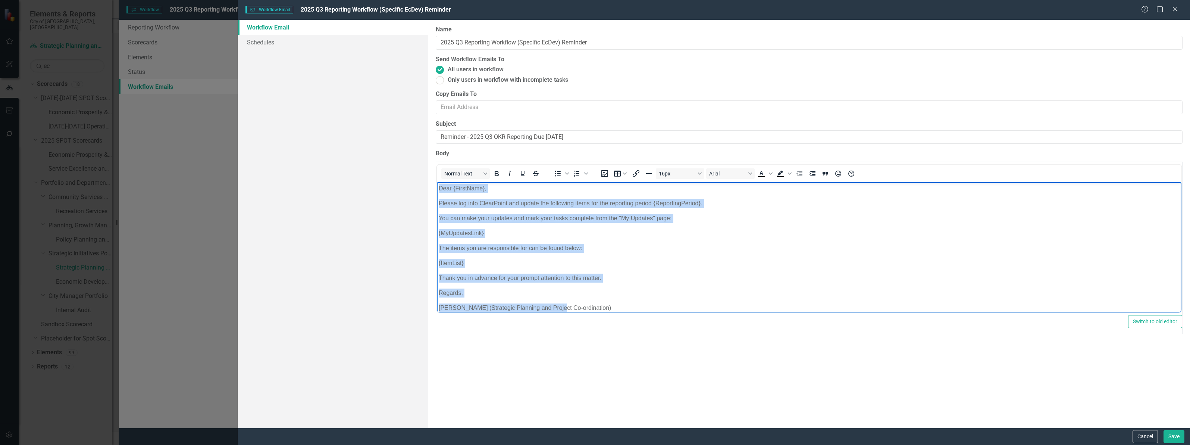
scroll to position [7, 0]
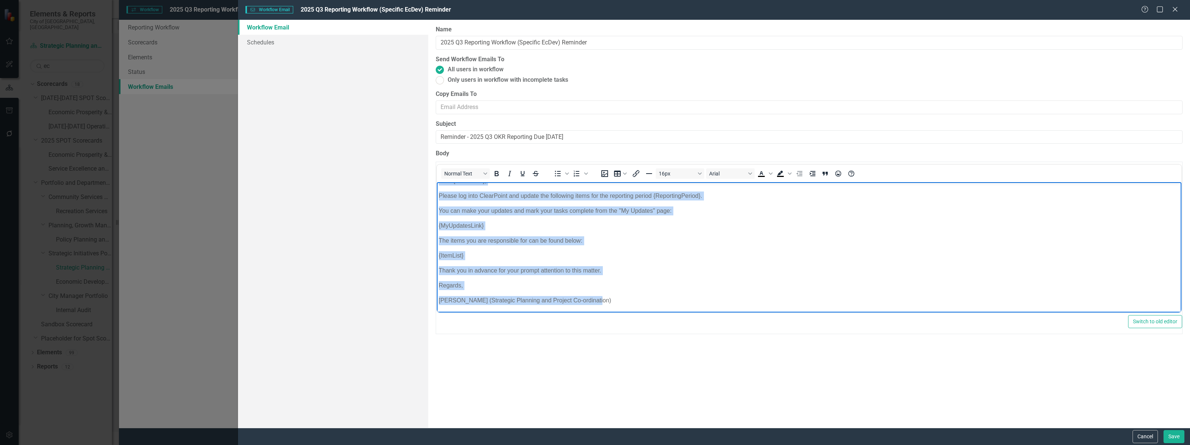
drag, startPoint x: 439, startPoint y: 186, endPoint x: 759, endPoint y: 437, distance: 406.0
click at [759, 313] on html "Dear {FirstName}, Please log into ClearPoint and update the following items for…" at bounding box center [809, 244] width 745 height 138
paste body "Rich Text Area. Press ALT-0 for help."
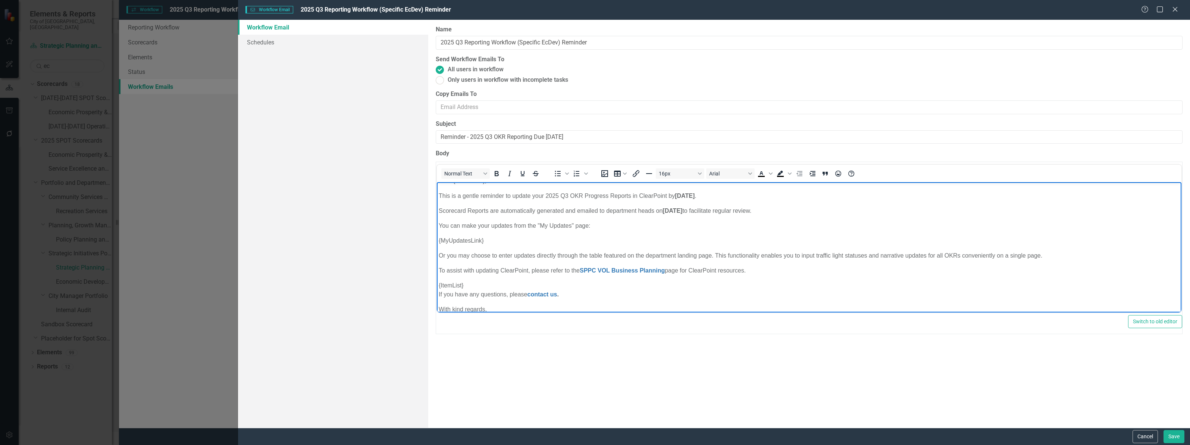
scroll to position [0, 0]
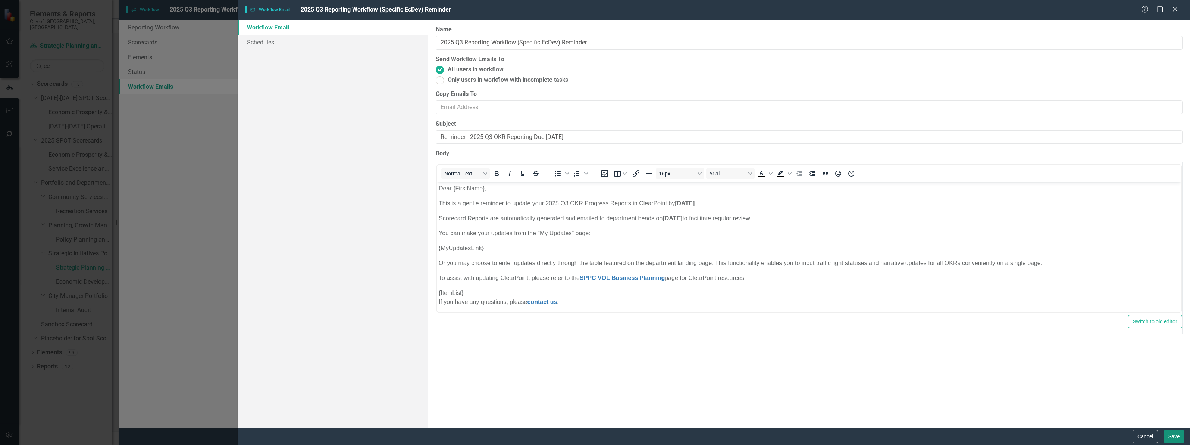
click at [1176, 435] on button "Save" at bounding box center [1174, 436] width 21 height 13
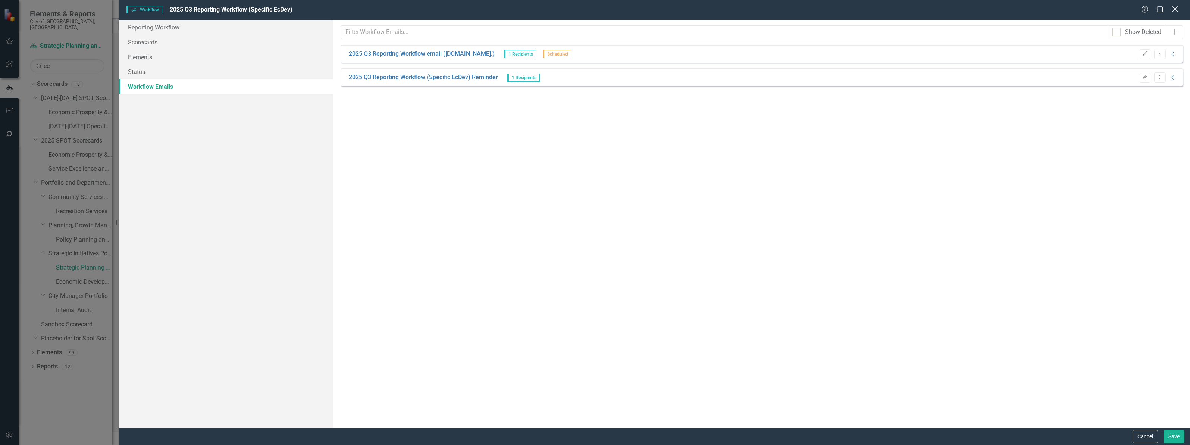
click at [1173, 10] on icon "Close" at bounding box center [1174, 9] width 9 height 7
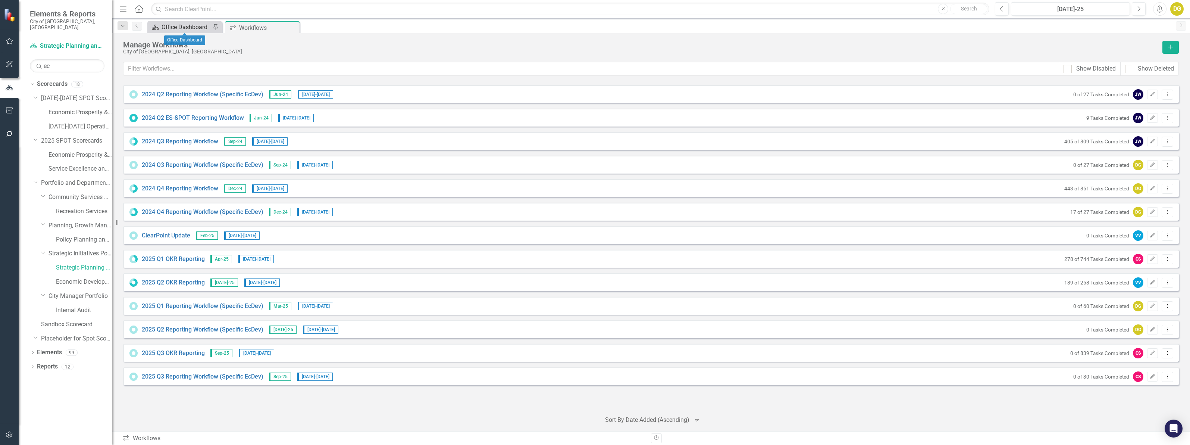
click at [175, 24] on div "Office Dashboard" at bounding box center [186, 26] width 49 height 9
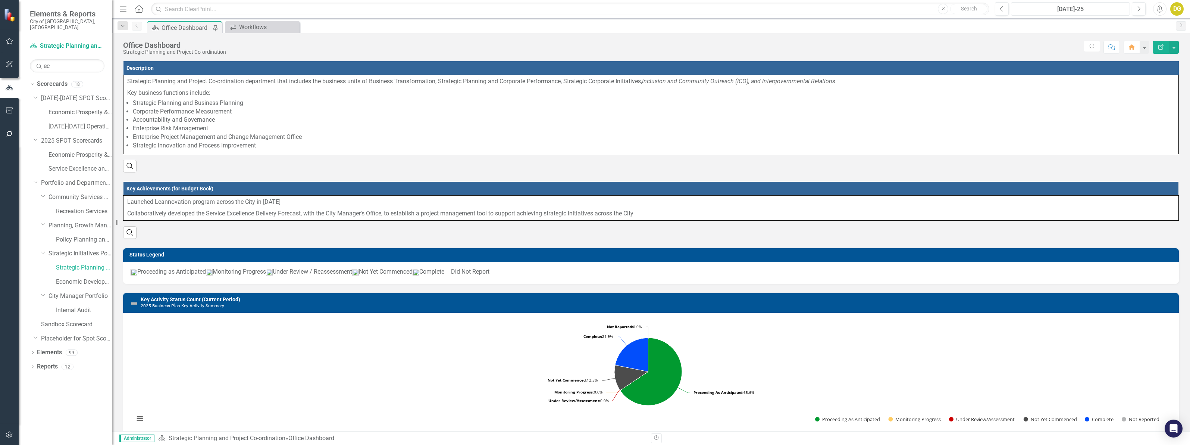
click at [1071, 9] on div "[DATE]-25" at bounding box center [1071, 9] width 114 height 9
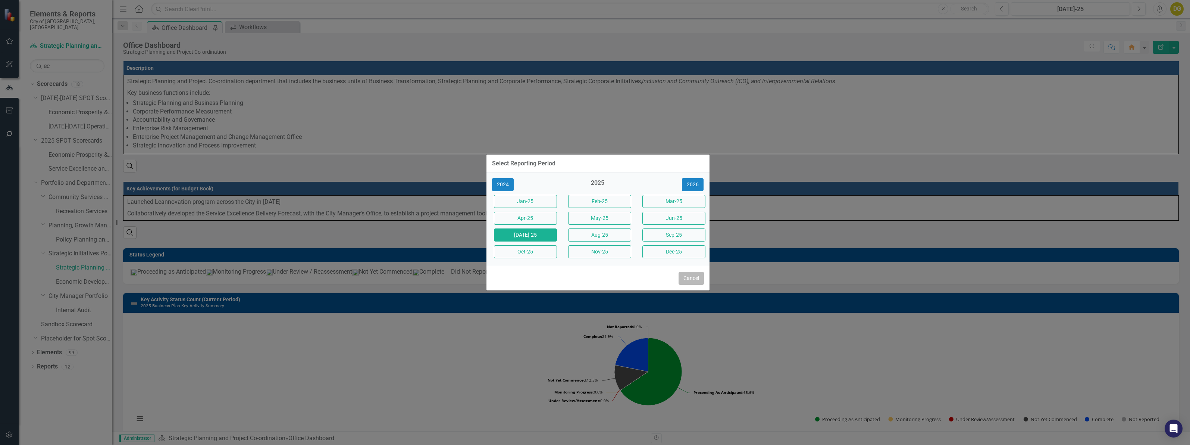
click at [700, 273] on button "Cancel" at bounding box center [691, 278] width 25 height 13
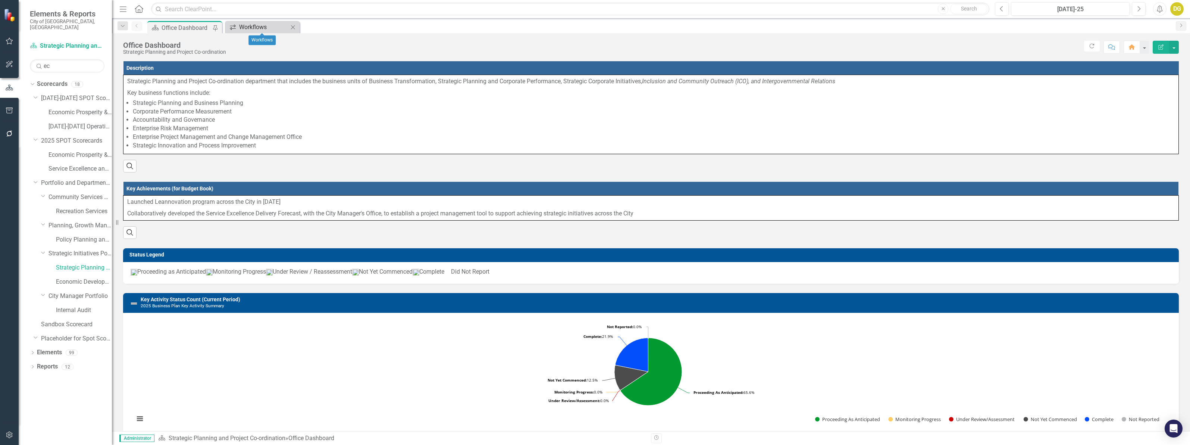
click at [236, 26] on icon "Workflows" at bounding box center [232, 27] width 7 height 6
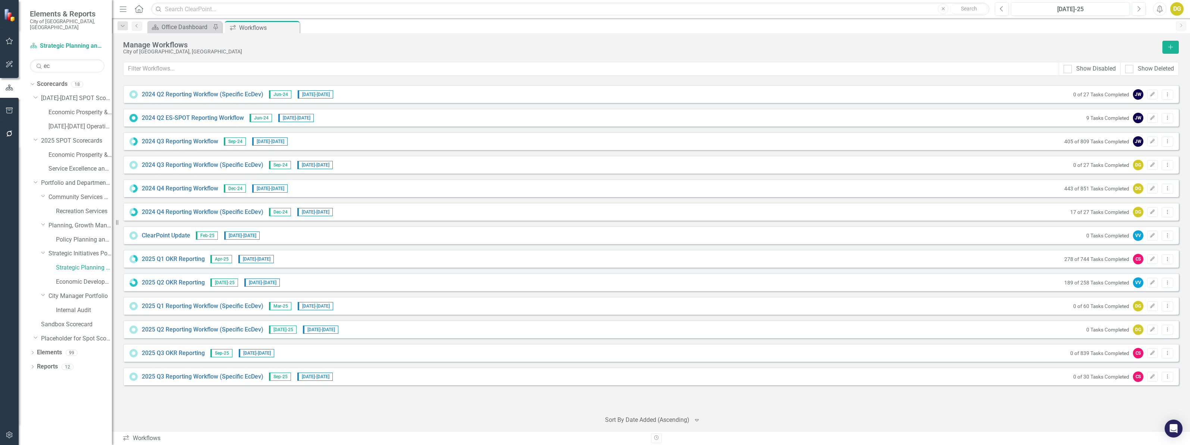
click at [379, 41] on div "Manage Workflows" at bounding box center [641, 45] width 1036 height 8
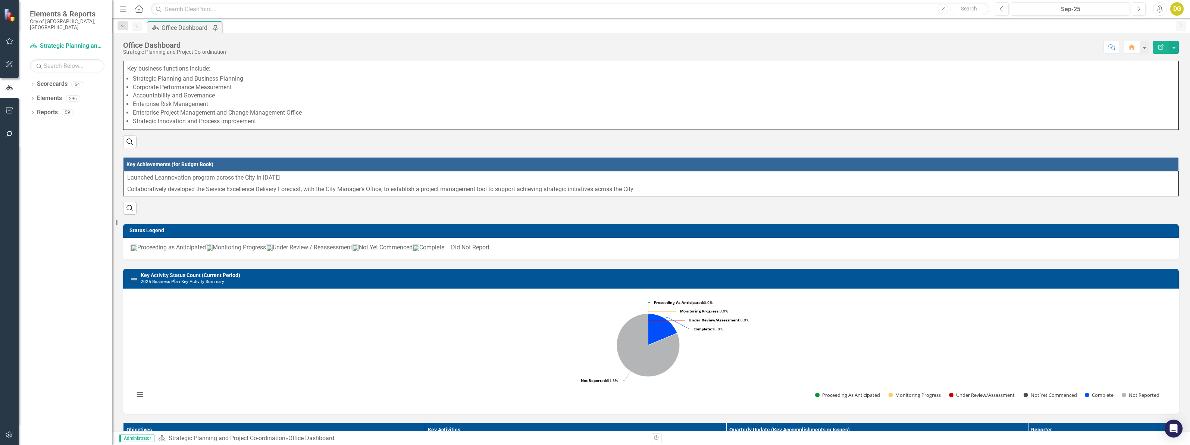
scroll to position [47, 0]
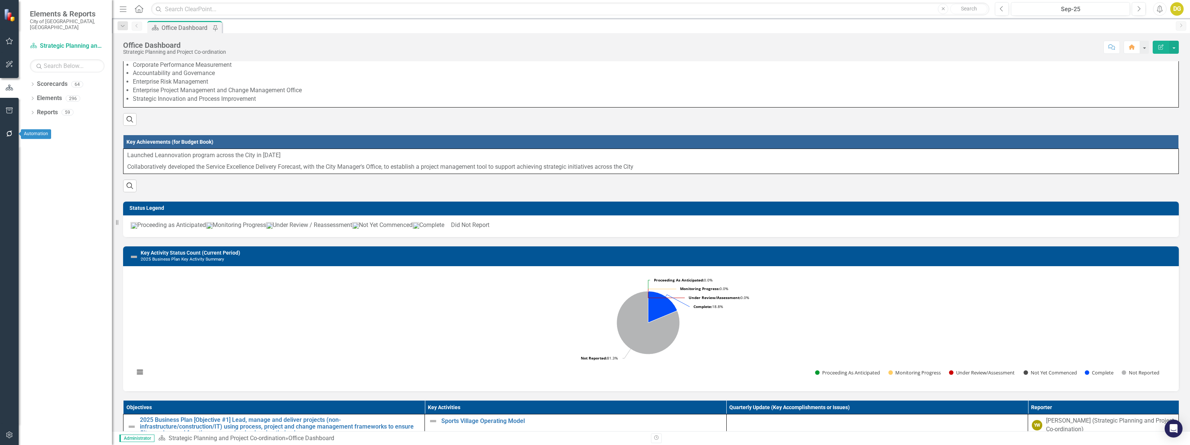
click at [9, 133] on icon "button" at bounding box center [10, 134] width 8 height 6
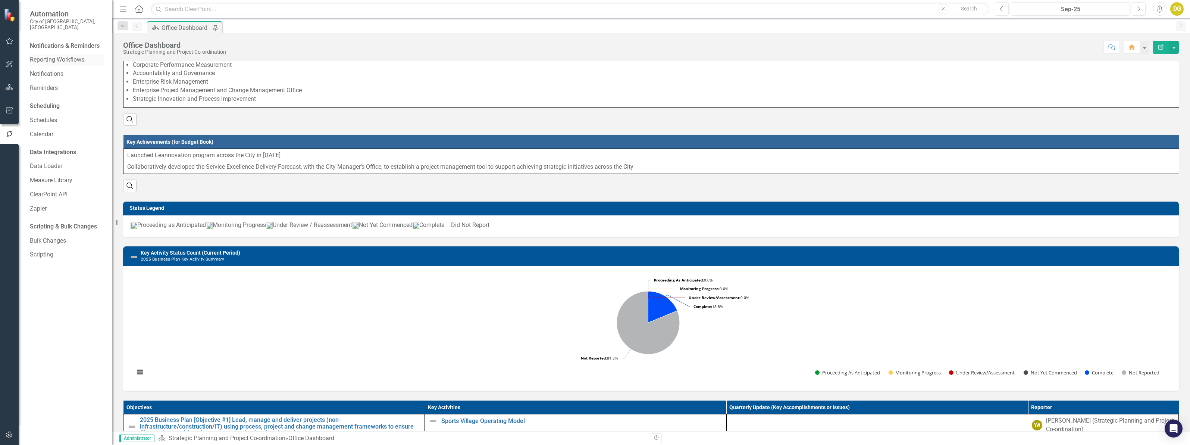
click at [40, 56] on link "Reporting Workflows" at bounding box center [67, 60] width 75 height 9
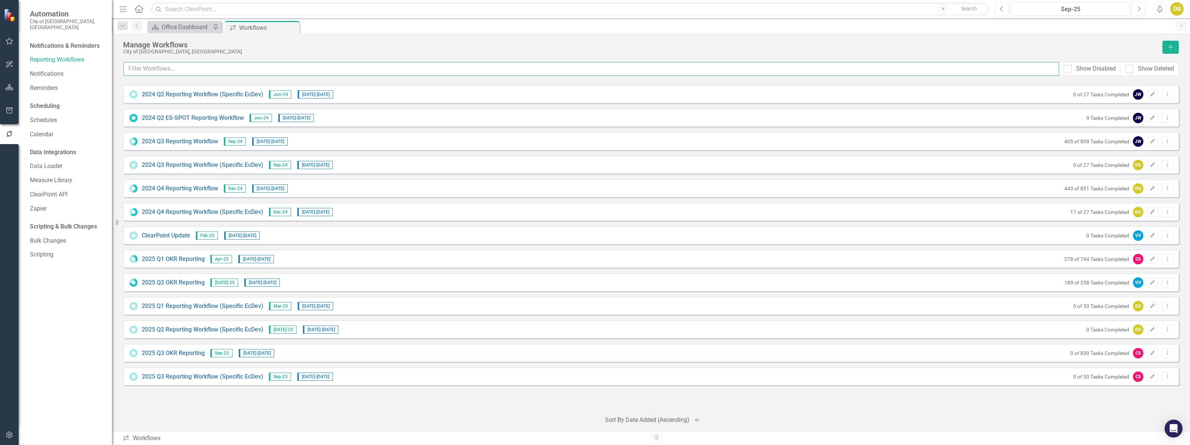
click at [196, 69] on input "text" at bounding box center [592, 69] width 936 height 14
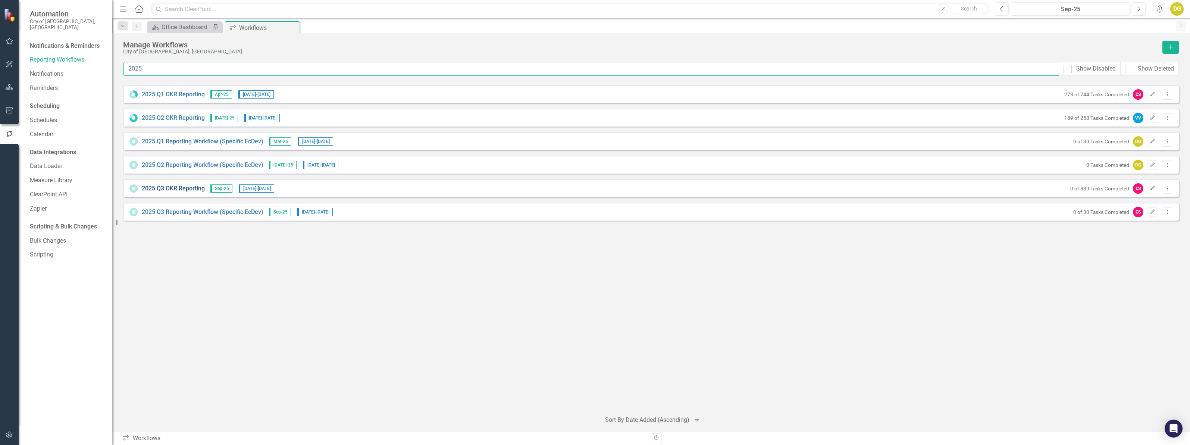
type input "2025"
click at [178, 188] on link "2025 Q3 OKR Reporting" at bounding box center [173, 188] width 63 height 9
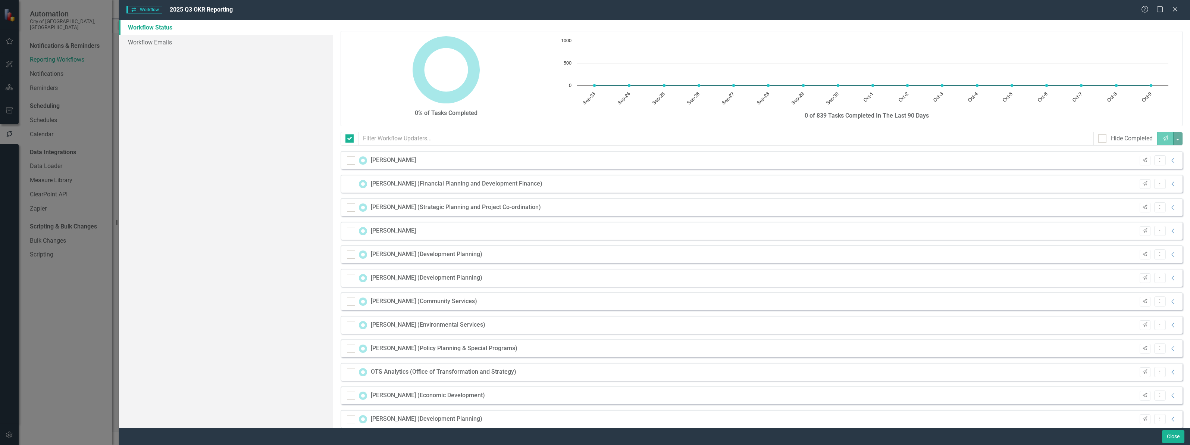
checkbox input "false"
click at [144, 38] on link "Workflow Emails" at bounding box center [226, 42] width 214 height 15
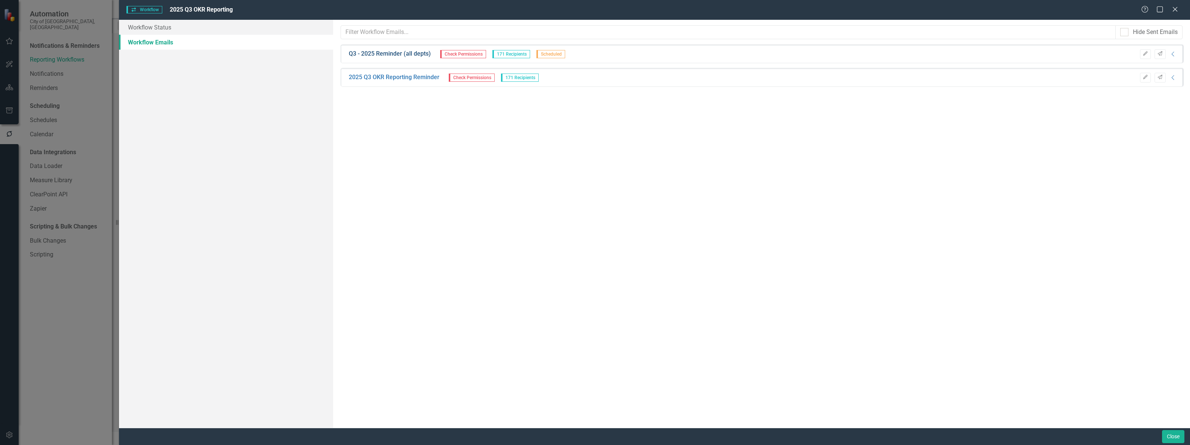
click at [395, 53] on link "Q3 - 2025 Reminder (all depts)" at bounding box center [390, 54] width 82 height 9
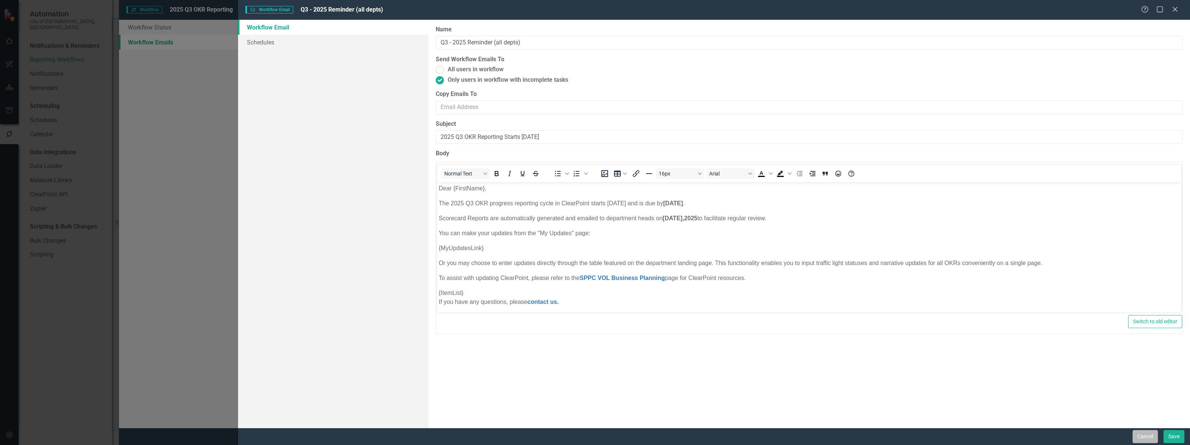
click at [1144, 439] on button "Cancel" at bounding box center [1145, 436] width 25 height 13
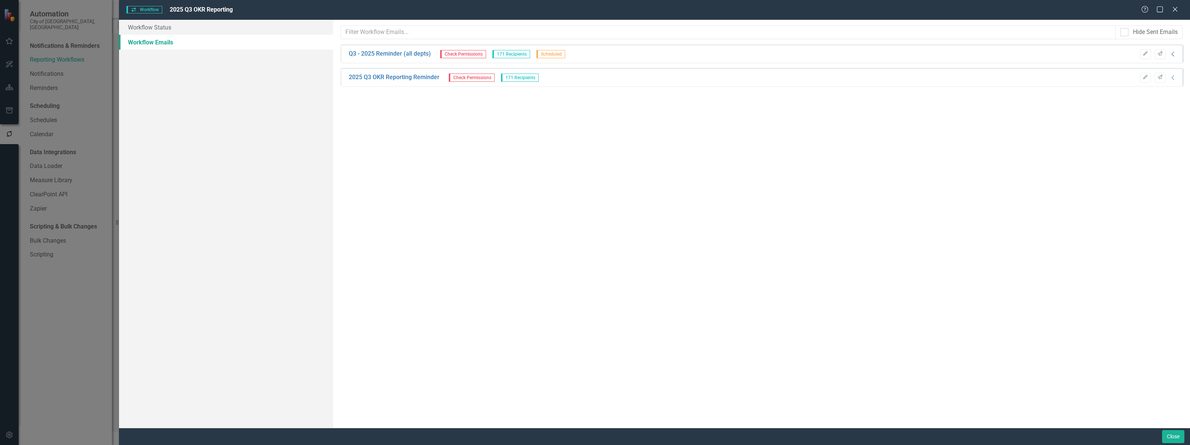
click at [1173, 53] on icon at bounding box center [1173, 53] width 3 height 5
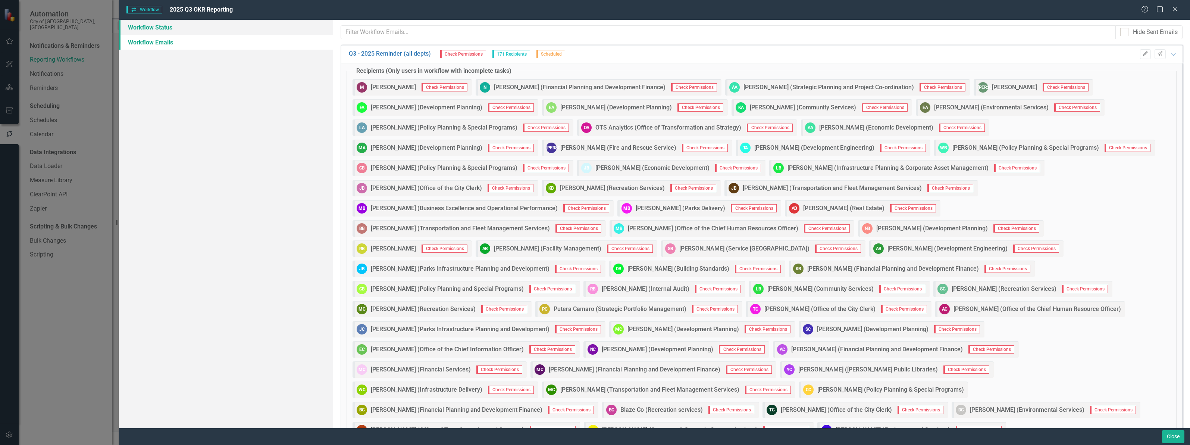
click at [163, 23] on link "Workflow Status" at bounding box center [226, 27] width 214 height 15
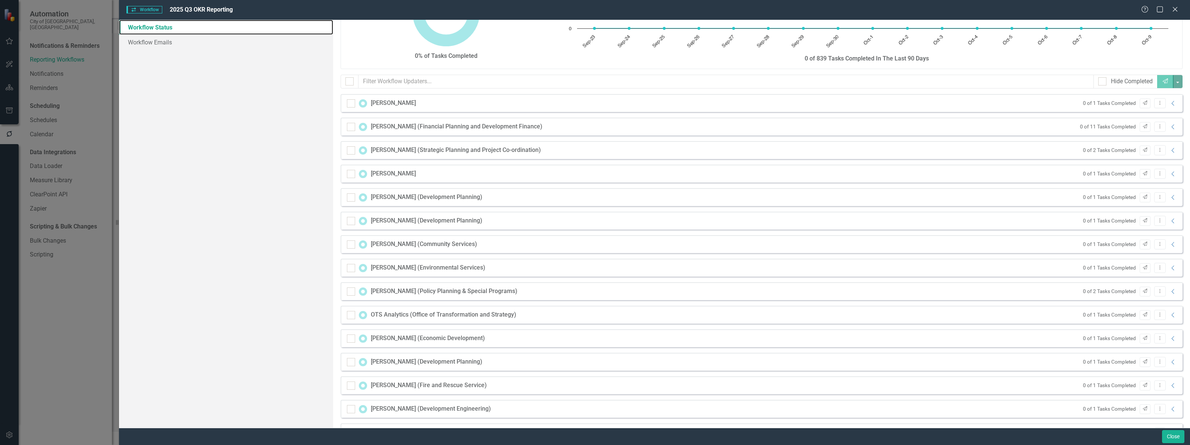
scroll to position [47, 0]
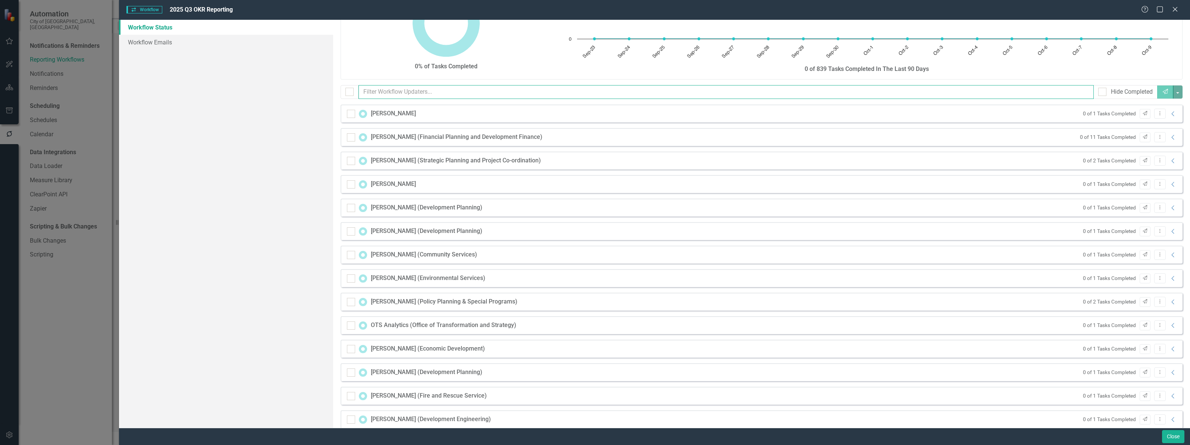
click at [400, 92] on input "text" at bounding box center [726, 92] width 735 height 14
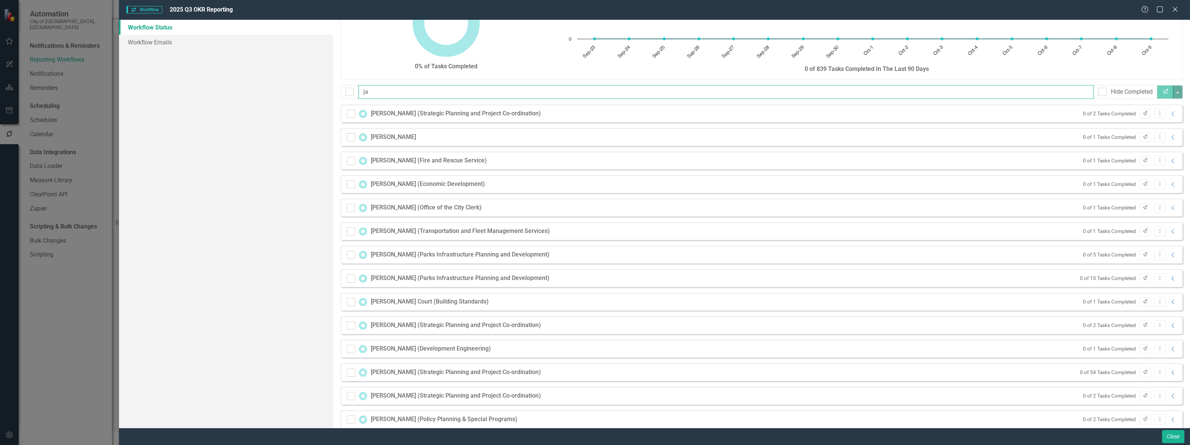
scroll to position [0, 0]
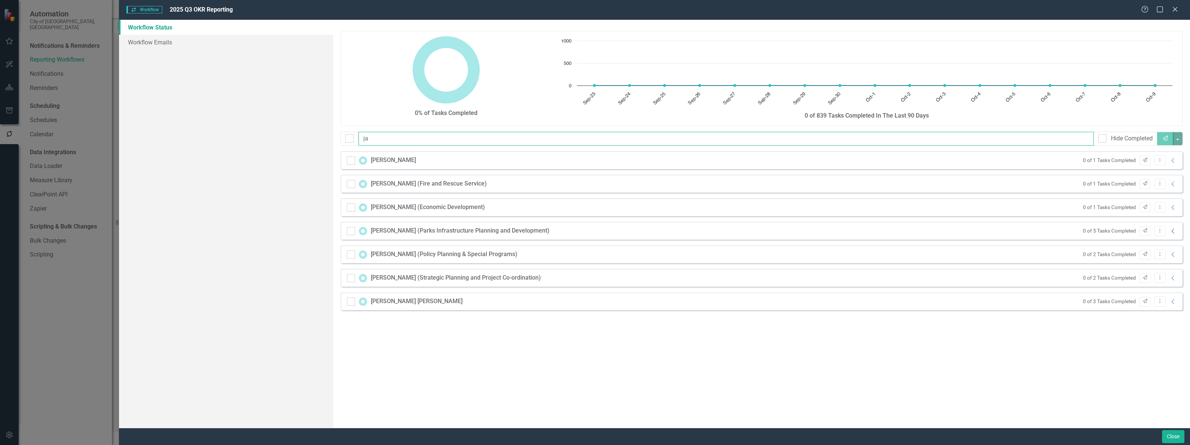
type input "ja"
click at [1172, 229] on icon "Collapse" at bounding box center [1173, 231] width 7 height 6
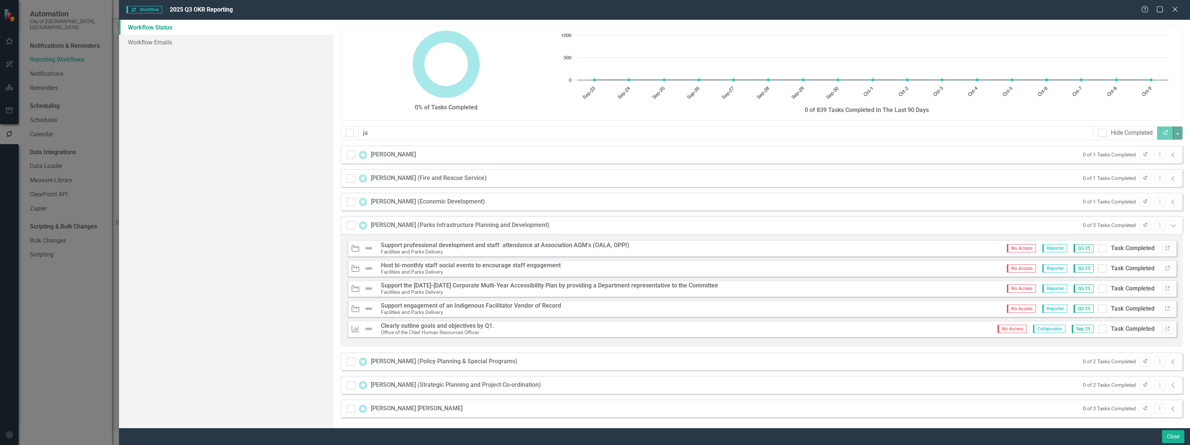
scroll to position [6, 0]
click at [1170, 226] on icon "Expanded" at bounding box center [1173, 225] width 7 height 6
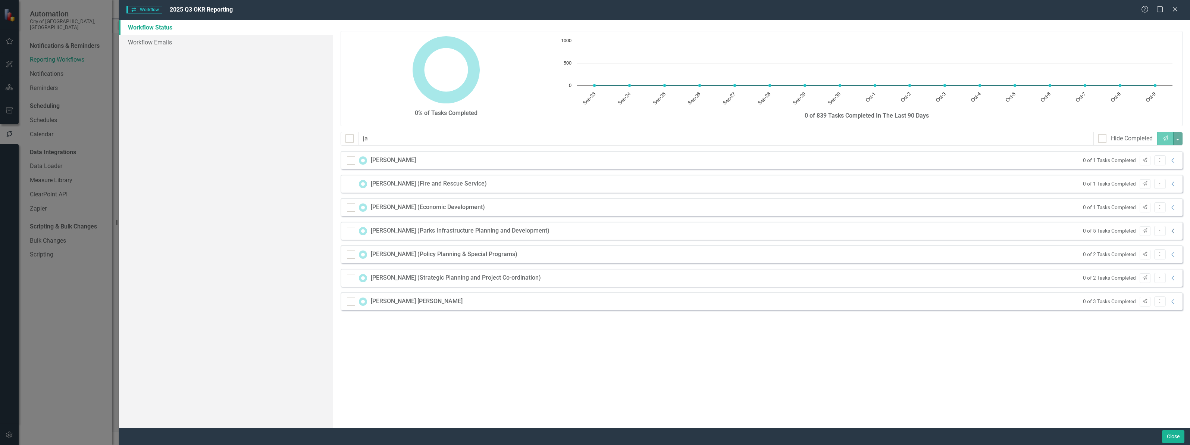
scroll to position [0, 0]
click at [1169, 439] on button "Close" at bounding box center [1173, 436] width 22 height 13
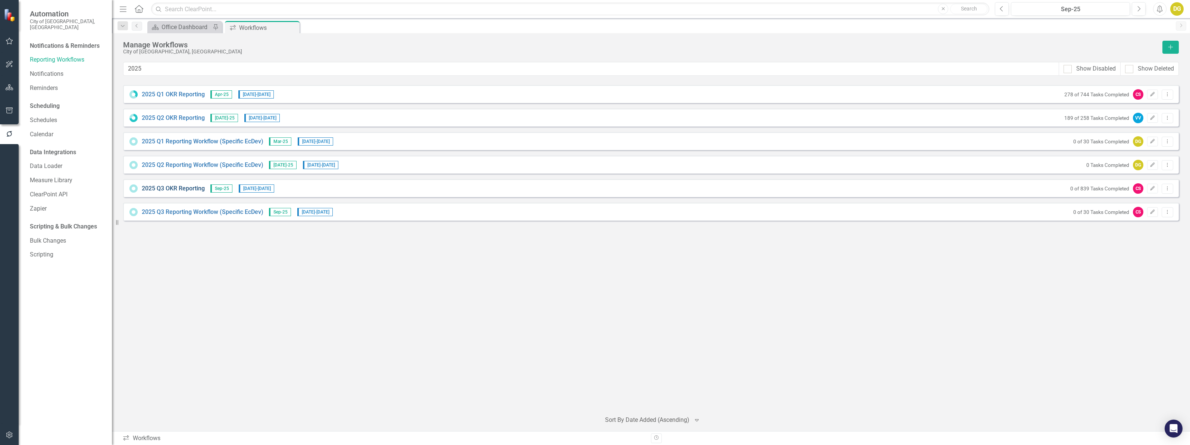
click at [177, 187] on link "2025 Q3 OKR Reporting" at bounding box center [173, 188] width 63 height 9
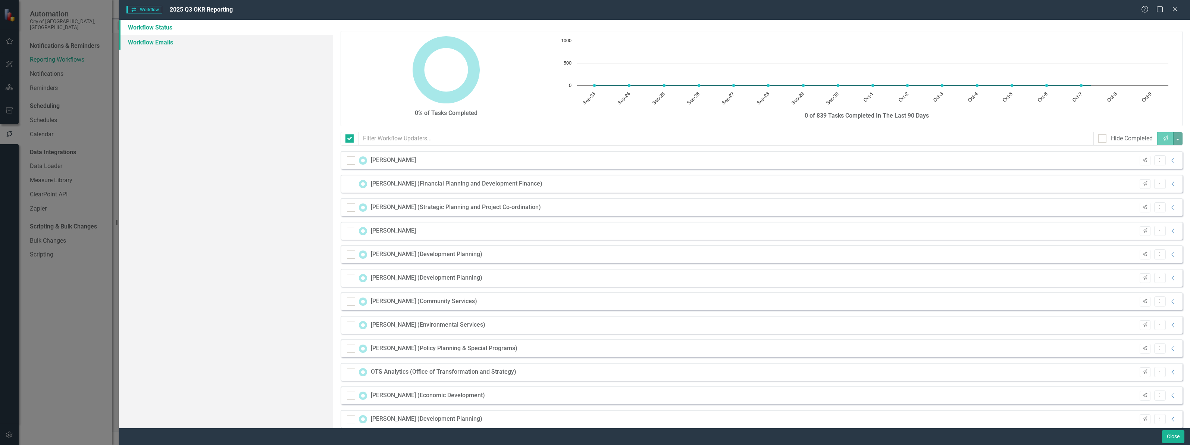
checkbox input "false"
click at [153, 40] on link "Workflow Emails" at bounding box center [226, 42] width 214 height 15
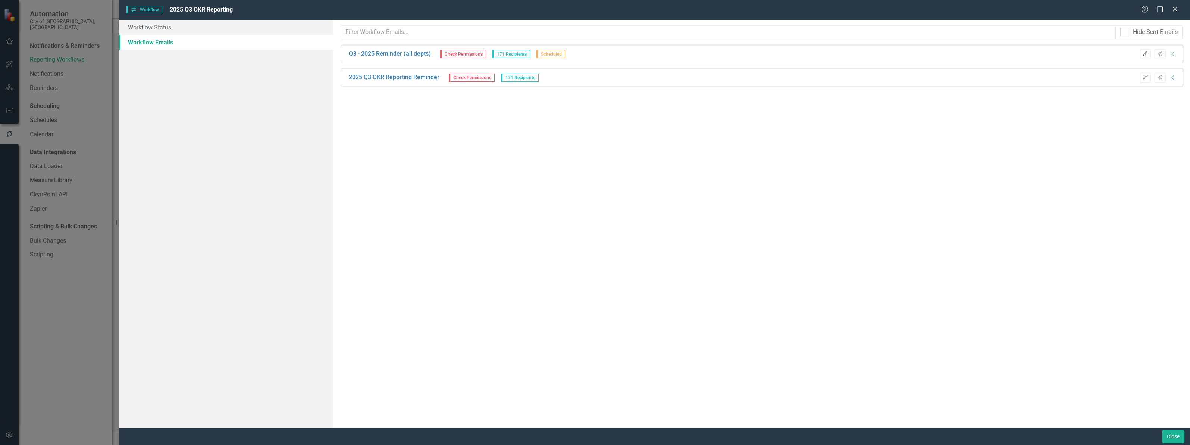
click at [1145, 51] on icon "Edit" at bounding box center [1146, 53] width 6 height 4
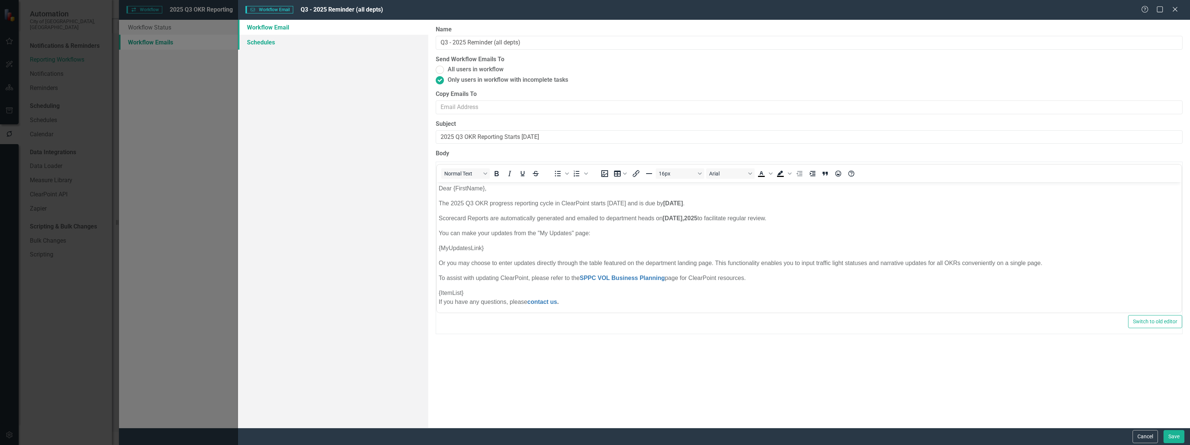
click at [275, 42] on link "Schedules" at bounding box center [333, 42] width 190 height 15
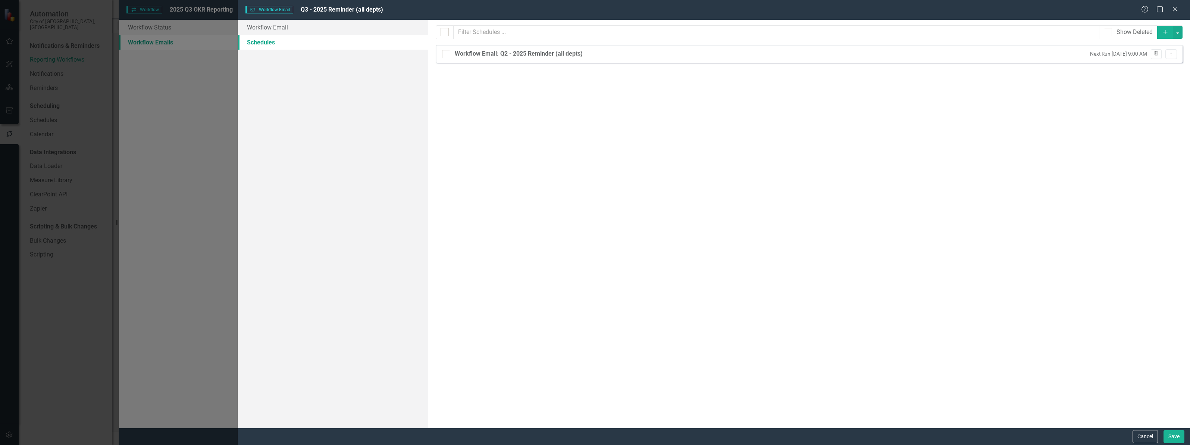
click at [1141, 443] on div "Cancel Save" at bounding box center [714, 436] width 952 height 17
click at [1148, 435] on button "Cancel" at bounding box center [1145, 436] width 25 height 13
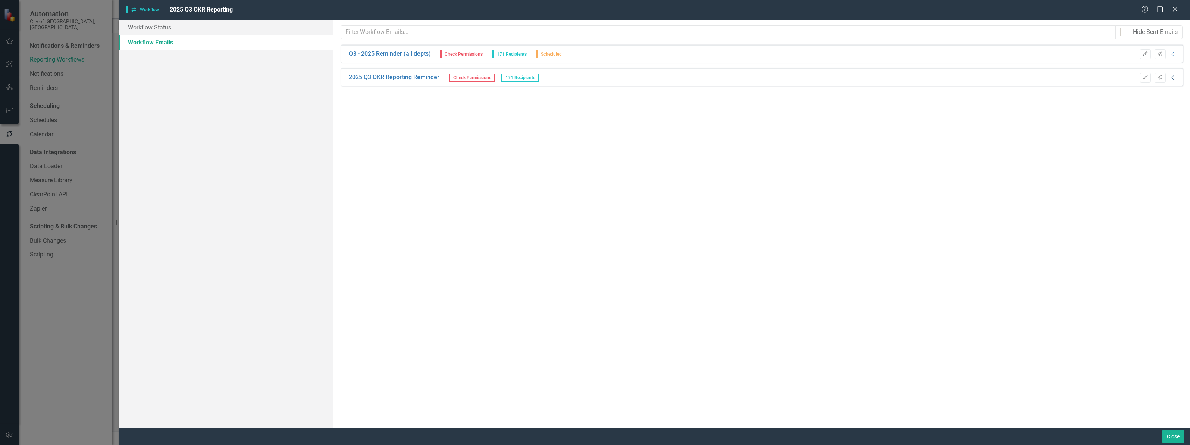
click at [1176, 78] on icon "Collapse" at bounding box center [1173, 78] width 7 height 6
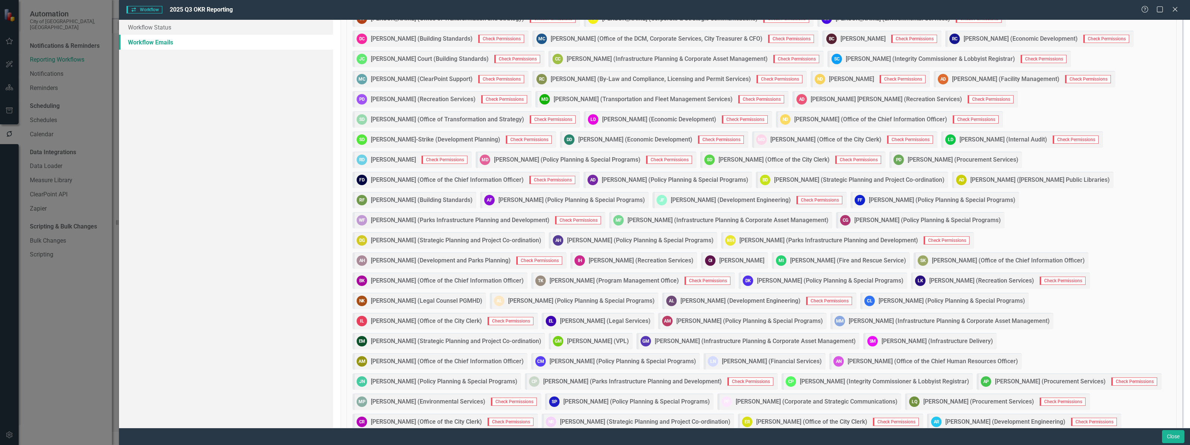
scroll to position [420, 0]
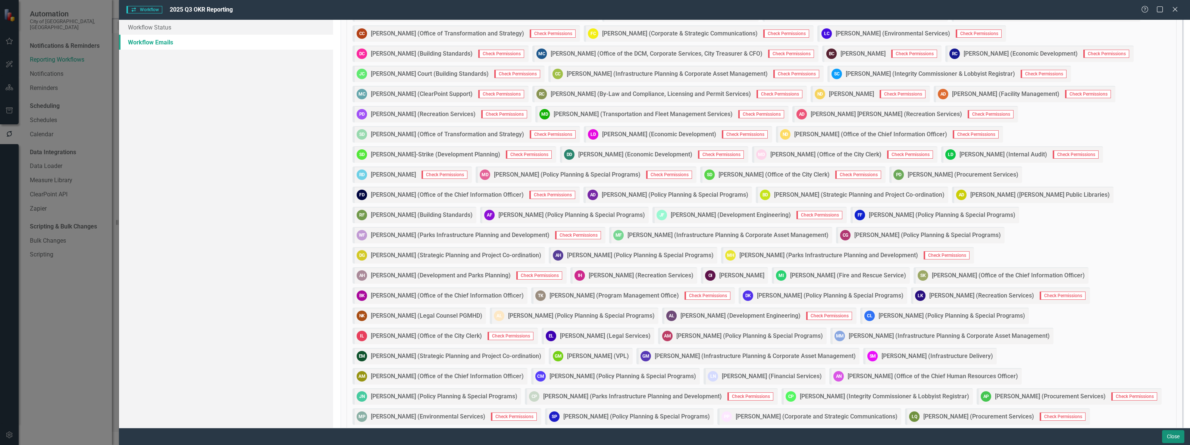
click at [1170, 433] on button "Close" at bounding box center [1173, 436] width 22 height 13
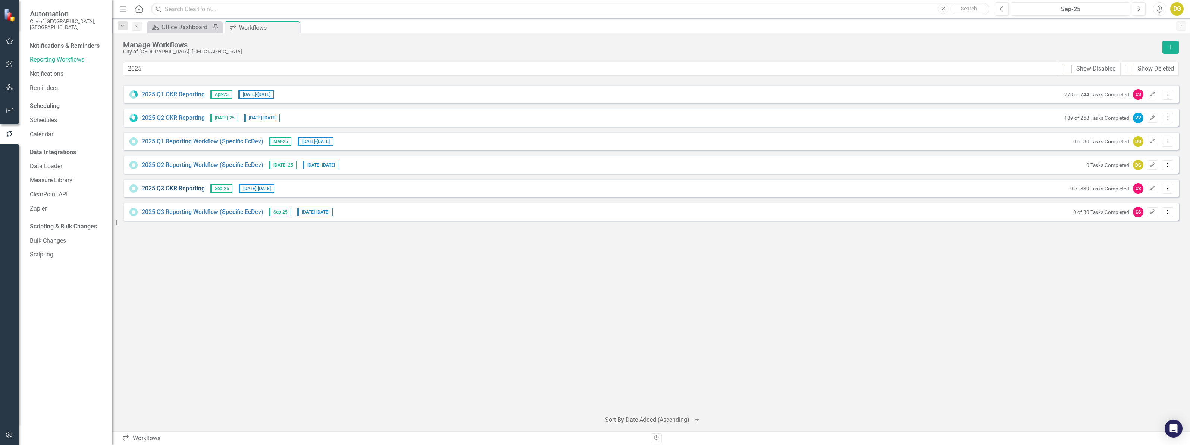
click at [181, 190] on link "2025 Q3 OKR Reporting" at bounding box center [173, 188] width 63 height 9
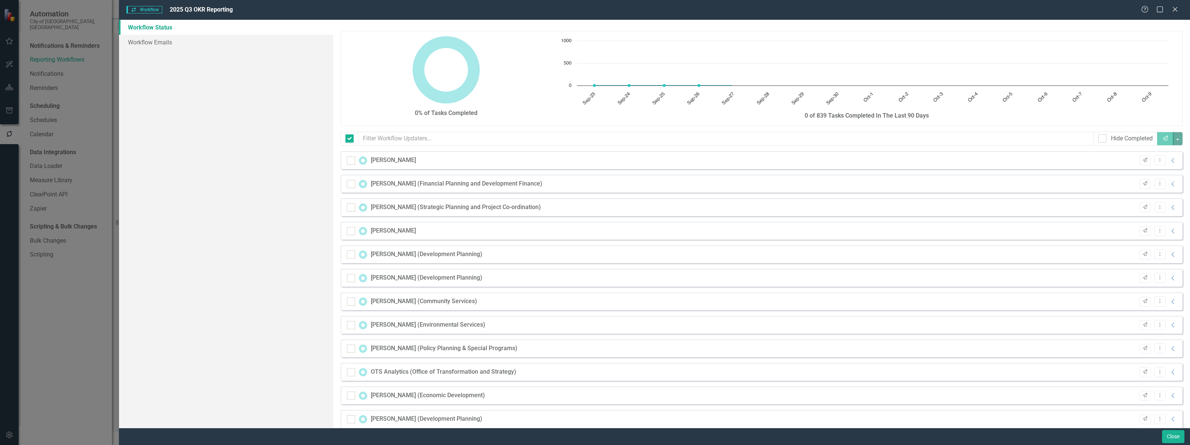
checkbox input "false"
click at [159, 43] on link "Workflow Emails" at bounding box center [226, 42] width 214 height 15
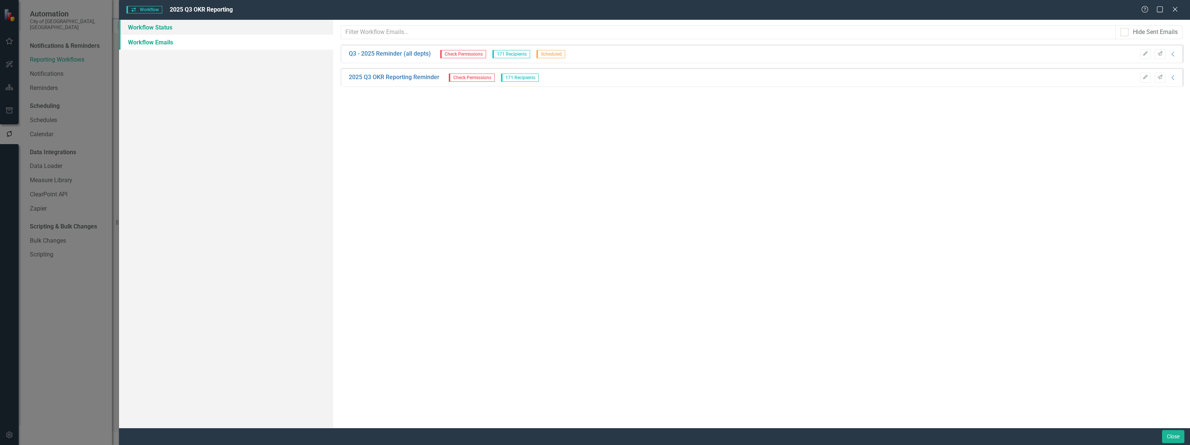
click at [155, 32] on link "Workflow Status" at bounding box center [226, 27] width 214 height 15
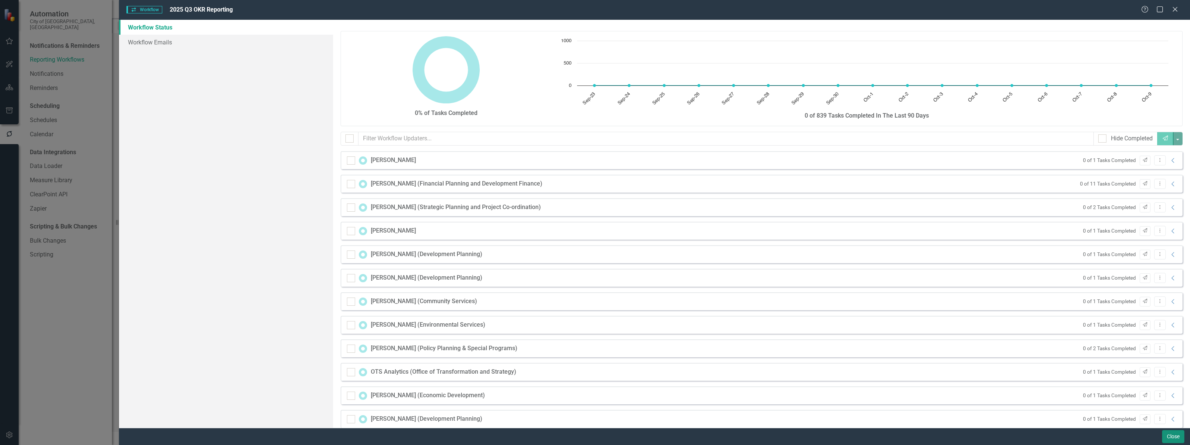
click at [1168, 435] on button "Close" at bounding box center [1173, 436] width 22 height 13
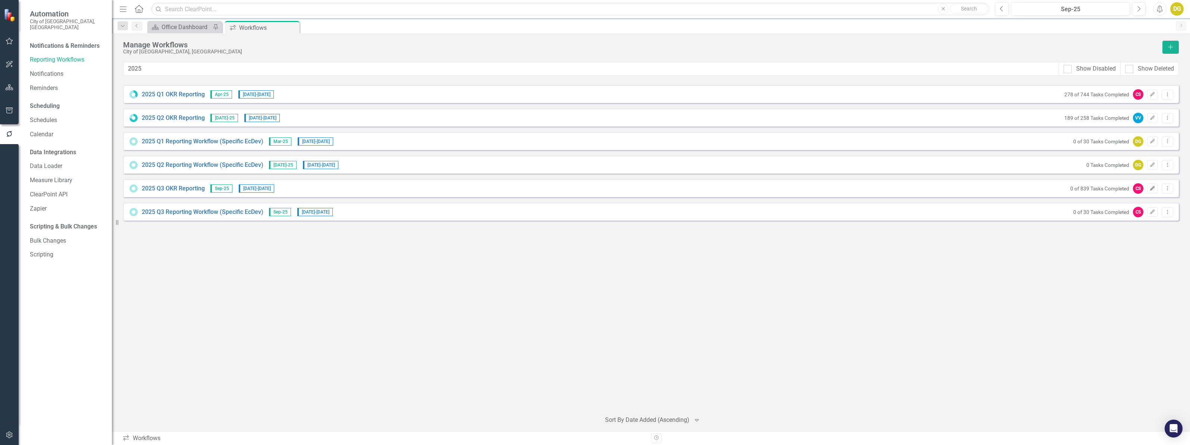
click at [1153, 190] on icon "Edit" at bounding box center [1153, 188] width 6 height 4
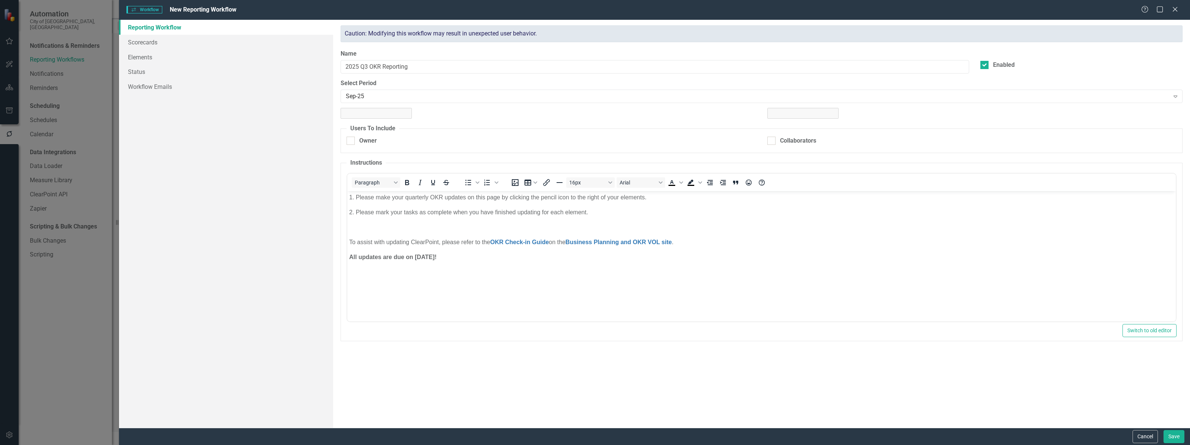
scroll to position [0, 0]
checkbox input "true"
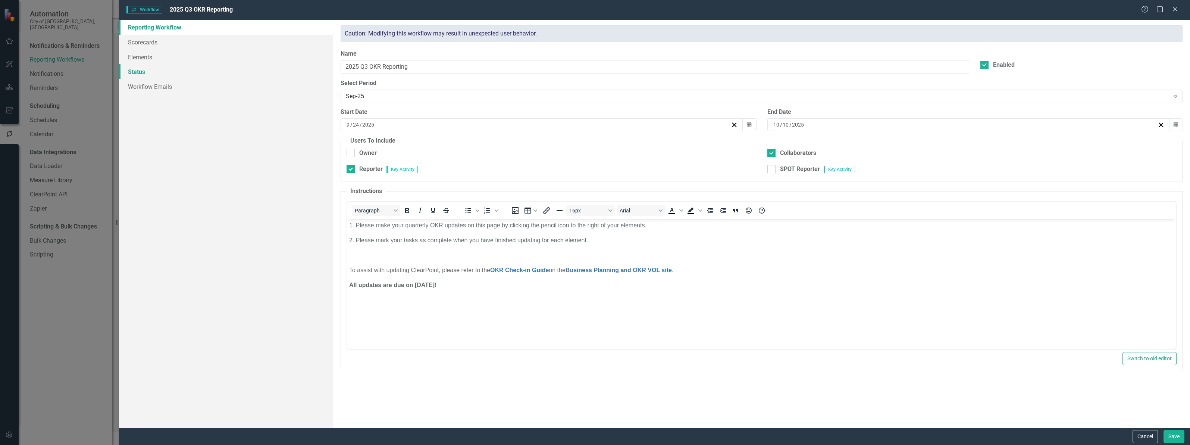
click at [140, 68] on link "Status" at bounding box center [226, 71] width 214 height 15
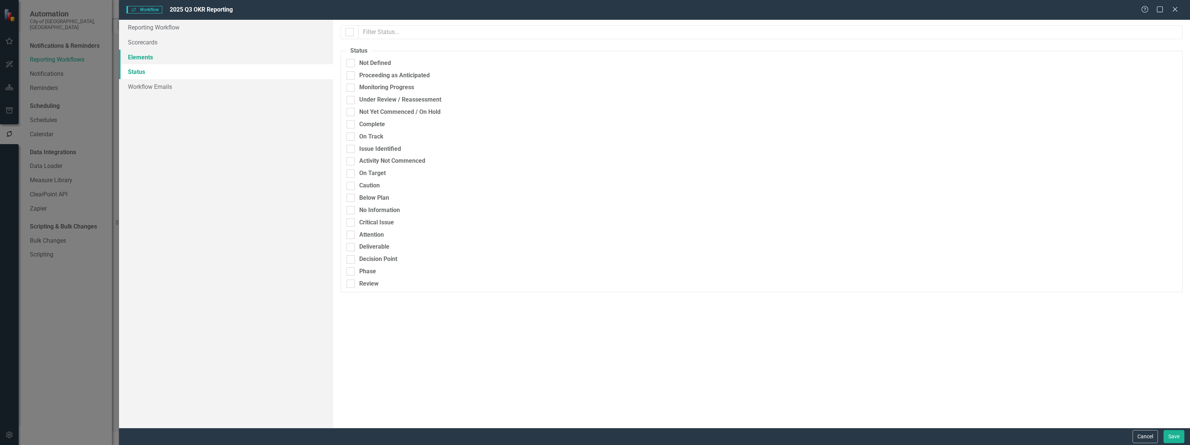
click at [142, 51] on link "Elements" at bounding box center [226, 57] width 214 height 15
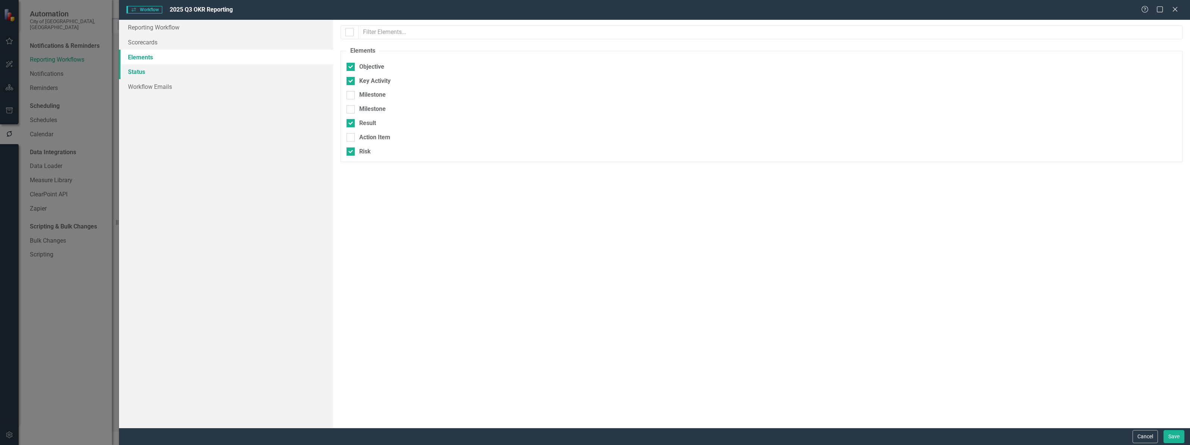
click at [140, 74] on link "Status" at bounding box center [226, 71] width 214 height 15
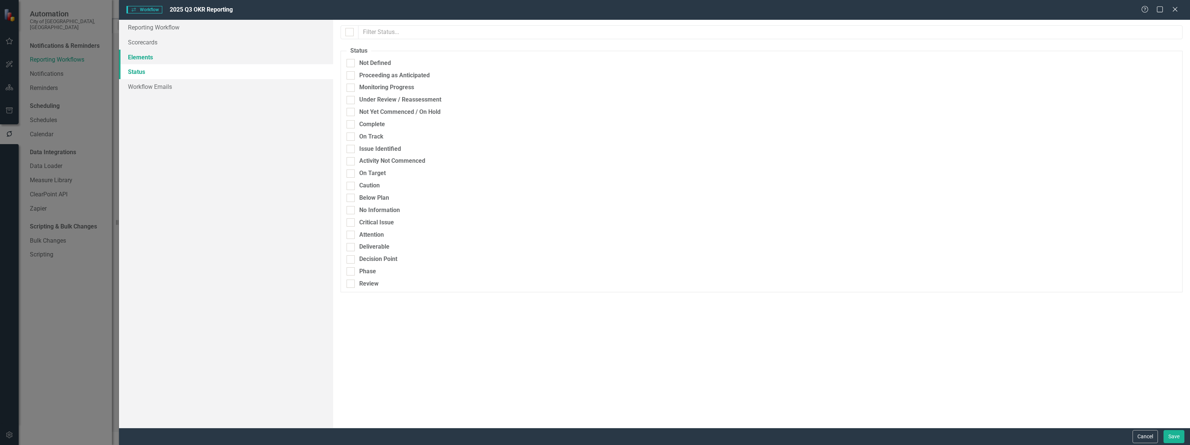
click at [164, 60] on link "Elements" at bounding box center [226, 57] width 214 height 15
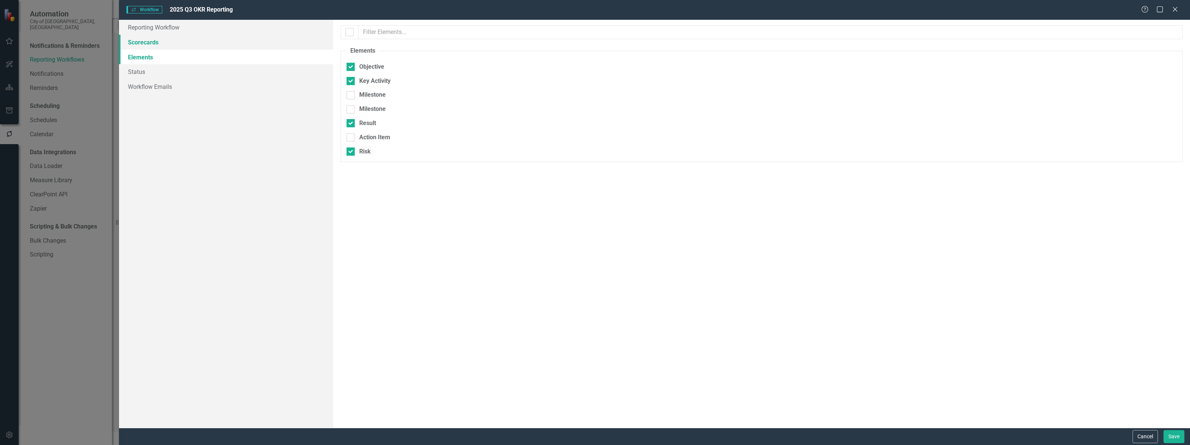
click at [145, 40] on link "Scorecards" at bounding box center [226, 42] width 214 height 15
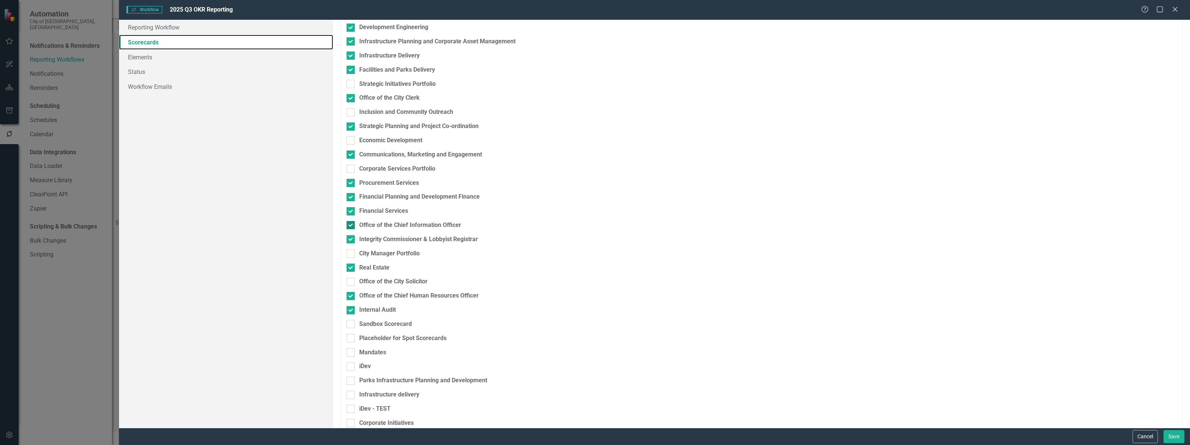
scroll to position [545, 0]
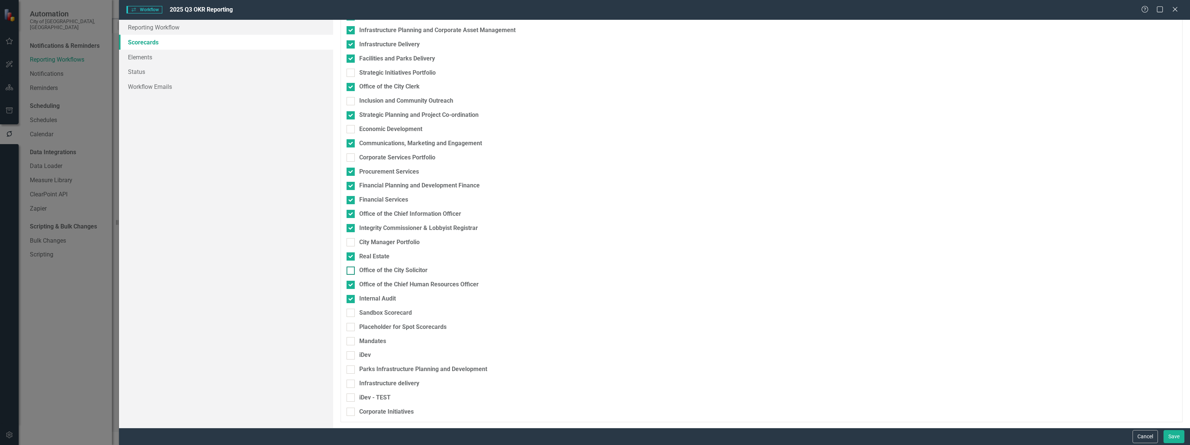
click at [348, 271] on input "Office of the City Solicitor" at bounding box center [349, 268] width 5 height 5
checkbox input "true"
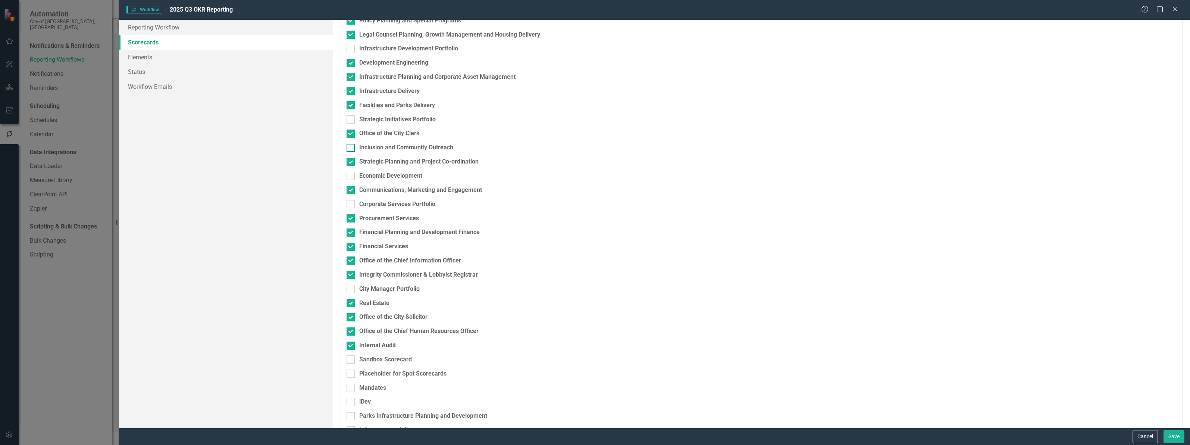
click at [351, 147] on input "Inclusion and Community Outreach" at bounding box center [349, 146] width 5 height 5
checkbox input "true"
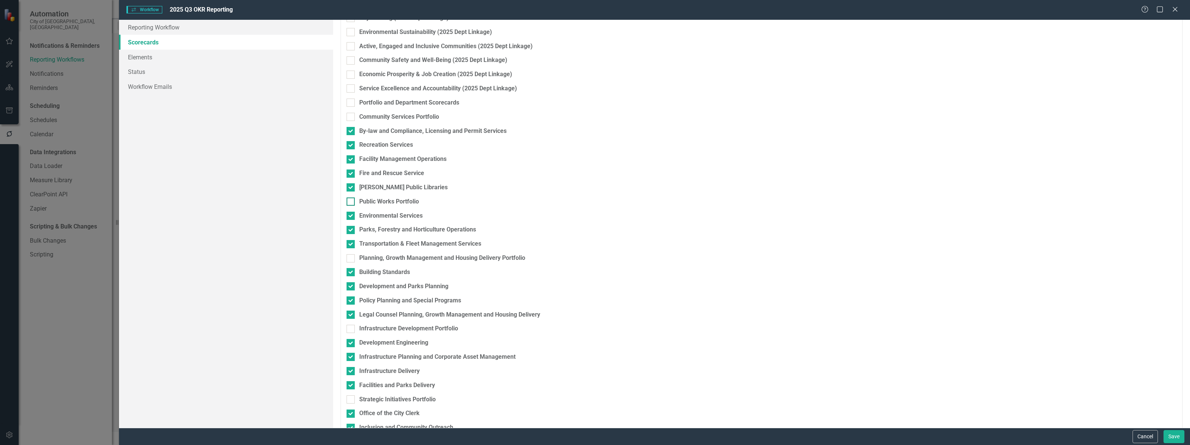
scroll to position [172, 0]
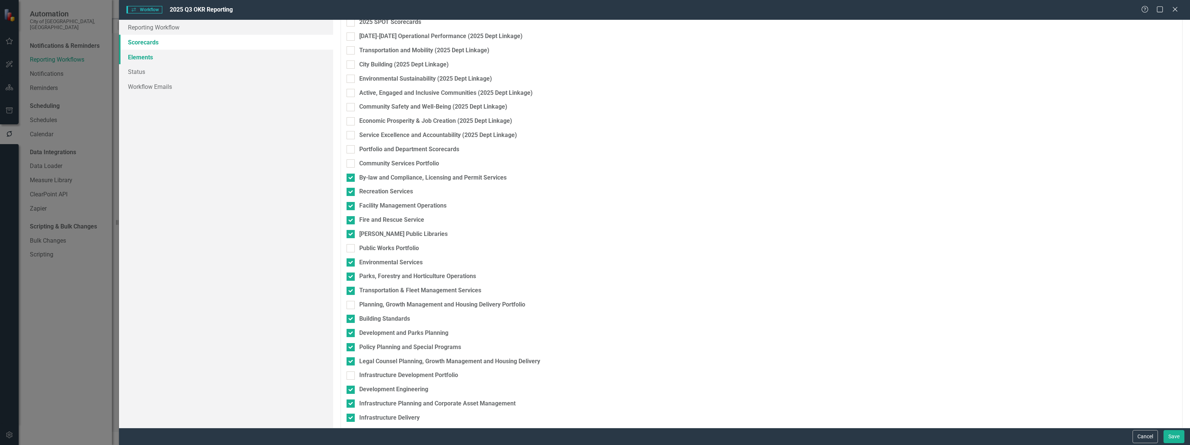
click at [154, 59] on link "Elements" at bounding box center [226, 57] width 214 height 15
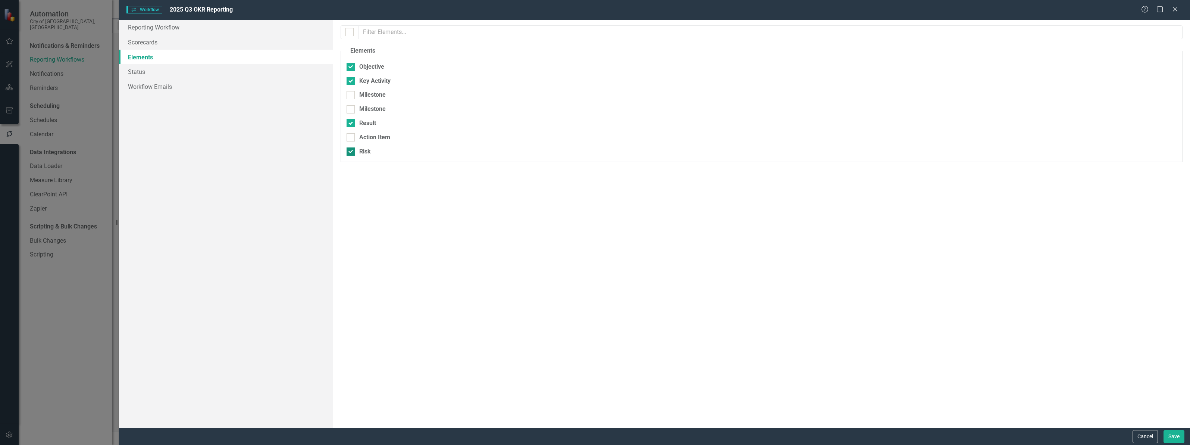
click at [349, 151] on input "Risk" at bounding box center [349, 149] width 5 height 5
checkbox input "false"
click at [143, 71] on link "Status" at bounding box center [226, 71] width 214 height 15
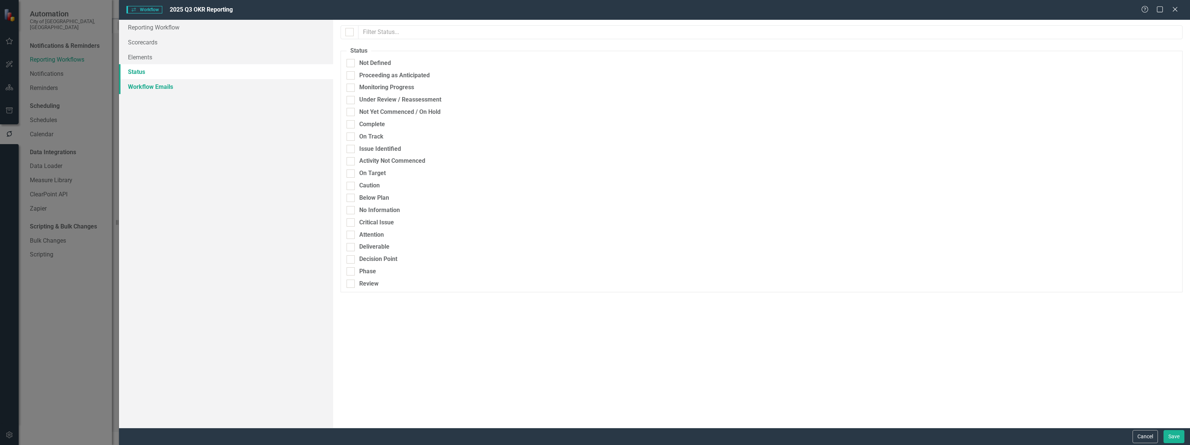
click at [144, 86] on link "Workflow Emails" at bounding box center [226, 86] width 214 height 15
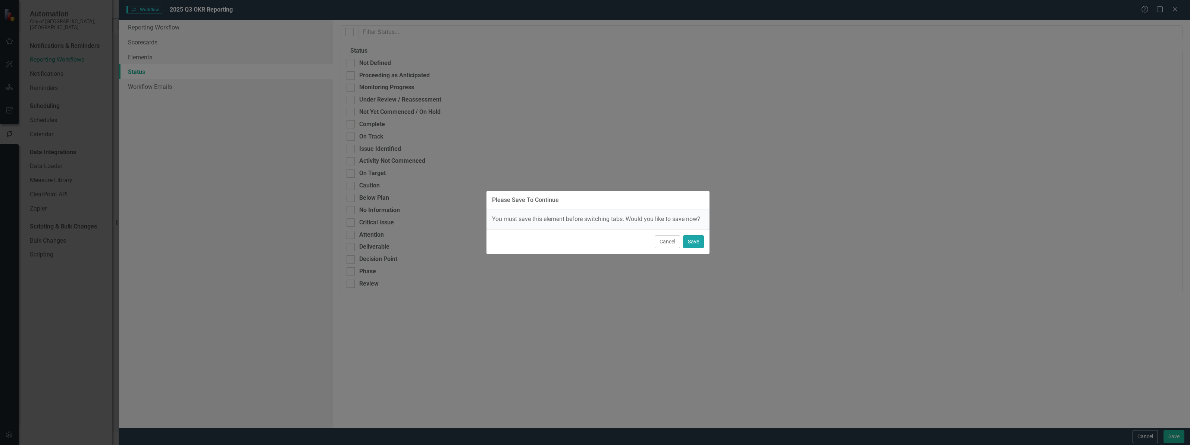
click at [695, 244] on button "Save" at bounding box center [693, 241] width 21 height 13
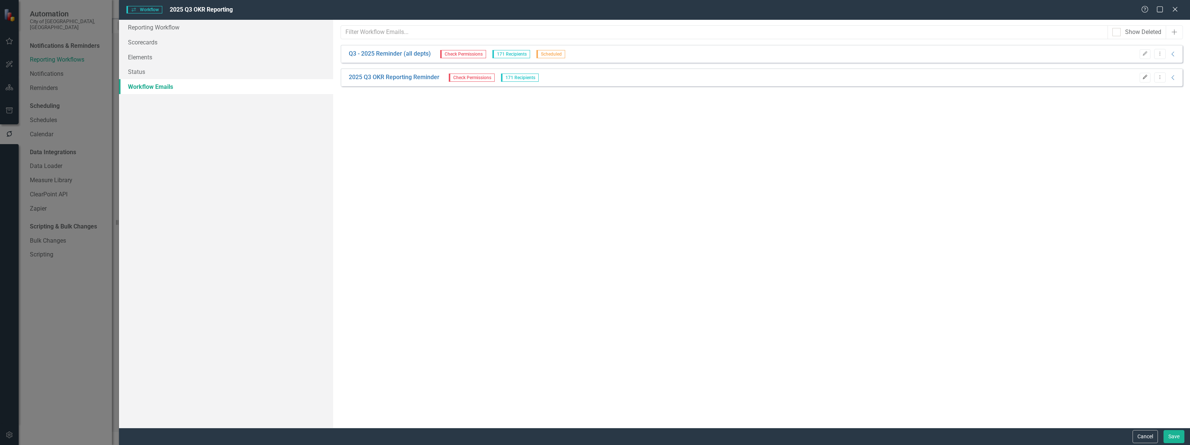
click at [1148, 77] on button "Edit" at bounding box center [1145, 78] width 11 height 10
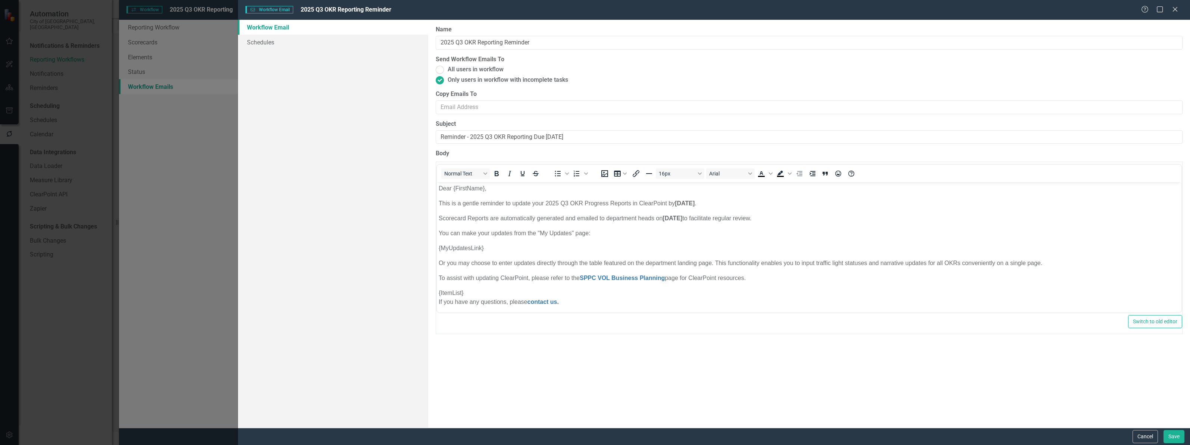
scroll to position [0, 0]
drag, startPoint x: 506, startPoint y: 41, endPoint x: 777, endPoint y: 41, distance: 271.6
click at [777, 41] on input "2025 Q3 OKR Reporting Reminder" at bounding box center [809, 43] width 747 height 14
type input "2025 Q3 OKR Reporting Initial"
click at [272, 44] on link "Schedules" at bounding box center [333, 42] width 190 height 15
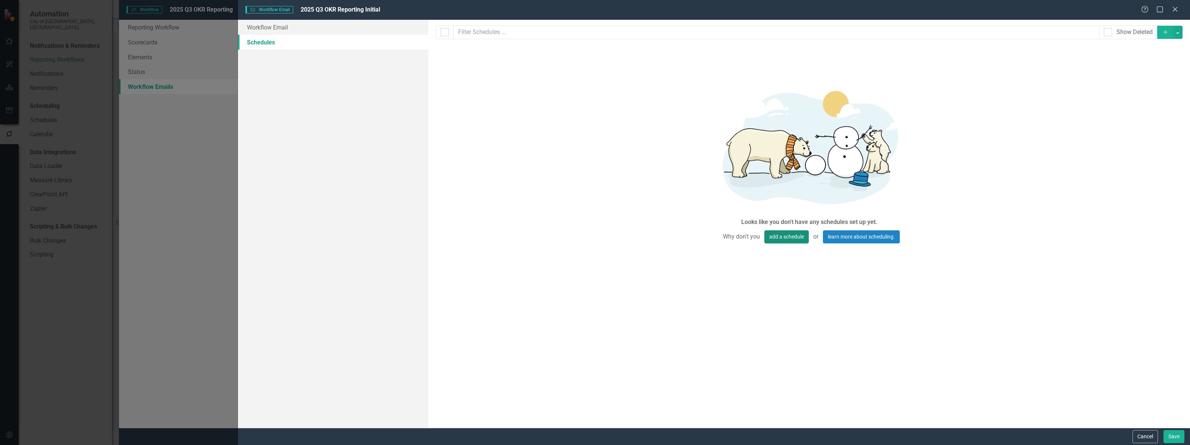
click at [784, 237] on button "add a schedule" at bounding box center [787, 236] width 44 height 13
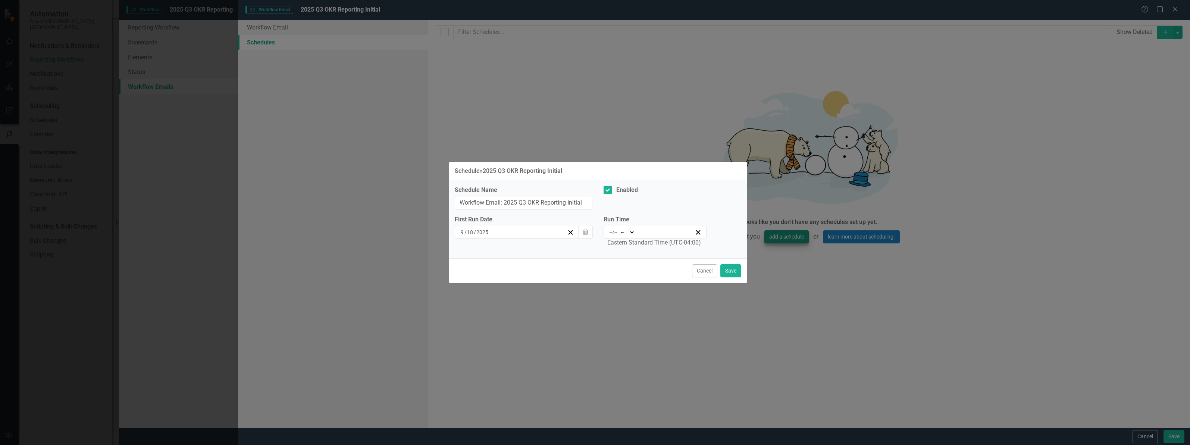
type input "11:00"
type input "11"
type input "0"
select select "am"
click at [698, 271] on button "Cancel" at bounding box center [704, 270] width 25 height 13
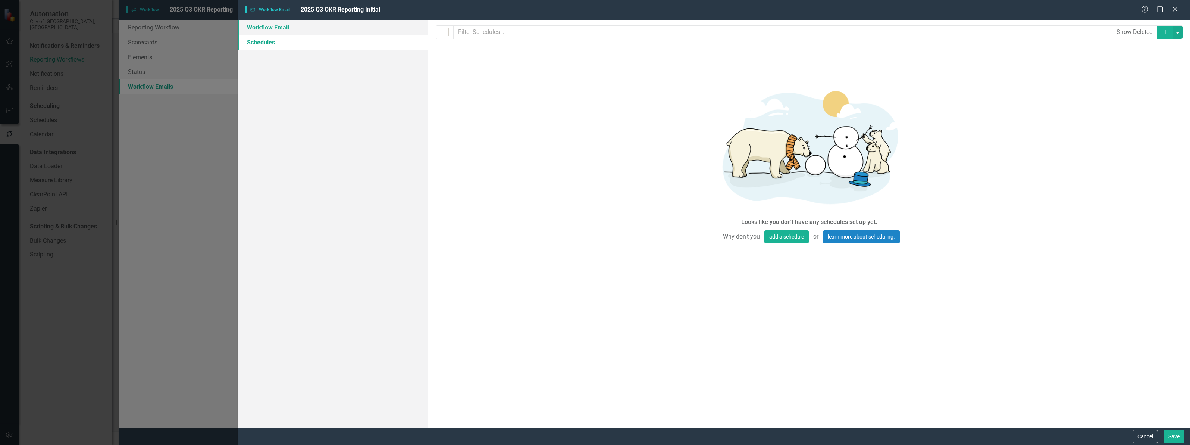
click at [291, 26] on link "Workflow Email" at bounding box center [333, 27] width 190 height 15
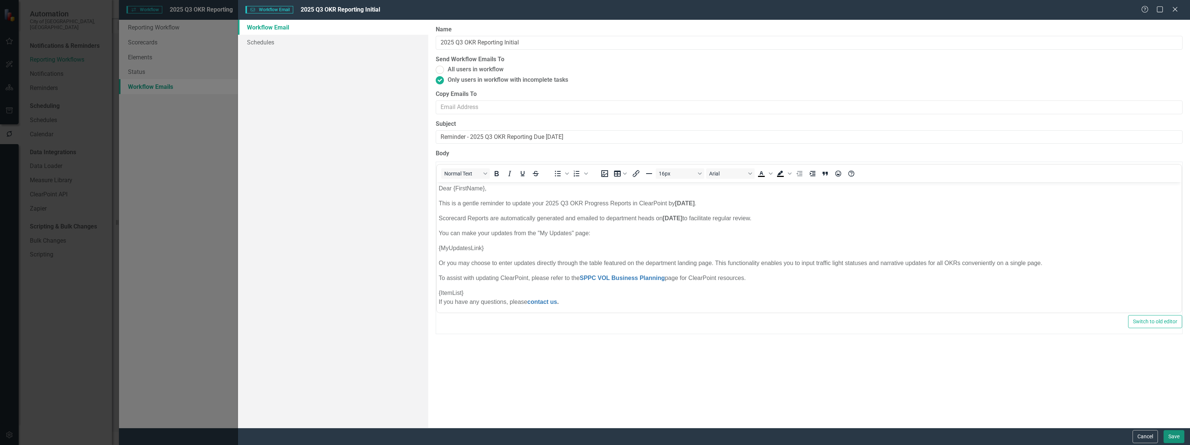
click at [1176, 440] on button "Save" at bounding box center [1174, 436] width 21 height 13
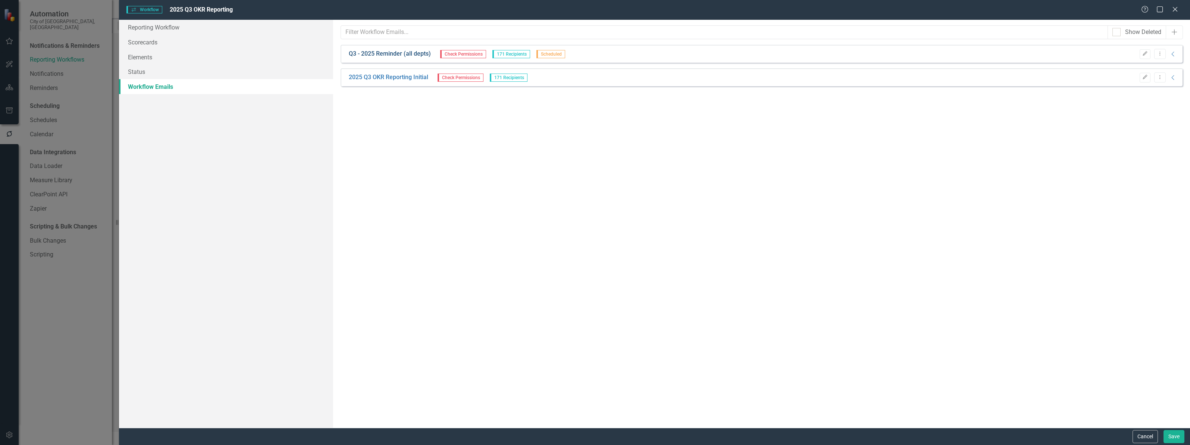
click at [392, 57] on link "Q3 - 2025 Reminder (all depts)" at bounding box center [390, 54] width 82 height 9
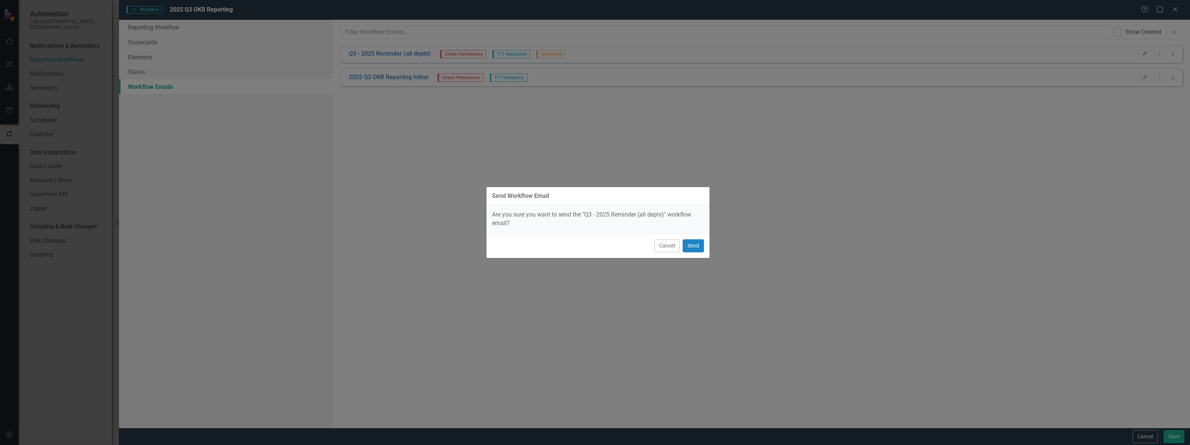
drag, startPoint x: 662, startPoint y: 243, endPoint x: 638, endPoint y: 213, distance: 38.3
click at [652, 232] on div "Send Workflow Email Are you sure you want to send the "Q3 - 2025 Reminder (all …" at bounding box center [598, 223] width 224 height 72
click at [669, 252] on button "Cancel" at bounding box center [666, 245] width 25 height 13
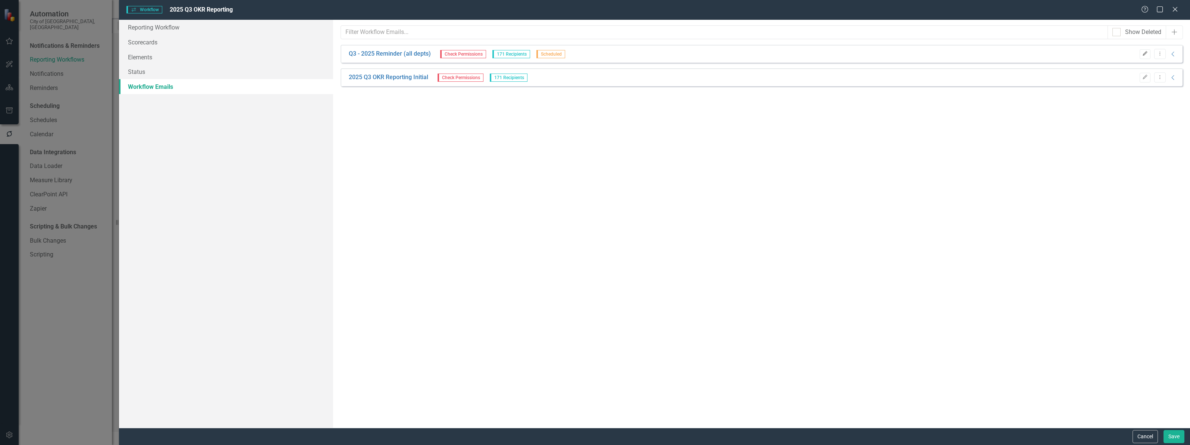
click at [1141, 56] on button "Edit" at bounding box center [1145, 54] width 11 height 10
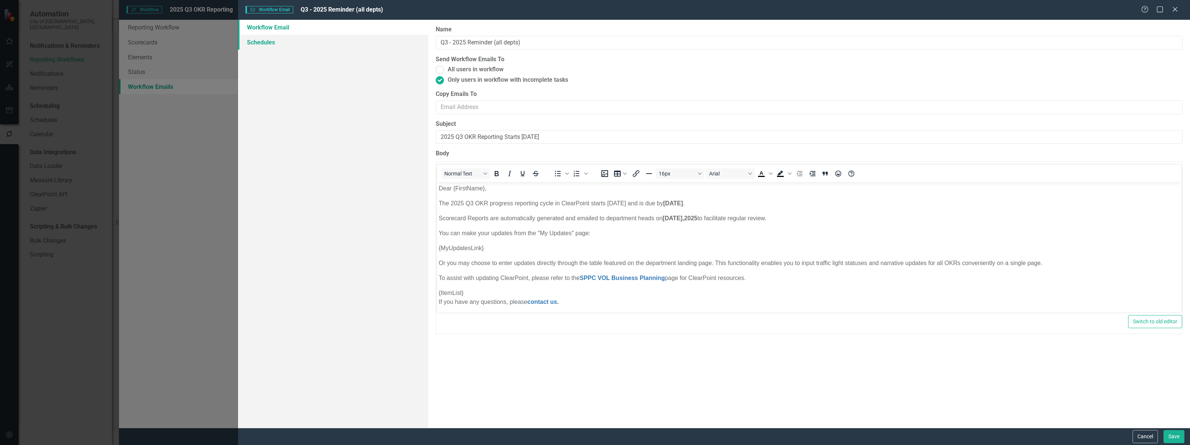
click at [280, 43] on link "Schedules" at bounding box center [333, 42] width 190 height 15
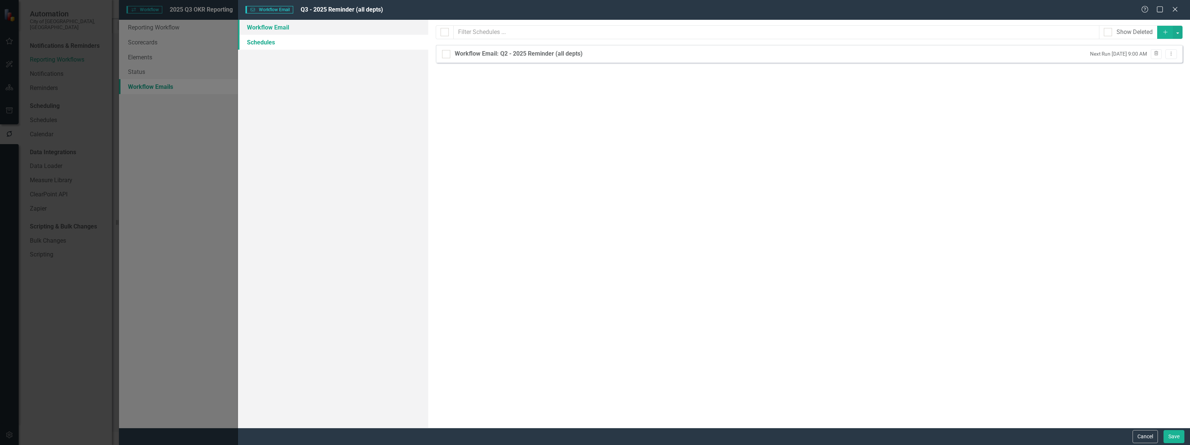
click at [259, 24] on link "Workflow Email" at bounding box center [333, 27] width 190 height 15
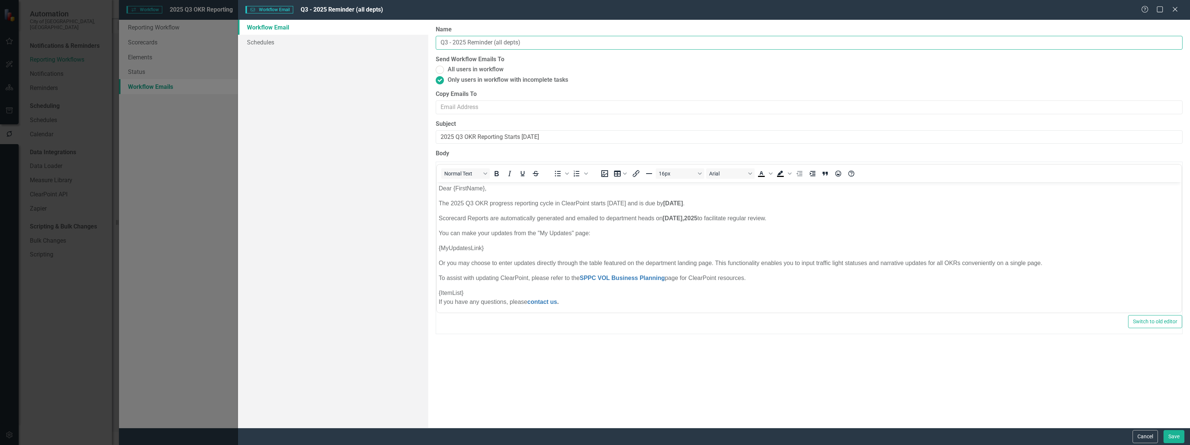
click at [472, 44] on input "Q3 - 2025 Reminder (all depts)" at bounding box center [809, 43] width 747 height 14
type input "Q3 - 2025 Initial (all depts)"
click at [1174, 438] on button "Save" at bounding box center [1174, 436] width 21 height 13
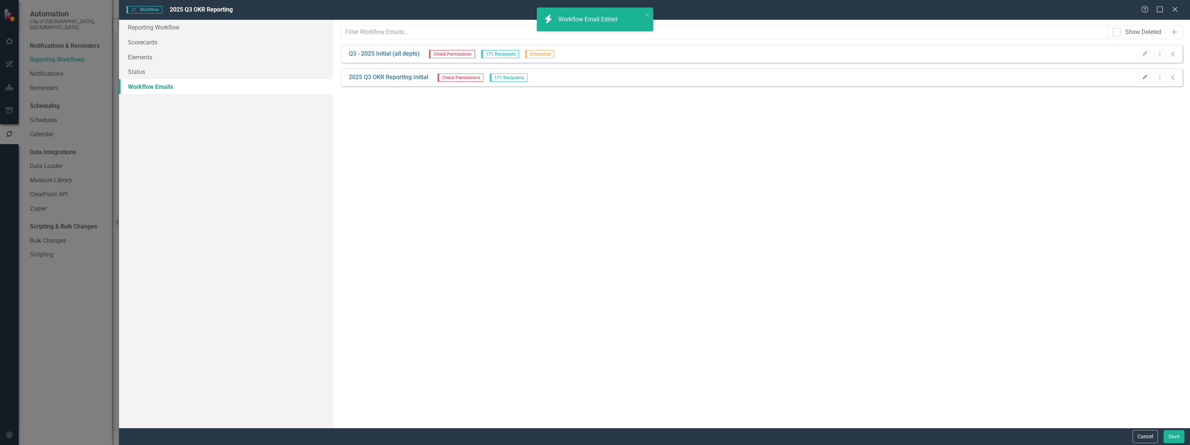
click at [1146, 76] on icon "Edit" at bounding box center [1145, 77] width 6 height 4
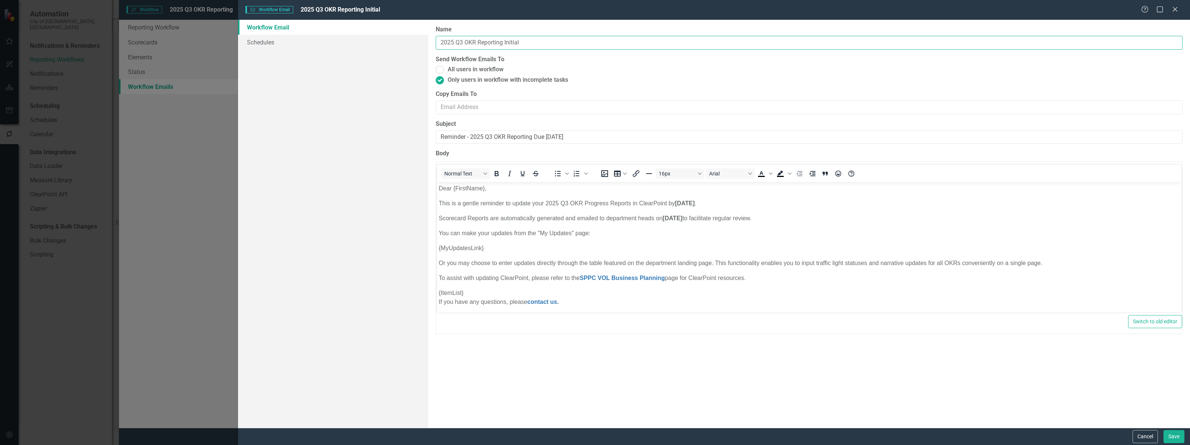
click at [508, 42] on input "2025 Q3 OKR Reporting Initial" at bounding box center [809, 43] width 747 height 14
click at [510, 41] on input "2025 Q3 OKR Reporting Initial" at bounding box center [809, 43] width 747 height 14
type input "2025 Q3 OKR Reporting Reminder (all depts)"
click at [456, 138] on input "Reminder - 2025 Q3 OKR Reporting Due October 8" at bounding box center [809, 137] width 747 height 14
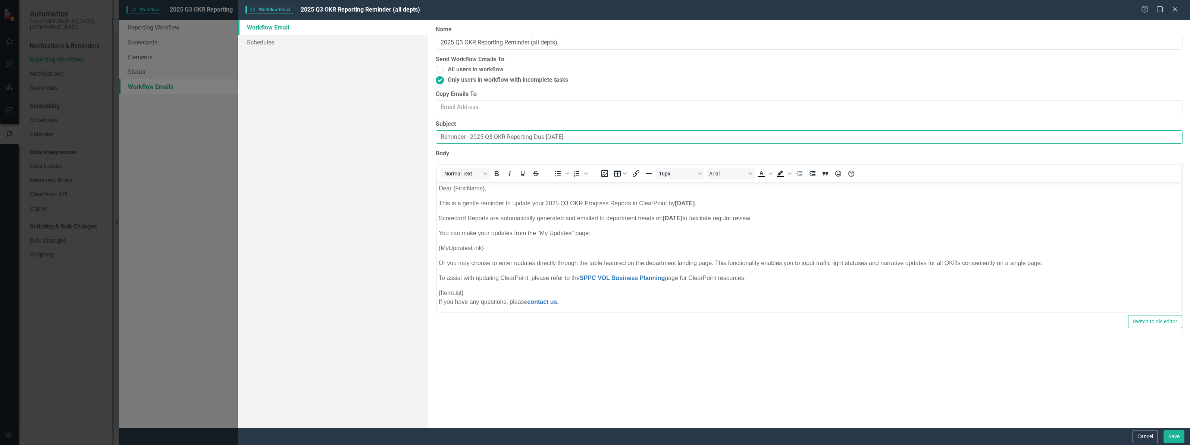
drag, startPoint x: 440, startPoint y: 136, endPoint x: 599, endPoint y: 118, distance: 160.7
click at [599, 118] on div "Workflow Emails are templated reminders linked to Reporting Workflows that can …" at bounding box center [809, 224] width 762 height 408
click at [467, 131] on input "Reminder - 2025 Q3 OKR Reporting Due October 8" at bounding box center [809, 137] width 747 height 14
click at [461, 137] on input "Reminder - 2025 Q3 OKR Reporting Due October 8" at bounding box center [809, 137] width 747 height 14
drag, startPoint x: 541, startPoint y: 137, endPoint x: 585, endPoint y: 136, distance: 43.3
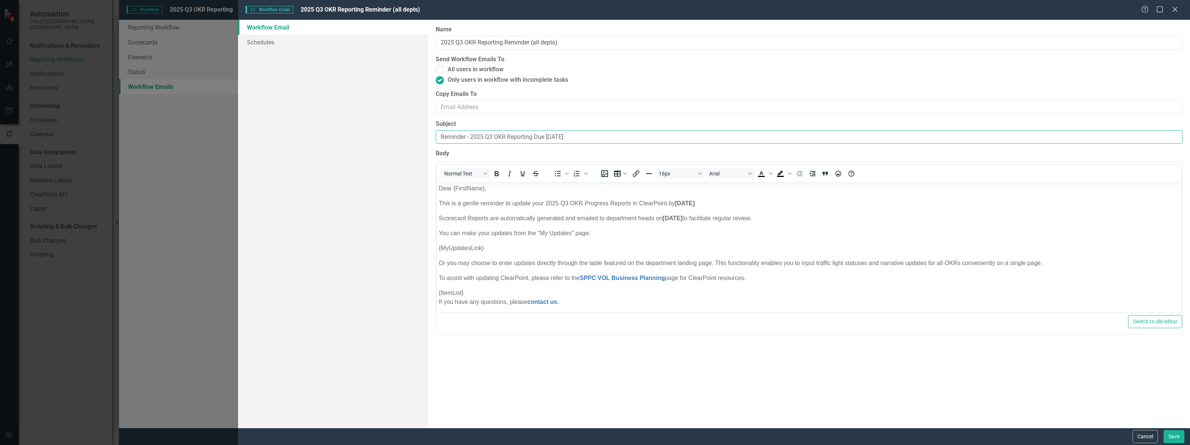
click at [585, 136] on input "Reminder - 2025 Q3 OKR Reporting Due October 8" at bounding box center [809, 137] width 747 height 14
click at [265, 42] on link "Schedules" at bounding box center [333, 42] width 190 height 15
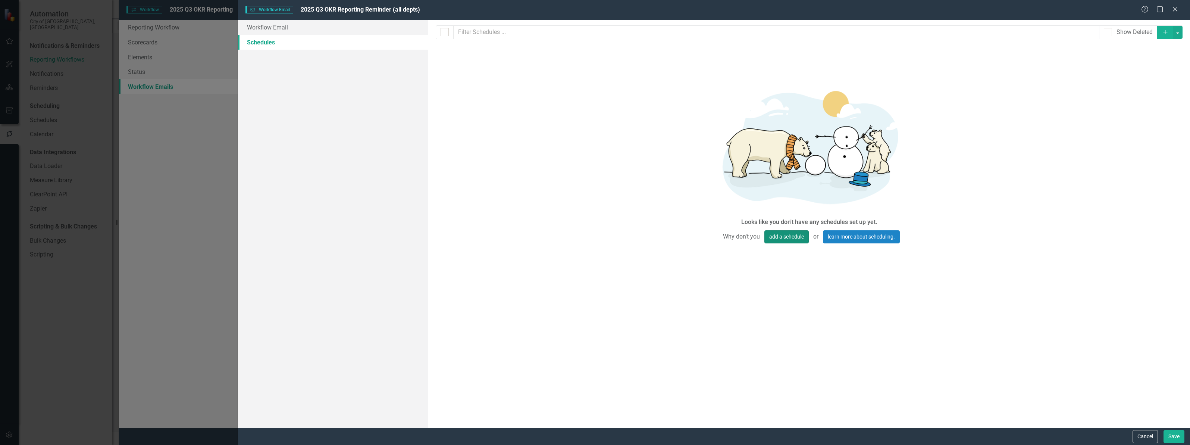
click at [780, 230] on button "add a schedule" at bounding box center [787, 236] width 44 height 13
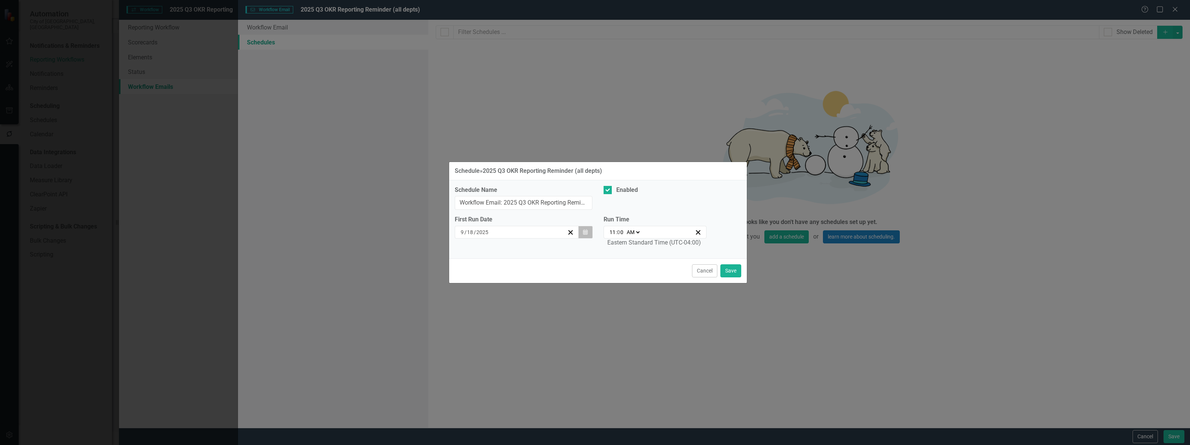
click at [585, 234] on icon "button" at bounding box center [585, 231] width 4 height 5
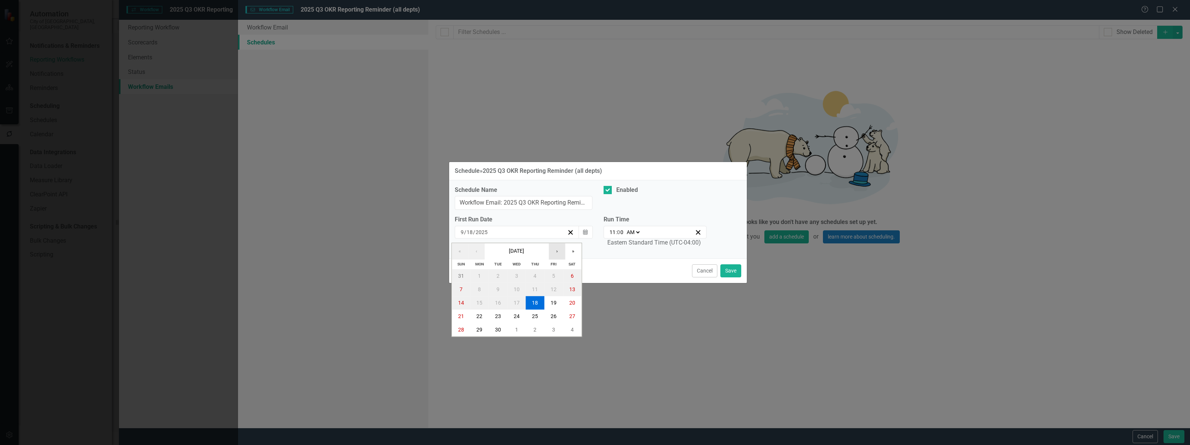
click at [557, 250] on button "›" at bounding box center [557, 251] width 16 height 16
click at [479, 290] on abbr "6" at bounding box center [479, 290] width 3 height 6
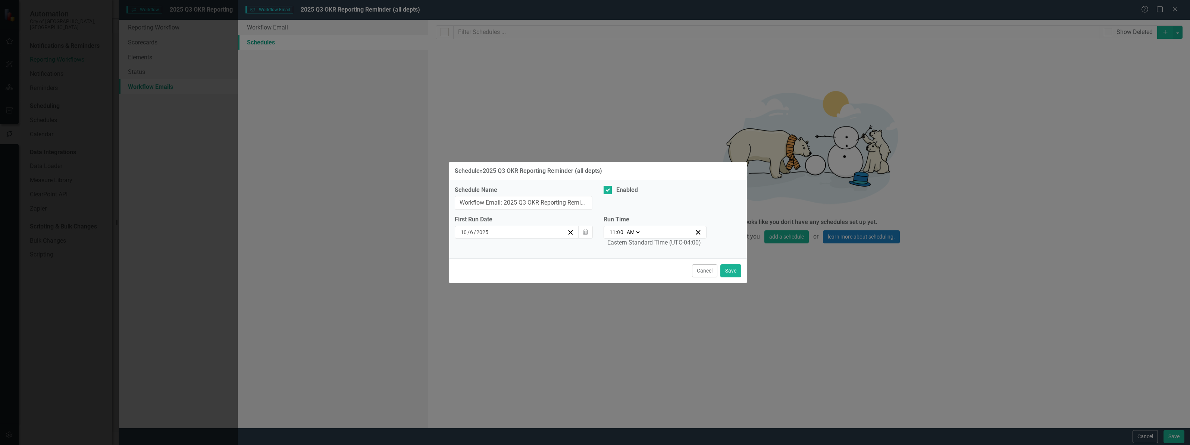
click at [639, 235] on select "AM PM" at bounding box center [633, 231] width 16 height 7
click at [637, 231] on select "AM PM" at bounding box center [633, 231] width 16 height 7
click at [613, 235] on input "11" at bounding box center [612, 231] width 7 height 7
type input "09:00"
type input "9"
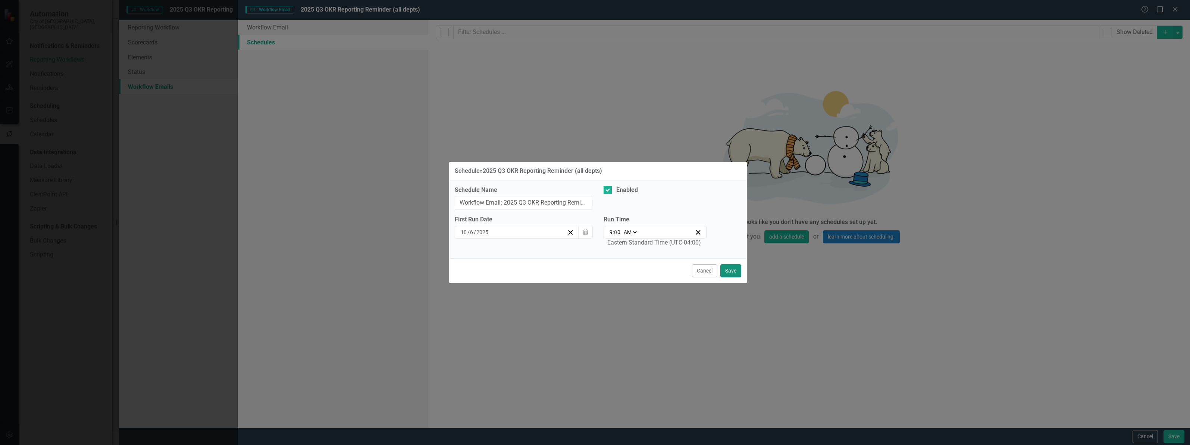
click at [734, 268] on button "Save" at bounding box center [730, 270] width 21 height 13
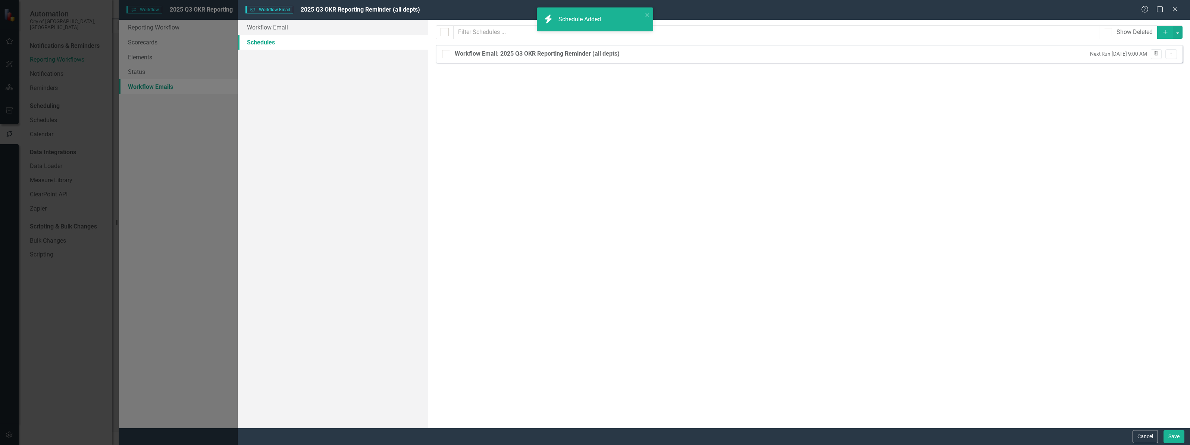
checkbox input "false"
click at [272, 26] on link "Workflow Email" at bounding box center [333, 27] width 190 height 15
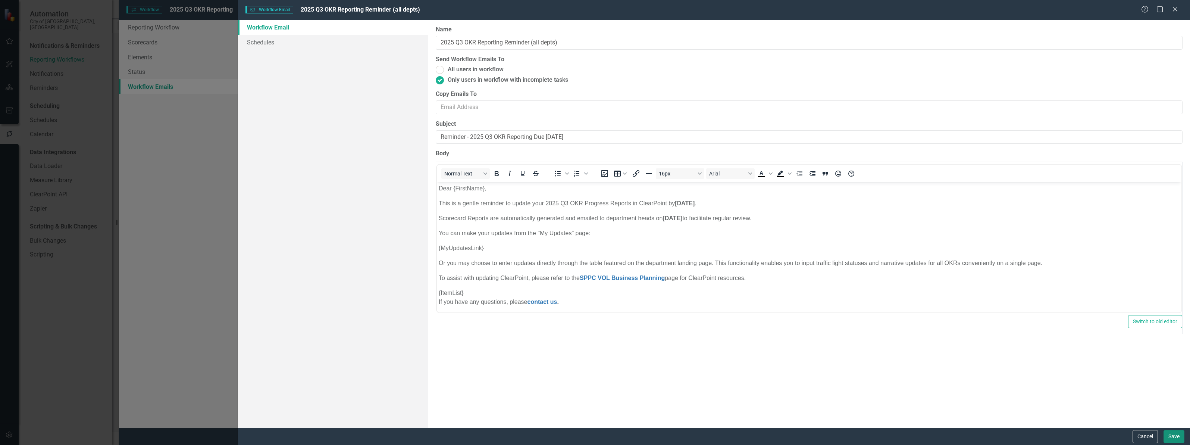
click at [1174, 435] on button "Save" at bounding box center [1174, 436] width 21 height 13
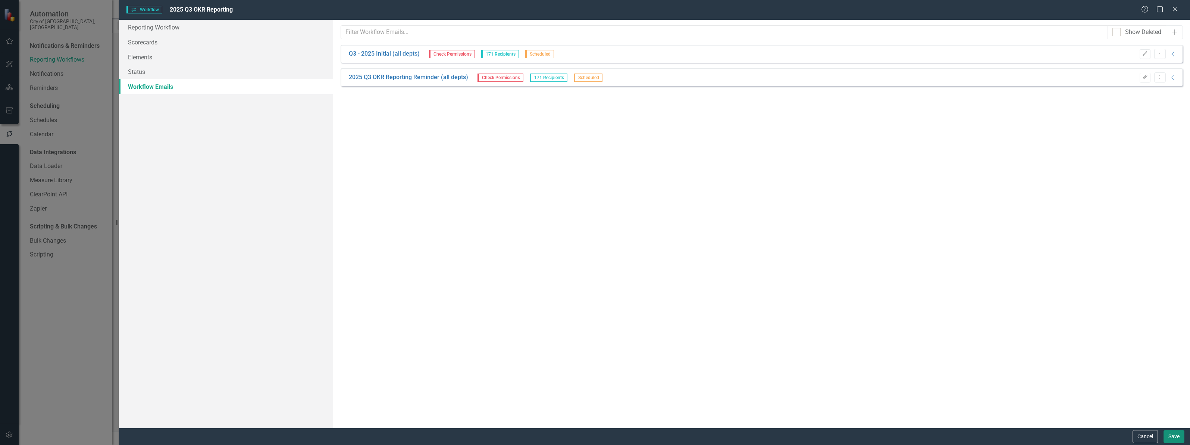
click at [1174, 439] on button "Save" at bounding box center [1174, 436] width 21 height 13
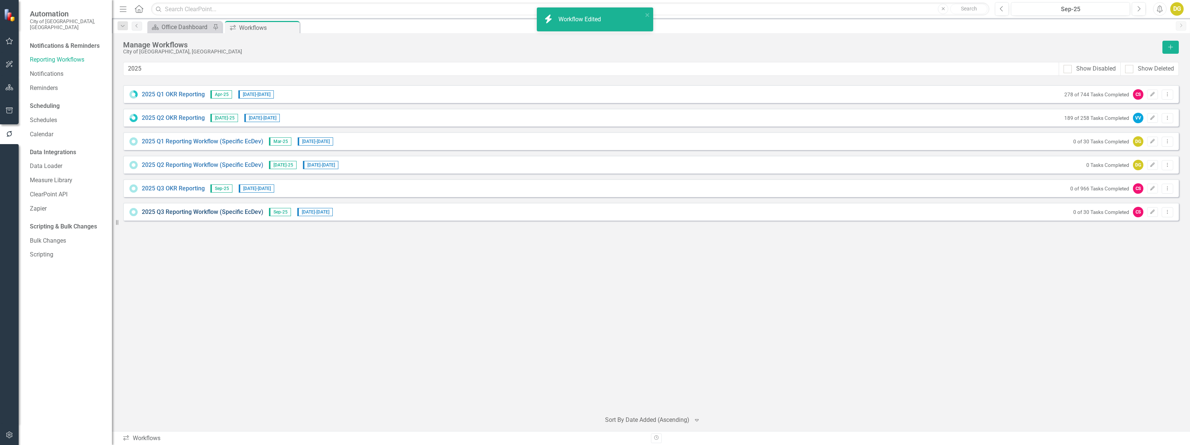
click at [190, 211] on link "2025 Q3 Reporting Workflow (Specific EcDev)" at bounding box center [203, 212] width 122 height 9
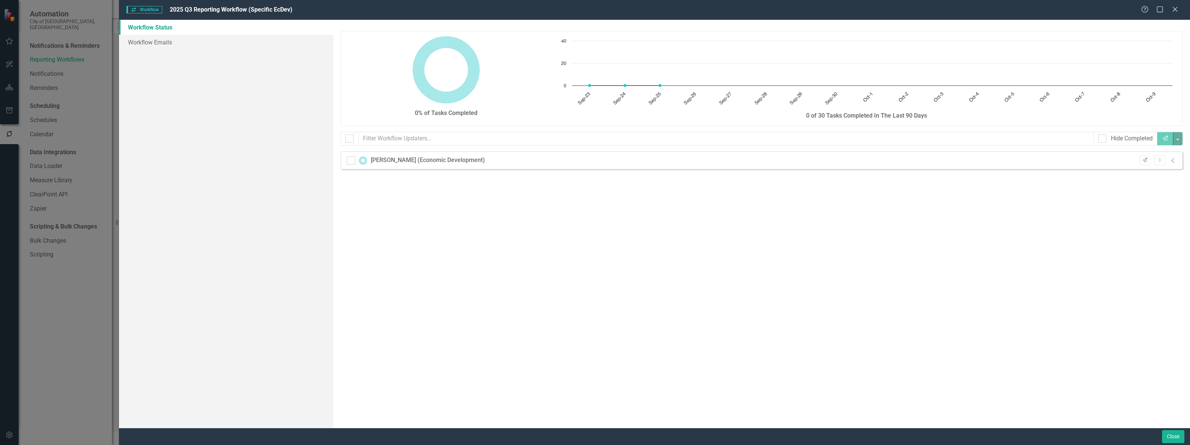
checkbox input "false"
click at [166, 40] on link "Workflow Emails" at bounding box center [226, 42] width 214 height 15
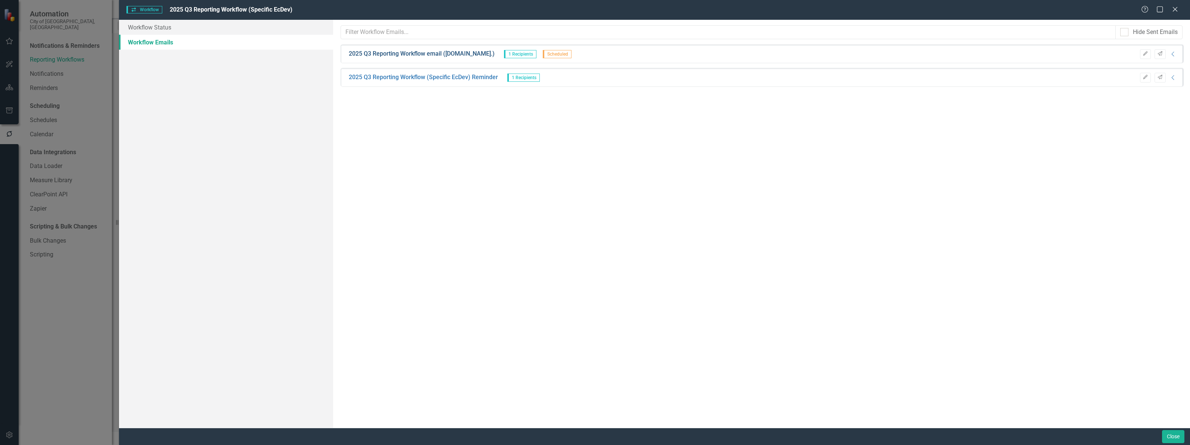
click at [404, 55] on link "2025 Q3 Reporting Workflow email (Ec.Dev.)" at bounding box center [422, 54] width 146 height 9
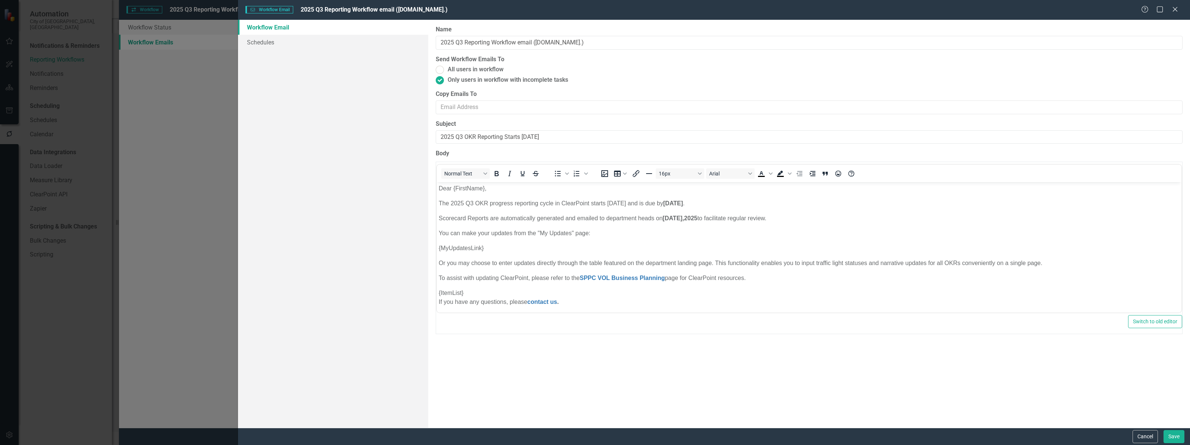
click at [236, 40] on div "Workflow Email Workflow Email 2025 Q3 Reporting Workflow email (Ec.Dev.) Help M…" at bounding box center [595, 222] width 1190 height 445
click at [263, 39] on link "Schedules" at bounding box center [333, 42] width 190 height 15
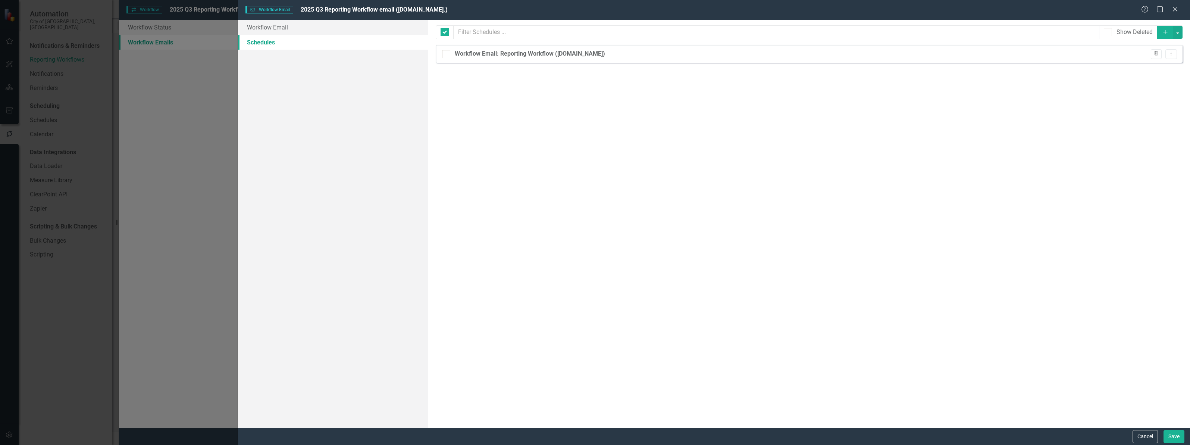
checkbox input "false"
drag, startPoint x: 301, startPoint y: 25, endPoint x: 350, endPoint y: 18, distance: 49.4
click at [301, 26] on link "Workflow Email" at bounding box center [333, 27] width 190 height 15
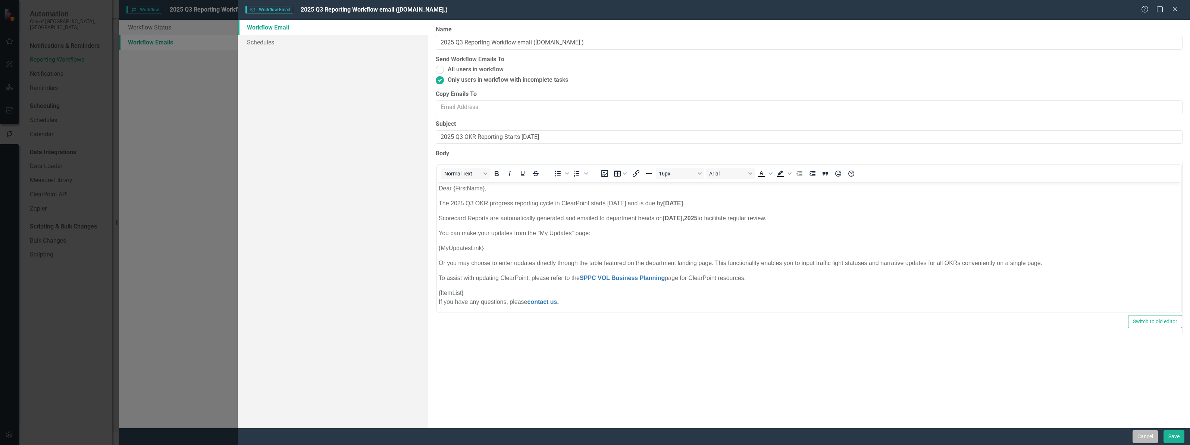
click at [1148, 435] on button "Cancel" at bounding box center [1145, 436] width 25 height 13
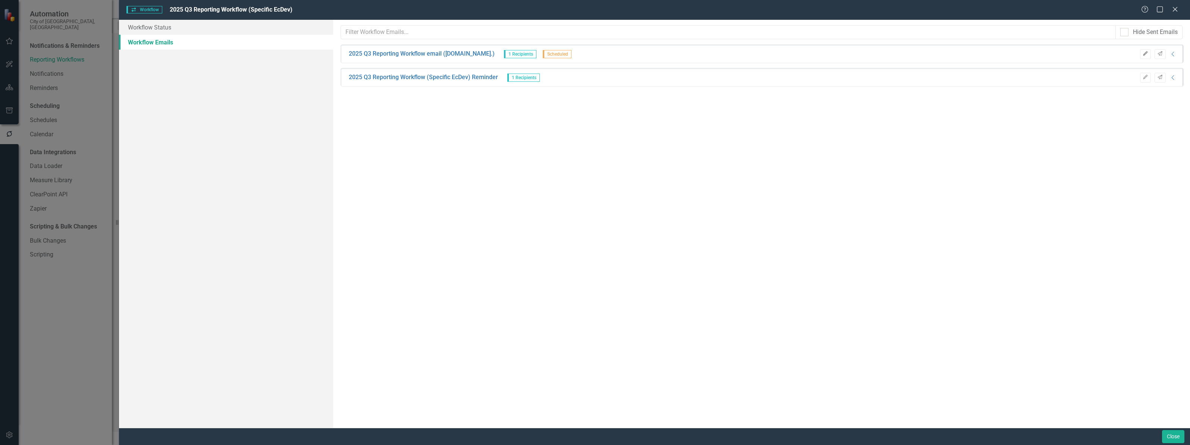
click at [1144, 51] on button "Edit" at bounding box center [1145, 54] width 11 height 10
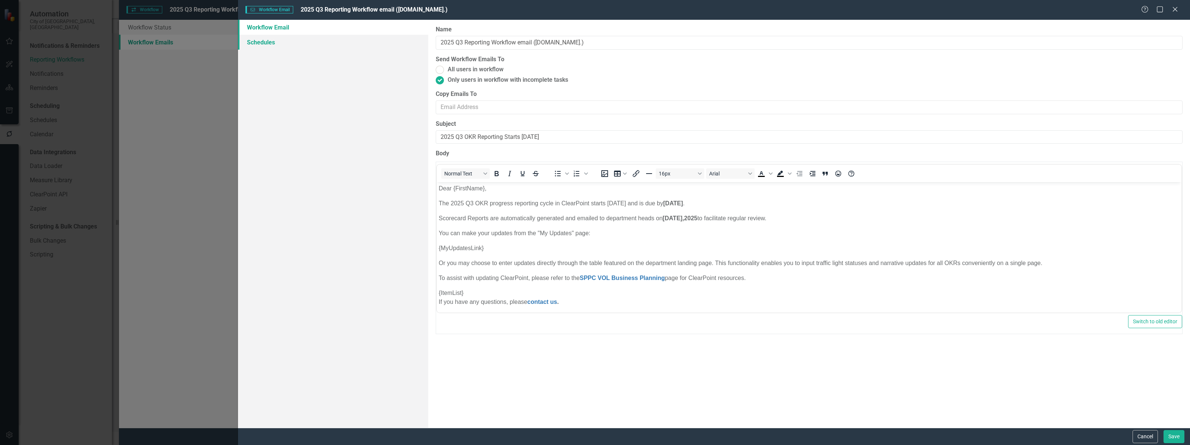
click at [261, 37] on link "Schedules" at bounding box center [333, 42] width 190 height 15
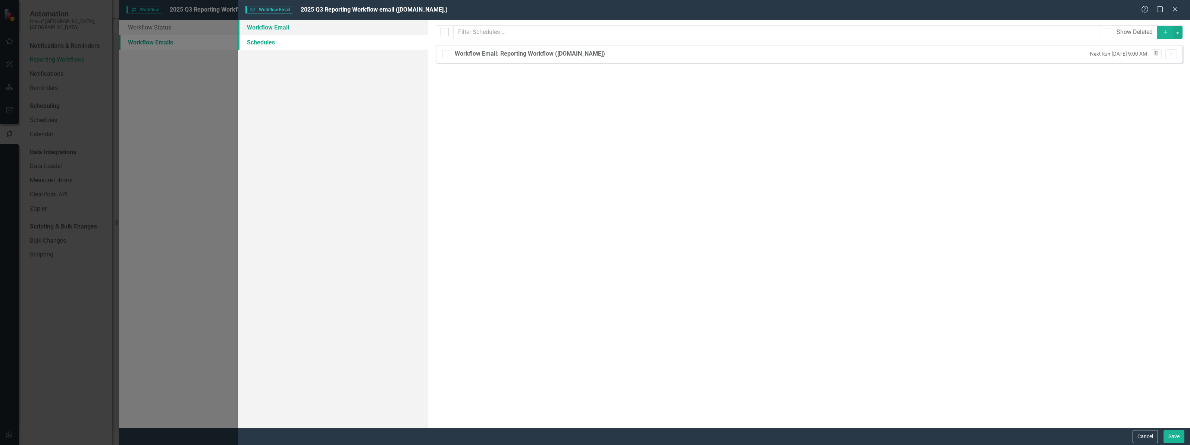
click at [258, 29] on link "Workflow Email" at bounding box center [333, 27] width 190 height 15
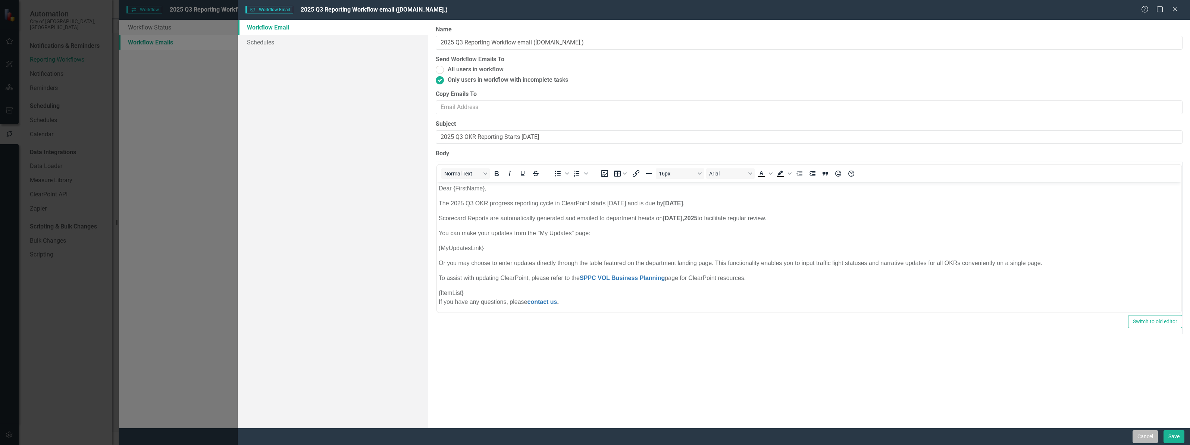
click at [1150, 435] on button "Cancel" at bounding box center [1145, 436] width 25 height 13
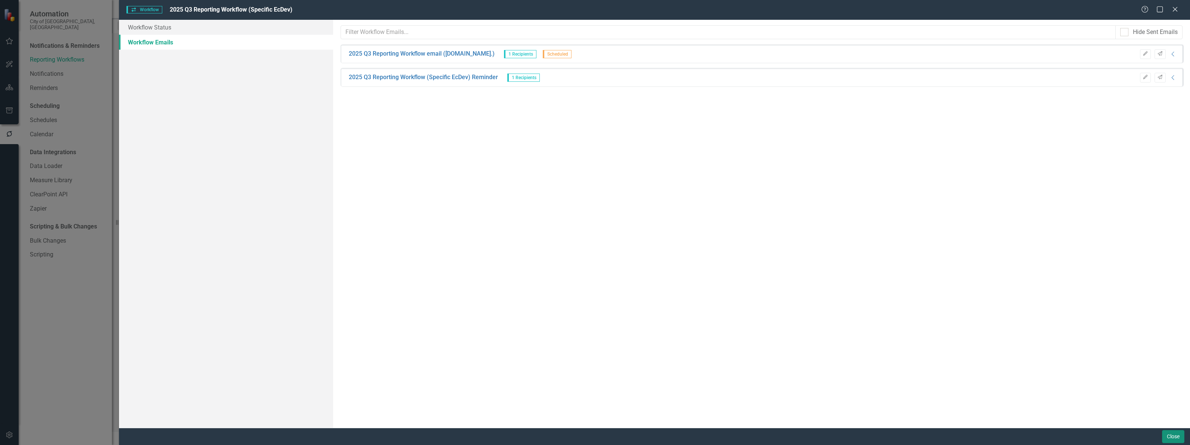
click at [1169, 431] on button "Close" at bounding box center [1173, 436] width 22 height 13
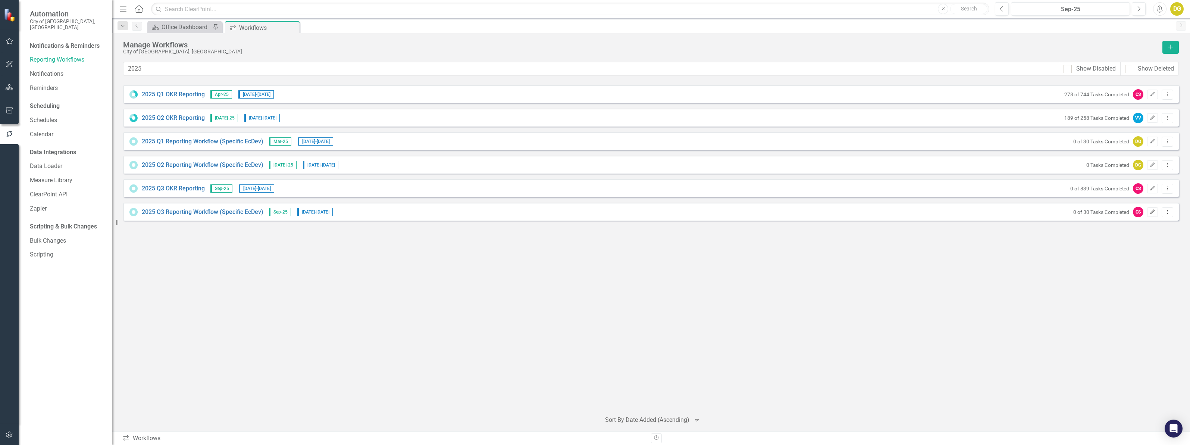
click at [1152, 211] on icon "Edit" at bounding box center [1153, 212] width 6 height 4
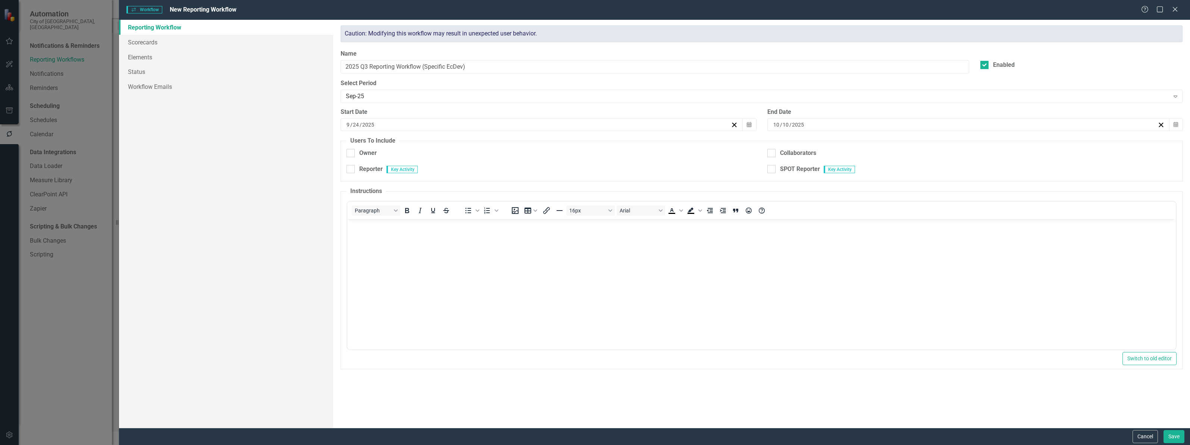
checkbox input "true"
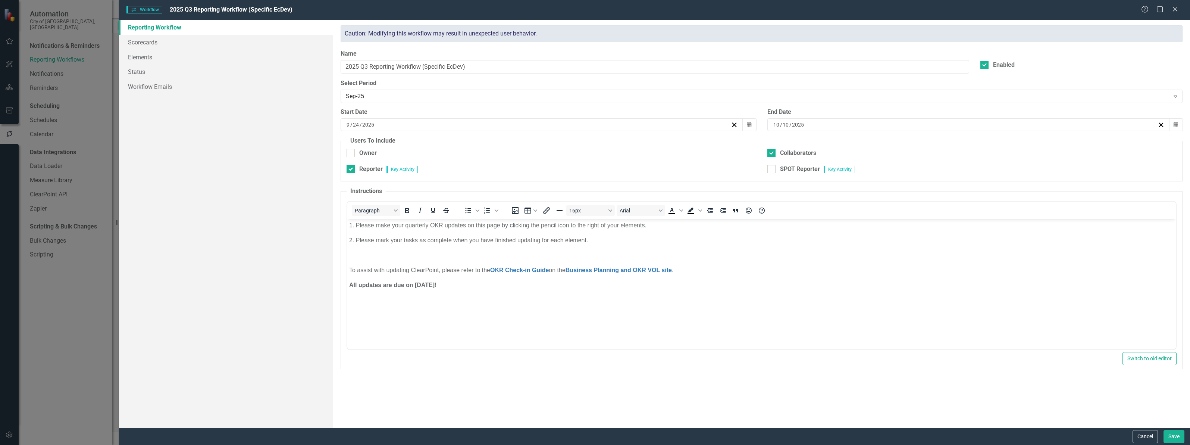
drag, startPoint x: 159, startPoint y: 40, endPoint x: 144, endPoint y: 141, distance: 102.2
click at [144, 142] on div "Reporting Workflow Scorecards Elements Status Workflow Emails" at bounding box center [226, 224] width 214 height 408
click at [141, 46] on link "Scorecards" at bounding box center [226, 42] width 214 height 15
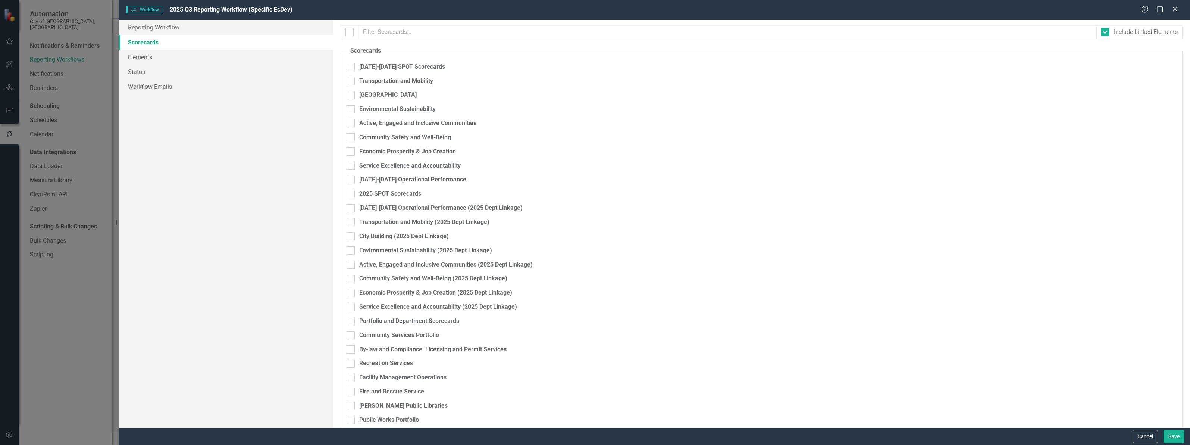
checkbox input "true"
checkbox input "false"
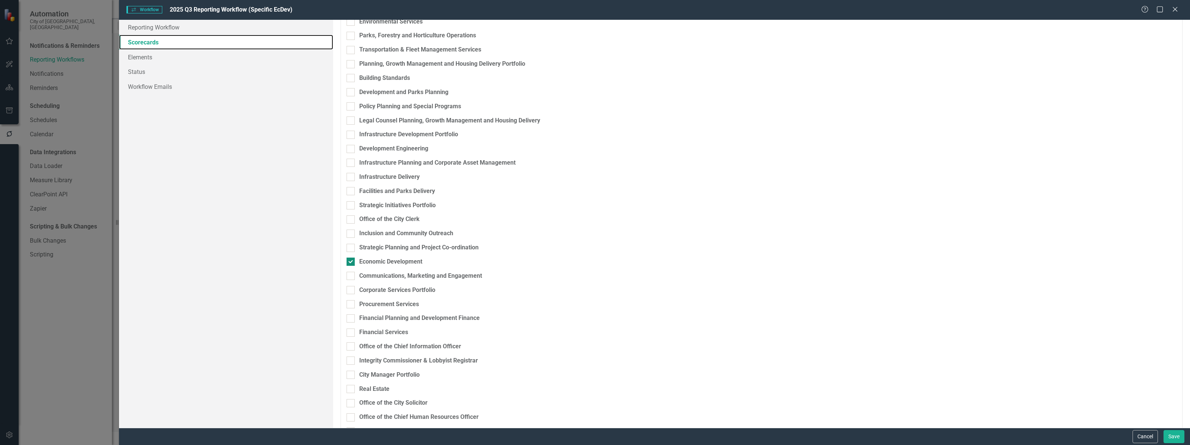
scroll to position [545, 0]
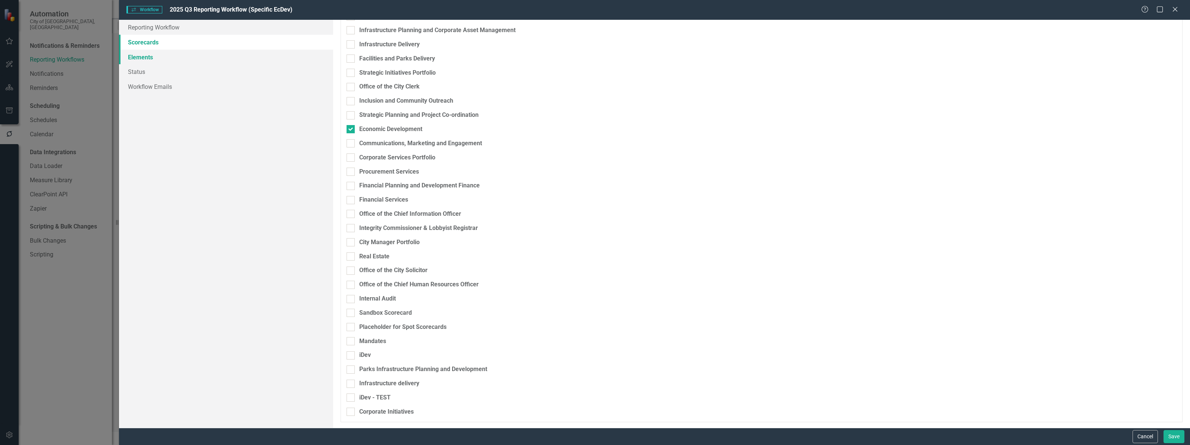
click at [138, 59] on link "Elements" at bounding box center [226, 57] width 214 height 15
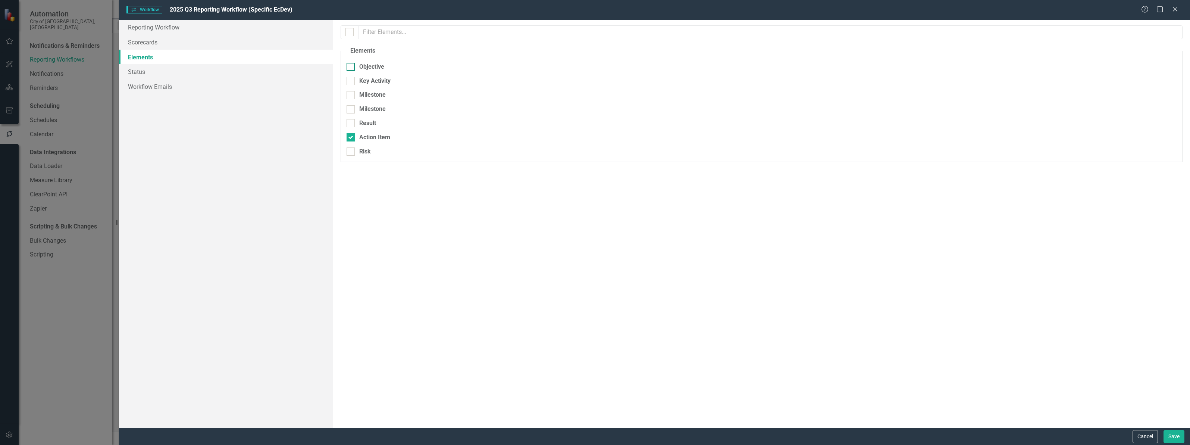
click at [354, 64] on div at bounding box center [351, 67] width 8 height 8
click at [351, 64] on input "Objective" at bounding box center [349, 65] width 5 height 5
checkbox input "true"
click at [354, 79] on div at bounding box center [351, 81] width 8 height 8
click at [351, 79] on input "Key Activity" at bounding box center [349, 79] width 5 height 5
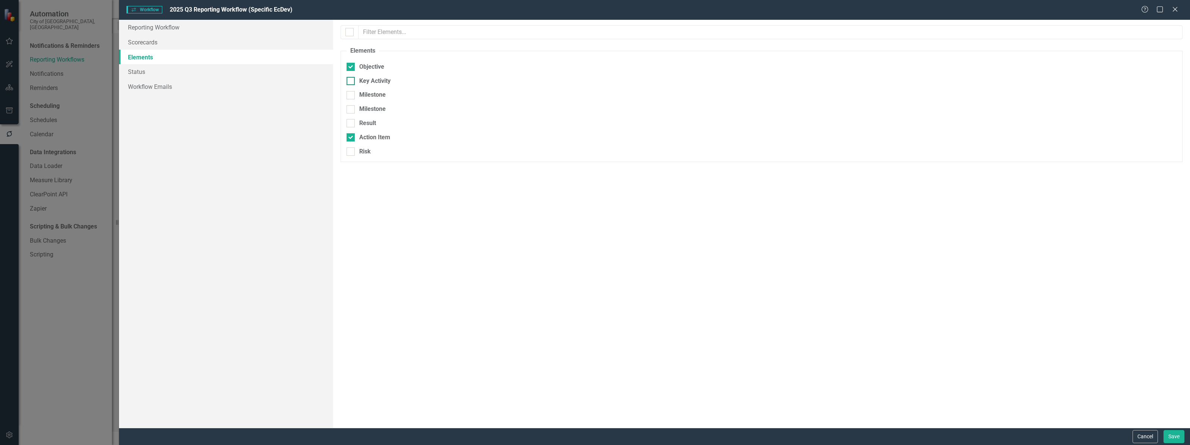
checkbox input "true"
click at [147, 29] on link "Reporting Workflow" at bounding box center [226, 27] width 214 height 15
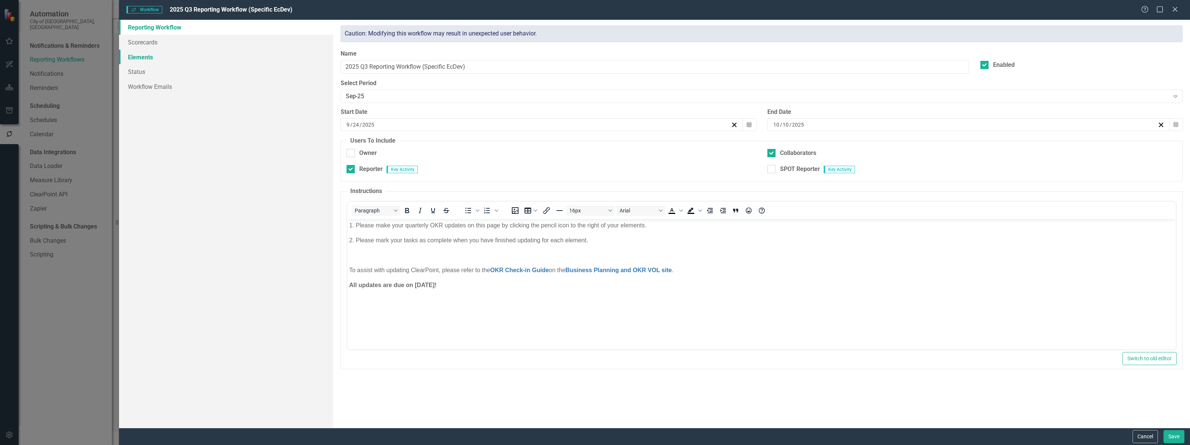
click at [144, 55] on link "Elements" at bounding box center [226, 57] width 214 height 15
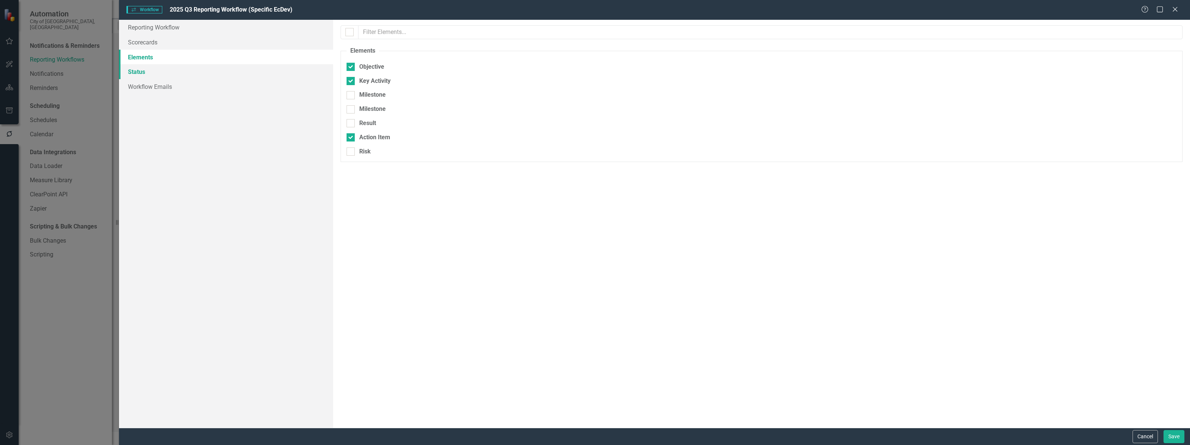
click at [131, 70] on link "Status" at bounding box center [226, 71] width 214 height 15
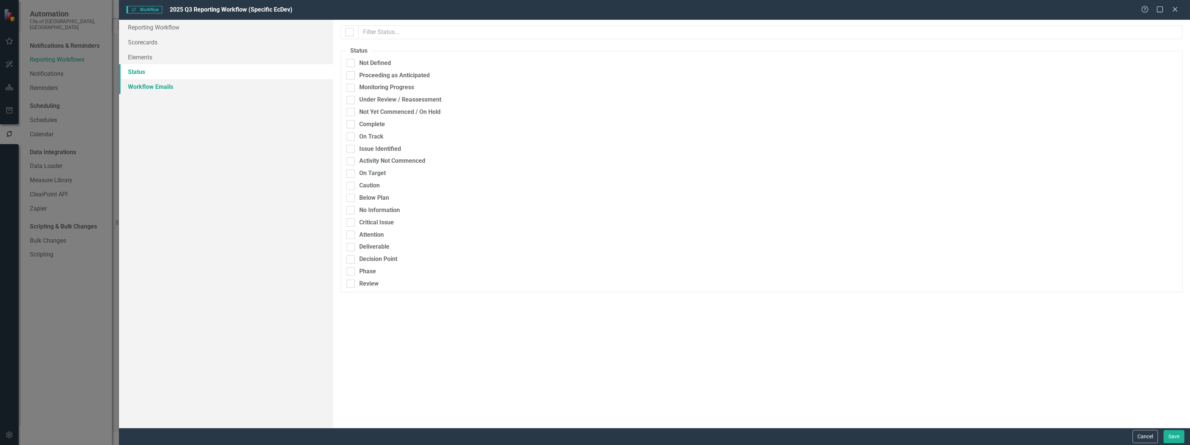
click at [144, 86] on link "Workflow Emails" at bounding box center [226, 86] width 214 height 15
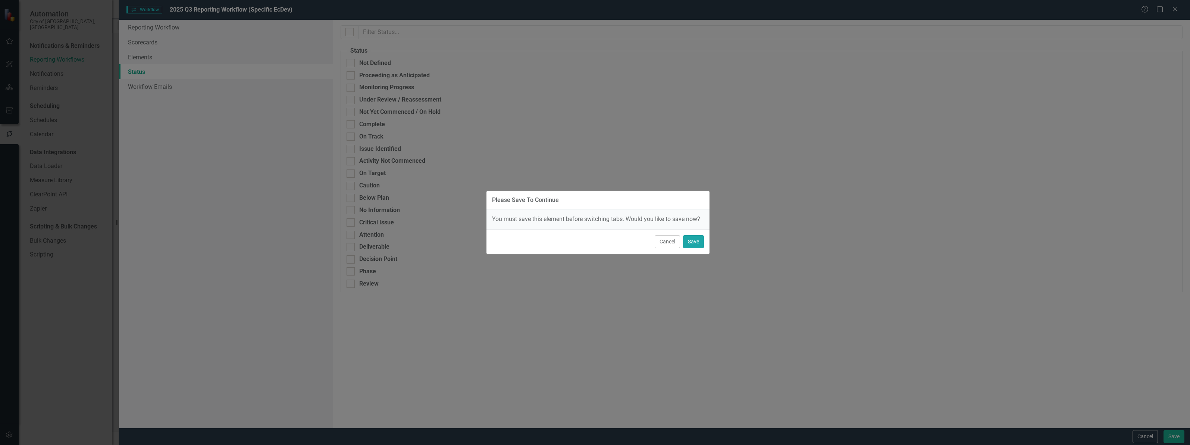
click at [693, 240] on button "Save" at bounding box center [693, 241] width 21 height 13
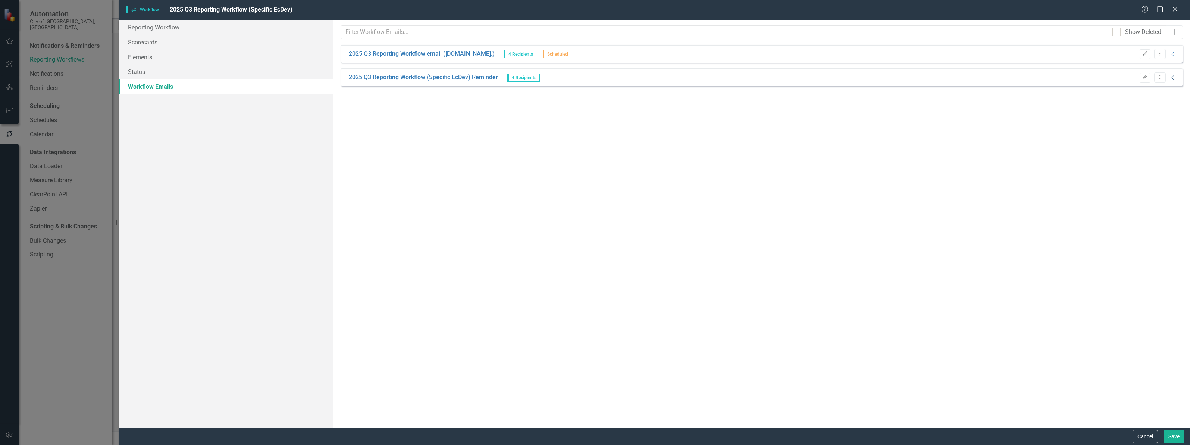
click at [1170, 76] on icon "Collapse" at bounding box center [1173, 78] width 7 height 6
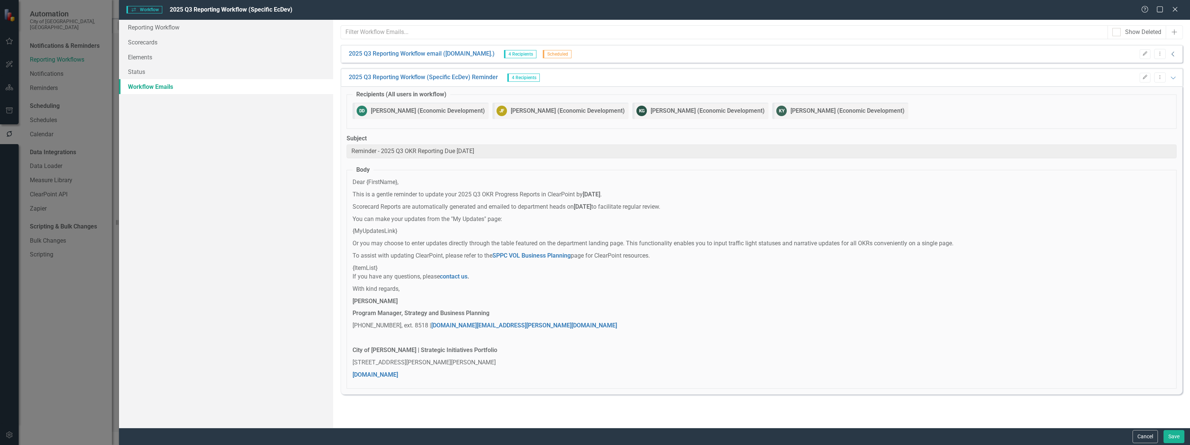
click at [1174, 53] on icon "Collapse" at bounding box center [1173, 54] width 7 height 6
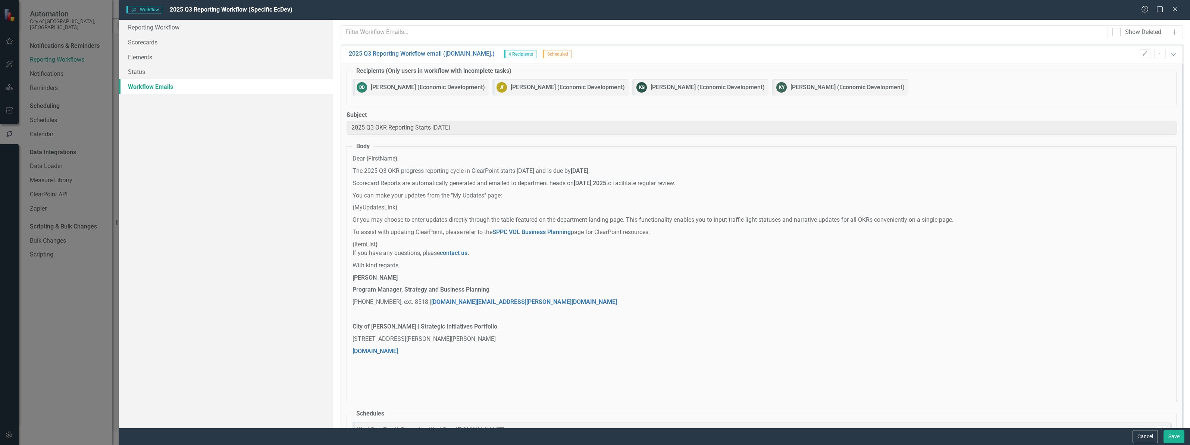
click at [1170, 51] on icon "Expanded" at bounding box center [1173, 54] width 7 height 6
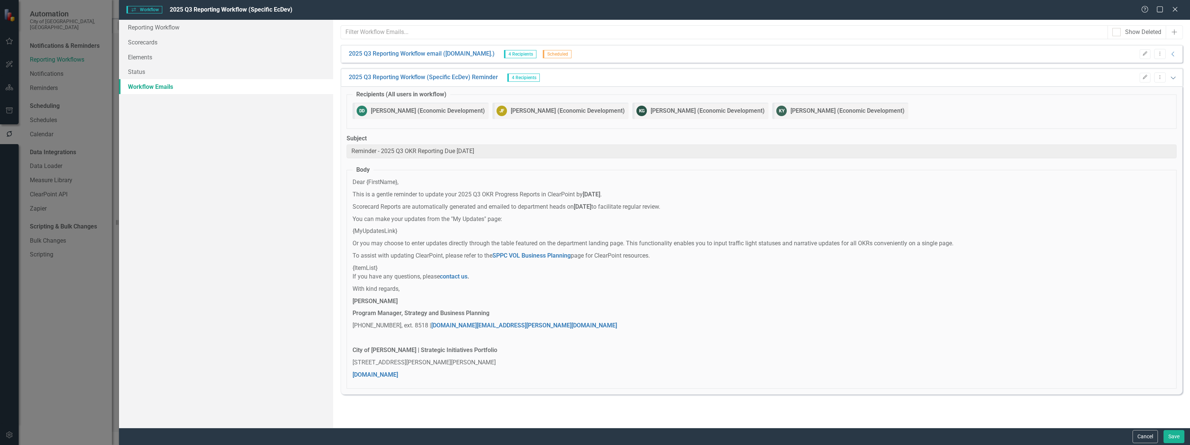
click at [1176, 75] on icon "Expanded" at bounding box center [1173, 78] width 7 height 6
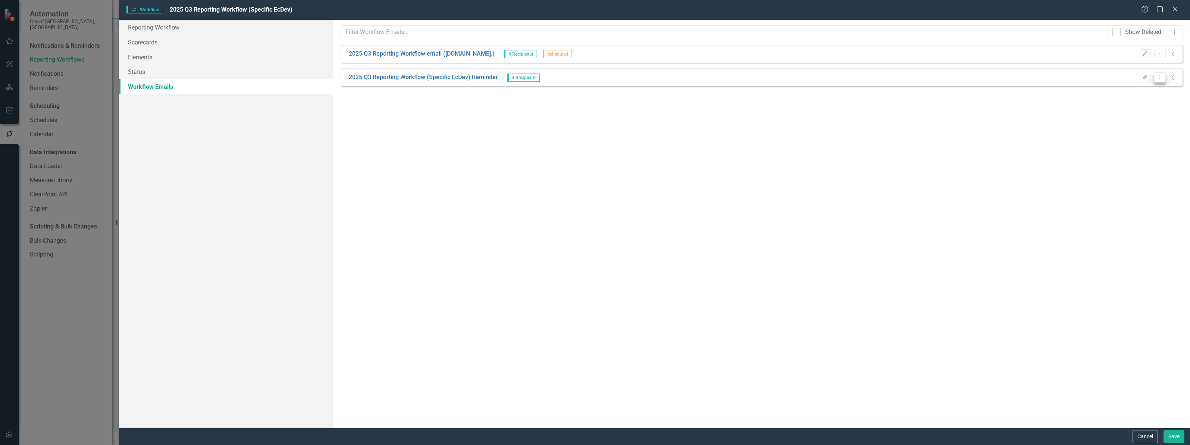
click at [1164, 75] on button "Dropdown Menu" at bounding box center [1160, 77] width 12 height 10
click at [1166, 201] on div "From this page, you can set up emails to be sent to remind users of updates. Th…" at bounding box center [761, 224] width 857 height 408
click at [463, 76] on link "2025 Q3 Reporting Workflow (Specific EcDev) Reminder" at bounding box center [423, 77] width 149 height 9
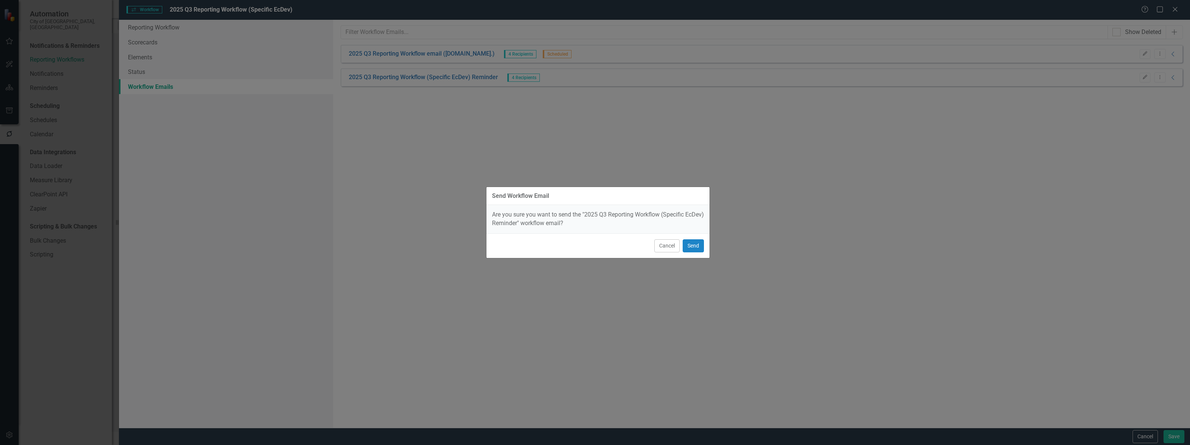
drag, startPoint x: 667, startPoint y: 243, endPoint x: 619, endPoint y: 206, distance: 61.1
click at [666, 243] on button "Cancel" at bounding box center [666, 245] width 25 height 13
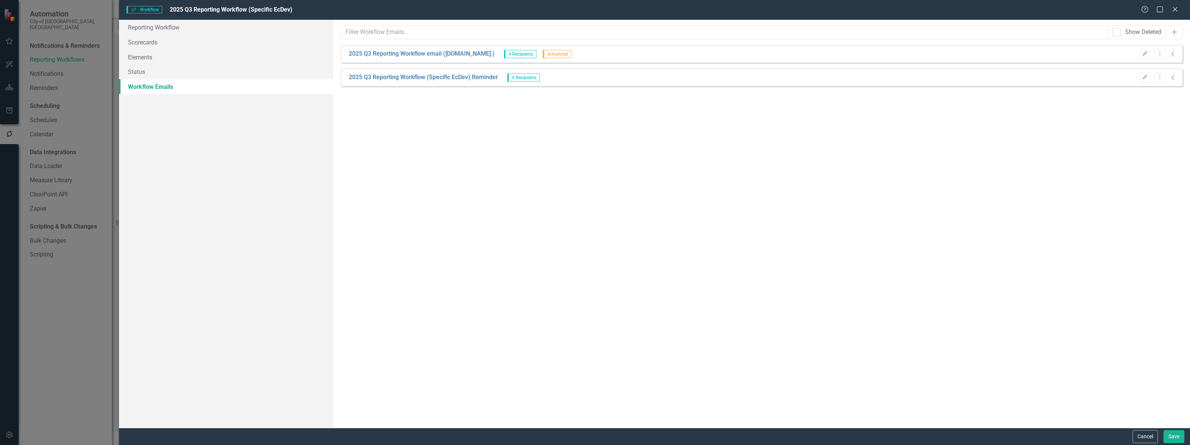
click at [1146, 72] on div "2025 Q3 Reporting Workflow (Specific EcDev) Reminder 4 Recipients Edit Dropdown…" at bounding box center [762, 77] width 842 height 18
click at [1146, 76] on icon "Edit" at bounding box center [1145, 77] width 6 height 4
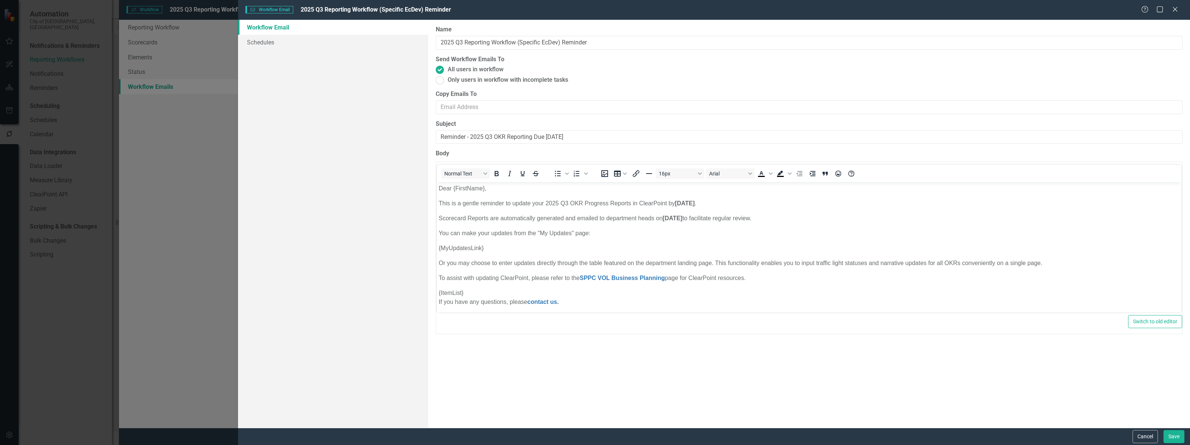
scroll to position [0, 0]
click at [275, 40] on link "Schedules" at bounding box center [333, 42] width 190 height 15
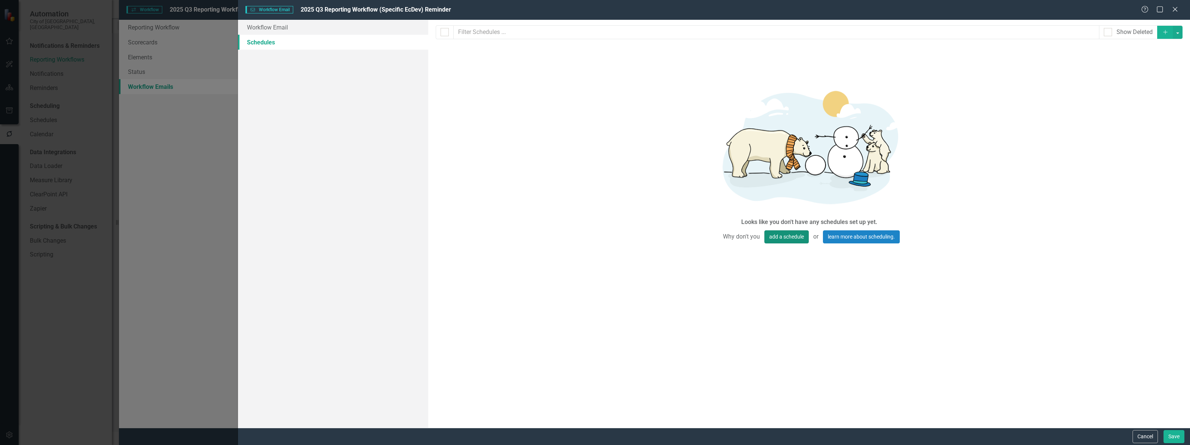
click at [780, 235] on button "add a schedule" at bounding box center [787, 236] width 44 height 13
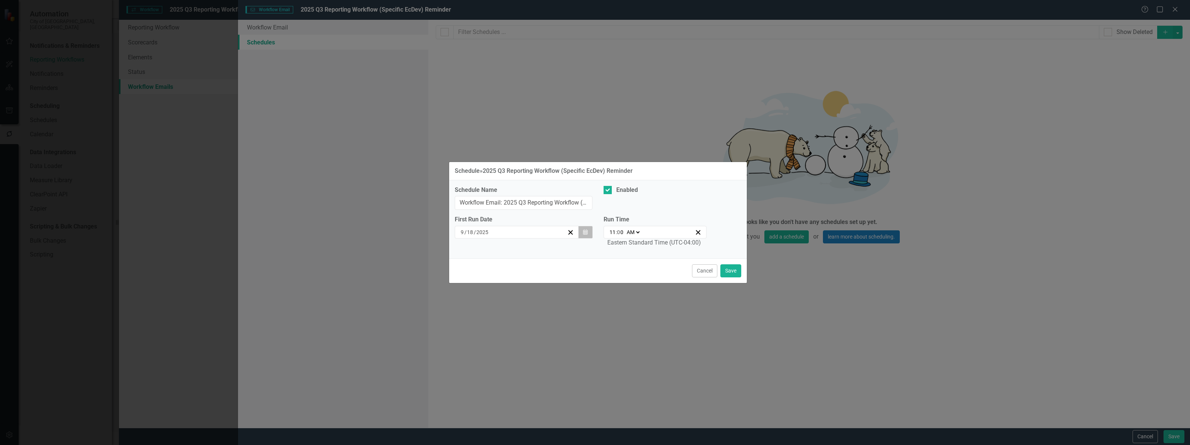
click at [586, 234] on icon "button" at bounding box center [585, 231] width 4 height 5
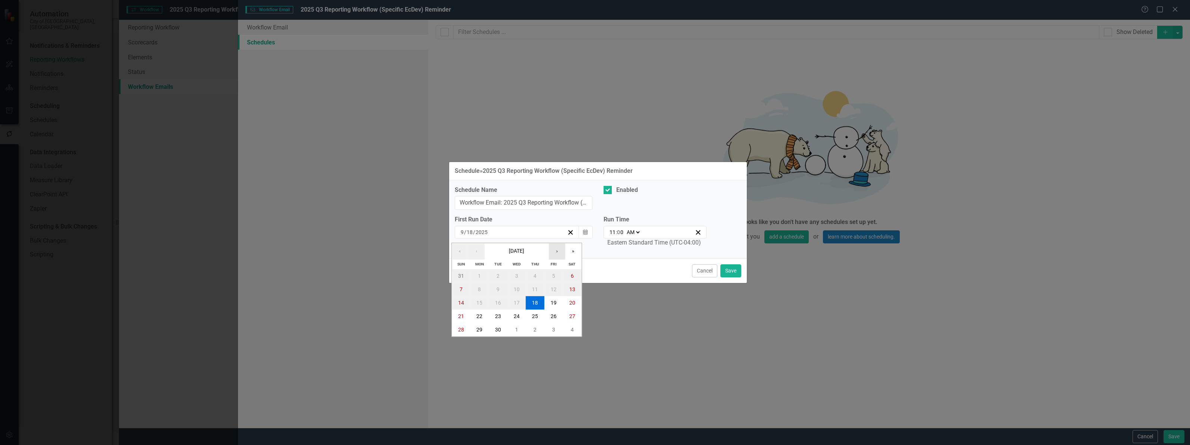
click at [562, 250] on button "›" at bounding box center [557, 251] width 16 height 16
drag, startPoint x: 480, startPoint y: 289, endPoint x: 581, endPoint y: 261, distance: 105.3
click at [480, 289] on abbr "6" at bounding box center [479, 290] width 3 height 6
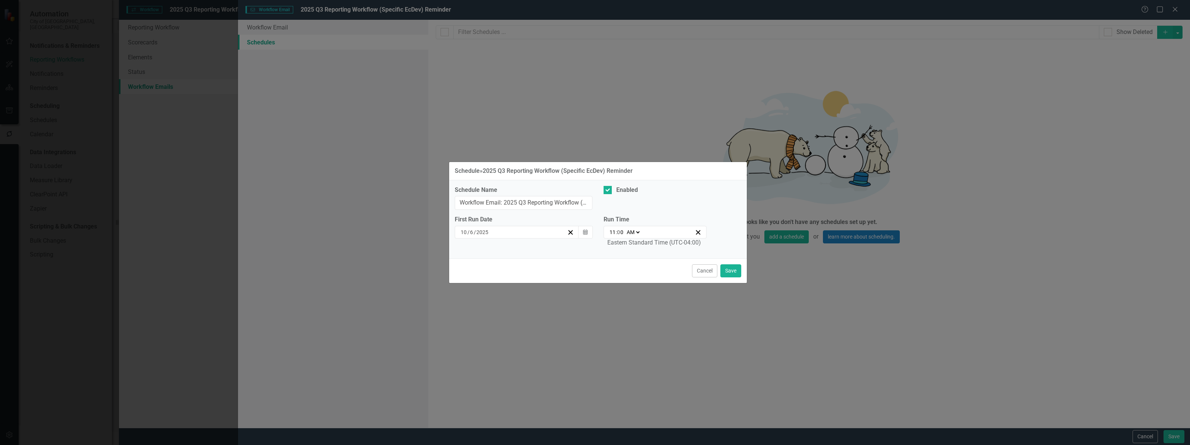
click at [611, 232] on input "11" at bounding box center [612, 231] width 7 height 7
type input "09:00"
type input "9"
click at [549, 202] on input "Workflow Email: 2025 Q3 Reporting Workflow (Specific EcDev) Reminder" at bounding box center [524, 203] width 138 height 14
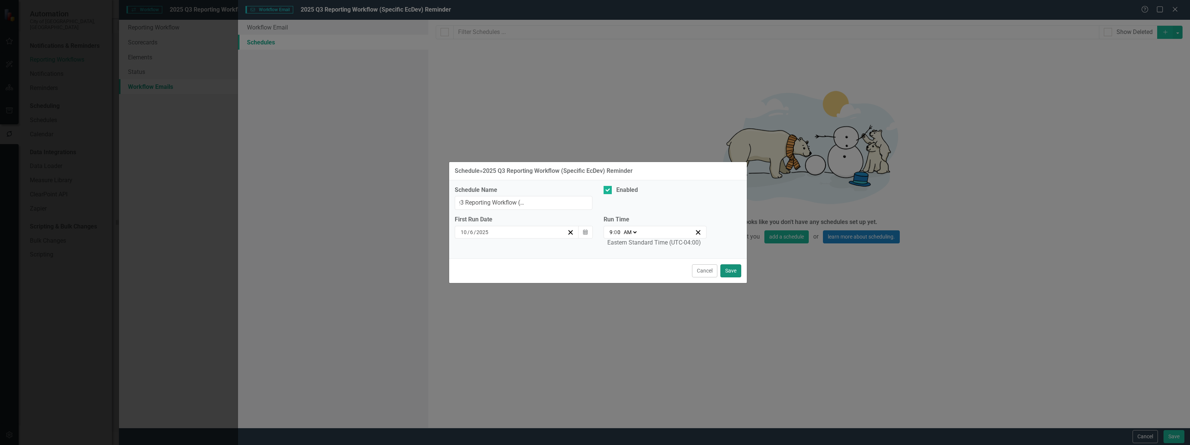
click at [734, 273] on button "Save" at bounding box center [730, 270] width 21 height 13
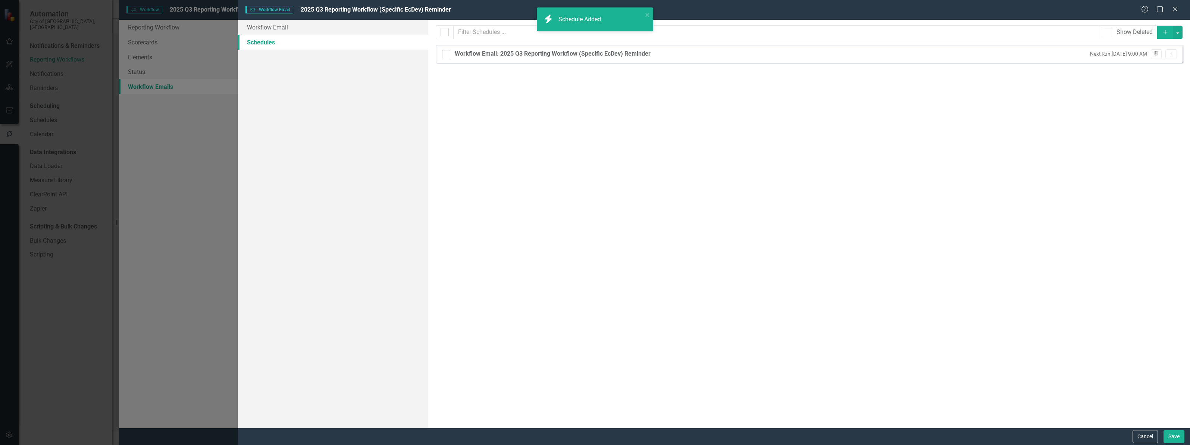
checkbox input "false"
click at [1177, 432] on button "Save" at bounding box center [1174, 436] width 21 height 13
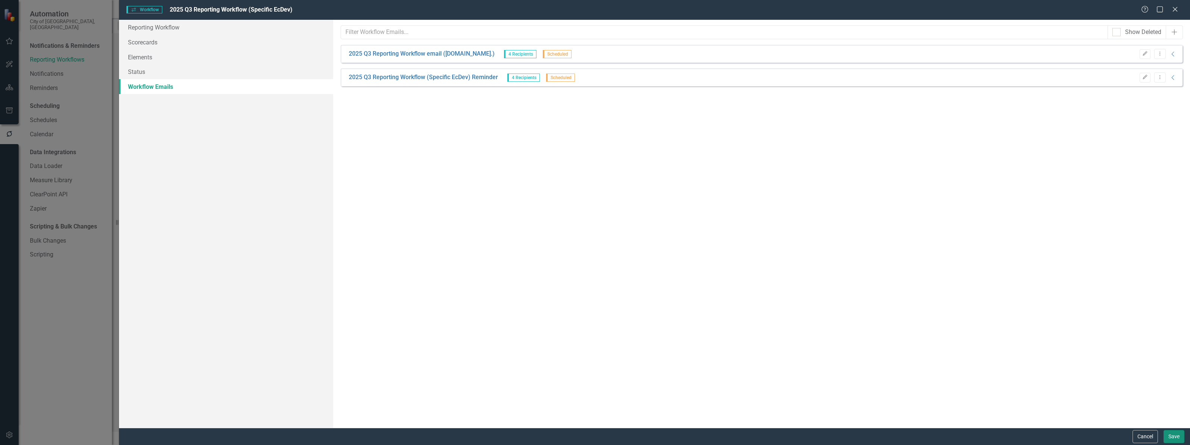
click at [1170, 440] on button "Save" at bounding box center [1174, 436] width 21 height 13
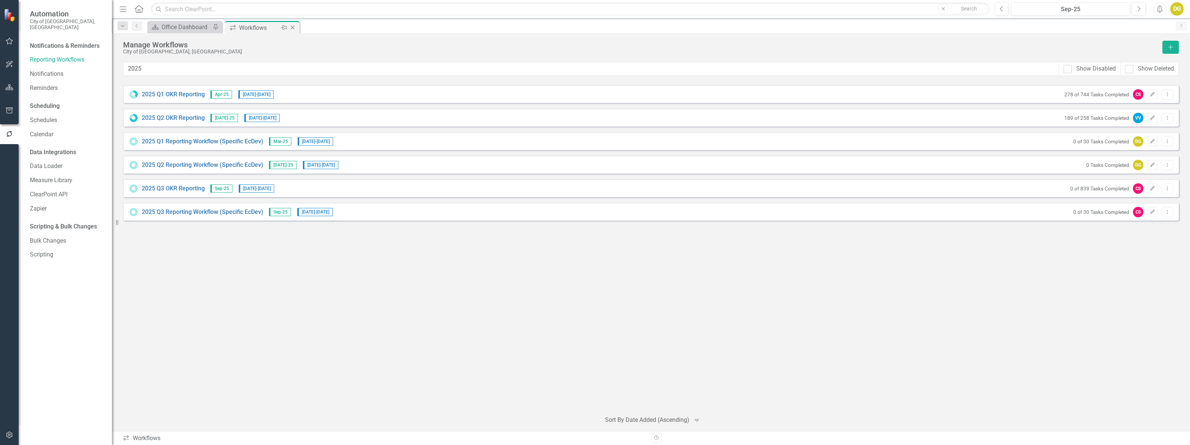
click at [293, 29] on icon "Close" at bounding box center [292, 28] width 7 height 6
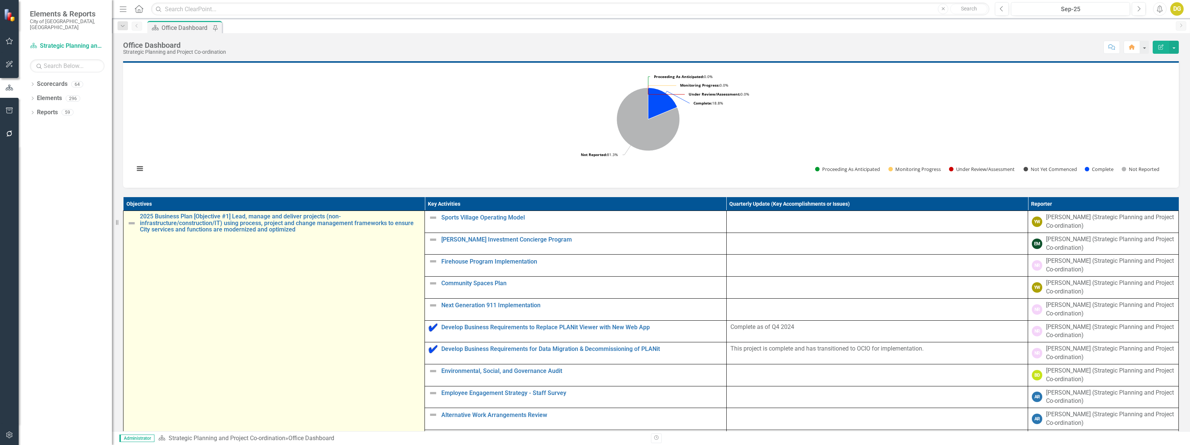
scroll to position [280, 0]
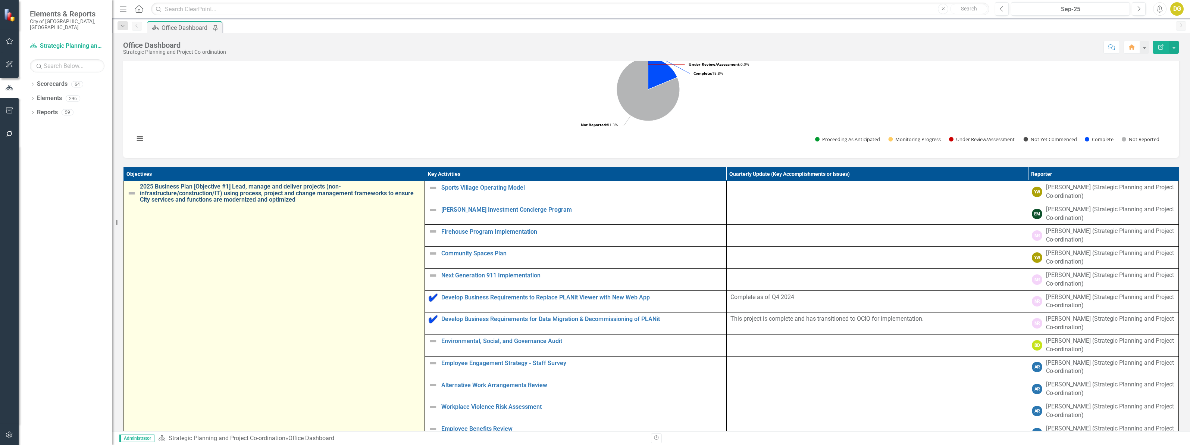
click at [204, 198] on link "2025 Business Plan [Objective #1] Lead, manage and deliver projects (non-infras…" at bounding box center [280, 193] width 281 height 20
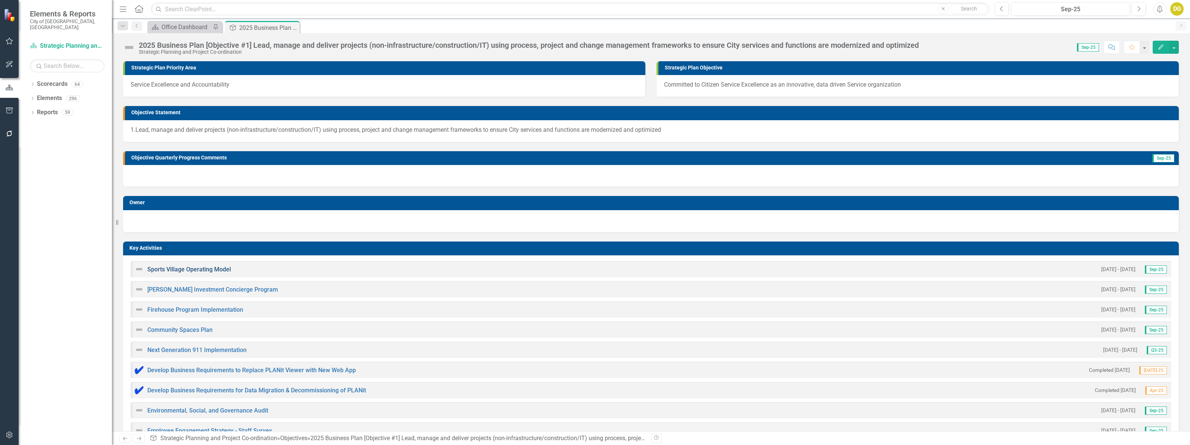
click at [181, 269] on link "Sports Village Operating Model" at bounding box center [189, 269] width 84 height 7
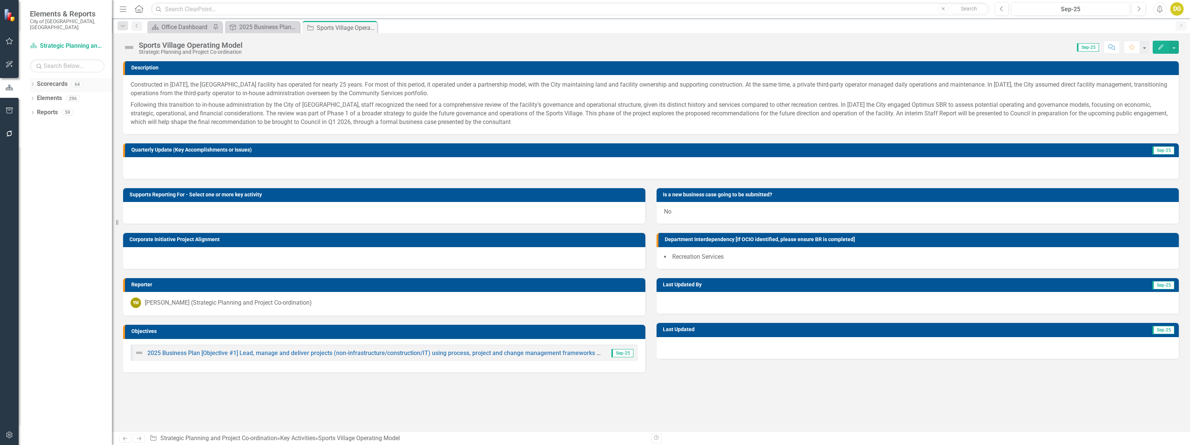
click at [32, 83] on icon "Dropdown" at bounding box center [32, 85] width 5 height 4
click at [56, 59] on input "text" at bounding box center [67, 65] width 75 height 13
type input "speci"
click at [72, 185] on div "Dropdown Scorecards 3 Dropdown Portfolio and Department Scorecards Dropdown Pla…" at bounding box center [65, 261] width 93 height 367
click at [88, 122] on link "Policy Planning and Special Programs" at bounding box center [84, 126] width 56 height 9
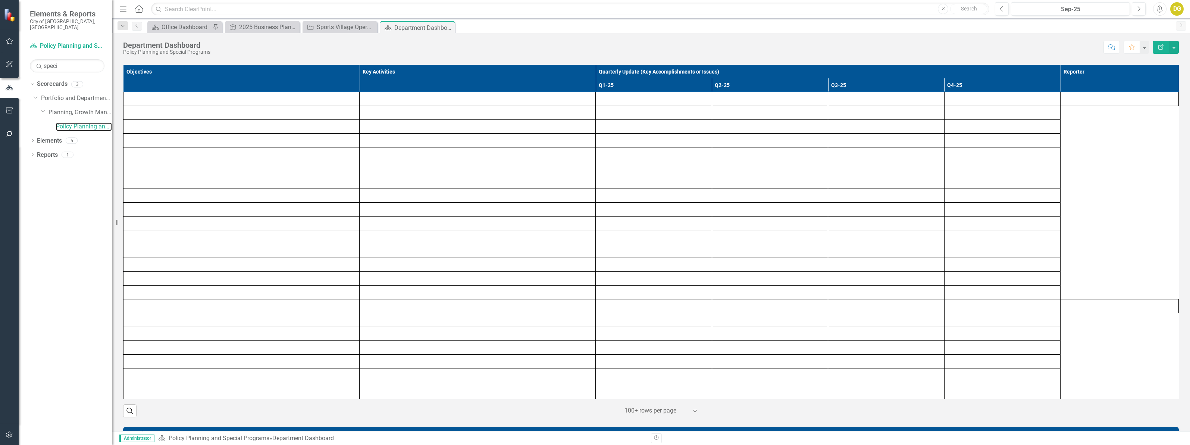
scroll to position [511, 0]
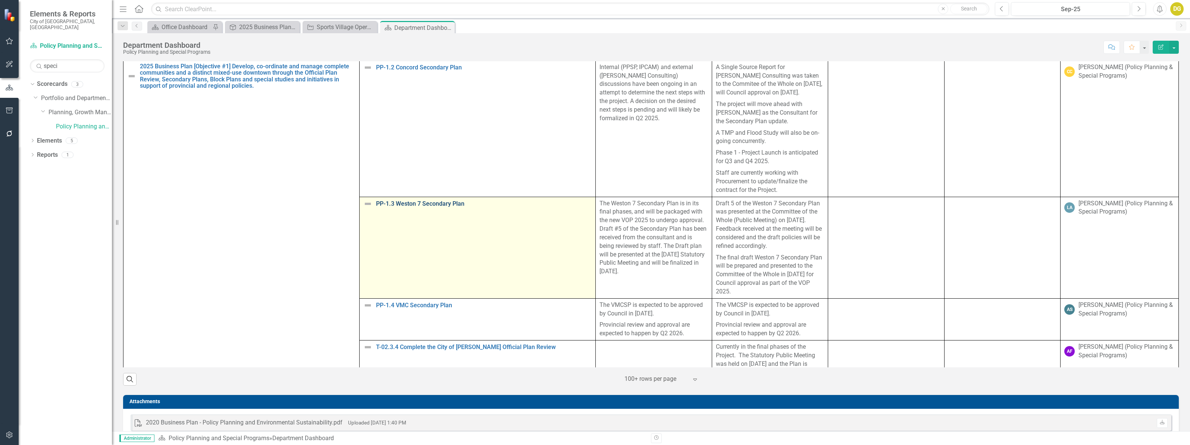
click at [409, 207] on link "PP-1.3 Weston 7 Secondary Plan" at bounding box center [484, 203] width 216 height 7
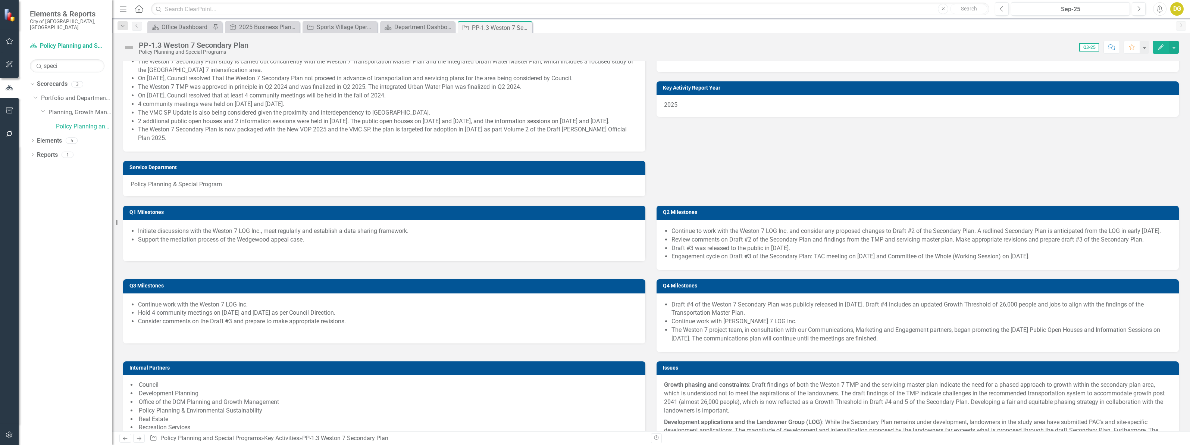
scroll to position [545, 0]
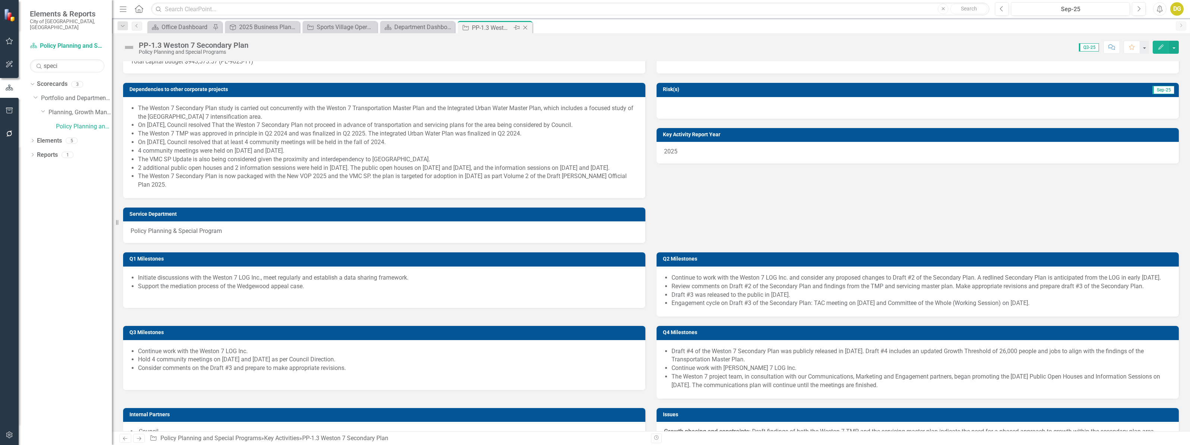
click at [526, 27] on icon "Close" at bounding box center [525, 28] width 7 height 6
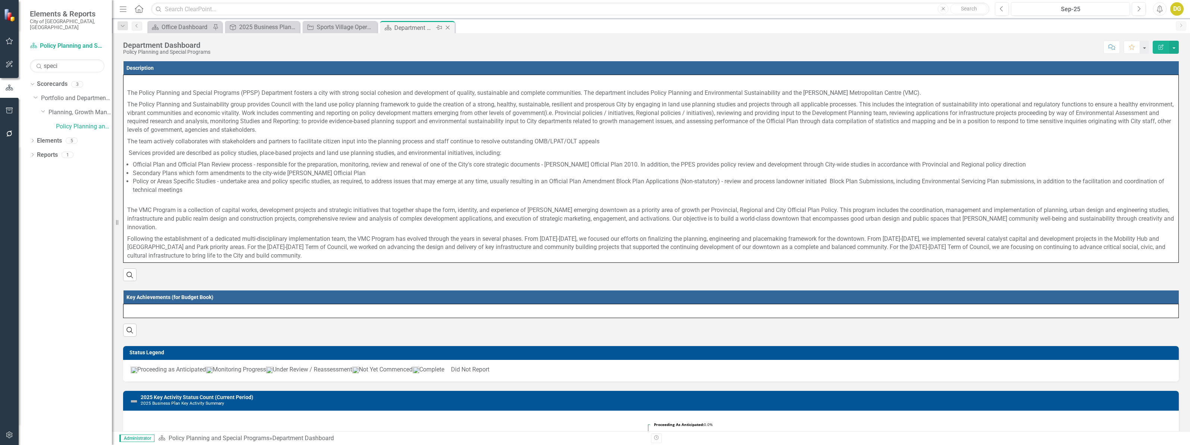
click at [448, 27] on icon "Close" at bounding box center [447, 28] width 7 height 6
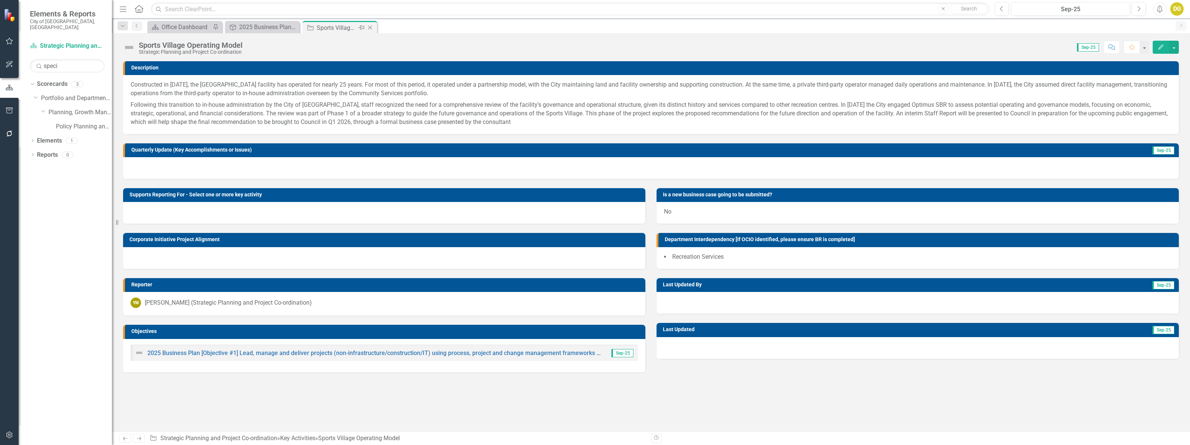
click at [370, 29] on icon "Close" at bounding box center [369, 28] width 7 height 6
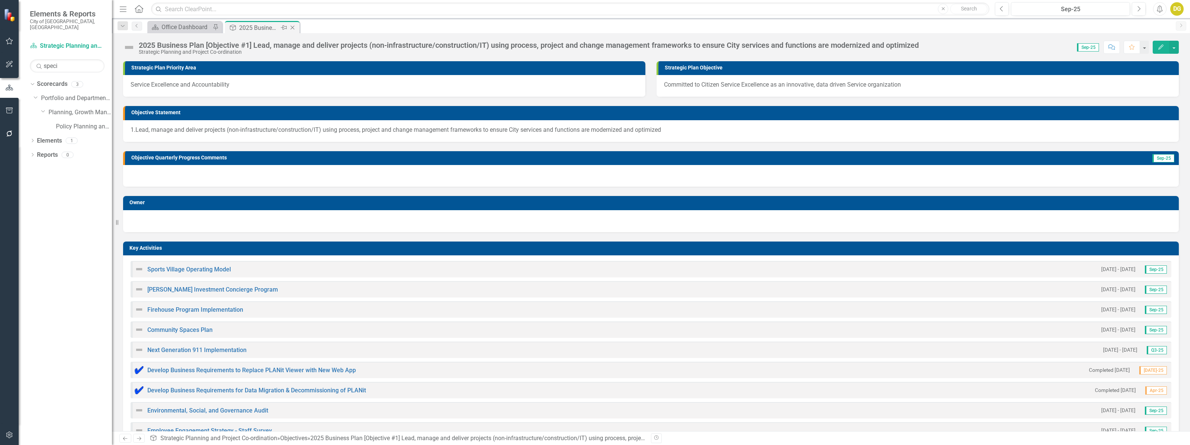
click at [293, 27] on icon "Close" at bounding box center [292, 28] width 7 height 6
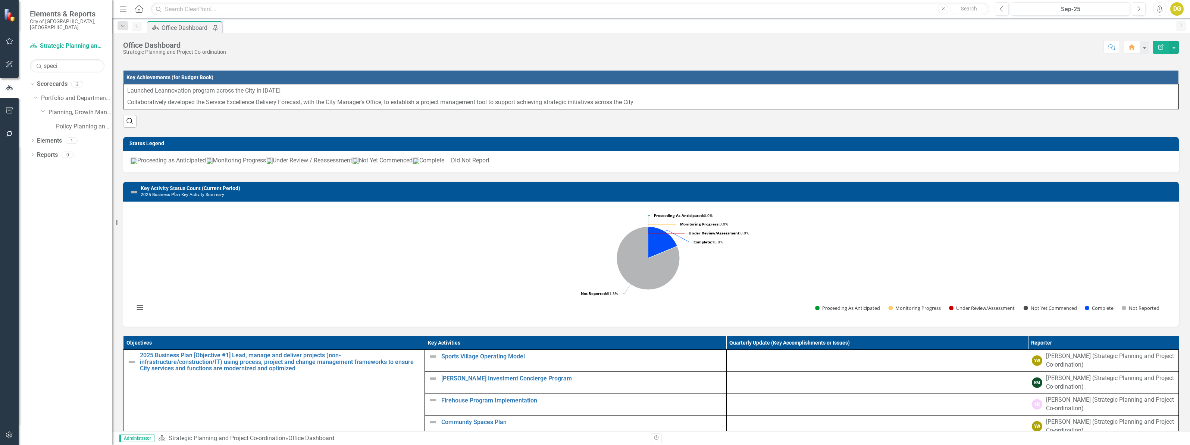
scroll to position [140, 0]
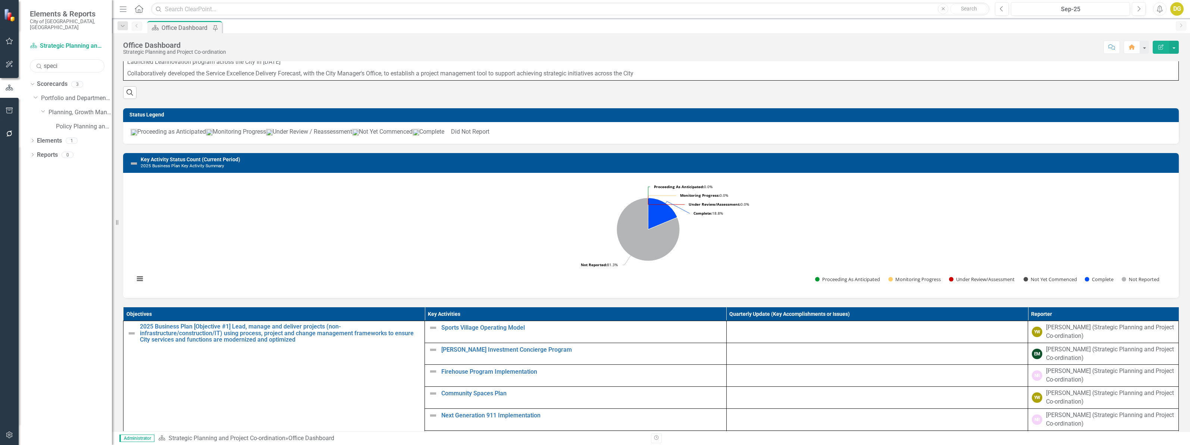
drag, startPoint x: 77, startPoint y: 62, endPoint x: 10, endPoint y: 62, distance: 67.2
click at [10, 62] on div "Elements & Reports City of Vaughan, ON Scorecard Strategic Planning and Project…" at bounding box center [56, 222] width 112 height 445
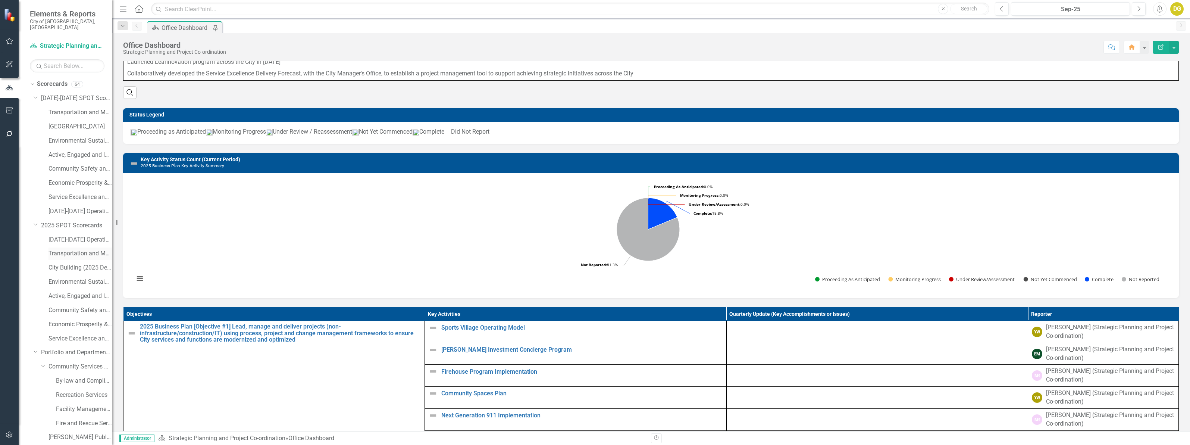
click at [71, 249] on link "Transportation and Mobility (2025 Dept Linkage)" at bounding box center [80, 253] width 63 height 9
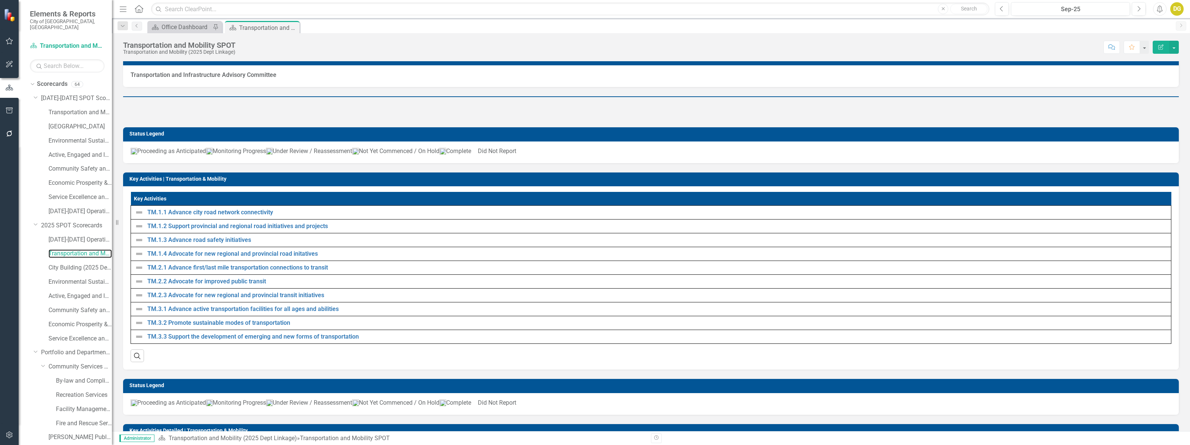
scroll to position [513, 0]
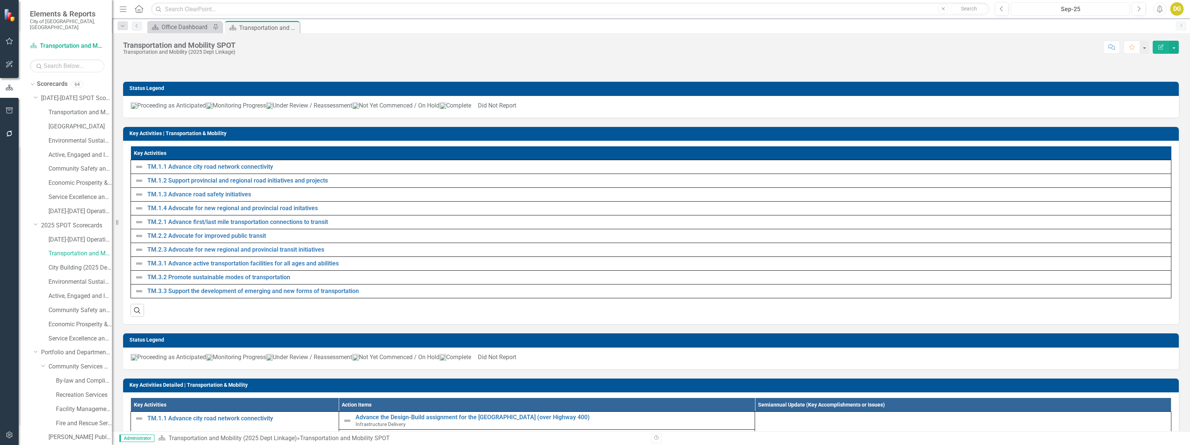
click at [1035, 12] on div "Sep-25" at bounding box center [1071, 9] width 114 height 9
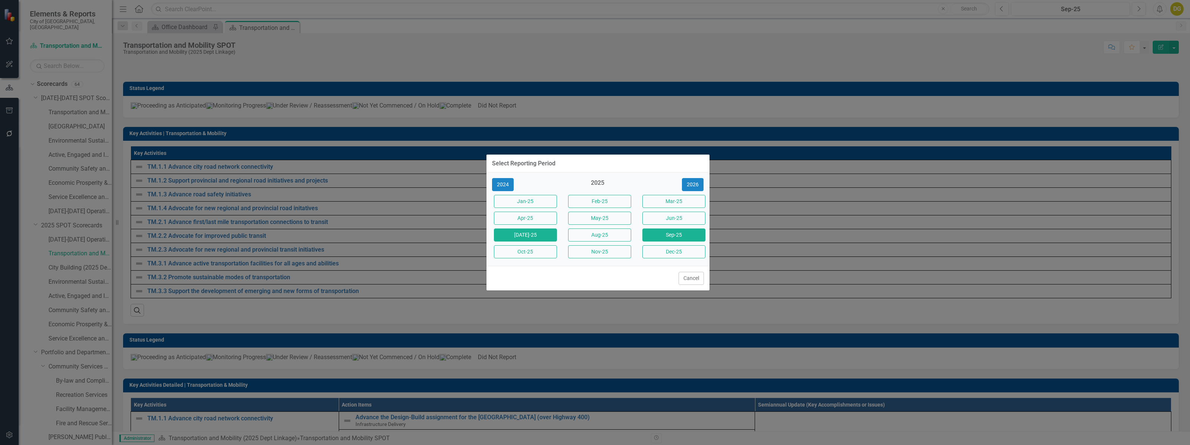
click at [536, 235] on button "[DATE]-25" at bounding box center [525, 234] width 63 height 13
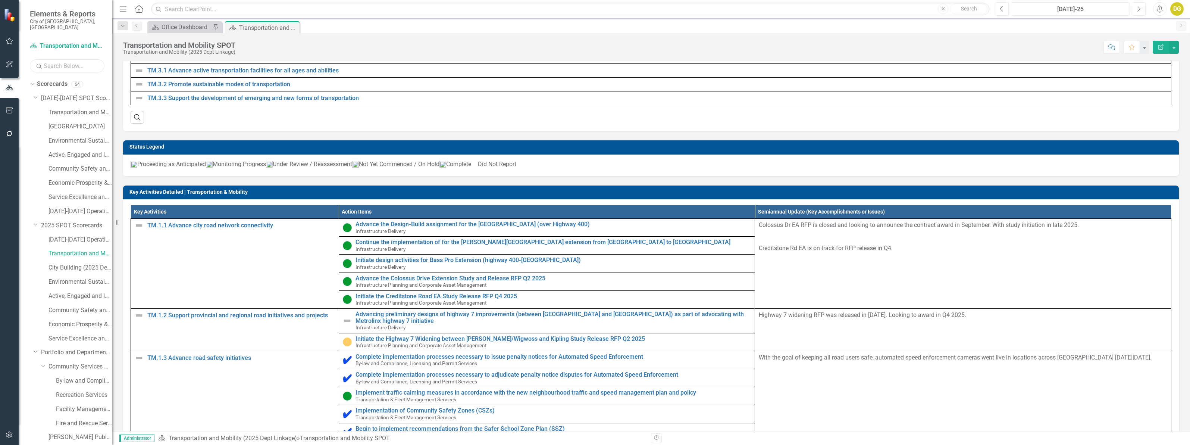
click at [62, 59] on input "text" at bounding box center [67, 65] width 75 height 13
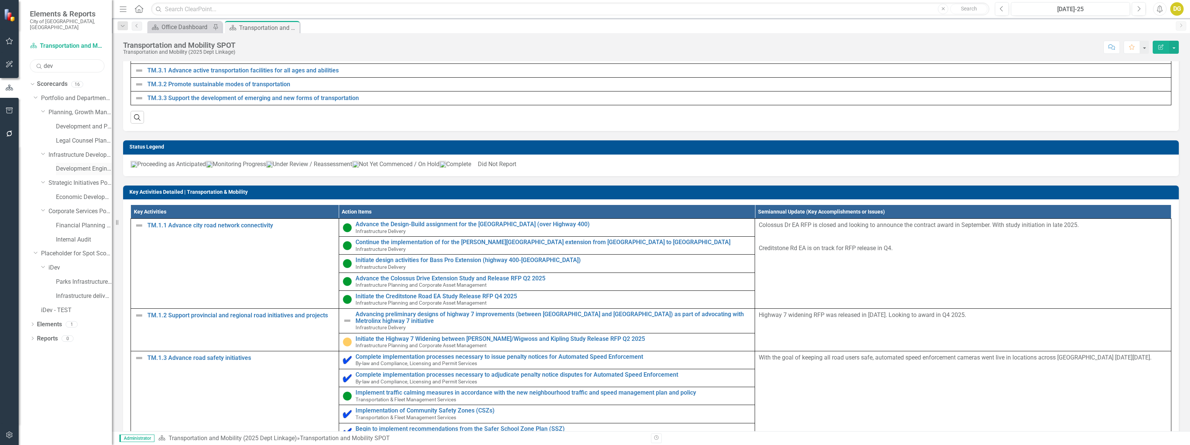
type input "dev"
click at [74, 165] on link "Development Engineering" at bounding box center [84, 169] width 56 height 9
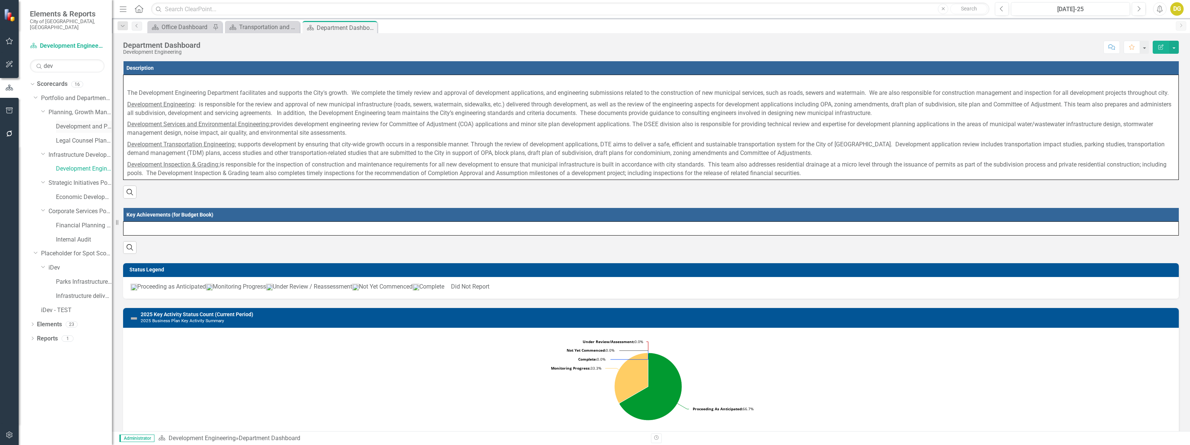
click at [72, 122] on link "Development and Parks Planning" at bounding box center [84, 126] width 56 height 9
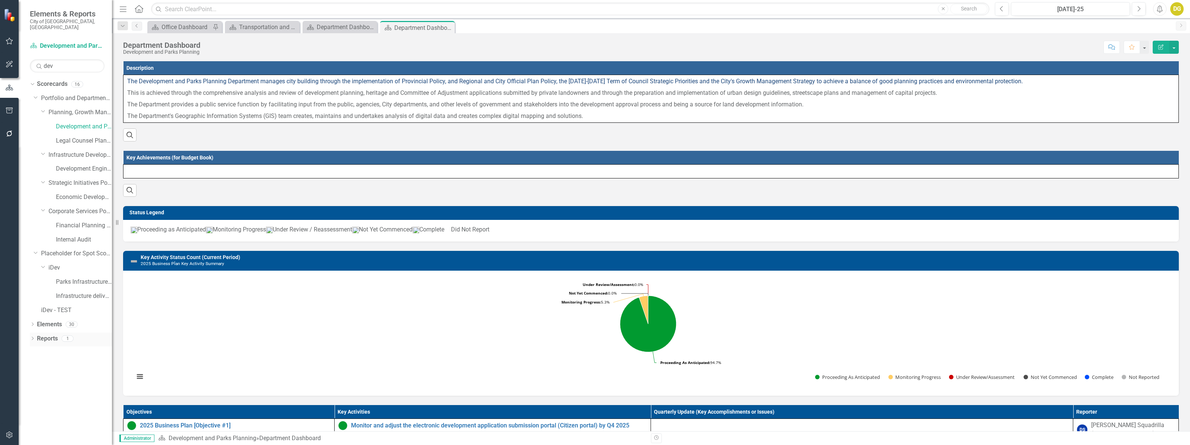
click at [47, 334] on link "Reports" at bounding box center [47, 338] width 21 height 9
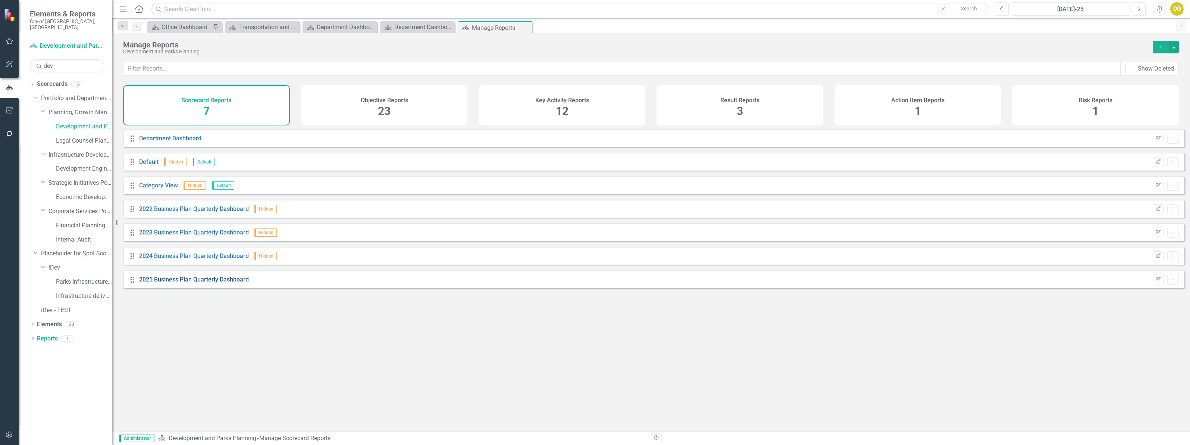
click at [194, 283] on link "2025 Business Plan Quarterly Dashboard" at bounding box center [194, 279] width 110 height 7
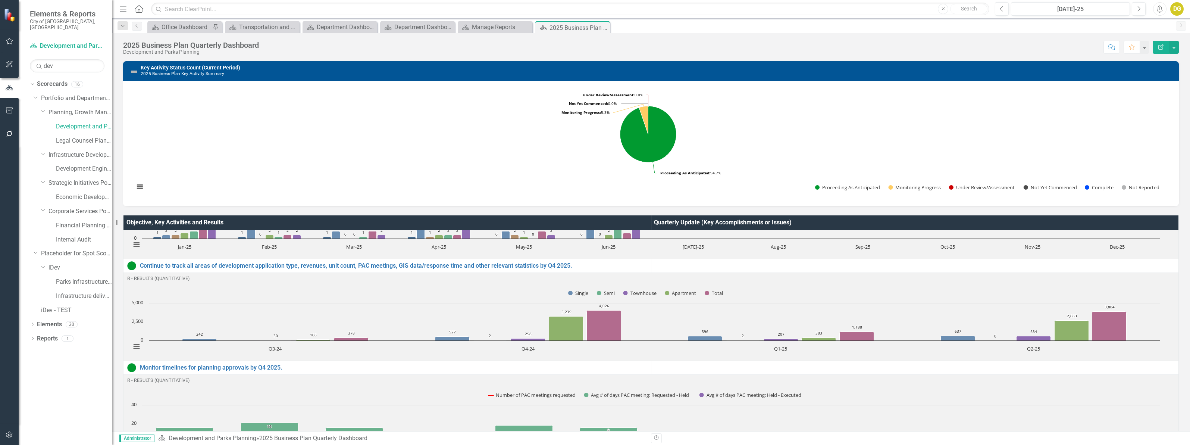
scroll to position [420, 0]
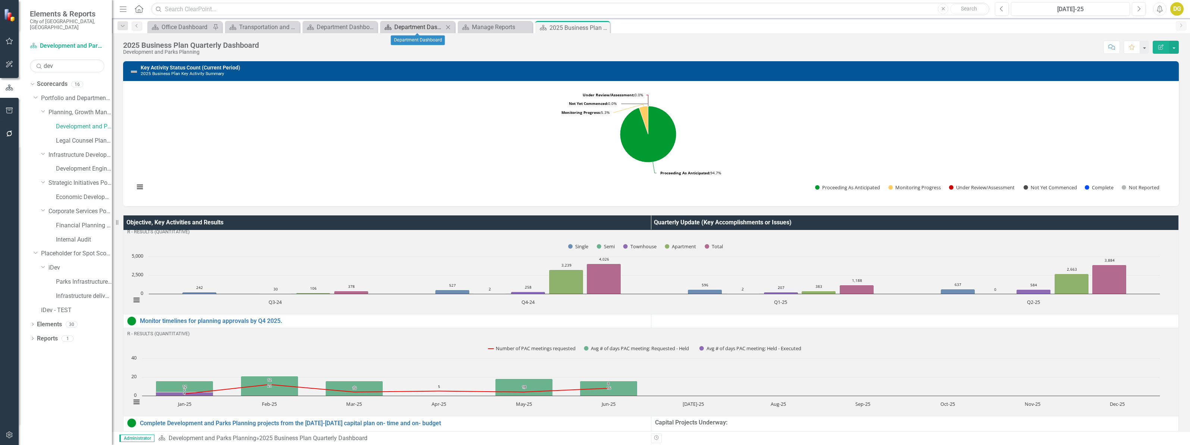
click at [419, 24] on div "Department Dashboard" at bounding box center [418, 26] width 49 height 9
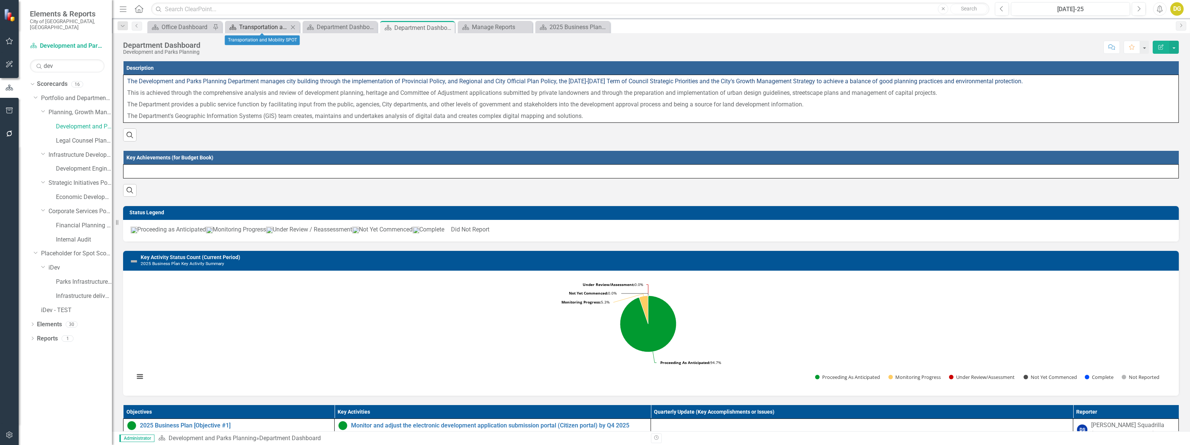
click at [269, 29] on div "Transportation and Mobility SPOT" at bounding box center [263, 26] width 49 height 9
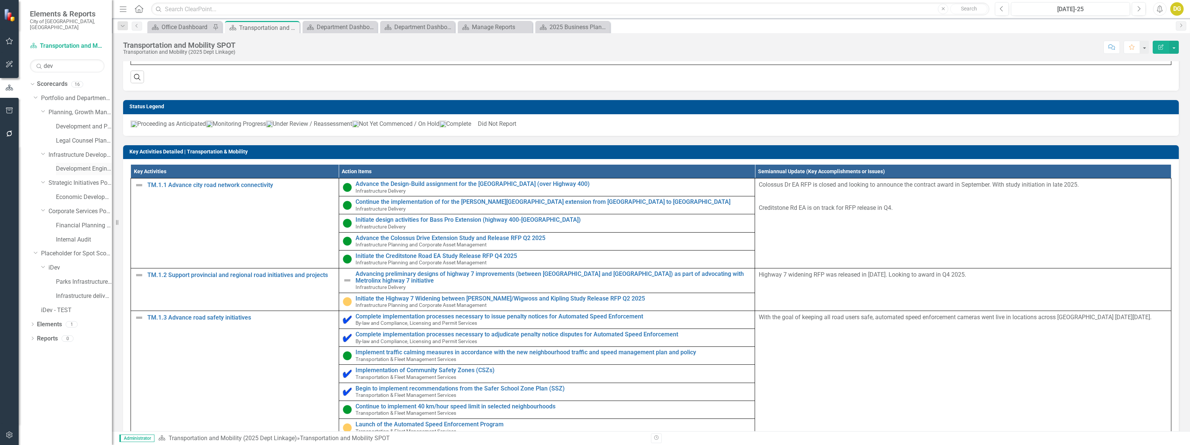
click at [73, 165] on link "Development Engineering" at bounding box center [84, 169] width 56 height 9
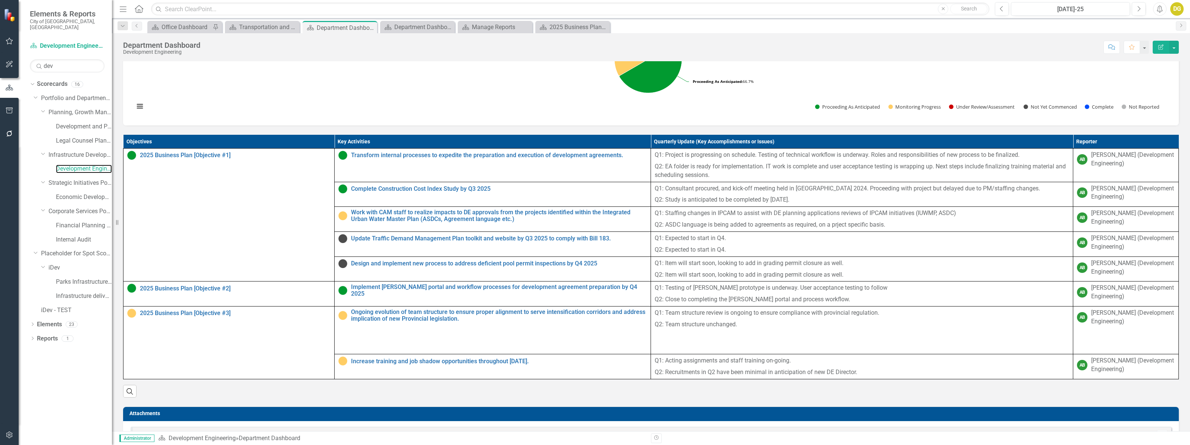
scroll to position [373, 0]
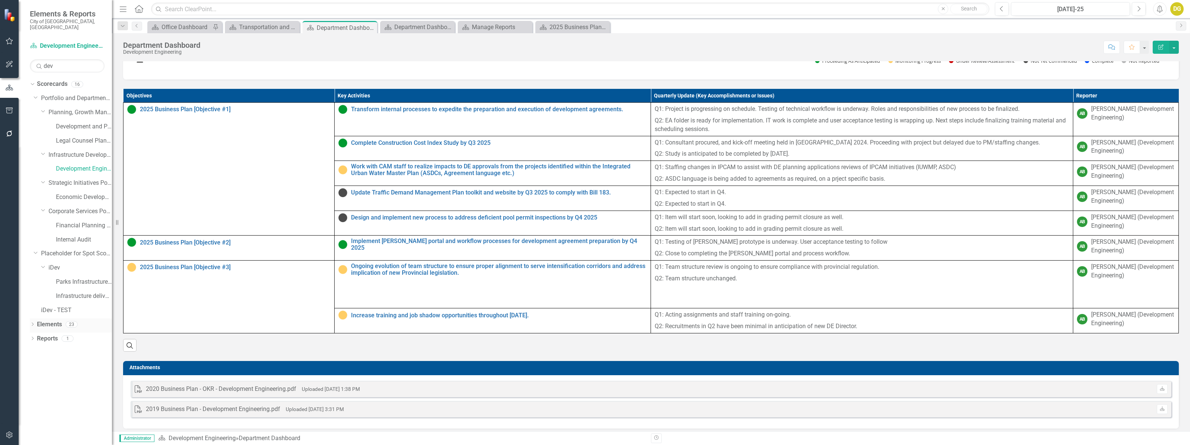
click at [50, 320] on link "Elements" at bounding box center [49, 324] width 25 height 9
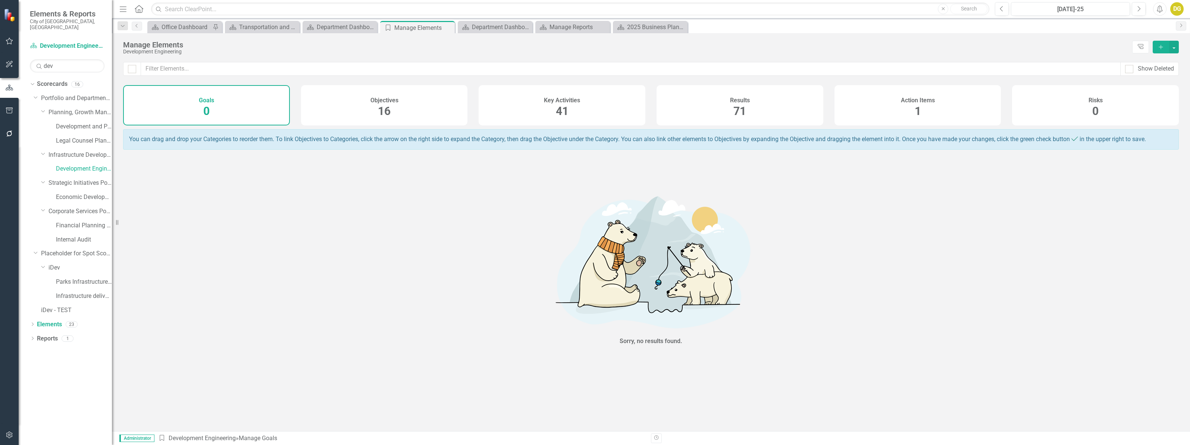
click at [385, 109] on span "16" at bounding box center [384, 110] width 13 height 13
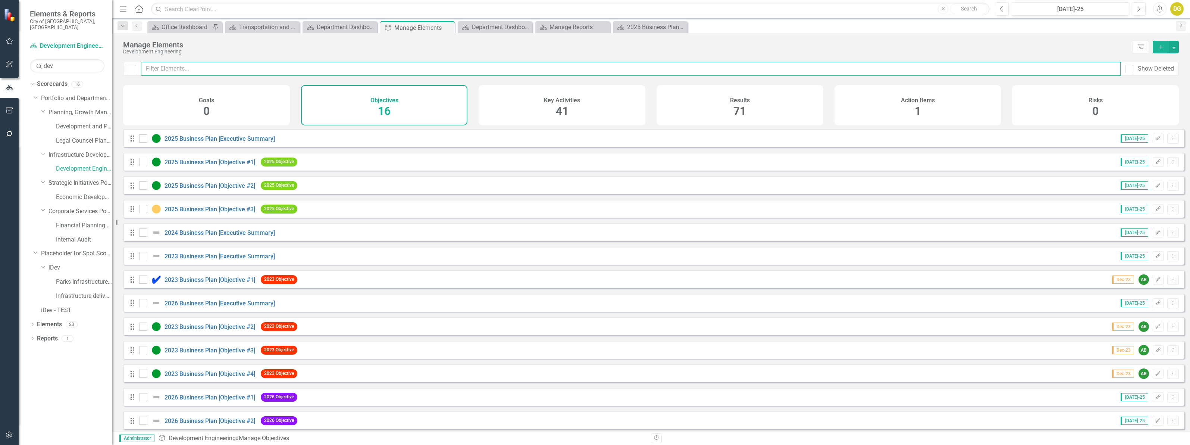
click at [237, 68] on input "text" at bounding box center [631, 69] width 980 height 14
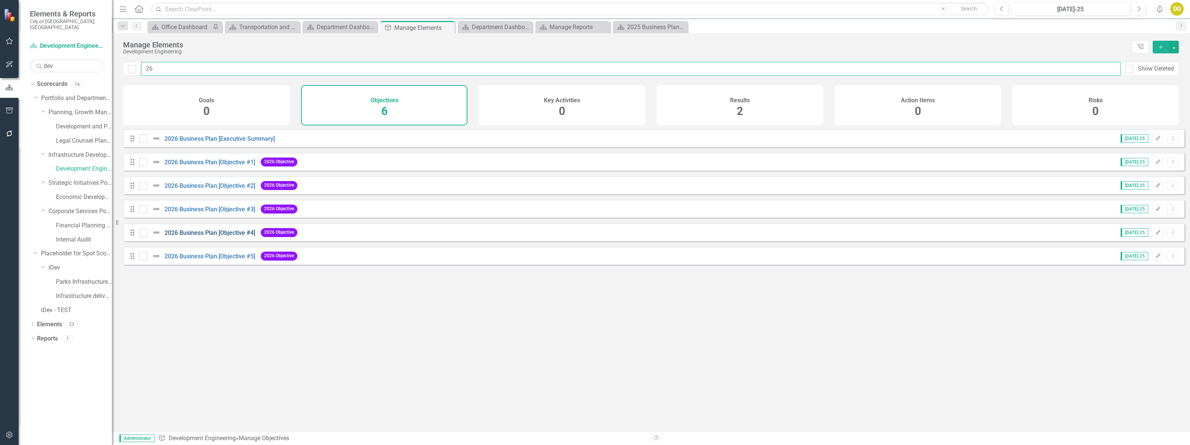
type input "26"
click at [219, 236] on link "2026 Business Plan [Objective #4]" at bounding box center [210, 232] width 91 height 7
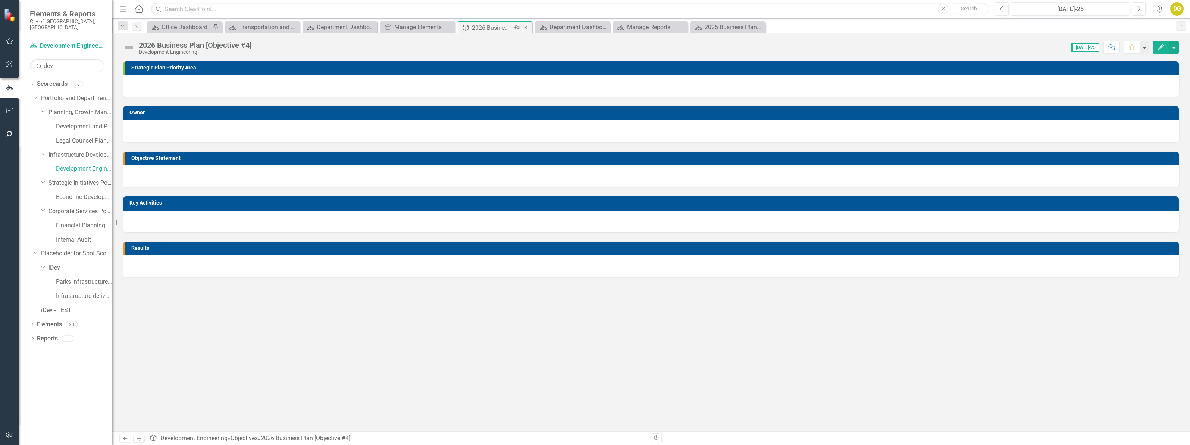
click at [526, 28] on icon "Close" at bounding box center [525, 28] width 7 height 6
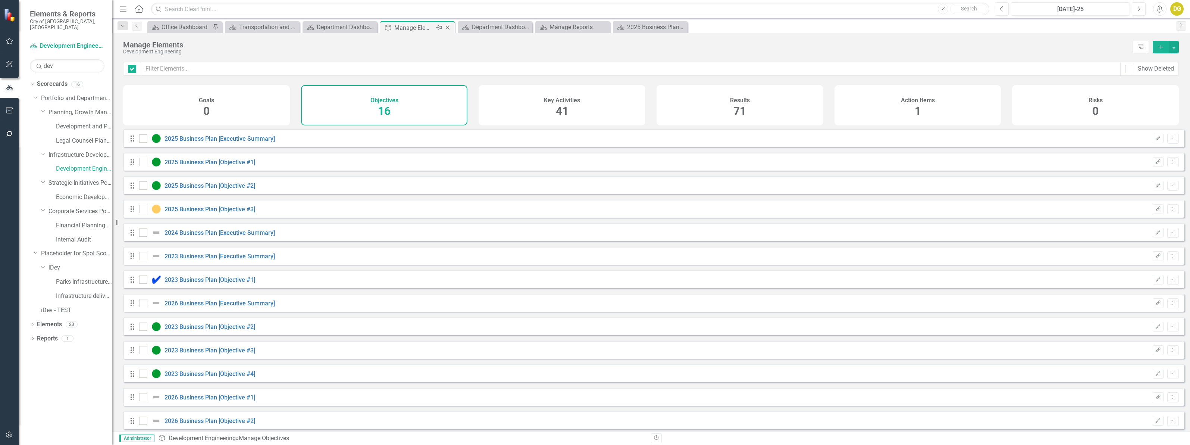
checkbox input "false"
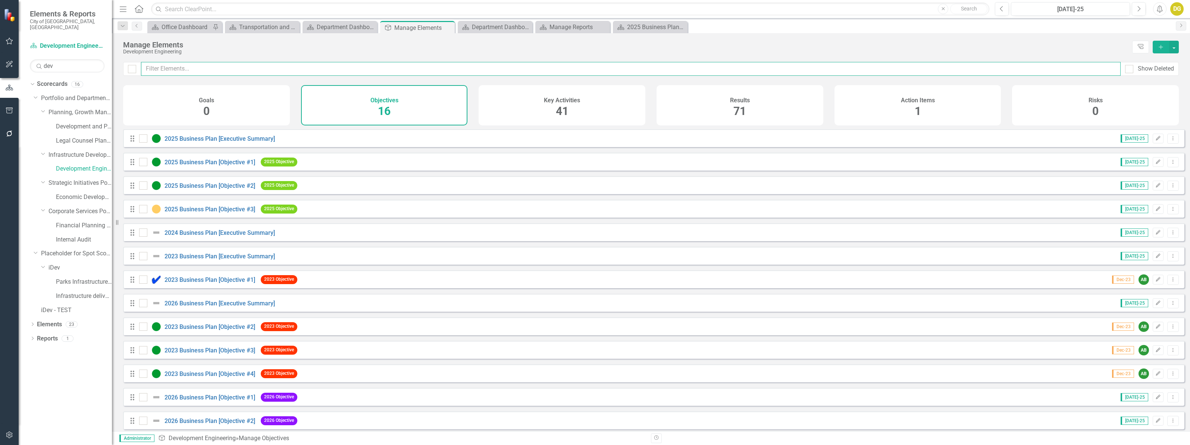
click at [170, 63] on input "text" at bounding box center [631, 69] width 980 height 14
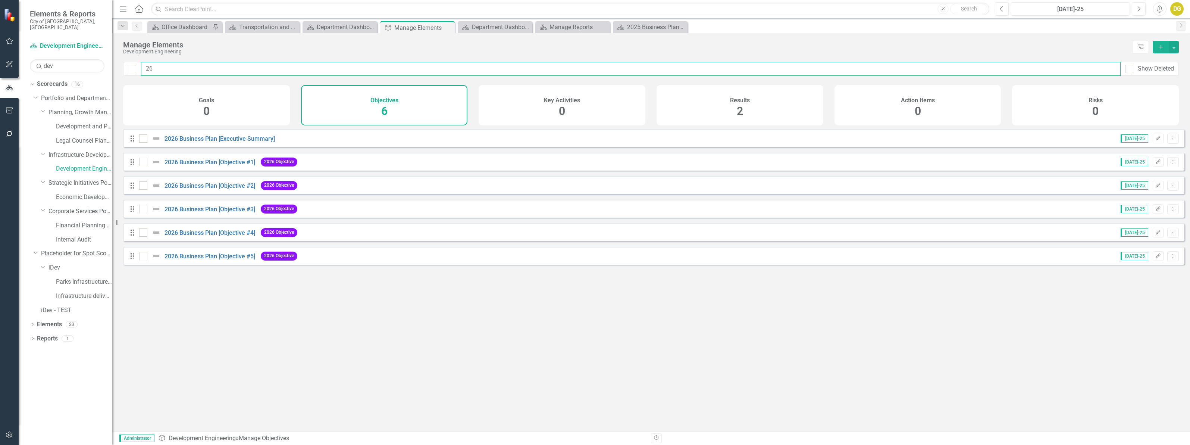
type input "26"
click at [185, 163] on div "2026 Business Plan [Objective #1]" at bounding box center [198, 161] width 118 height 9
click at [185, 166] on link "2026 Business Plan [Objective #1]" at bounding box center [210, 162] width 91 height 7
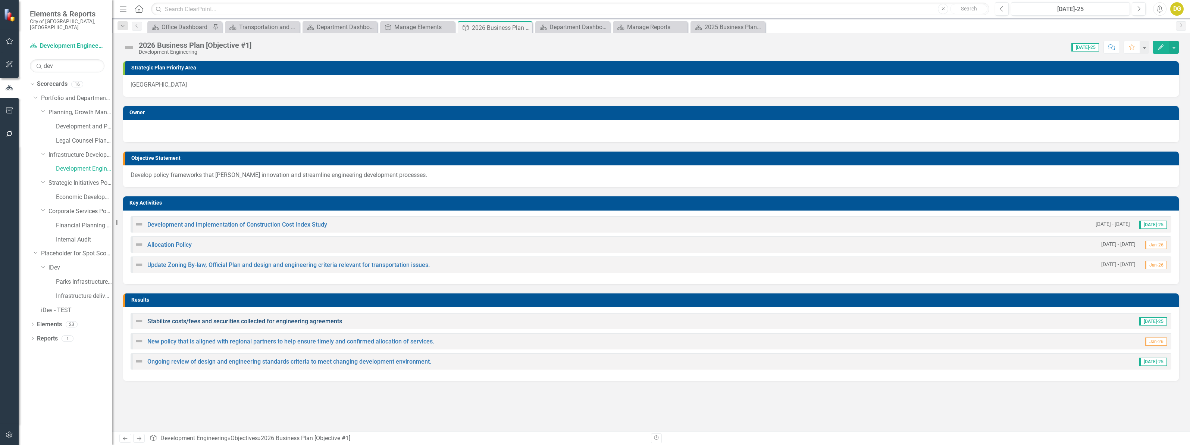
click at [183, 319] on link "Stabilize costs/fees and securities collected for engineering agreements" at bounding box center [244, 321] width 195 height 7
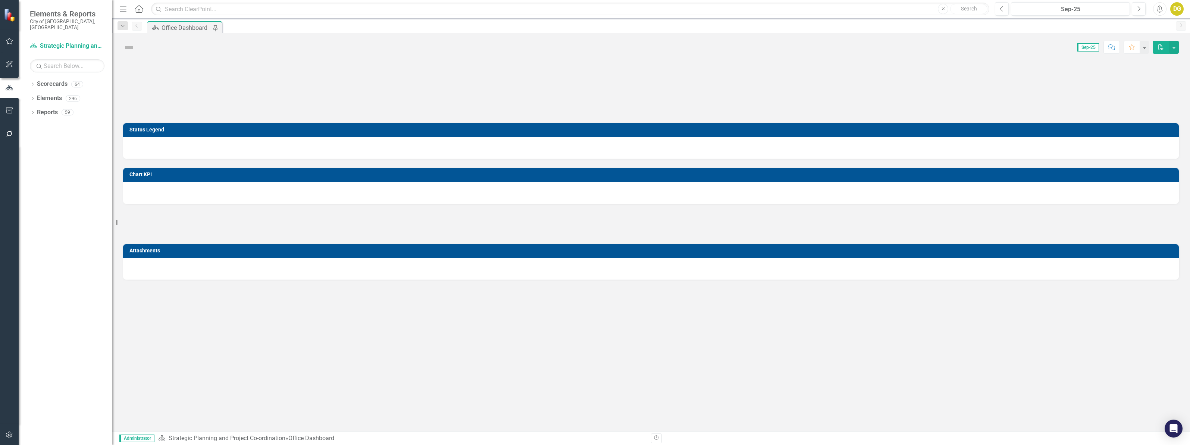
drag, startPoint x: 31, startPoint y: 75, endPoint x: 40, endPoint y: 64, distance: 14.3
click at [31, 78] on div "Dropdown Scorecards 64" at bounding box center [71, 85] width 82 height 14
click at [32, 83] on icon "Dropdown" at bounding box center [32, 85] width 5 height 4
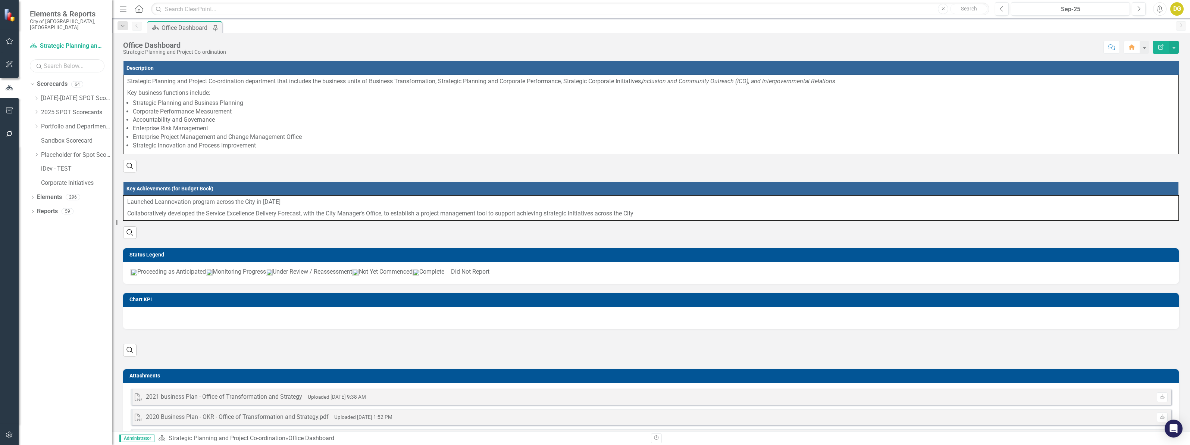
click at [64, 61] on input "text" at bounding box center [67, 65] width 75 height 13
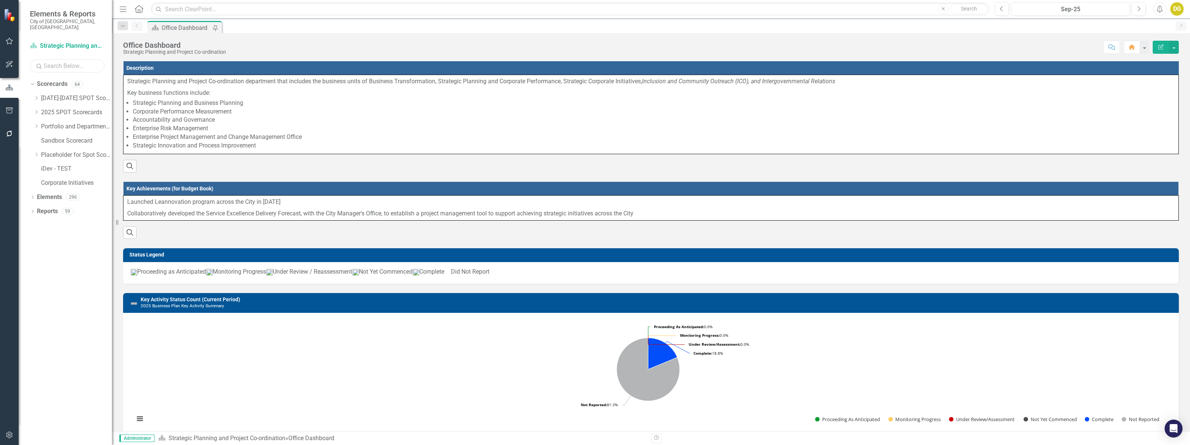
type input "j"
type input "facil"
click at [78, 151] on link "Facilities and Parks Delivery" at bounding box center [84, 155] width 56 height 9
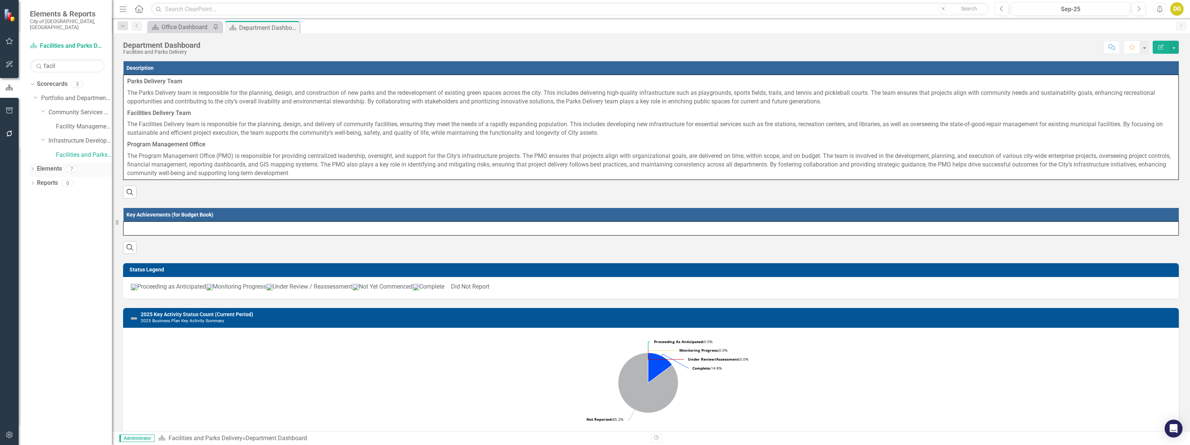
click at [43, 165] on link "Elements" at bounding box center [49, 169] width 25 height 9
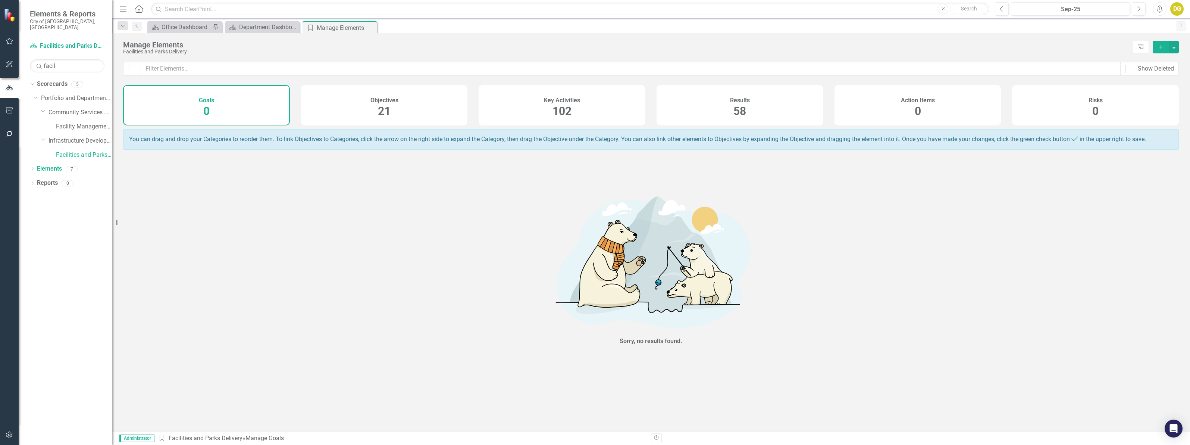
click at [603, 109] on div "Key Activities 102" at bounding box center [562, 105] width 167 height 40
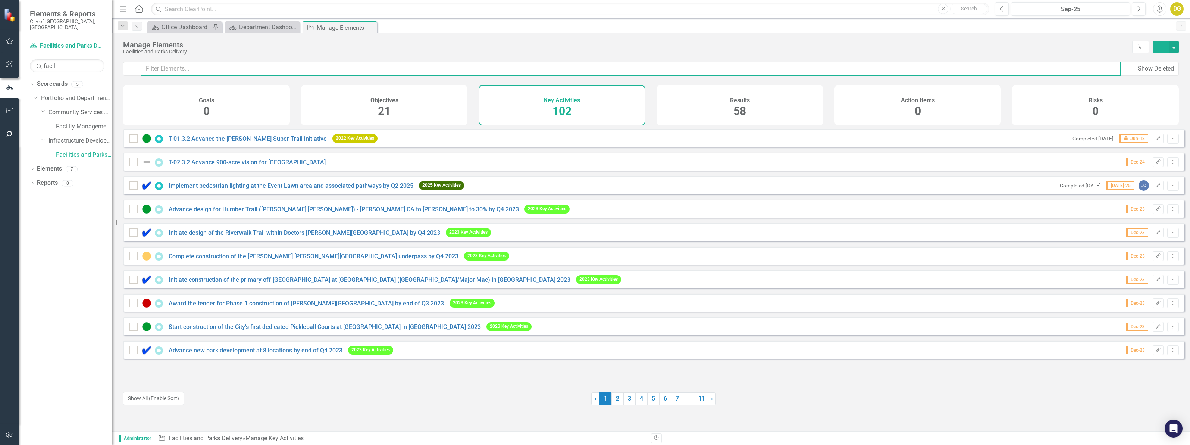
click at [337, 72] on input "text" at bounding box center [631, 69] width 980 height 14
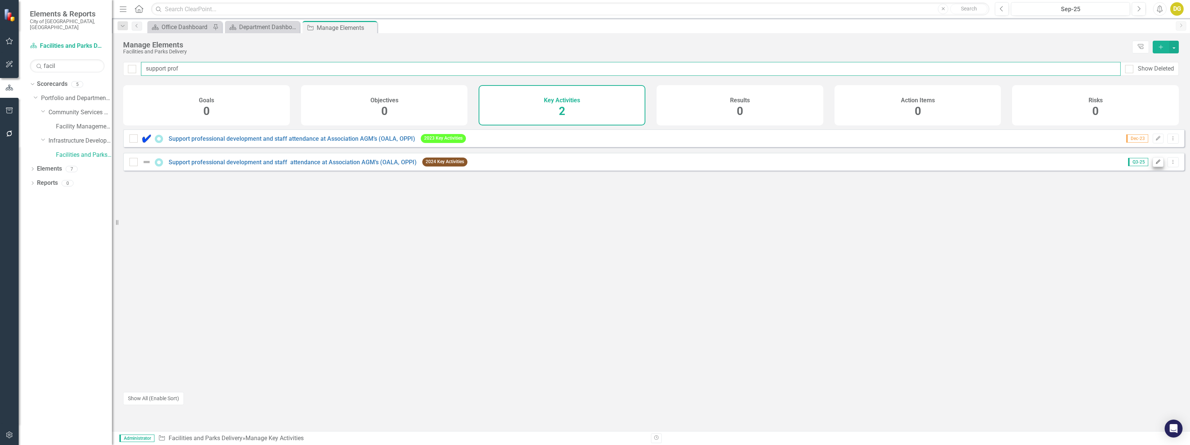
type input "support prof"
click at [1156, 164] on icon "Edit" at bounding box center [1159, 162] width 6 height 4
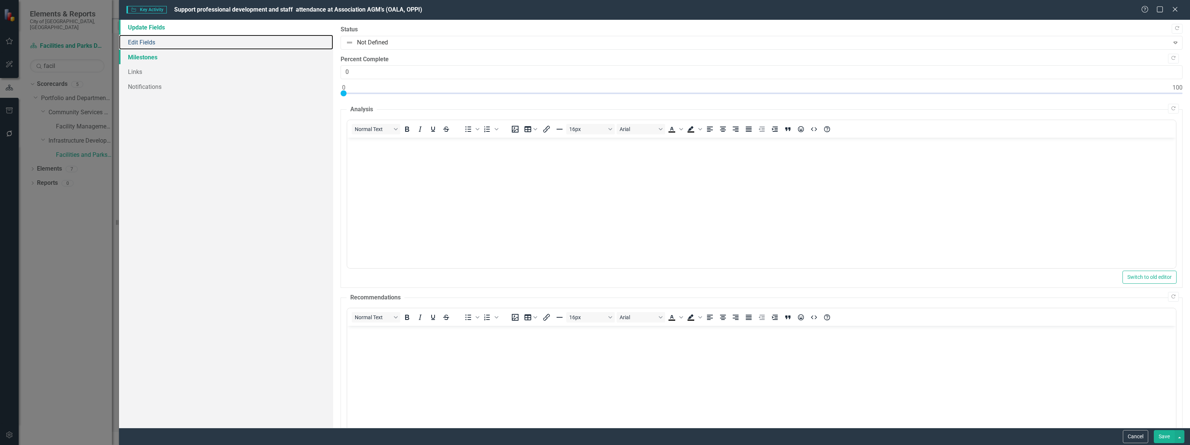
drag, startPoint x: 140, startPoint y: 42, endPoint x: 226, endPoint y: 63, distance: 88.8
click at [140, 43] on link "Edit Fields" at bounding box center [226, 42] width 214 height 15
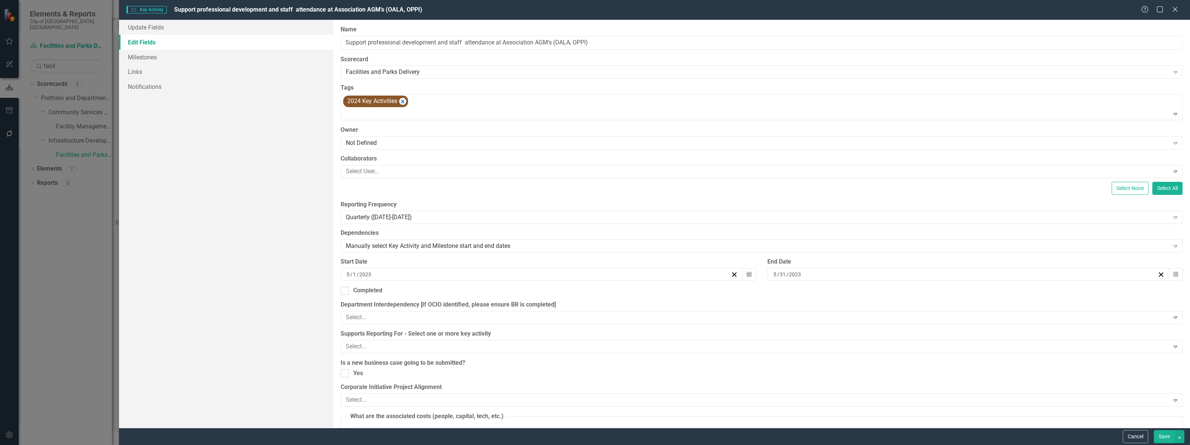
drag, startPoint x: 1140, startPoint y: 434, endPoint x: 943, endPoint y: 388, distance: 201.8
click at [943, 388] on label "Corporate Initiative Project Alignment" at bounding box center [762, 387] width 842 height 9
click at [342, 291] on input "Completed" at bounding box center [343, 289] width 5 height 5
checkbox input "true"
click at [1168, 438] on button "Save" at bounding box center [1164, 436] width 21 height 13
